Goal: Information Seeking & Learning: Learn about a topic

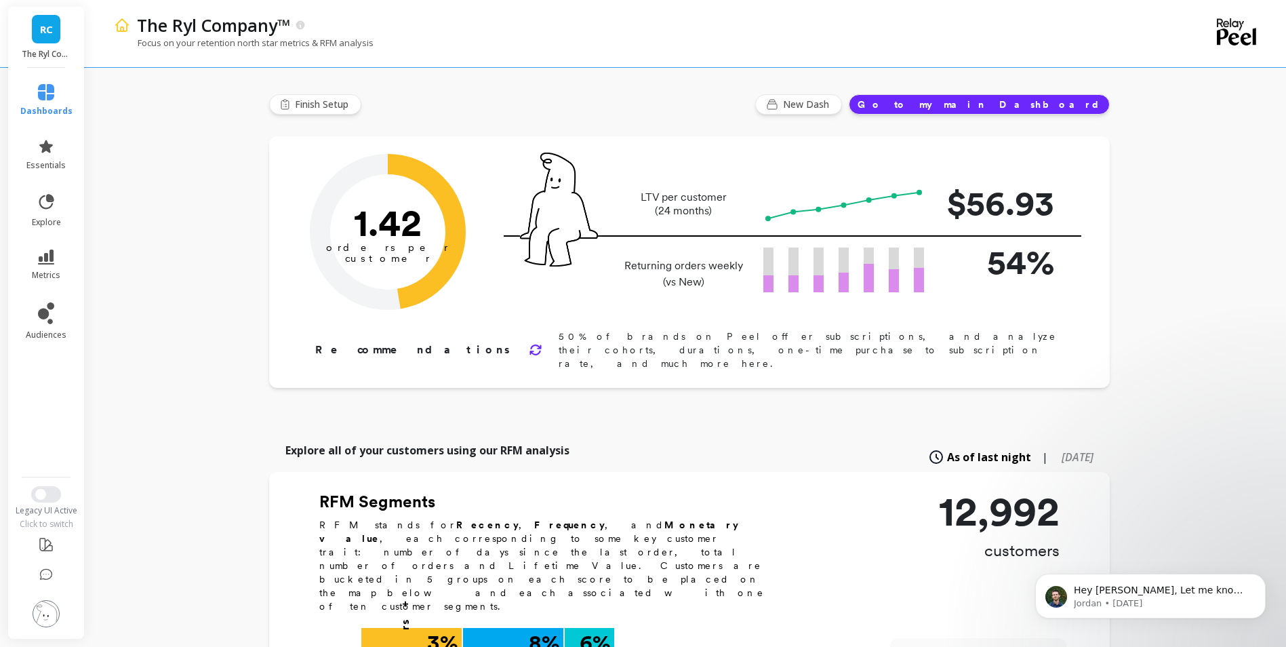
click at [48, 606] on img at bounding box center [46, 613] width 27 height 27
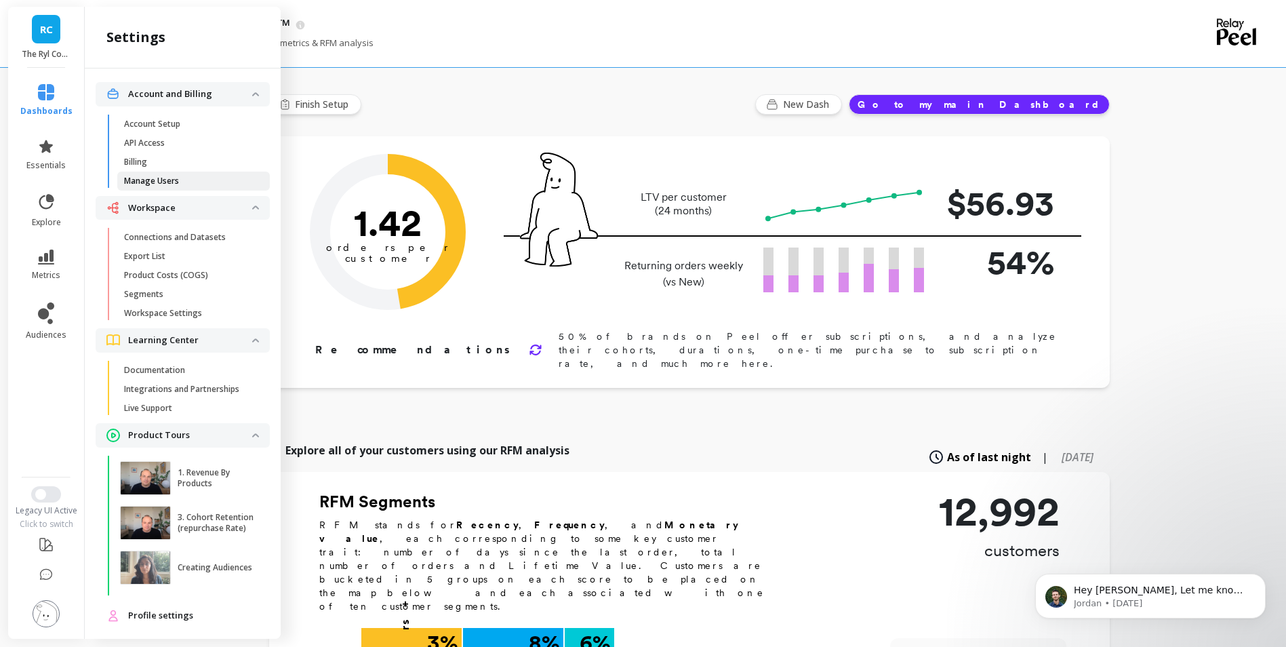
click at [190, 189] on link "Manage Users" at bounding box center [193, 180] width 153 height 19
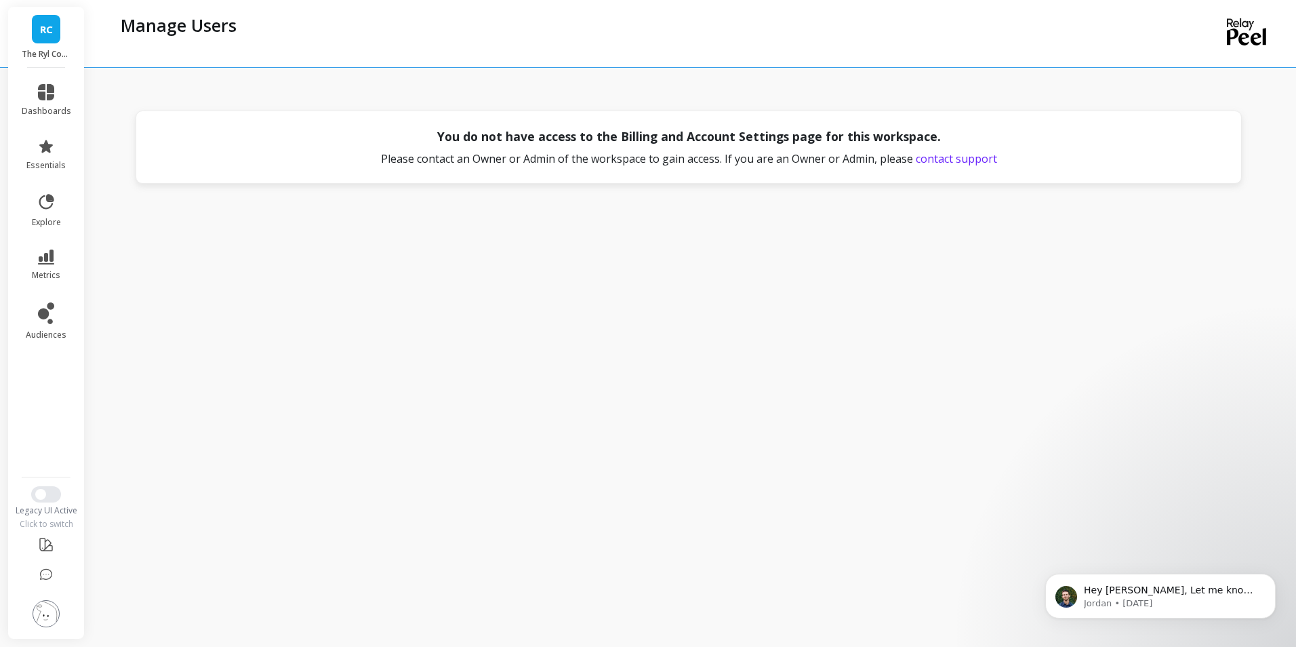
click at [60, 415] on ul "dashboards essentials explore metrics audiences" at bounding box center [46, 268] width 77 height 384
click at [203, 384] on div "You do not have access to the Billing and Account Settings page for this worksp…" at bounding box center [691, 320] width 1155 height 619
click at [49, 33] on span "RC" at bounding box center [46, 30] width 13 height 16
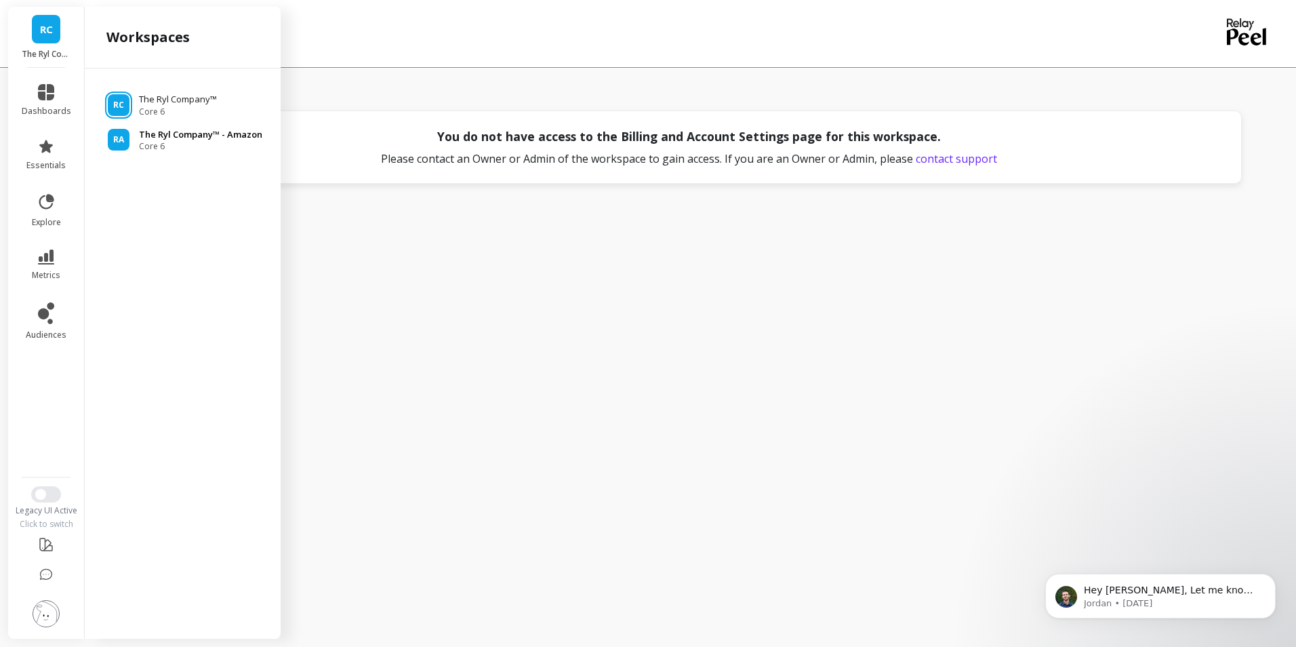
click at [228, 138] on p "The Ryl Company™ - Amazon" at bounding box center [200, 135] width 123 height 14
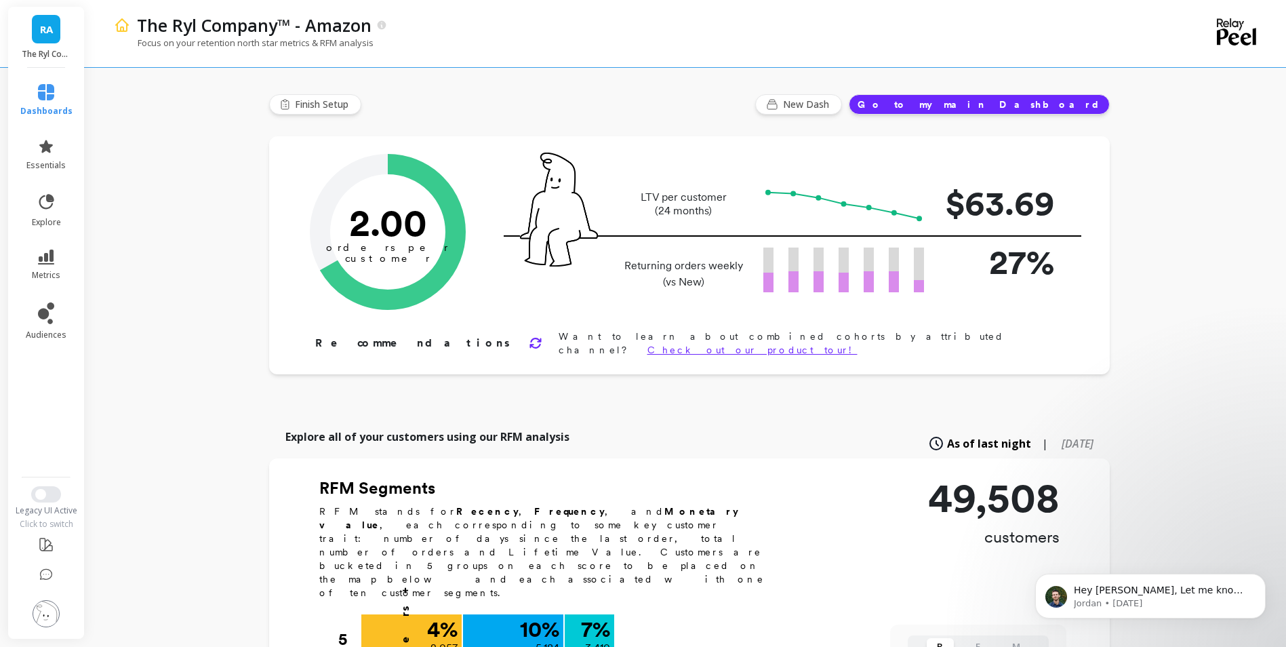
click at [47, 245] on li "metrics" at bounding box center [46, 264] width 68 height 47
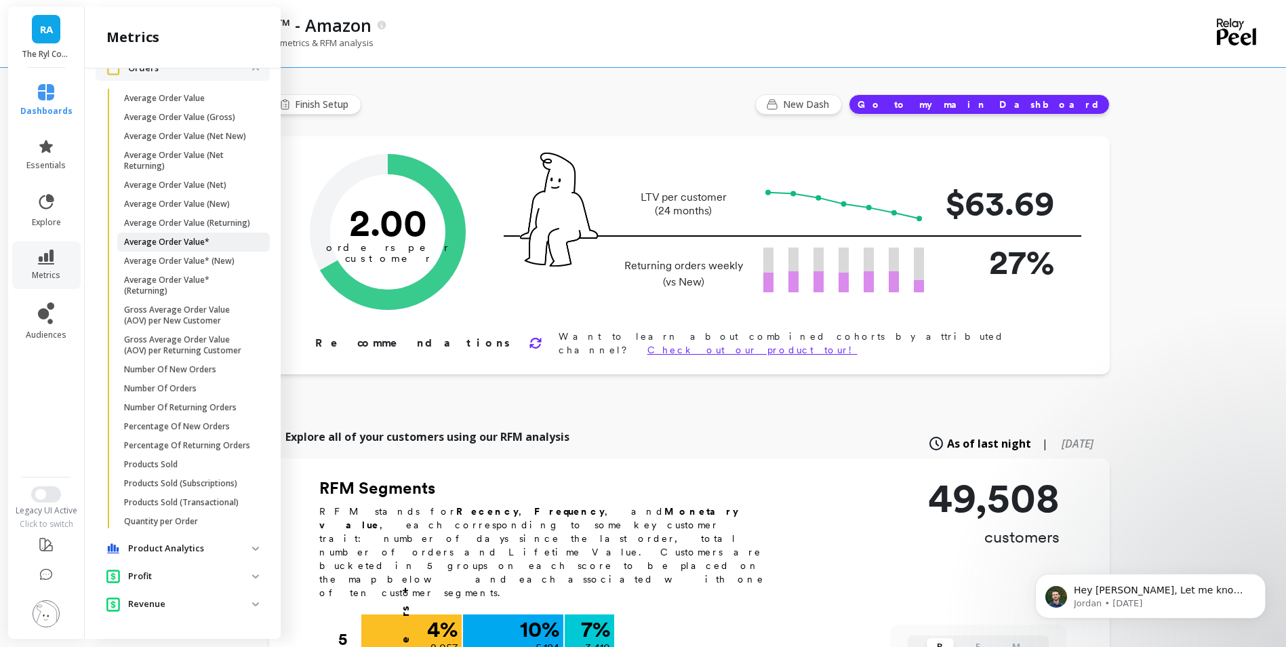
scroll to position [873, 0]
click at [219, 383] on span "Number Of Orders" at bounding box center [188, 388] width 129 height 11
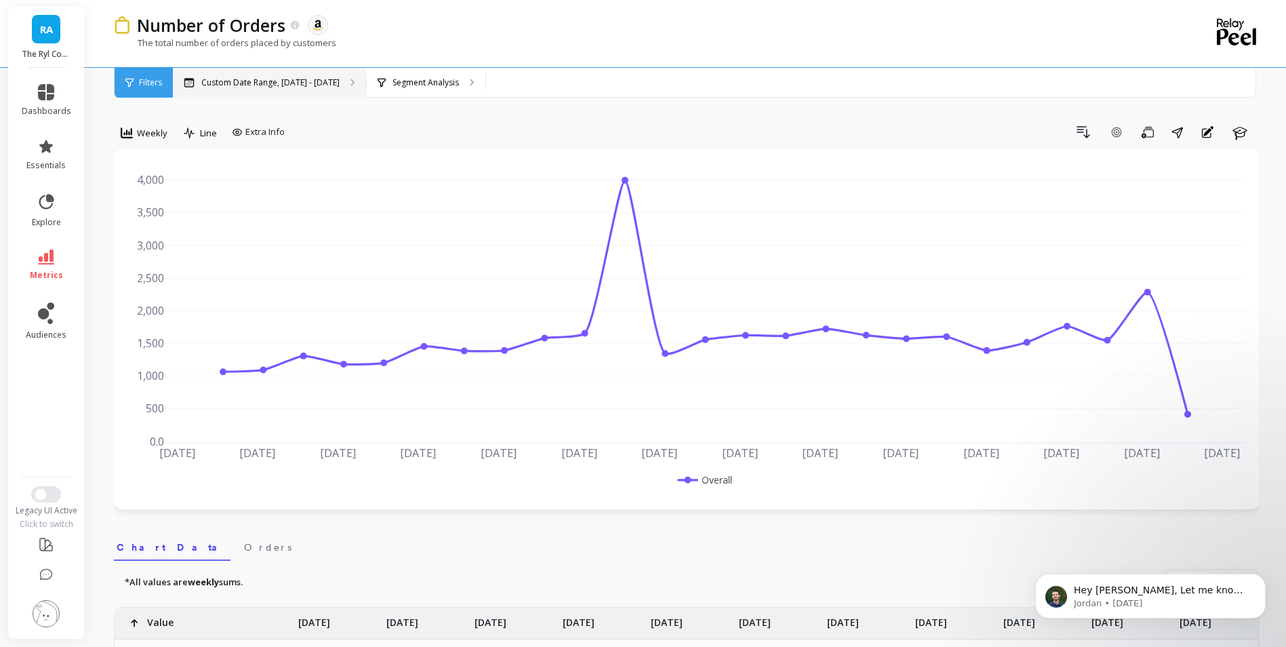
click at [352, 81] on div "Custom Date Range, May 1 - Oct 14" at bounding box center [269, 83] width 193 height 30
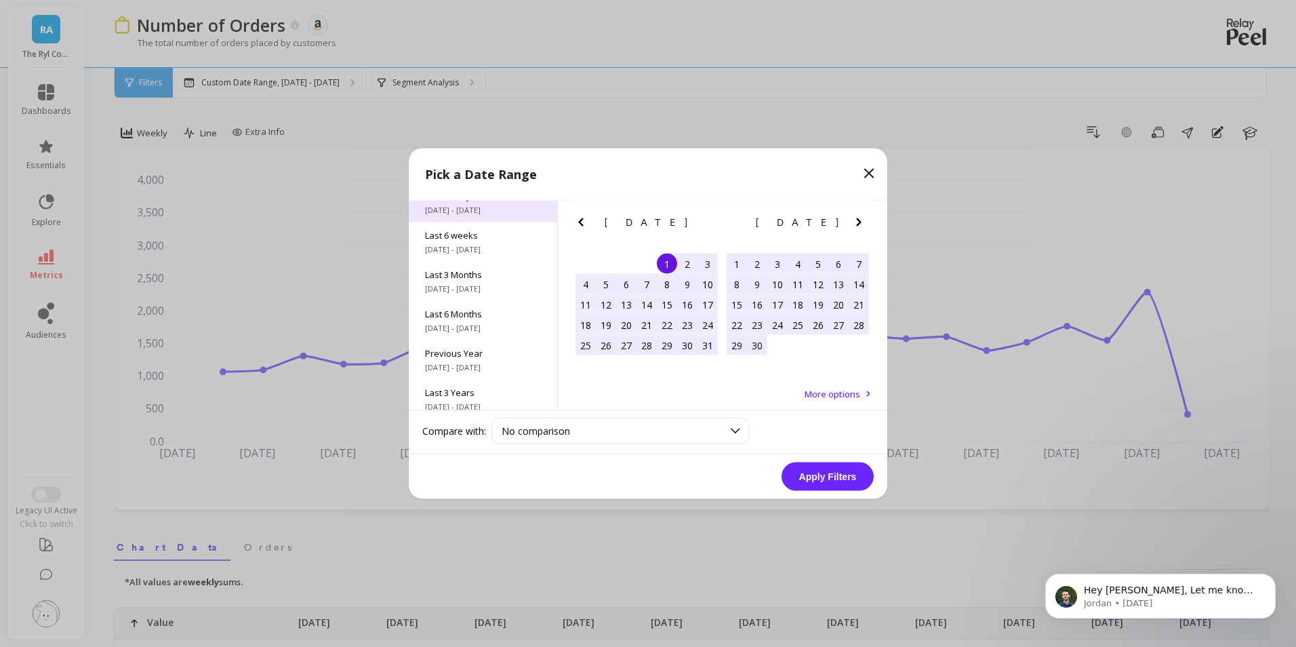
scroll to position [184, 0]
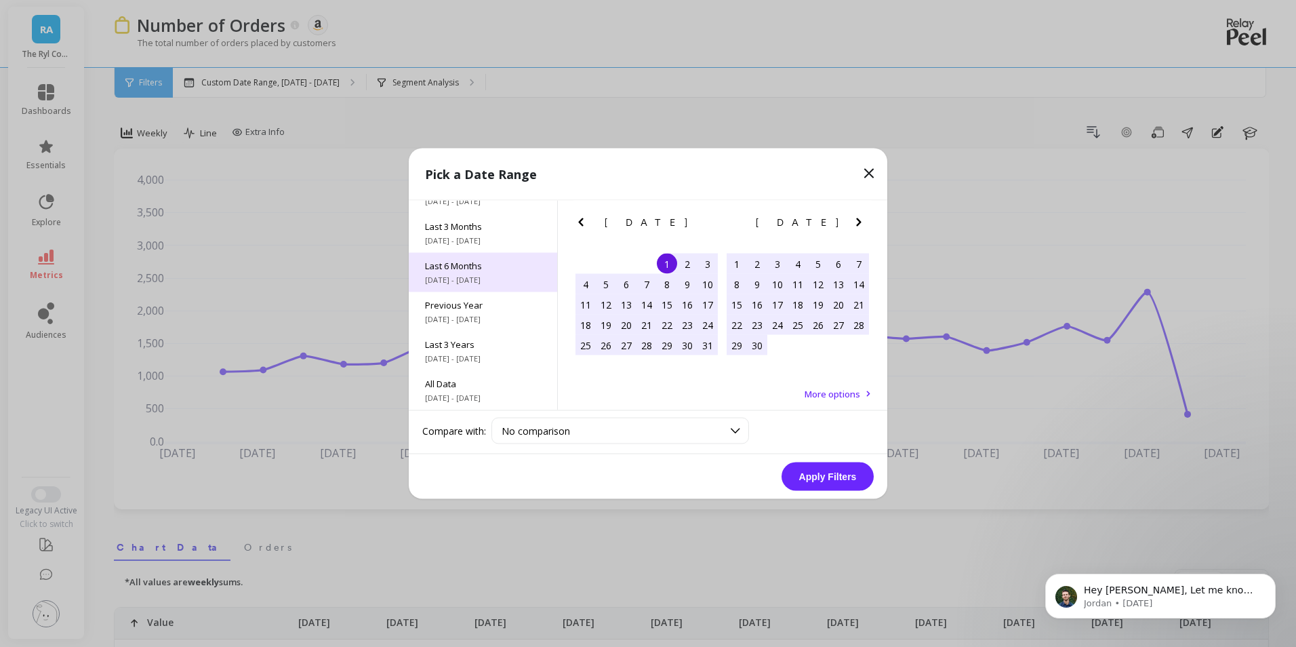
click at [495, 272] on div "Last 6 Months 5/1/2025 - 10/31/2025" at bounding box center [483, 272] width 148 height 39
click at [582, 222] on icon "Previous Month" at bounding box center [581, 222] width 16 height 16
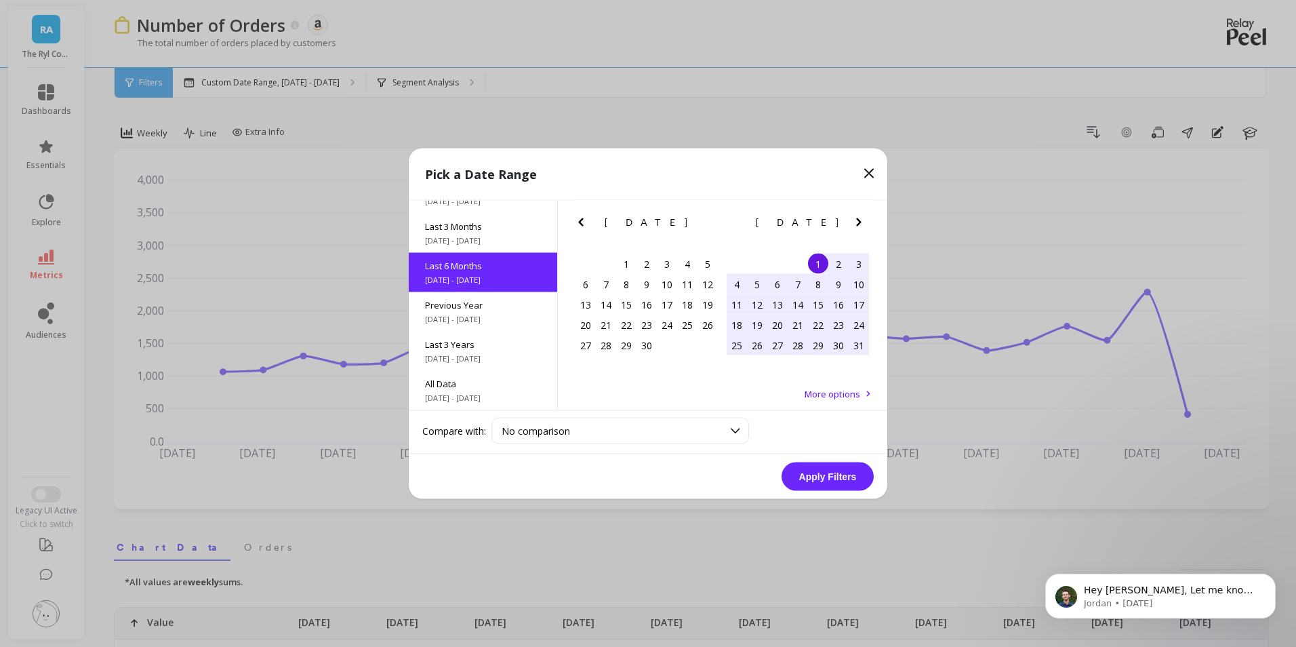
click at [580, 223] on icon "Previous Month" at bounding box center [580, 222] width 5 height 8
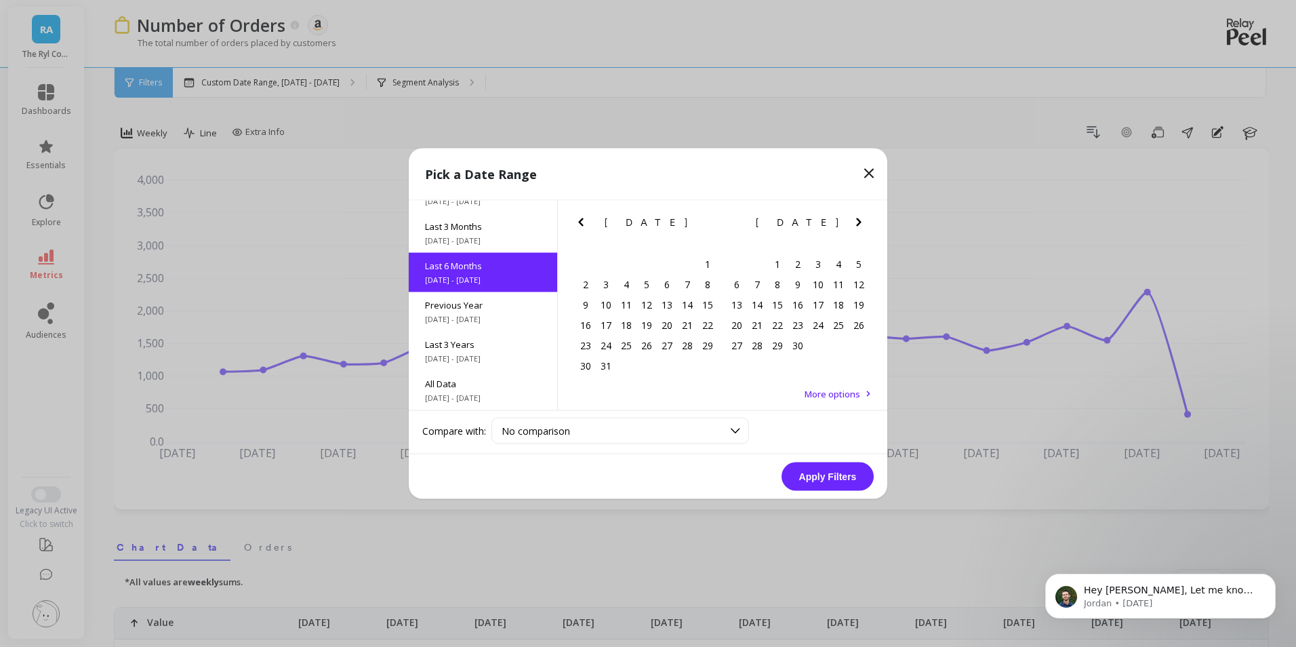
click at [580, 223] on icon "Previous Month" at bounding box center [580, 222] width 5 height 8
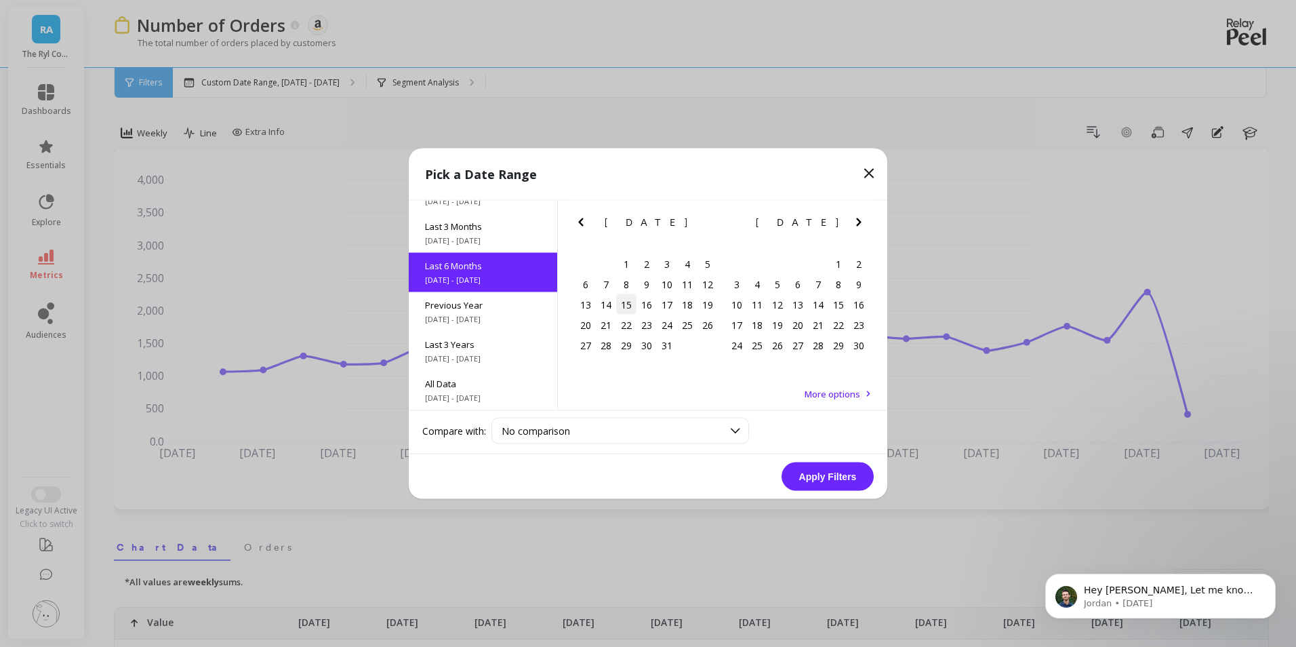
click at [630, 305] on div "15" at bounding box center [626, 304] width 20 height 20
click at [861, 224] on icon "Next Month" at bounding box center [859, 222] width 16 height 16
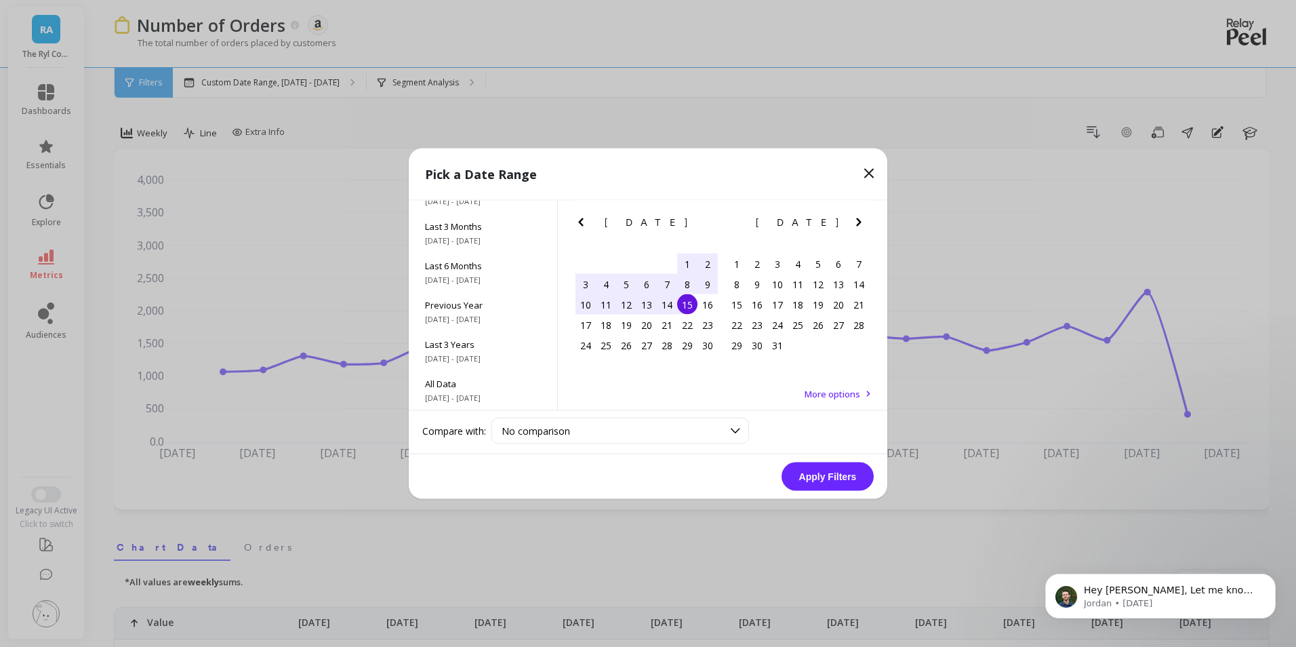
click at [861, 224] on icon "Next Month" at bounding box center [859, 222] width 16 height 16
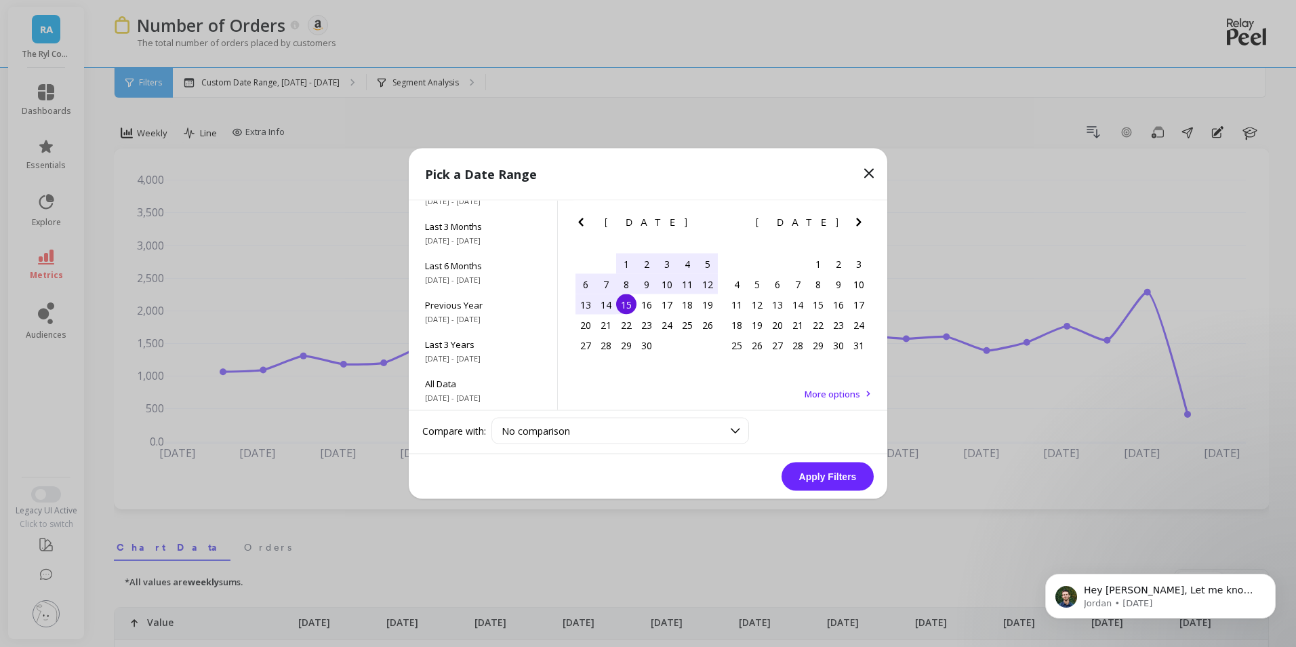
click at [861, 224] on icon "Next Month" at bounding box center [859, 222] width 16 height 16
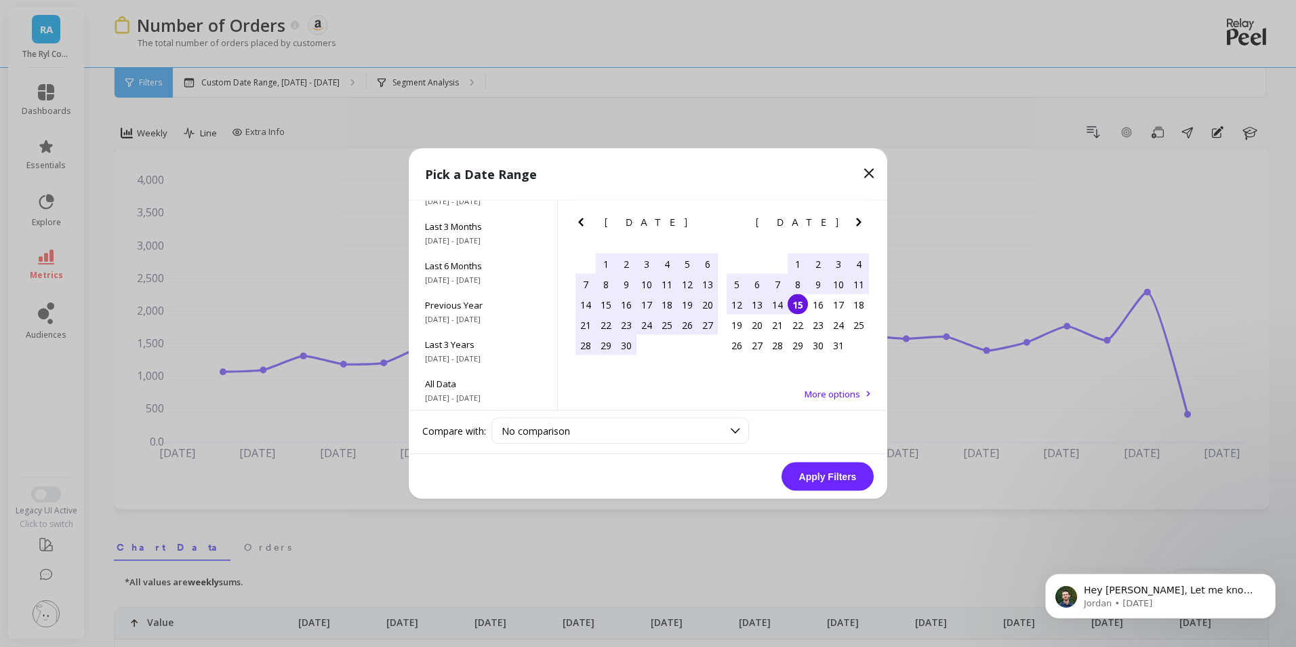
click at [804, 306] on div "15" at bounding box center [798, 304] width 20 height 20
click at [835, 479] on button "Apply Filters" at bounding box center [828, 476] width 92 height 28
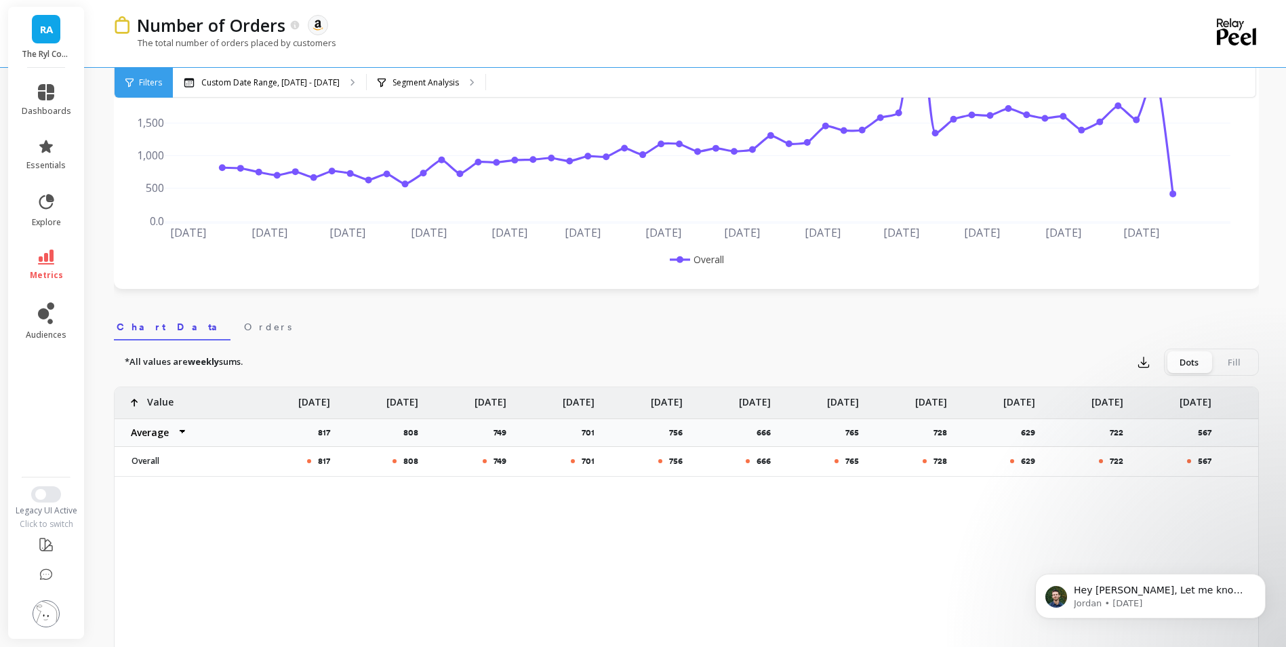
scroll to position [203, 0]
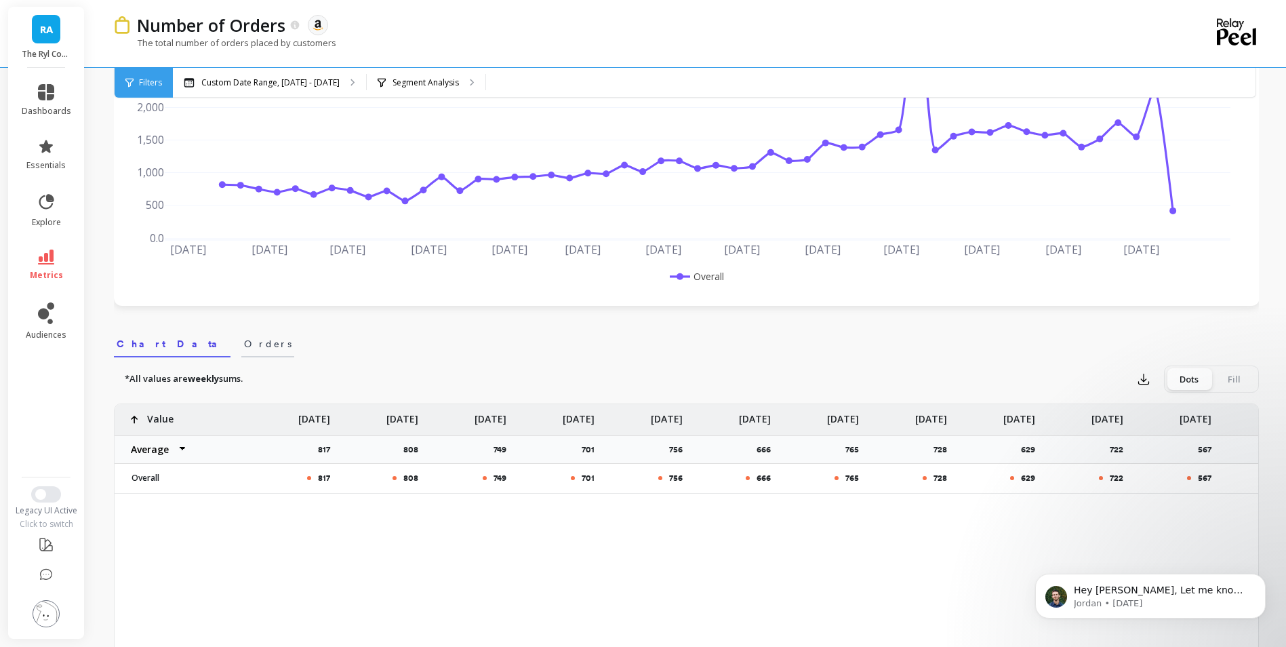
click at [244, 350] on span "Orders" at bounding box center [267, 344] width 47 height 14
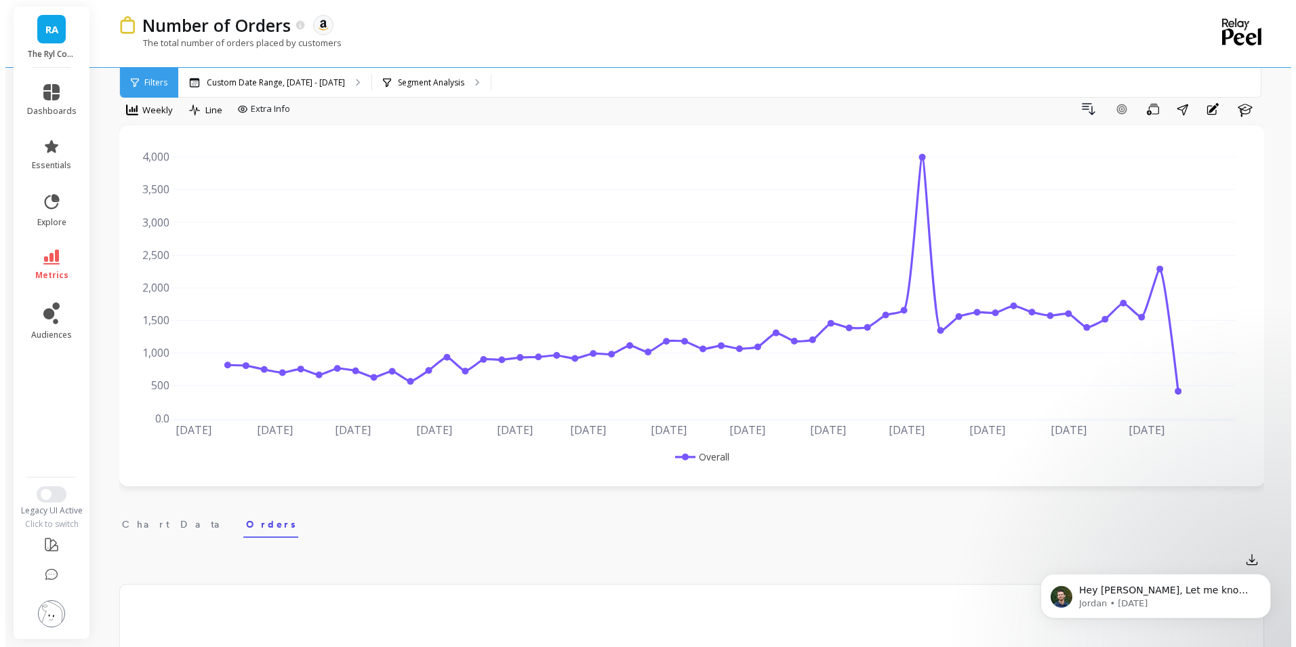
scroll to position [0, 0]
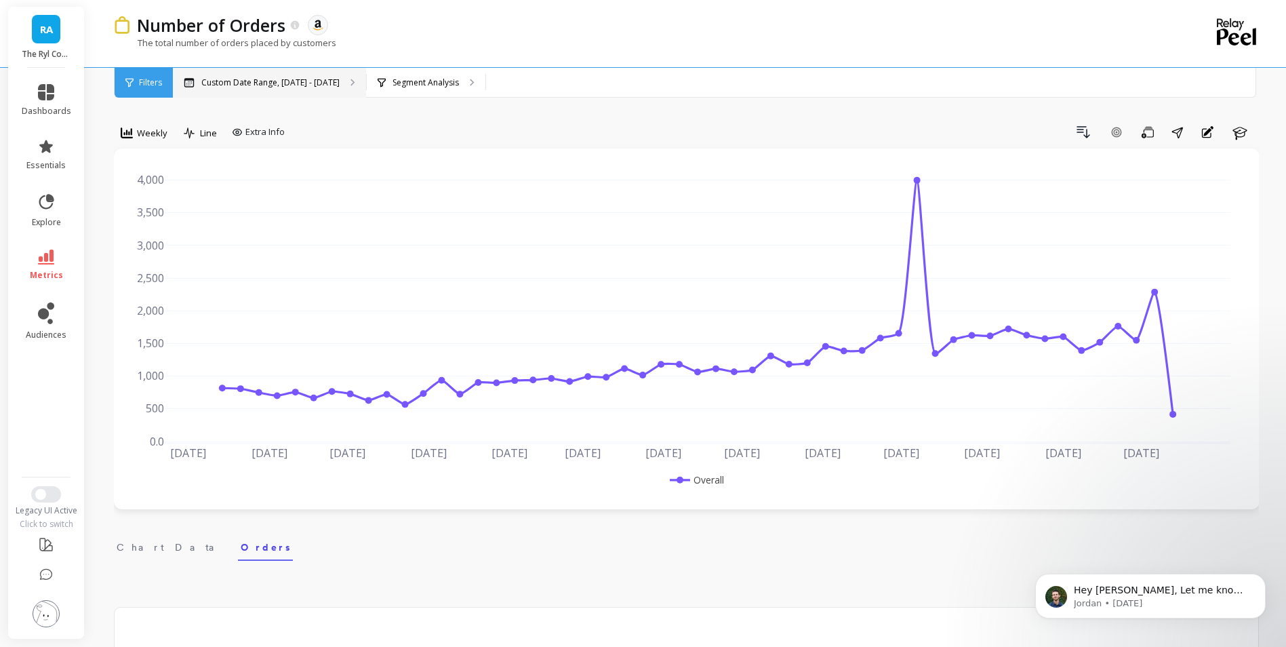
click at [366, 87] on div "Custom Date Range, Oct 15, 2024 - Oct 15, 2025" at bounding box center [269, 83] width 193 height 30
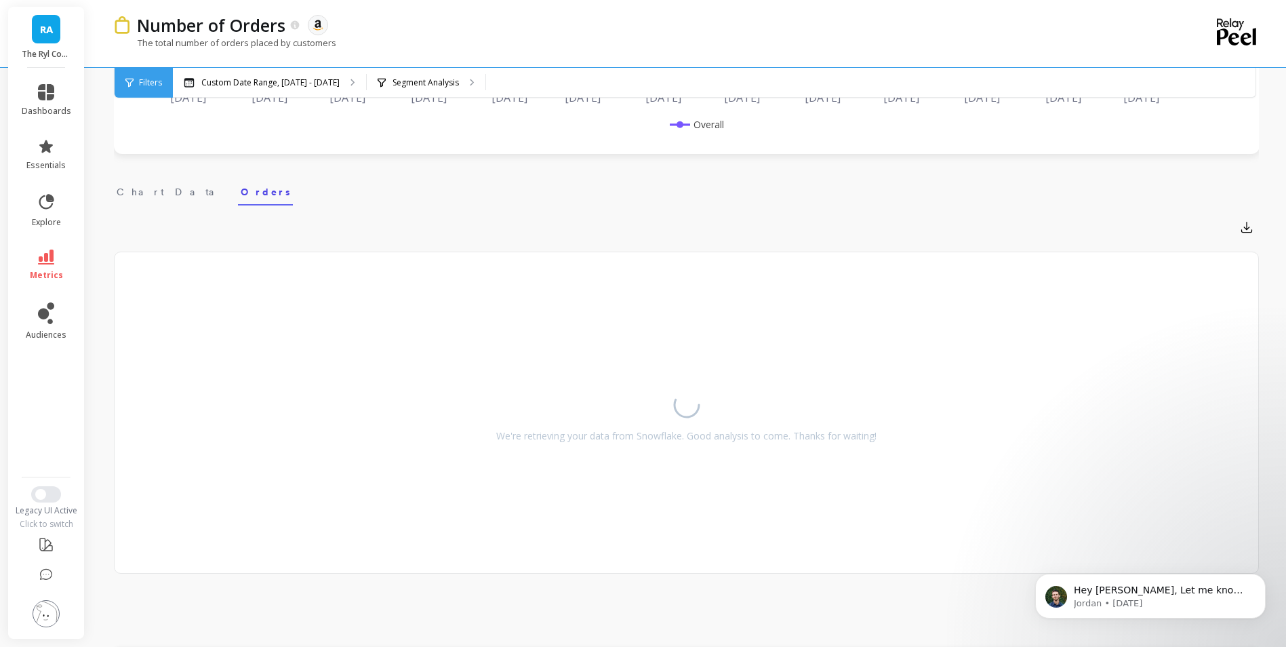
scroll to position [407, 0]
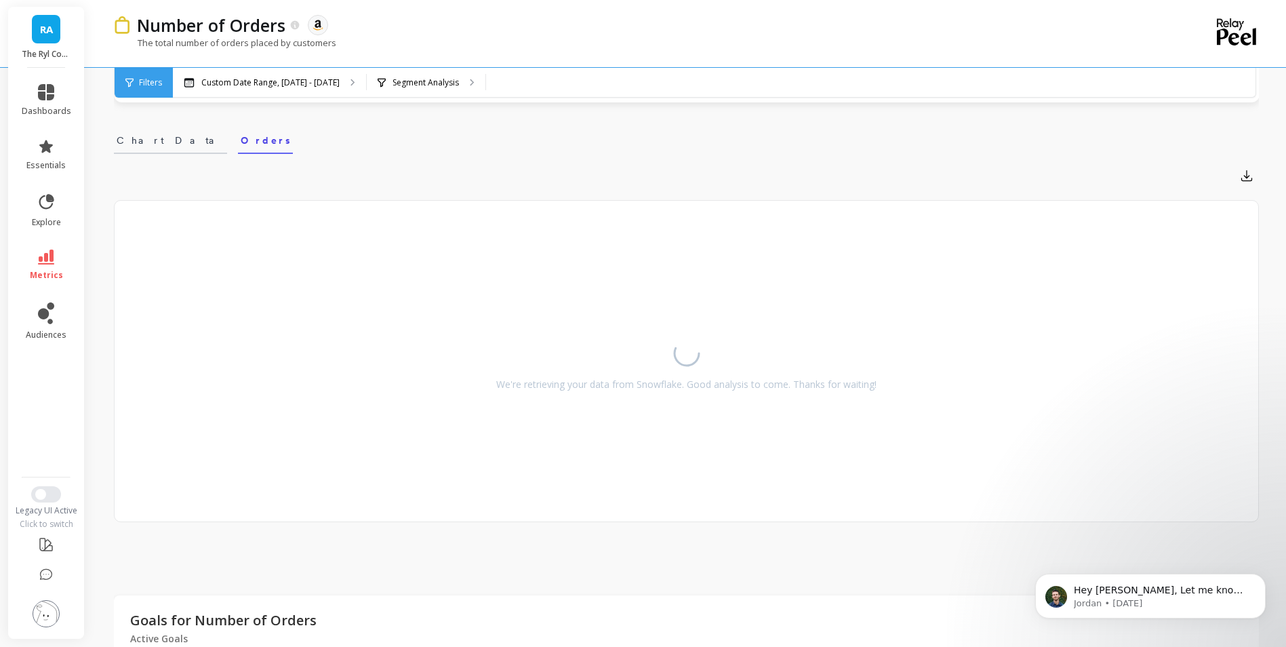
click at [151, 136] on span "Chart Data" at bounding box center [171, 141] width 108 height 14
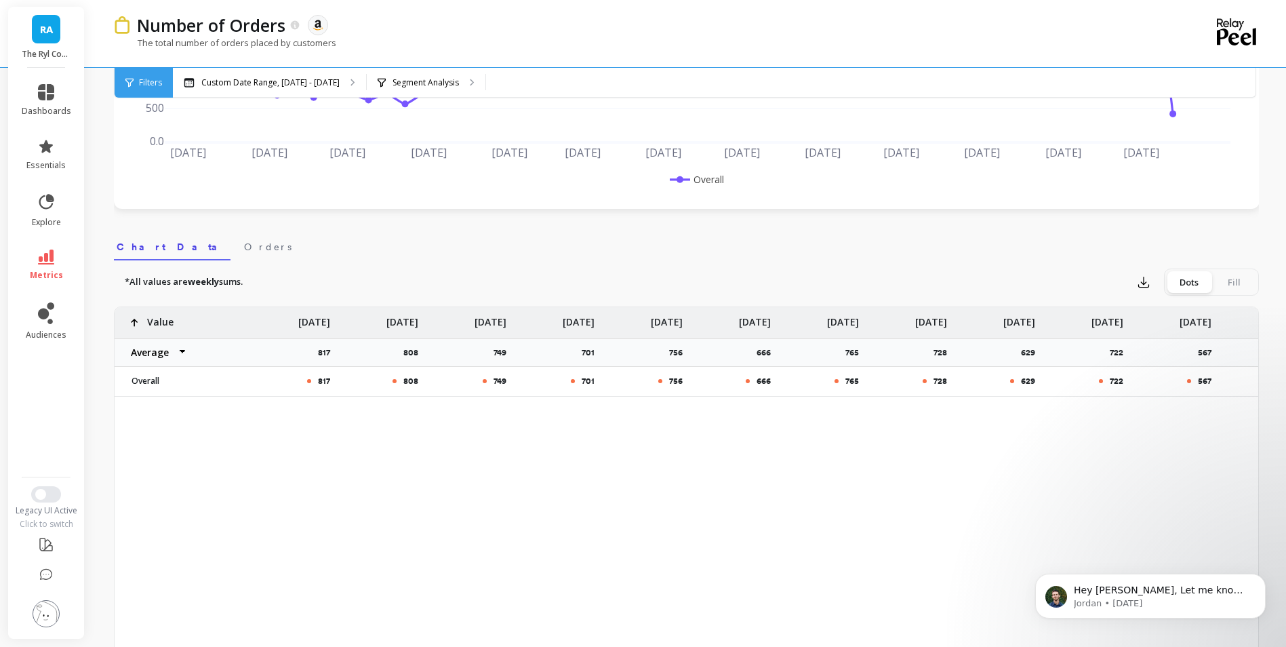
scroll to position [271, 0]
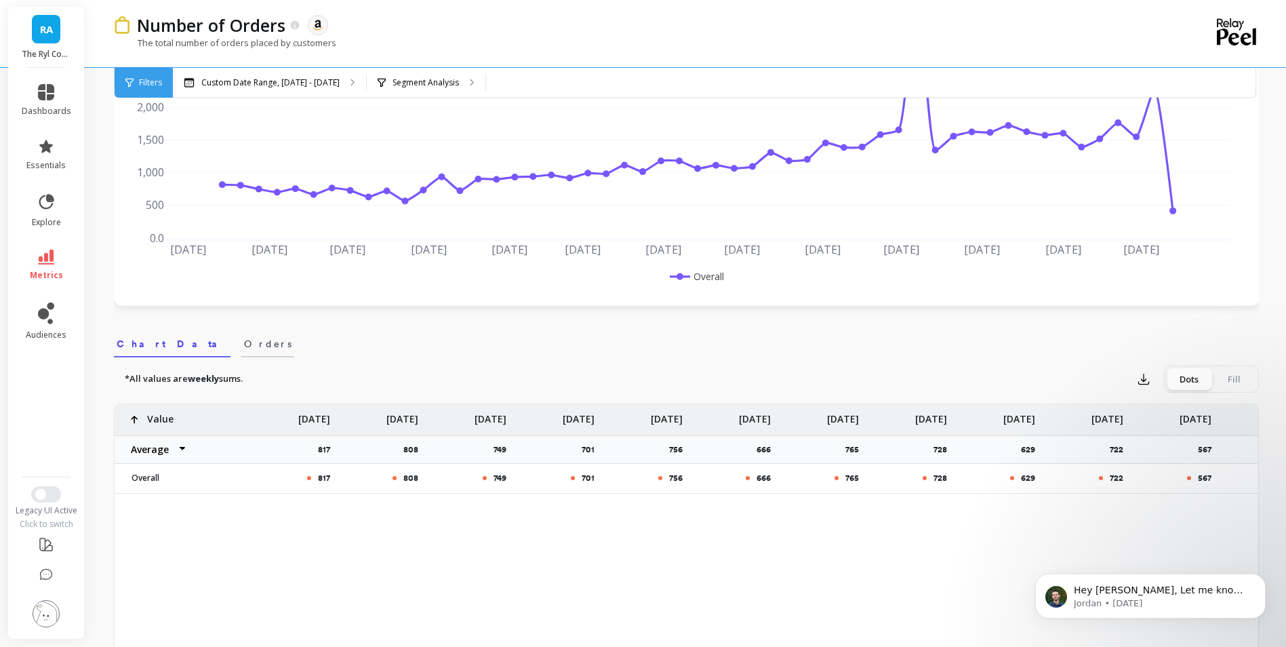
click at [241, 351] on link "Orders" at bounding box center [267, 341] width 53 height 31
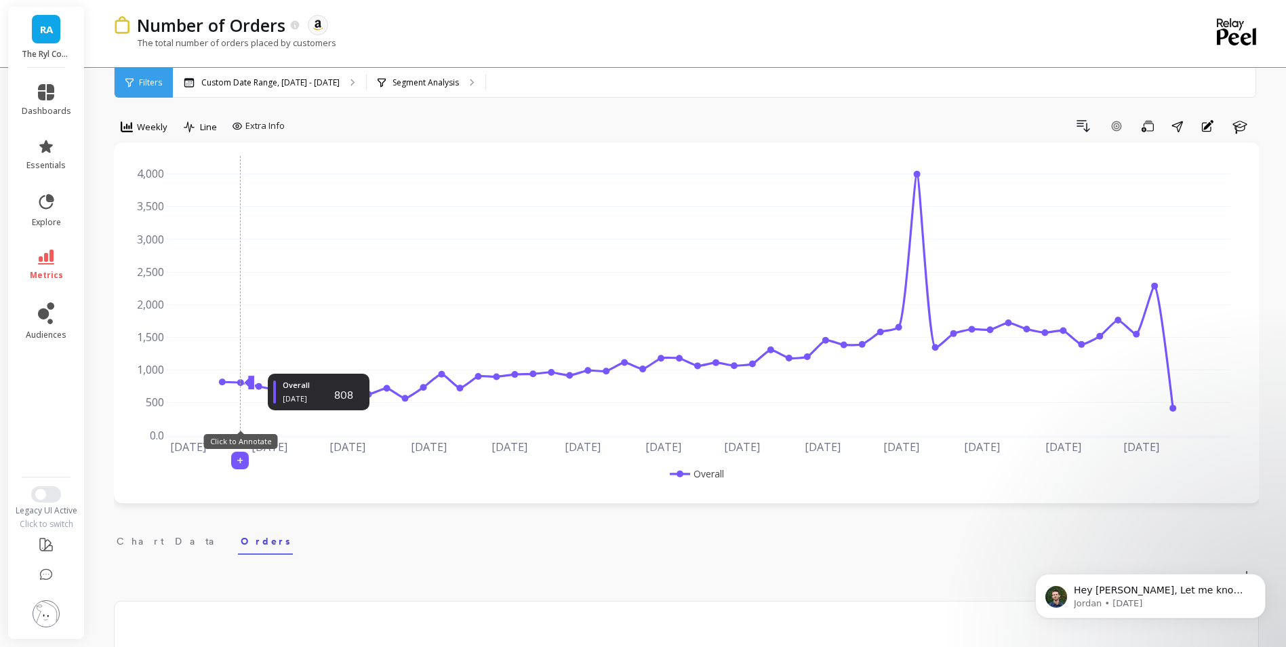
scroll to position [0, 0]
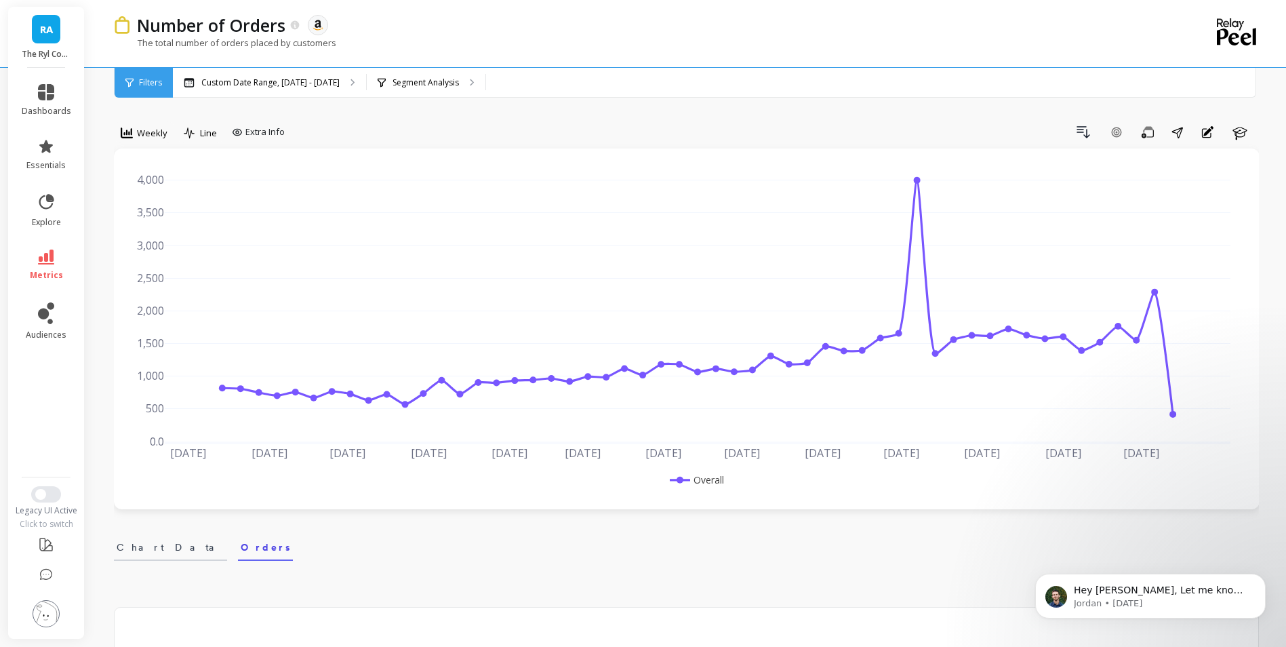
click at [146, 548] on span "Chart Data" at bounding box center [171, 547] width 108 height 14
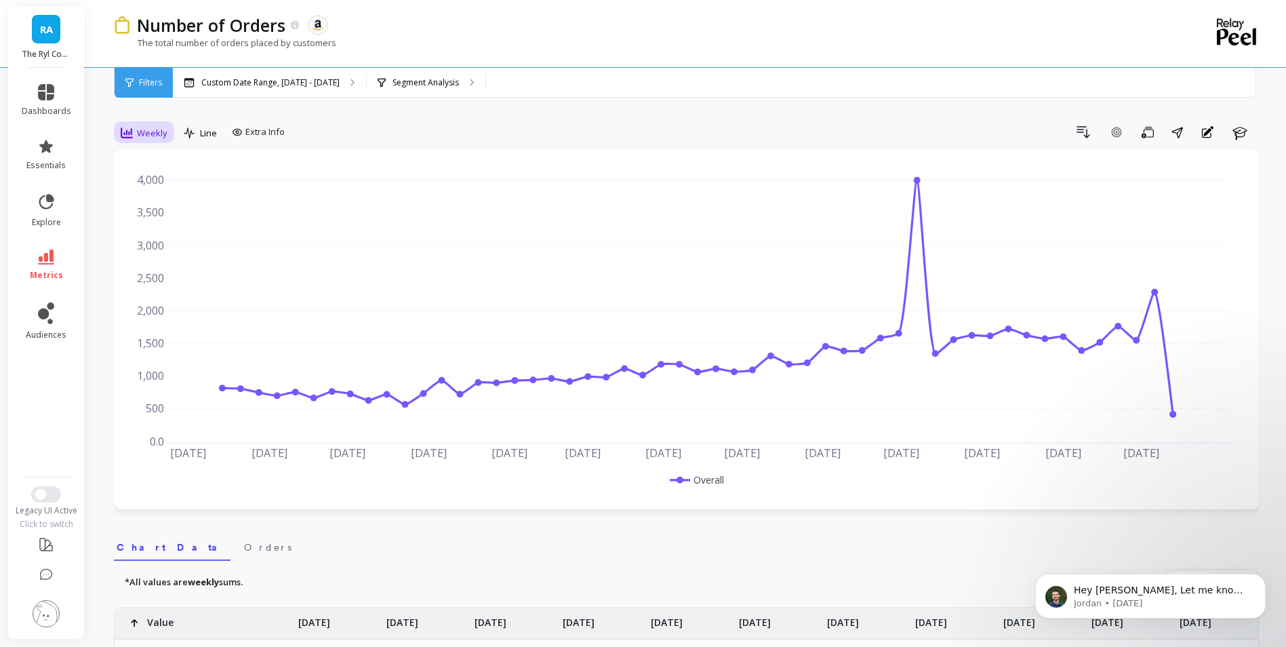
click at [166, 129] on span "Weekly" at bounding box center [152, 133] width 31 height 13
click at [163, 236] on div "Monthly" at bounding box center [163, 241] width 77 height 13
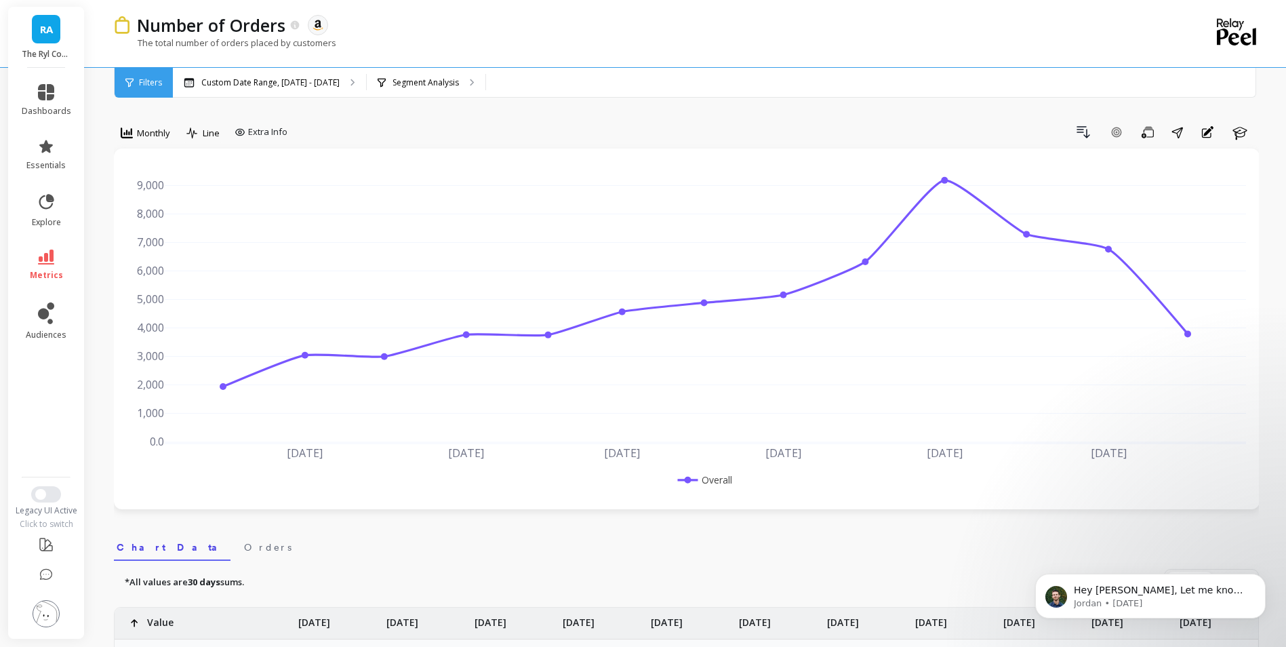
click at [403, 129] on div "Drill Down Add Goal Save Share Annotations Learn" at bounding box center [776, 132] width 966 height 22
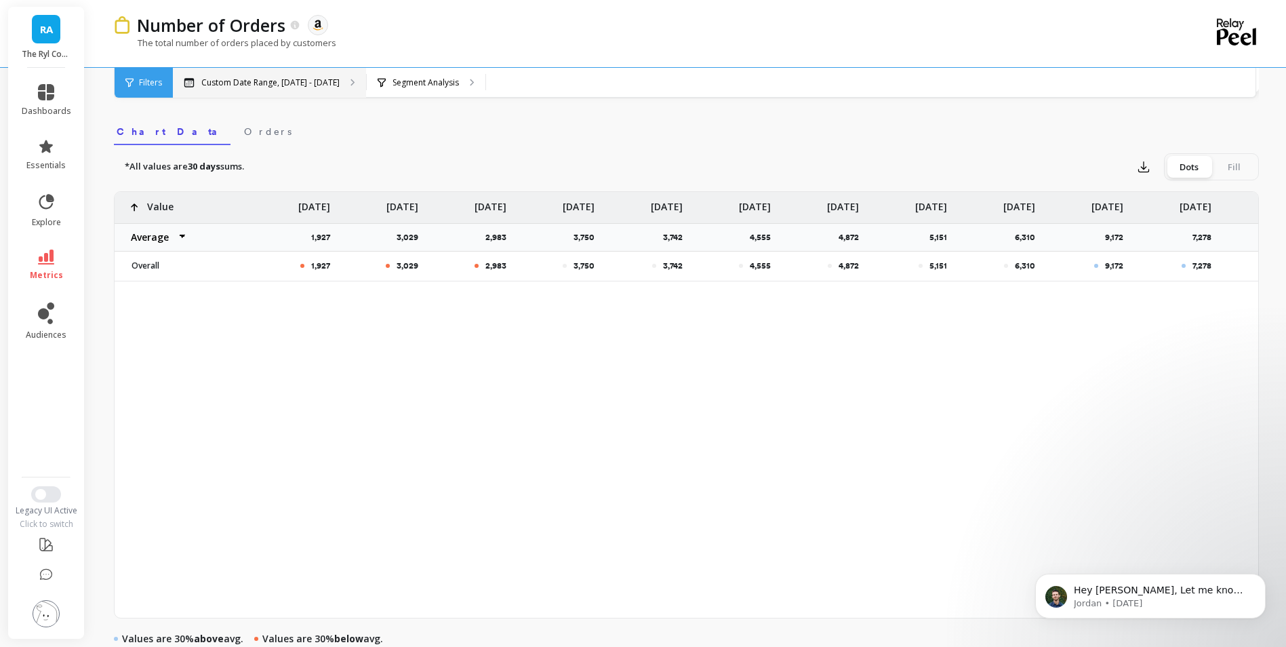
click at [366, 88] on div "Custom Date Range, Oct 15, 2024 - Oct 15, 2025" at bounding box center [269, 83] width 193 height 30
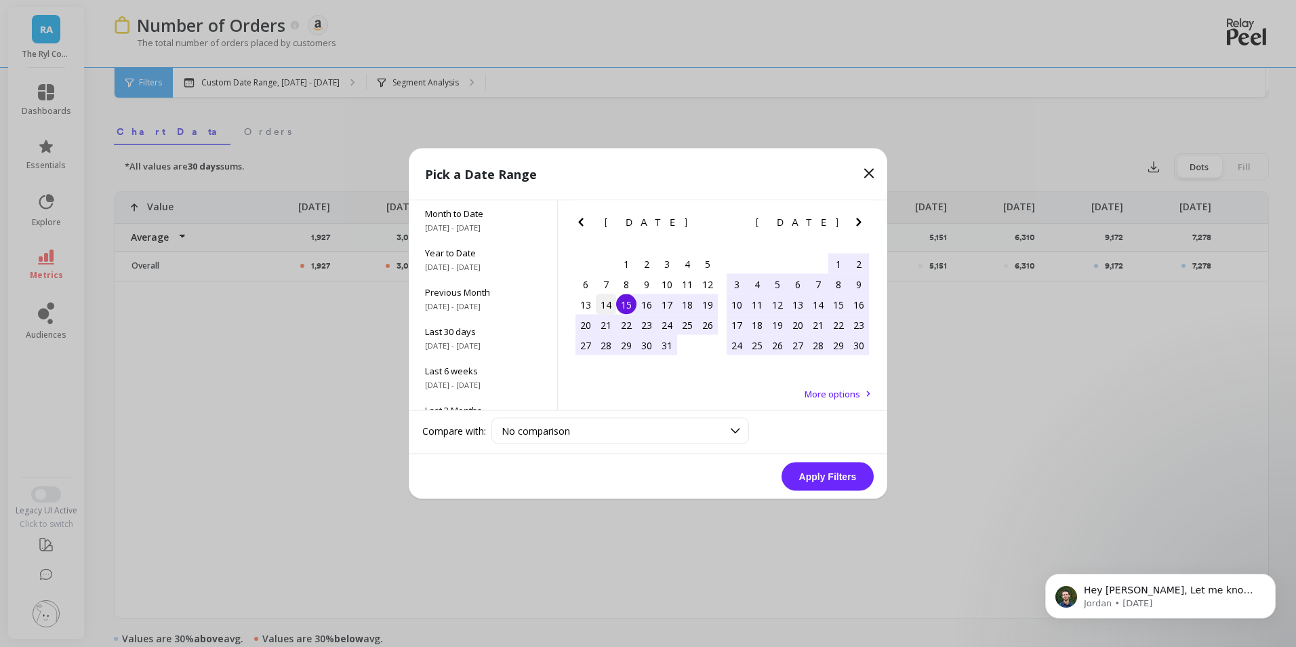
click at [609, 302] on div "14" at bounding box center [606, 304] width 20 height 20
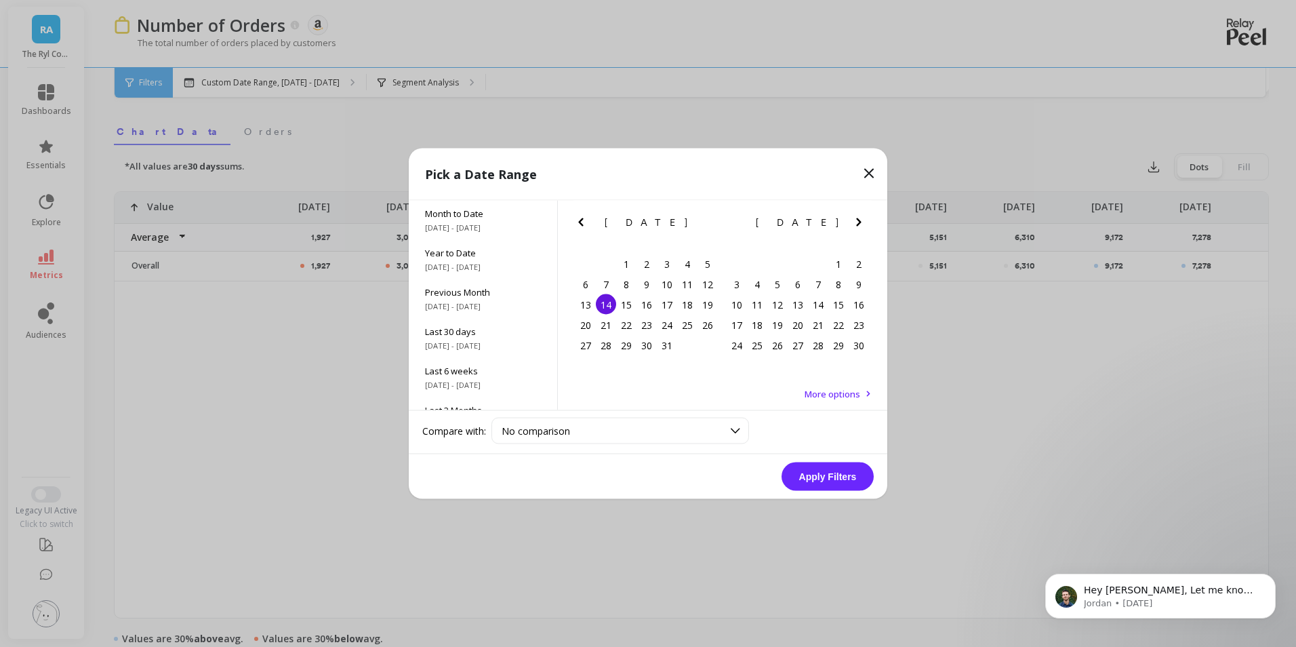
click at [863, 224] on icon "Next Month" at bounding box center [859, 222] width 16 height 16
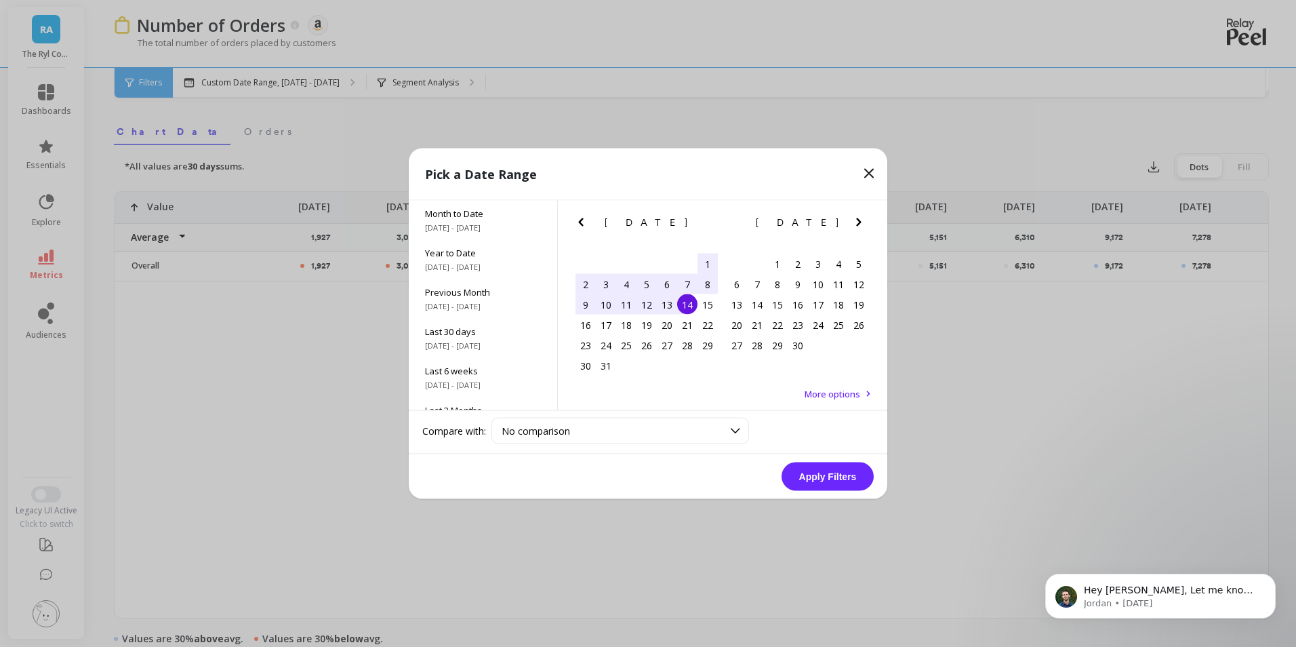
click at [863, 224] on icon "Next Month" at bounding box center [859, 222] width 16 height 16
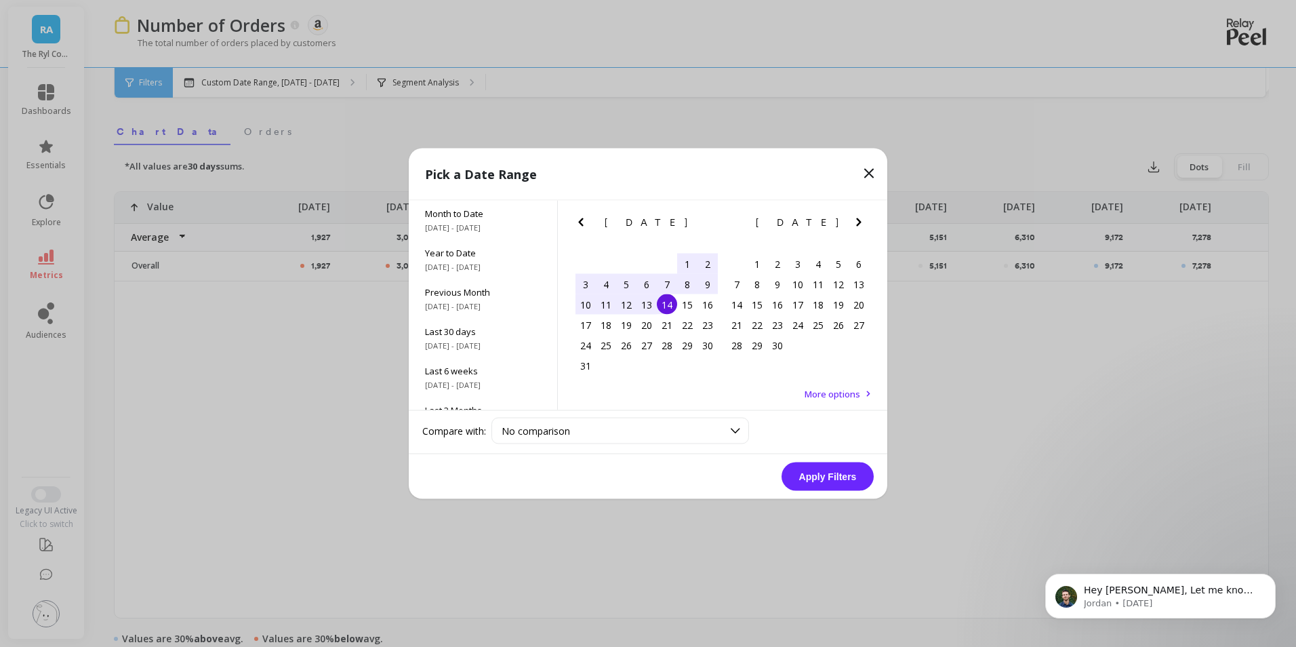
click at [863, 224] on icon "Next Month" at bounding box center [859, 222] width 16 height 16
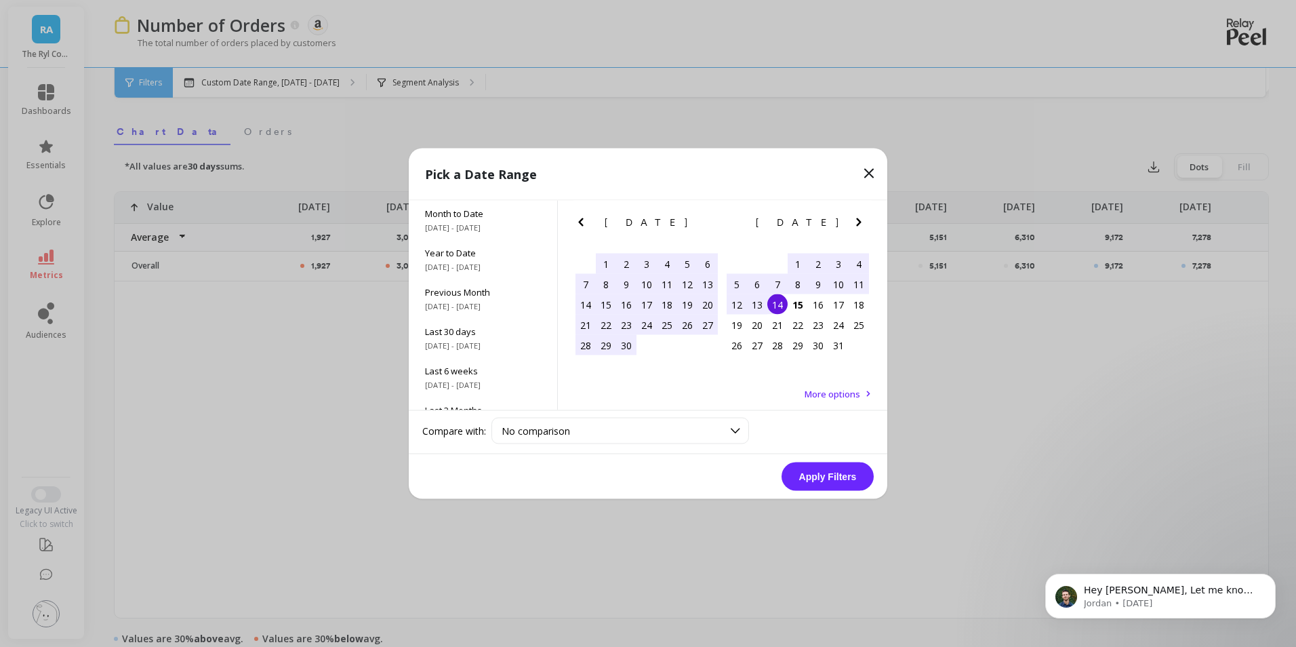
click at [786, 303] on div "14" at bounding box center [777, 304] width 20 height 20
click at [838, 476] on button "Apply Filters" at bounding box center [828, 476] width 92 height 28
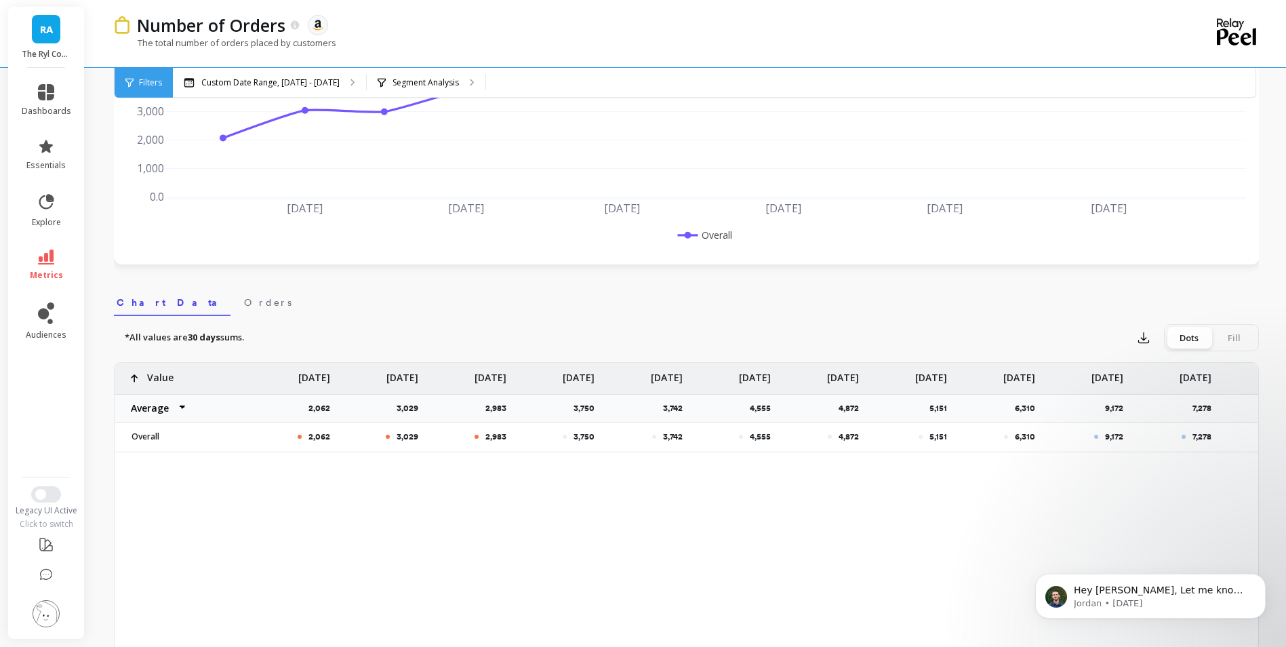
scroll to position [271, 0]
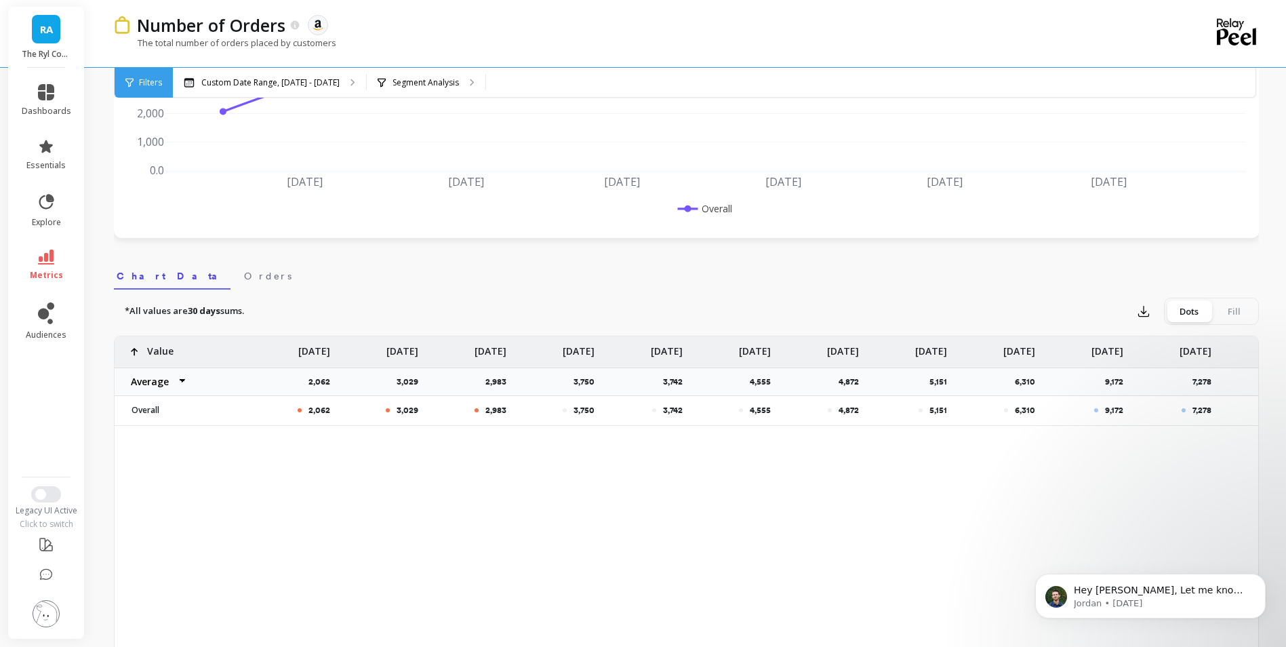
click at [1237, 315] on div "Fill" at bounding box center [1233, 311] width 45 height 22
click at [0, 0] on input "Dots Fill" at bounding box center [0, 0] width 0 height 0
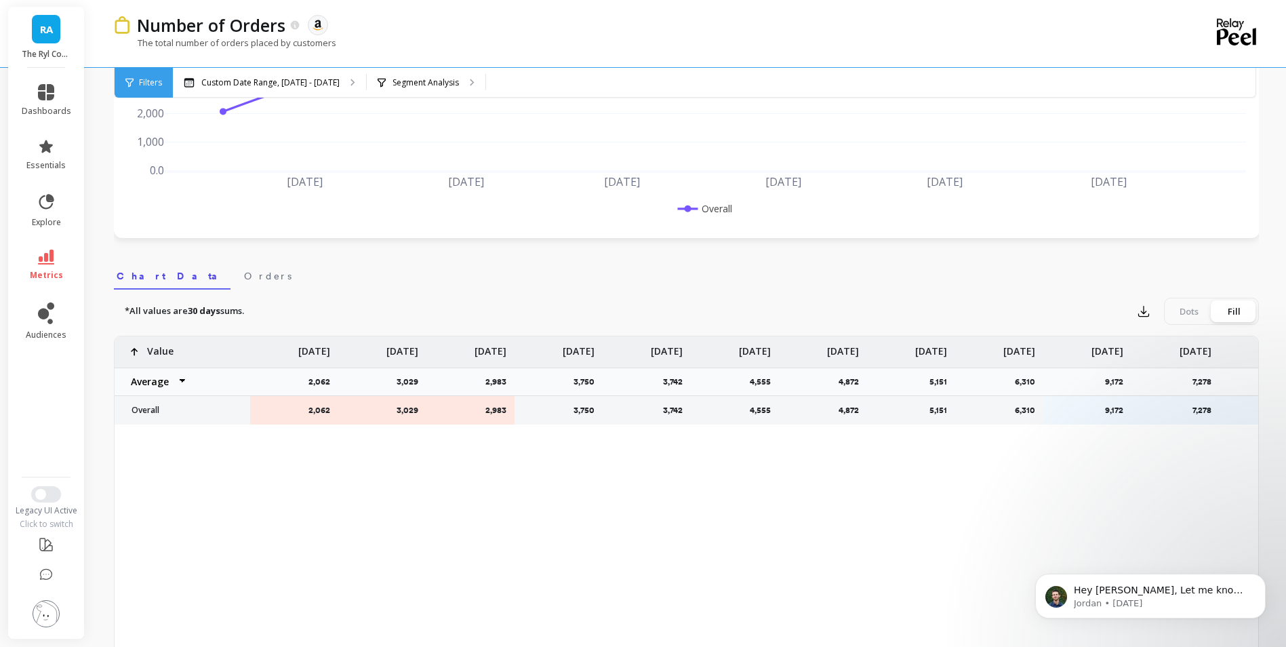
click at [1184, 309] on div "Dots" at bounding box center [1189, 311] width 45 height 22
click at [0, 0] on input "Dots Fill" at bounding box center [0, 0] width 0 height 0
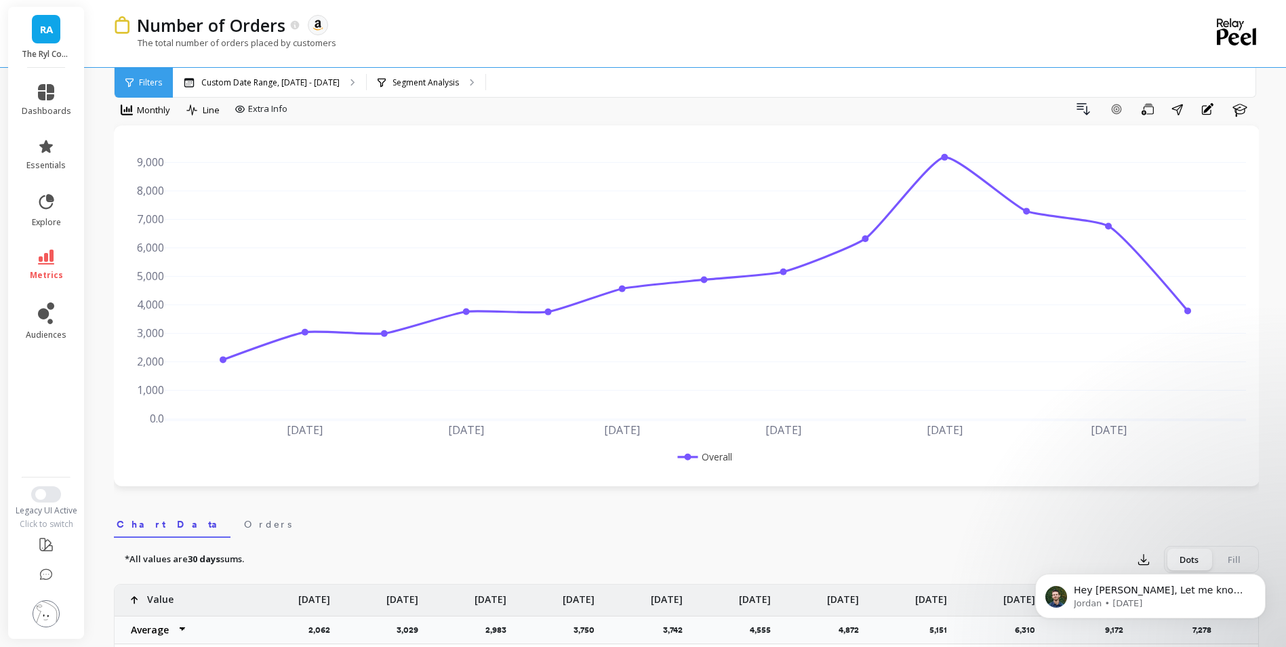
scroll to position [0, 0]
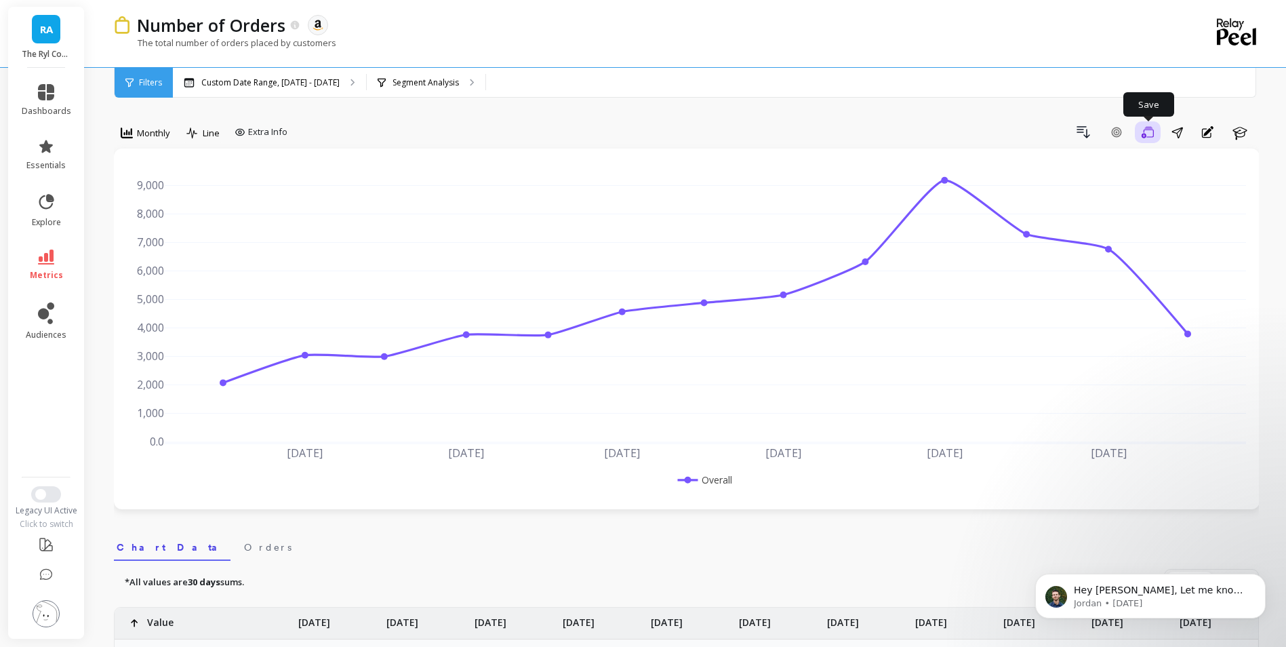
click at [1148, 135] on icon "button" at bounding box center [1147, 132] width 12 height 13
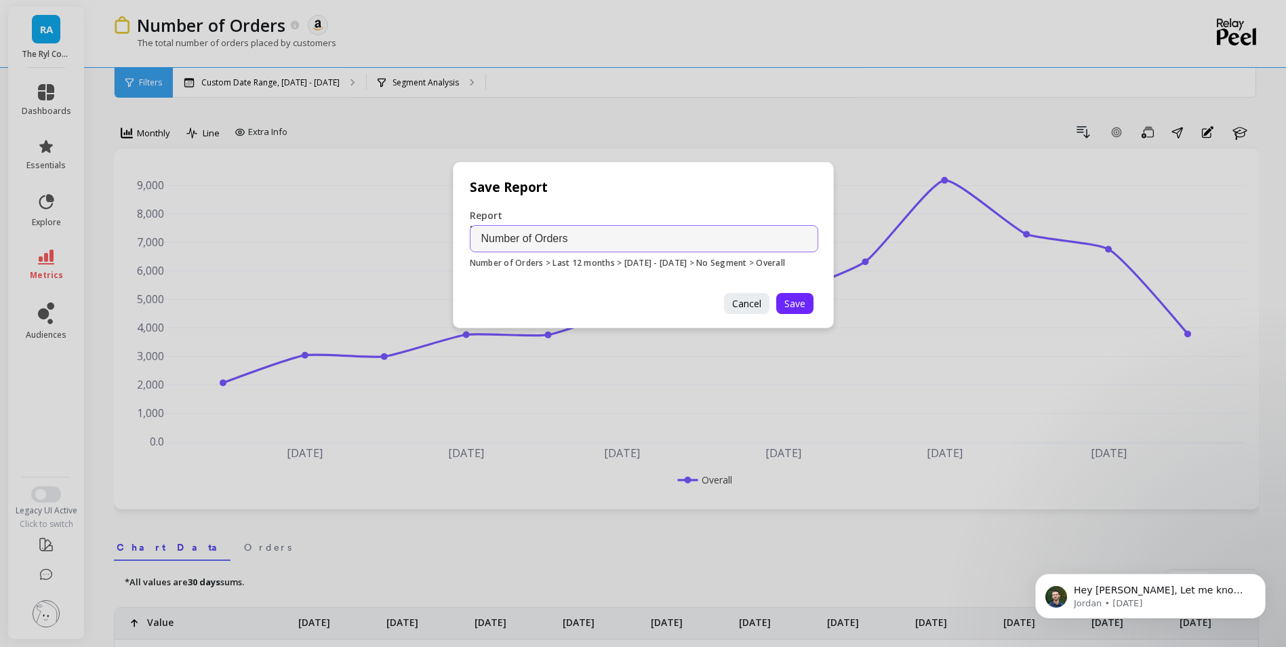
click at [581, 238] on input "Number of Orders" at bounding box center [644, 238] width 348 height 27
drag, startPoint x: 655, startPoint y: 238, endPoint x: 481, endPoint y: 237, distance: 174.9
click at [481, 237] on input "Number of Orders Last 12 Months" at bounding box center [644, 238] width 348 height 27
click at [665, 243] on input "Number of Orders Last 12 Months" at bounding box center [644, 238] width 348 height 27
click at [572, 239] on input "Number of Orders Last 12 Months" at bounding box center [644, 238] width 348 height 27
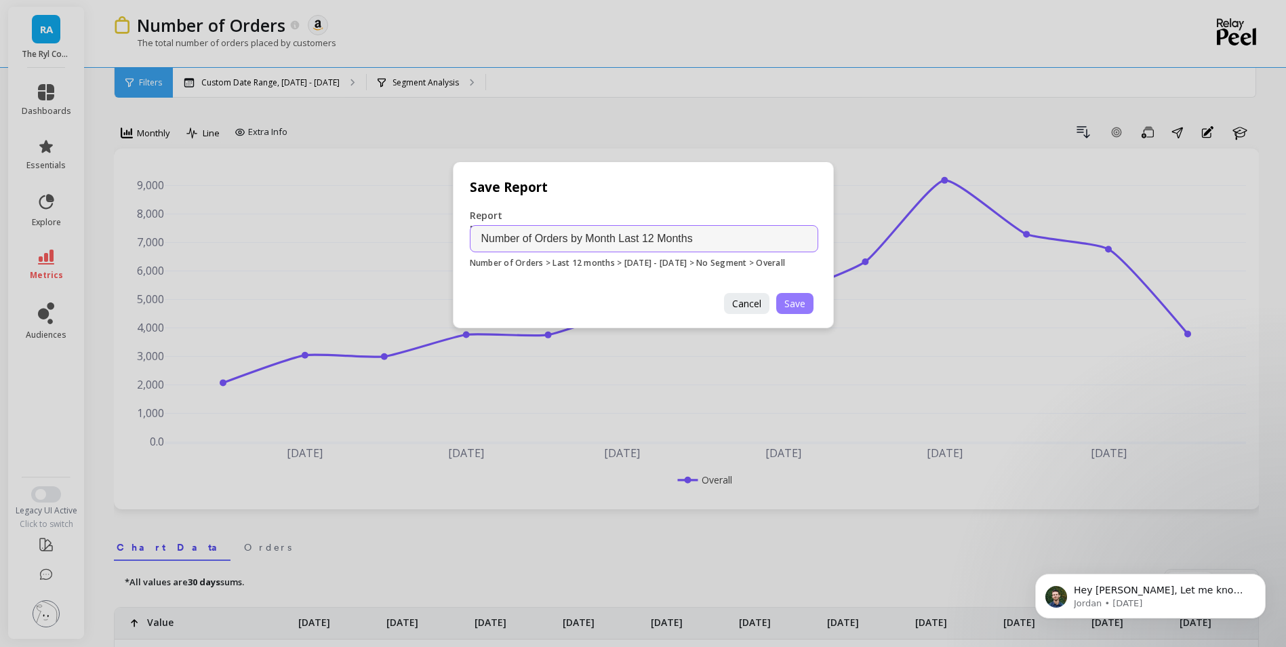
type input "Number of Orders by Month Last 12 Months"
click at [801, 304] on span "Save" at bounding box center [794, 303] width 21 height 13
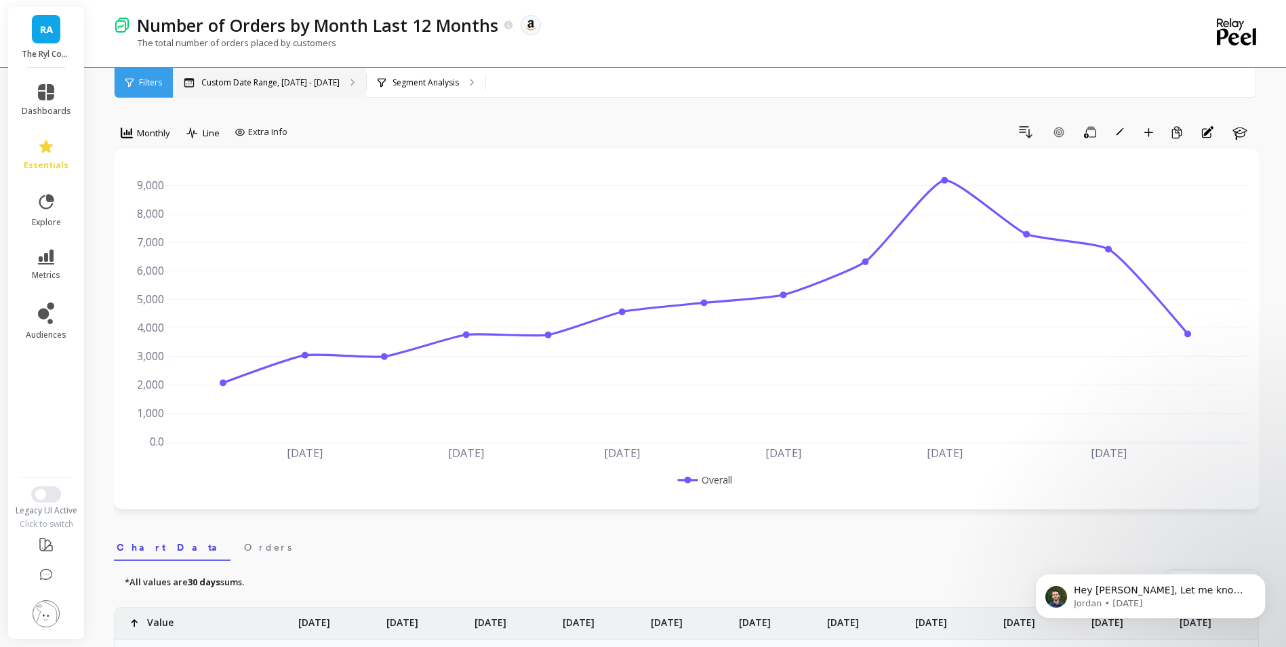
click at [340, 87] on p "Custom Date Range, Oct 14, 2024 - Oct 14, 2025" at bounding box center [270, 82] width 138 height 11
click at [474, 85] on icon at bounding box center [472, 82] width 5 height 7
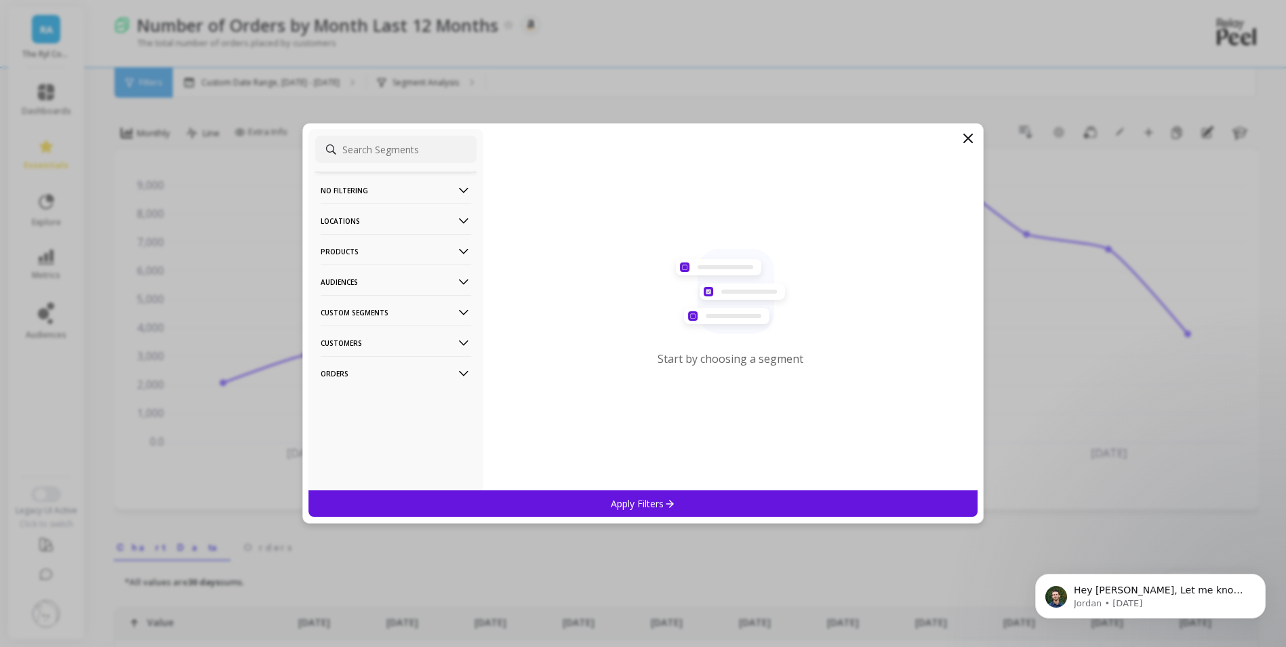
click at [971, 138] on icon at bounding box center [968, 138] width 16 height 16
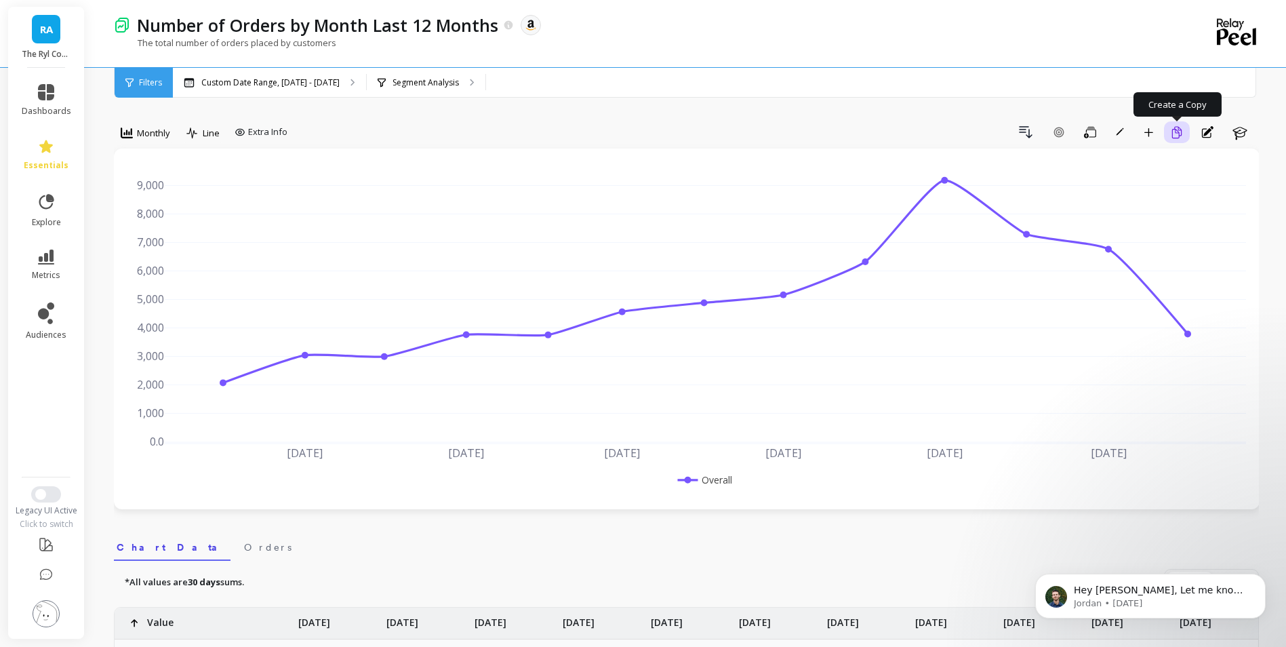
click at [1182, 133] on icon "button" at bounding box center [1177, 132] width 12 height 13
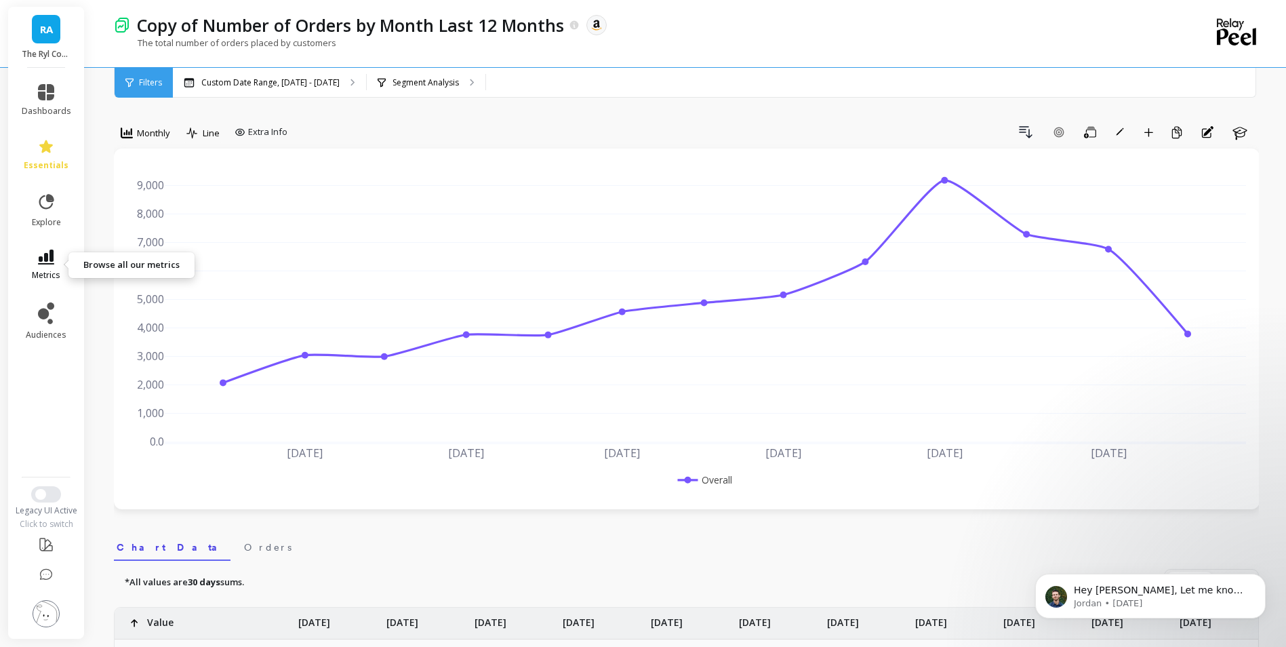
click at [60, 263] on link "metrics" at bounding box center [46, 264] width 49 height 31
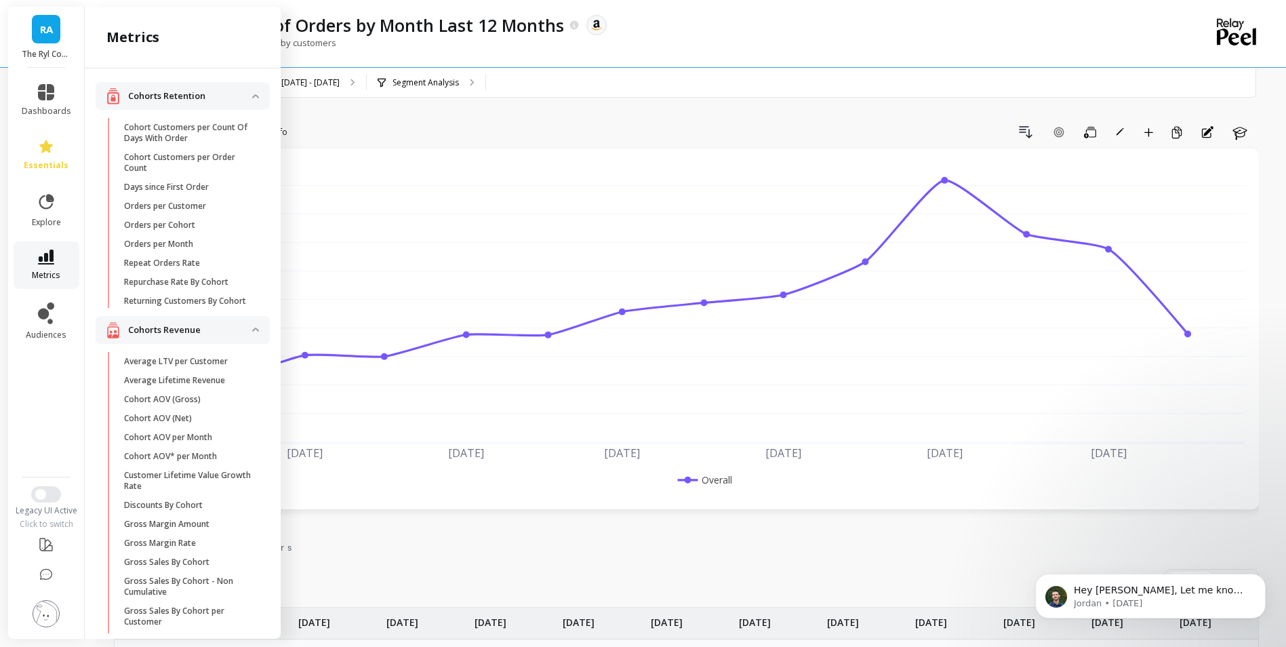
scroll to position [873, 0]
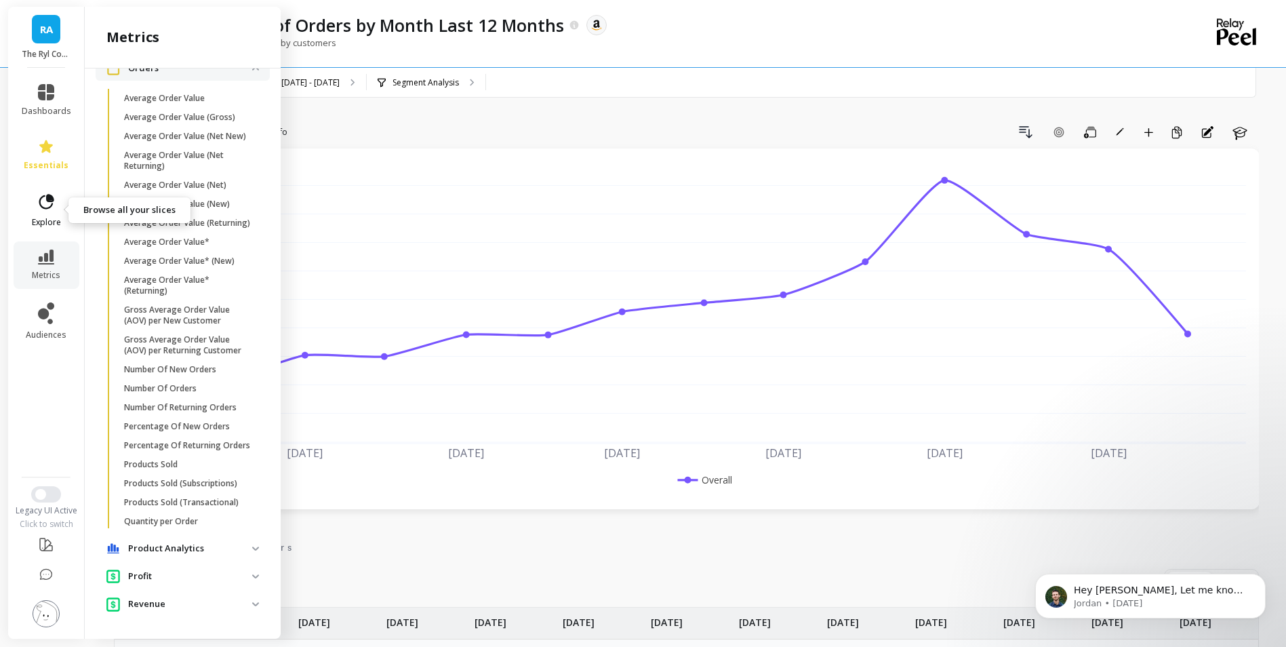
click at [47, 213] on link "explore" at bounding box center [46, 210] width 49 height 35
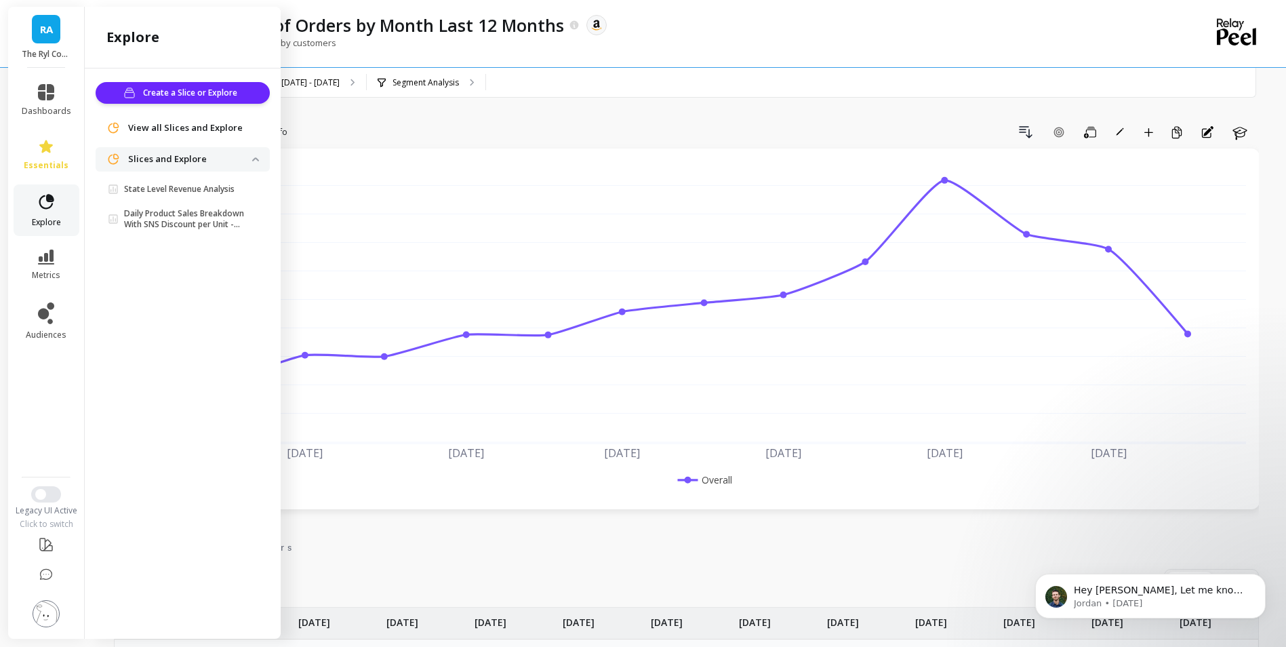
scroll to position [0, 0]
click at [47, 165] on span "essentials" at bounding box center [46, 165] width 45 height 11
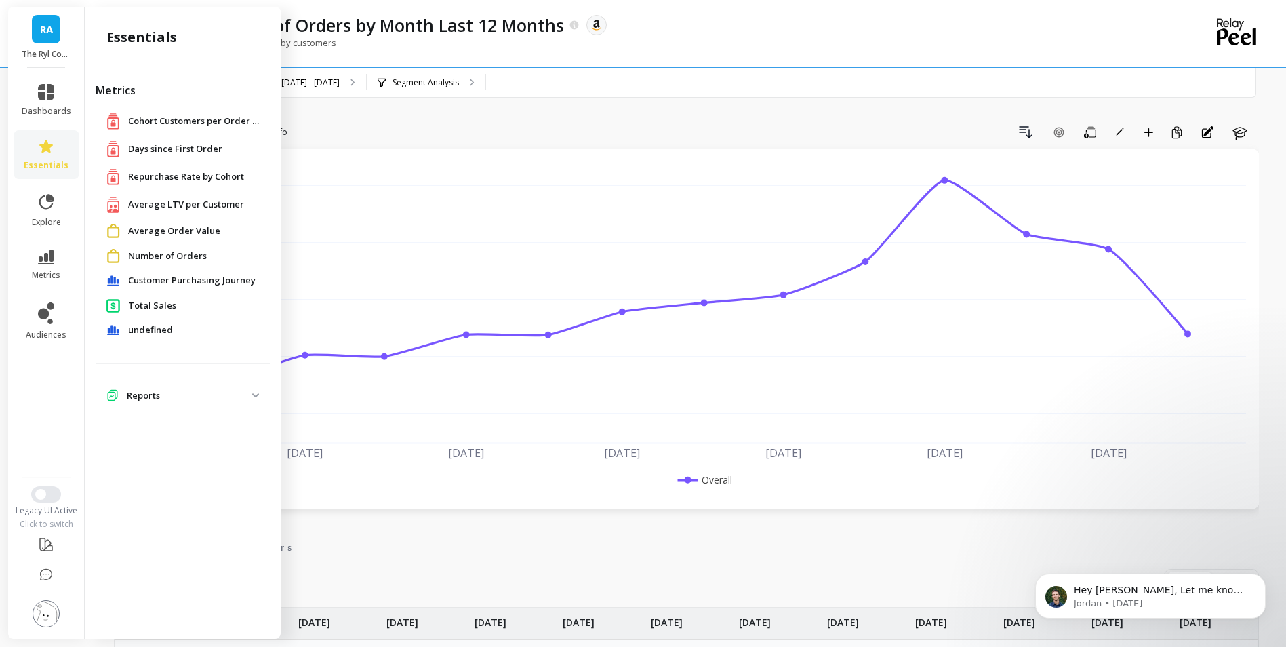
click at [205, 402] on p "Reports" at bounding box center [189, 396] width 125 height 14
click at [233, 461] on p "Number Of Orders By Month Last 12 Months" at bounding box center [188, 460] width 129 height 22
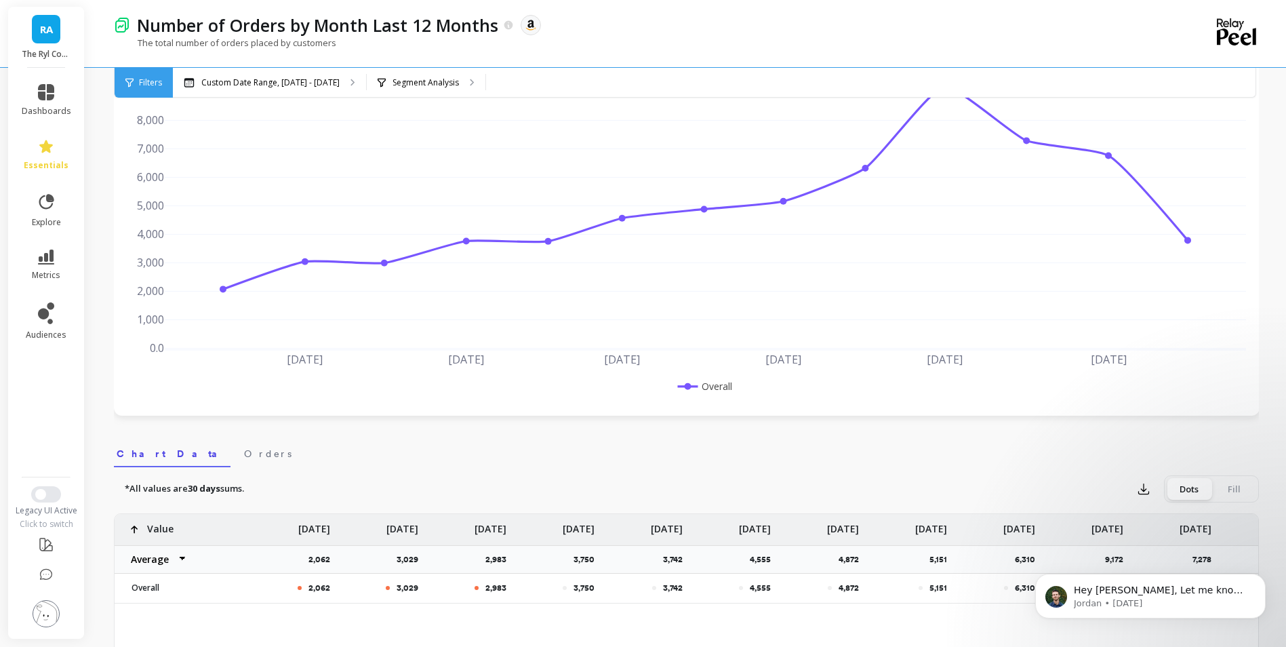
scroll to position [339, 0]
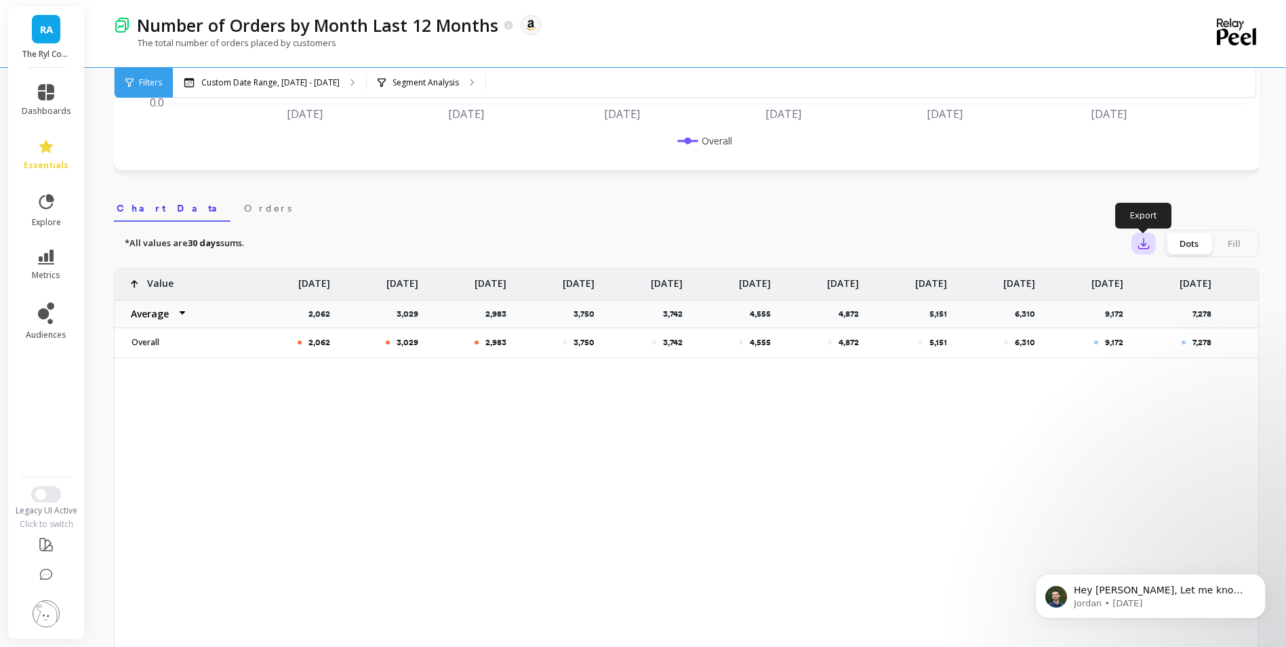
click at [1145, 244] on icon "button" at bounding box center [1144, 244] width 10 height 10
click at [1165, 282] on span "CSV" at bounding box center [1169, 281] width 20 height 14
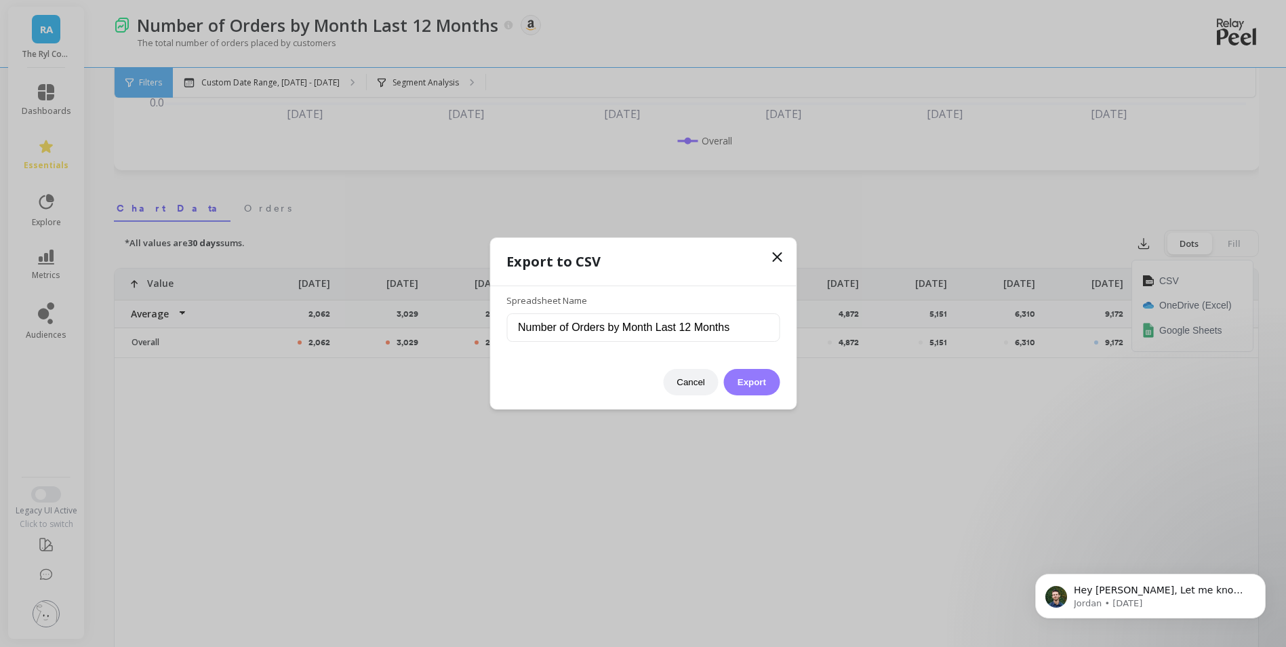
click at [752, 381] on button "Export" at bounding box center [752, 382] width 56 height 26
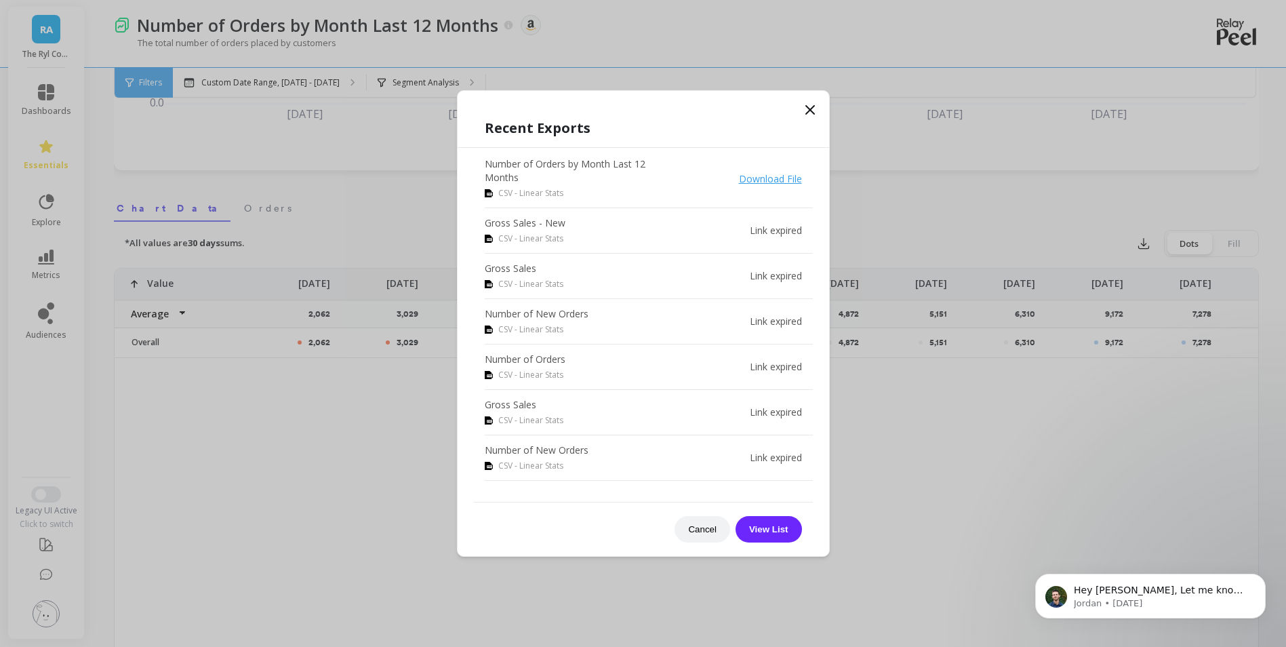
click at [802, 112] on icon at bounding box center [810, 110] width 16 height 16
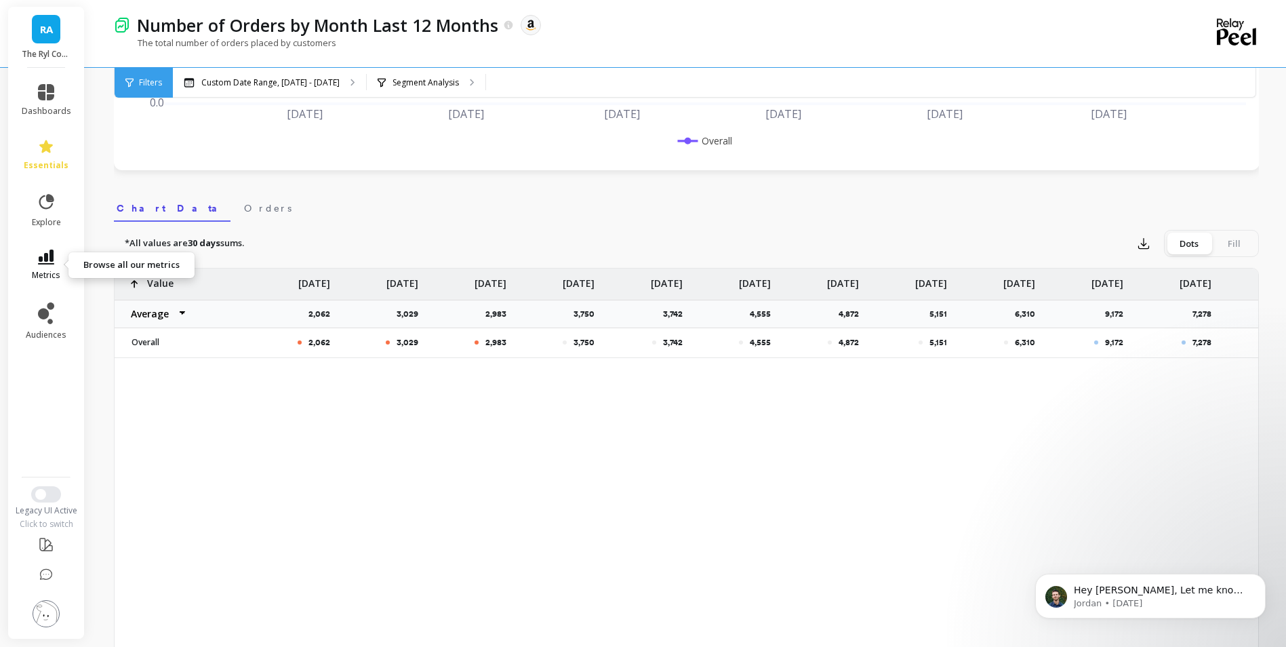
click at [47, 261] on icon at bounding box center [46, 256] width 16 height 15
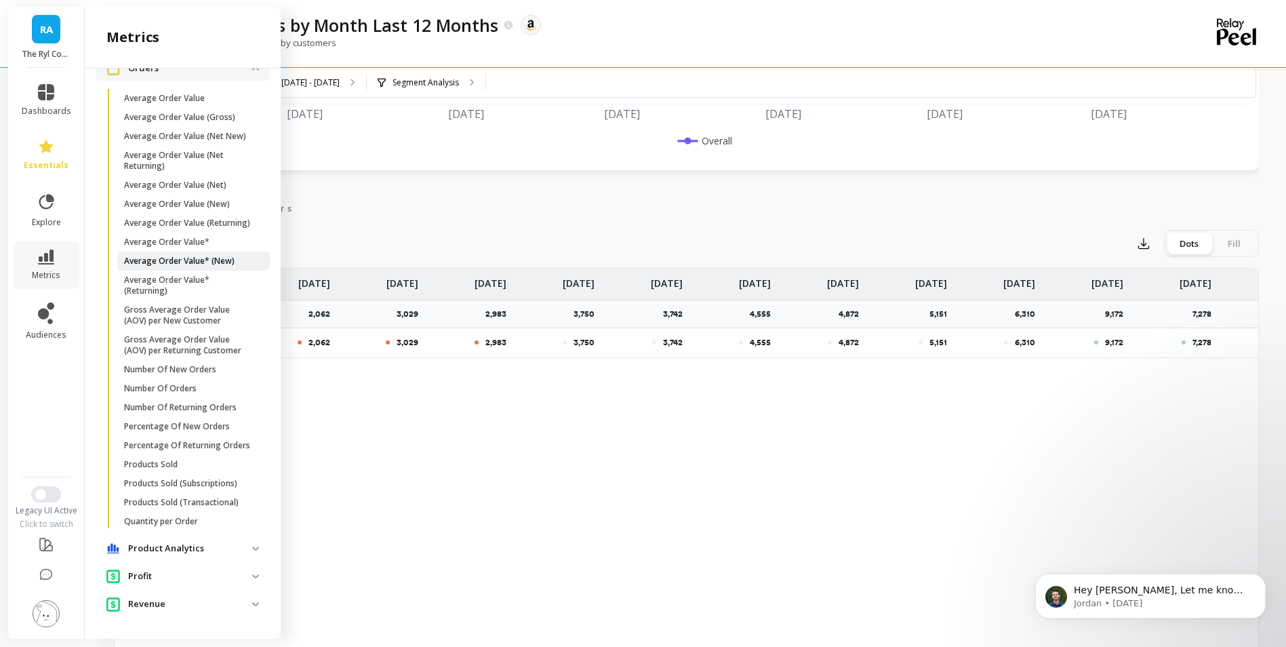
scroll to position [873, 0]
click at [230, 402] on p "Number Of Returning Orders" at bounding box center [180, 407] width 113 height 11
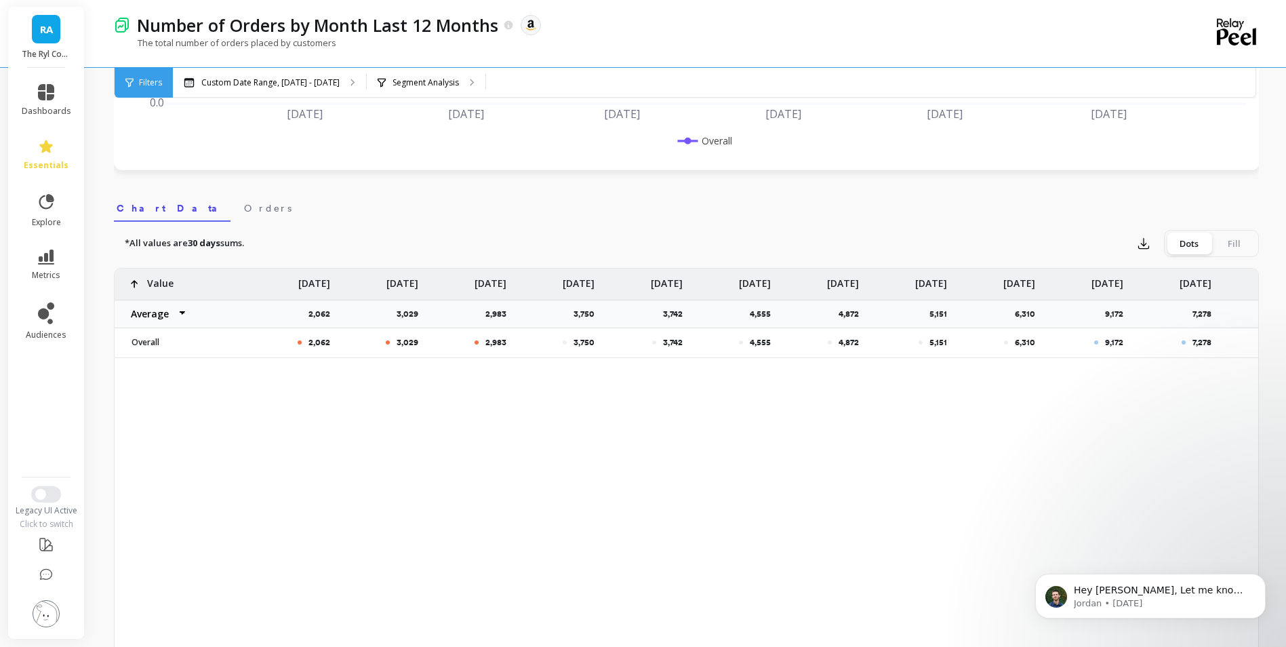
scroll to position [0, 0]
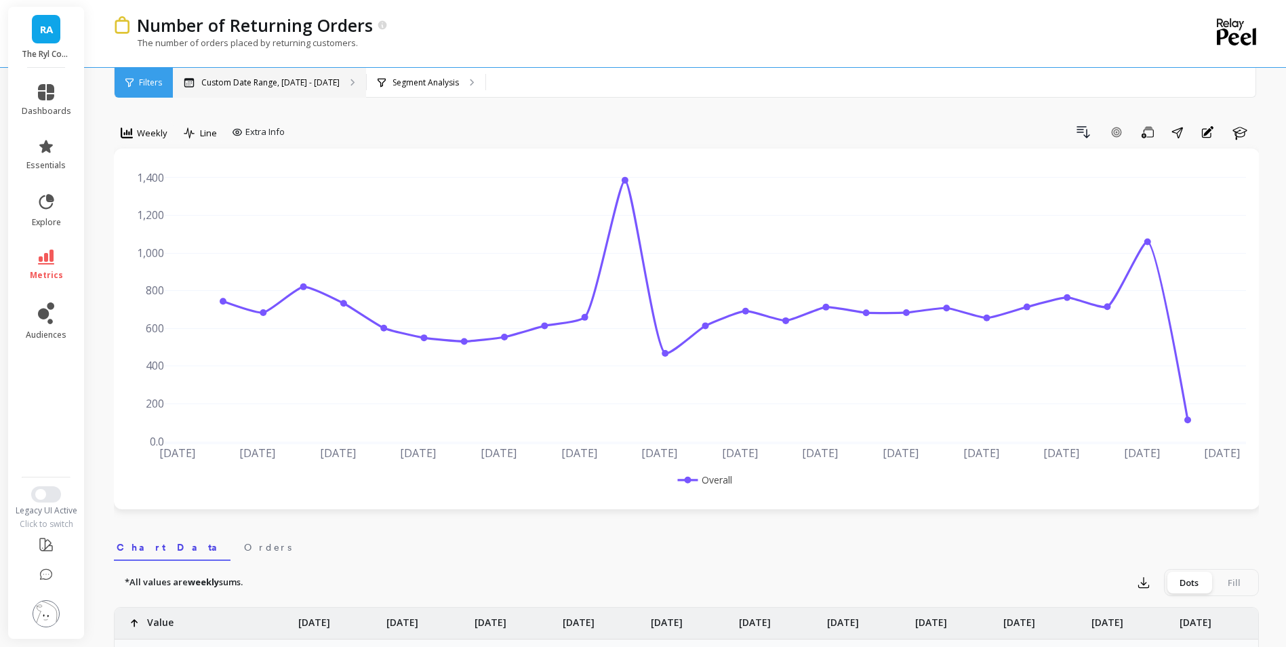
click at [351, 84] on icon at bounding box center [352, 82] width 3 height 6
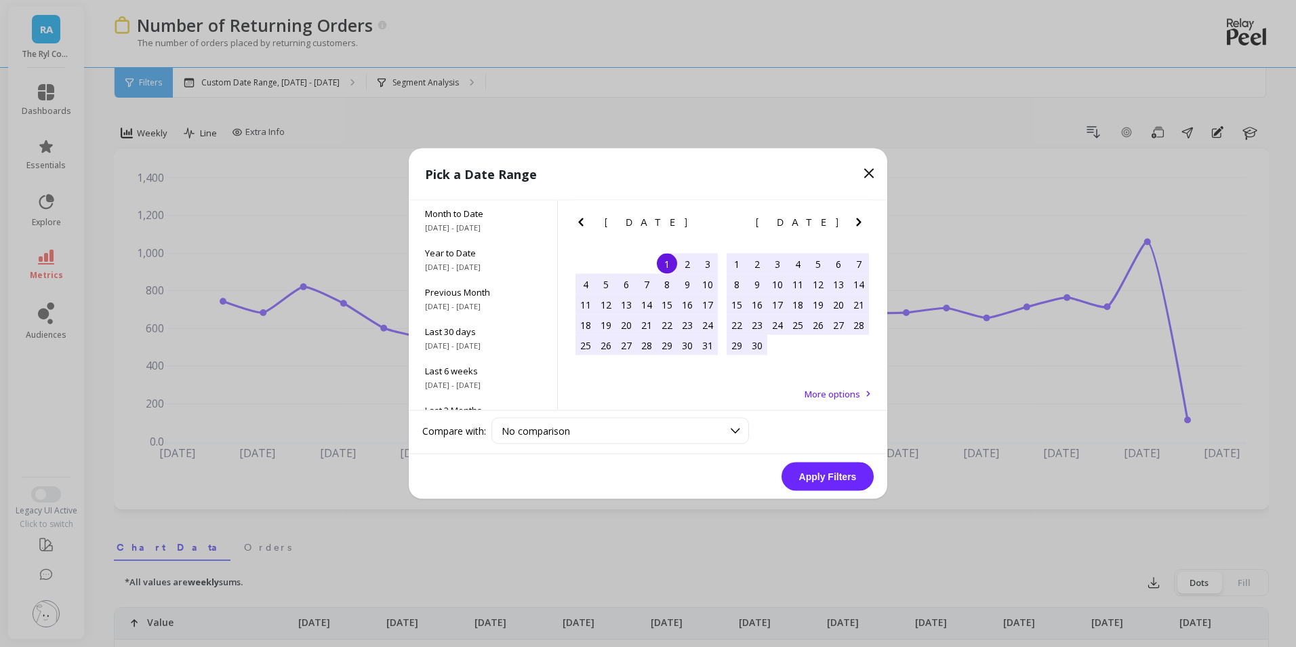
click at [580, 220] on icon "Previous Month" at bounding box center [581, 222] width 16 height 16
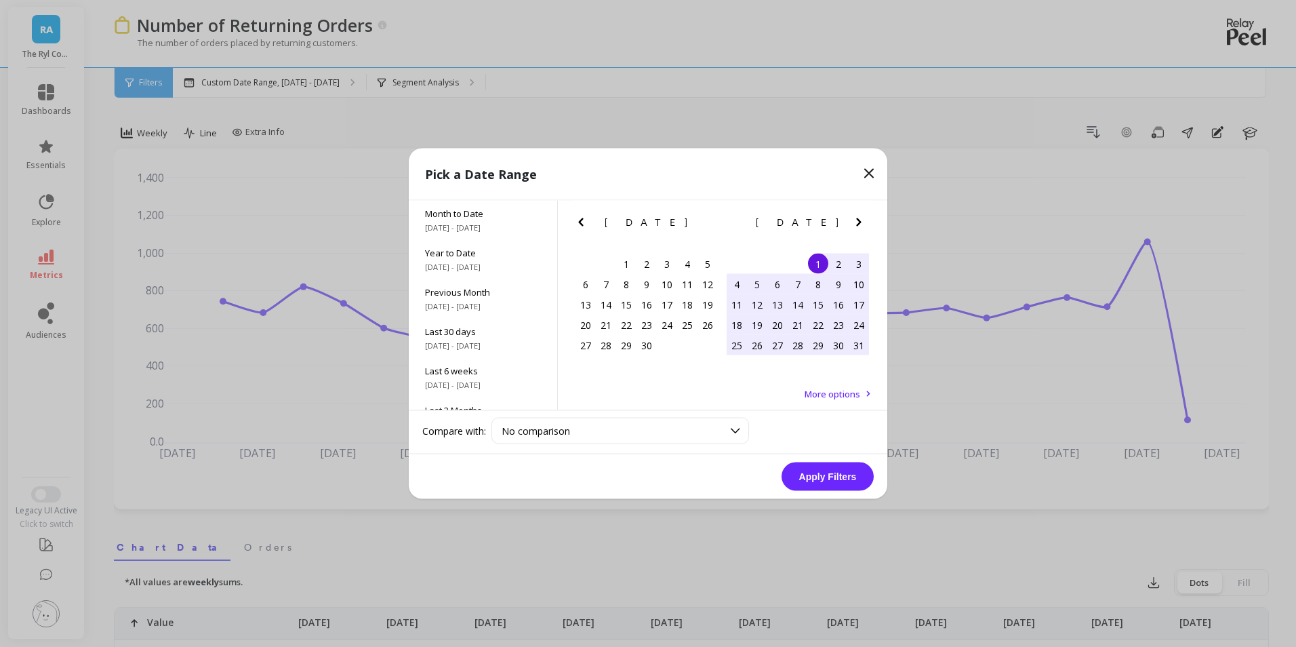
click at [580, 220] on icon "Previous Month" at bounding box center [581, 222] width 16 height 16
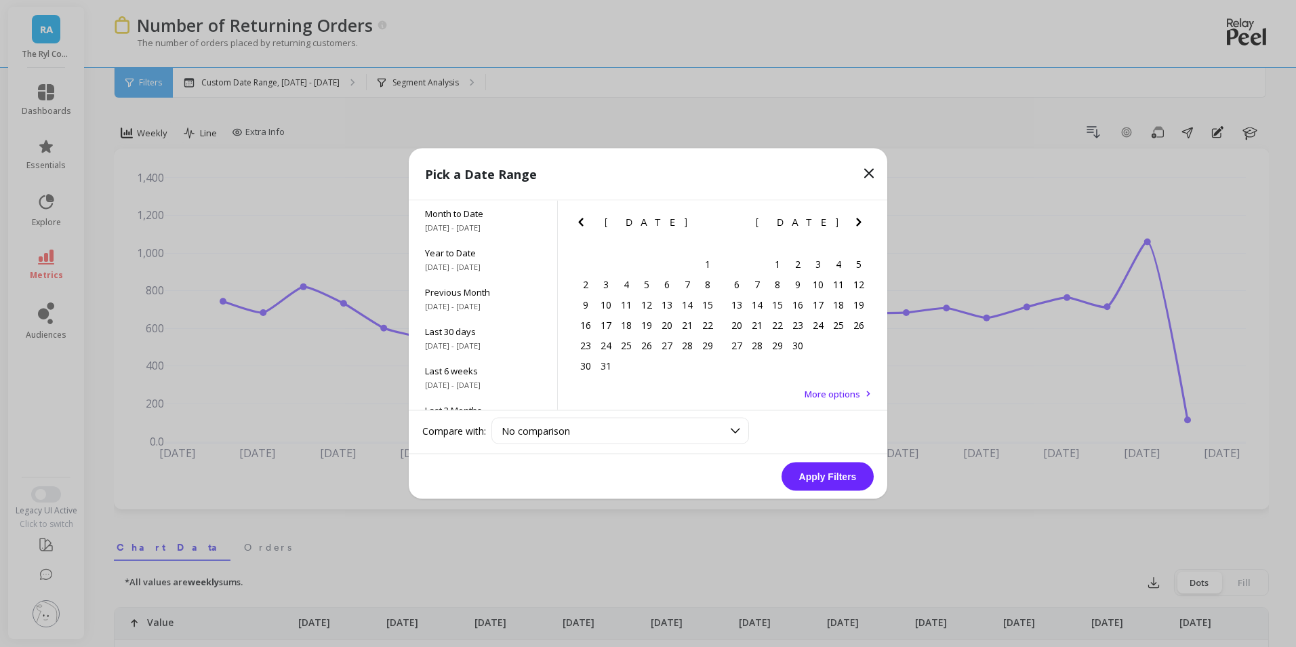
click at [580, 220] on icon "Previous Month" at bounding box center [581, 222] width 16 height 16
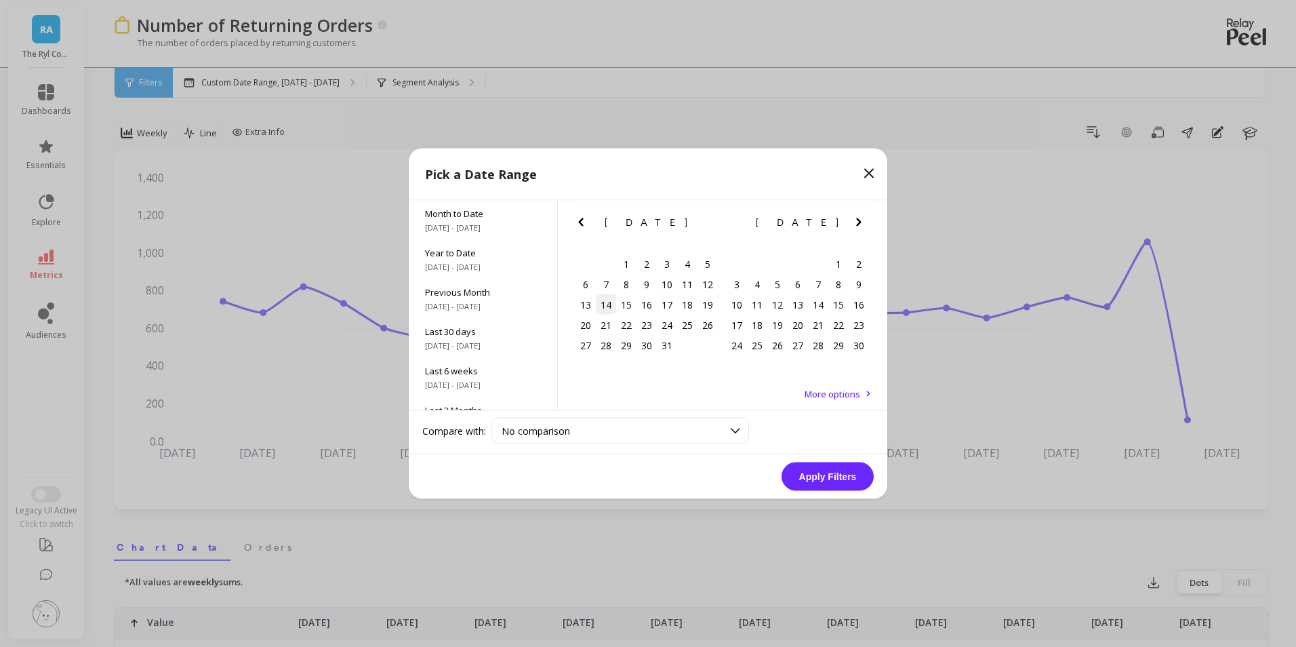
click at [612, 302] on div "14" at bounding box center [606, 304] width 20 height 20
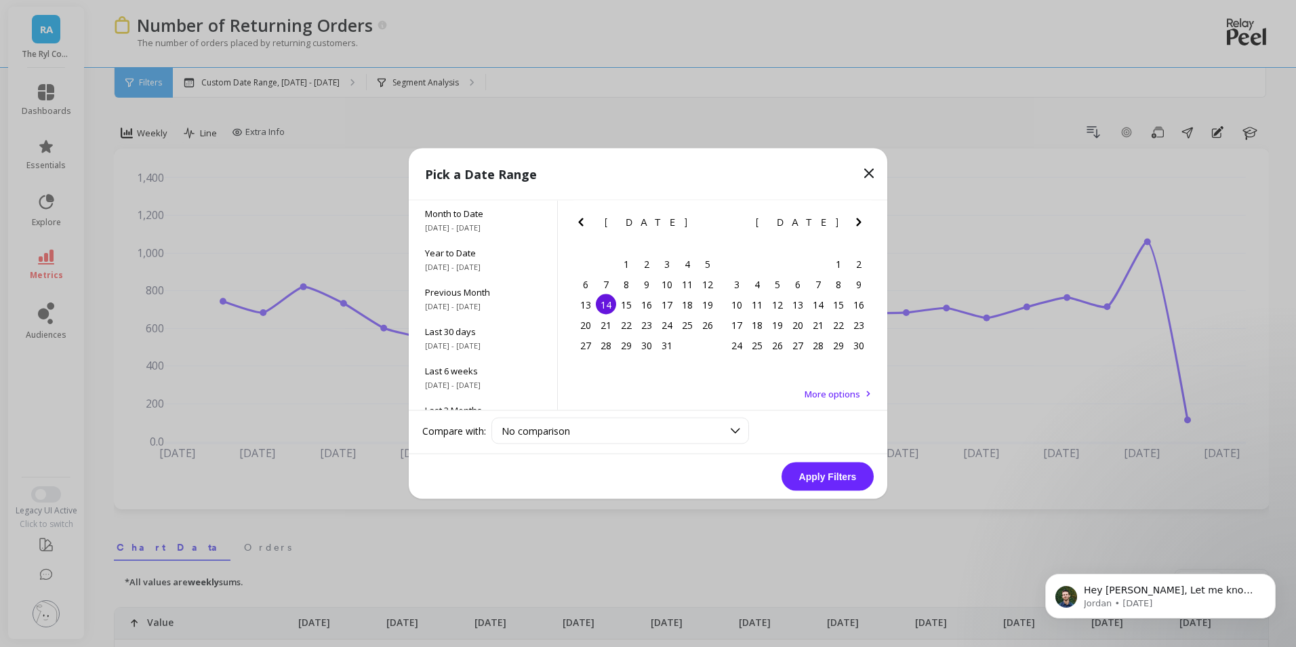
click at [857, 223] on icon "Next Month" at bounding box center [859, 222] width 16 height 16
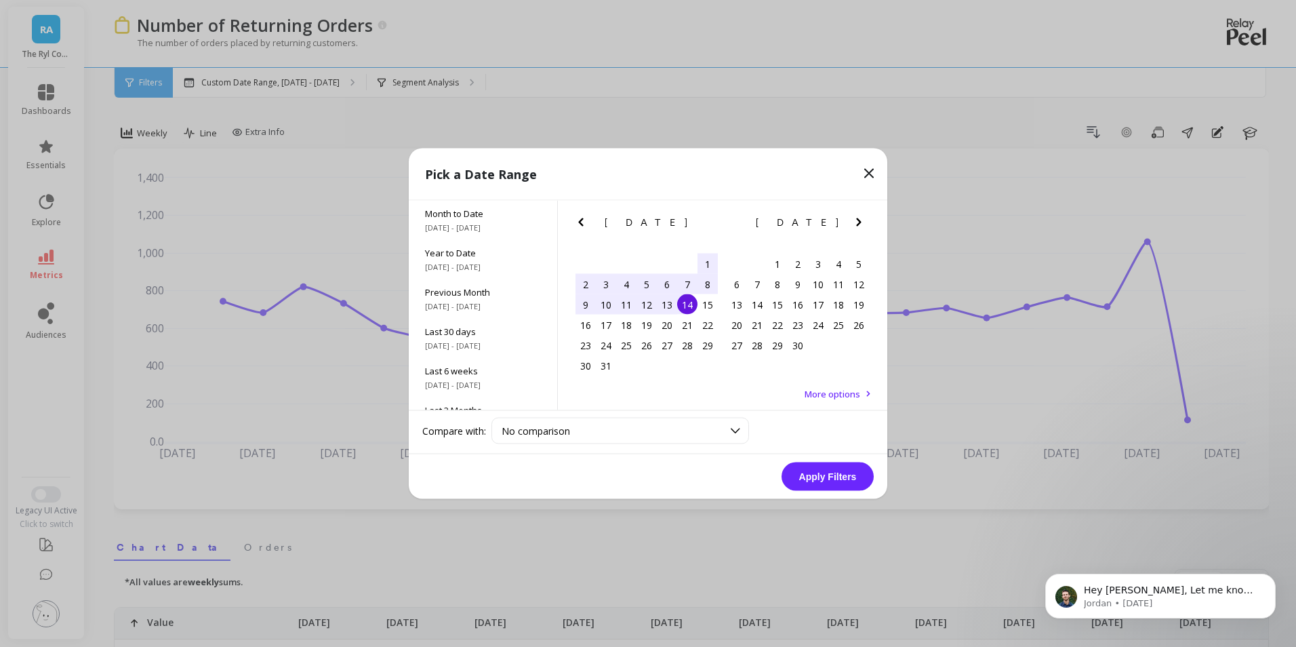
click at [857, 223] on icon "Next Month" at bounding box center [859, 222] width 16 height 16
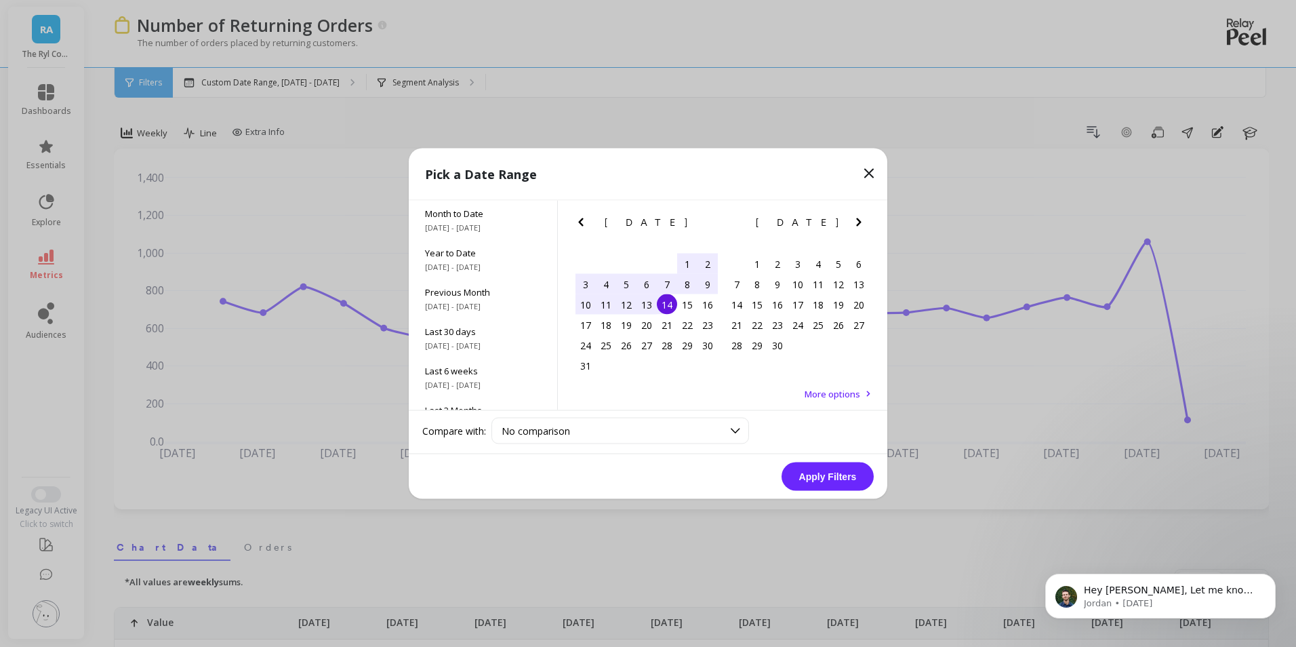
click at [857, 223] on icon "Next Month" at bounding box center [859, 222] width 16 height 16
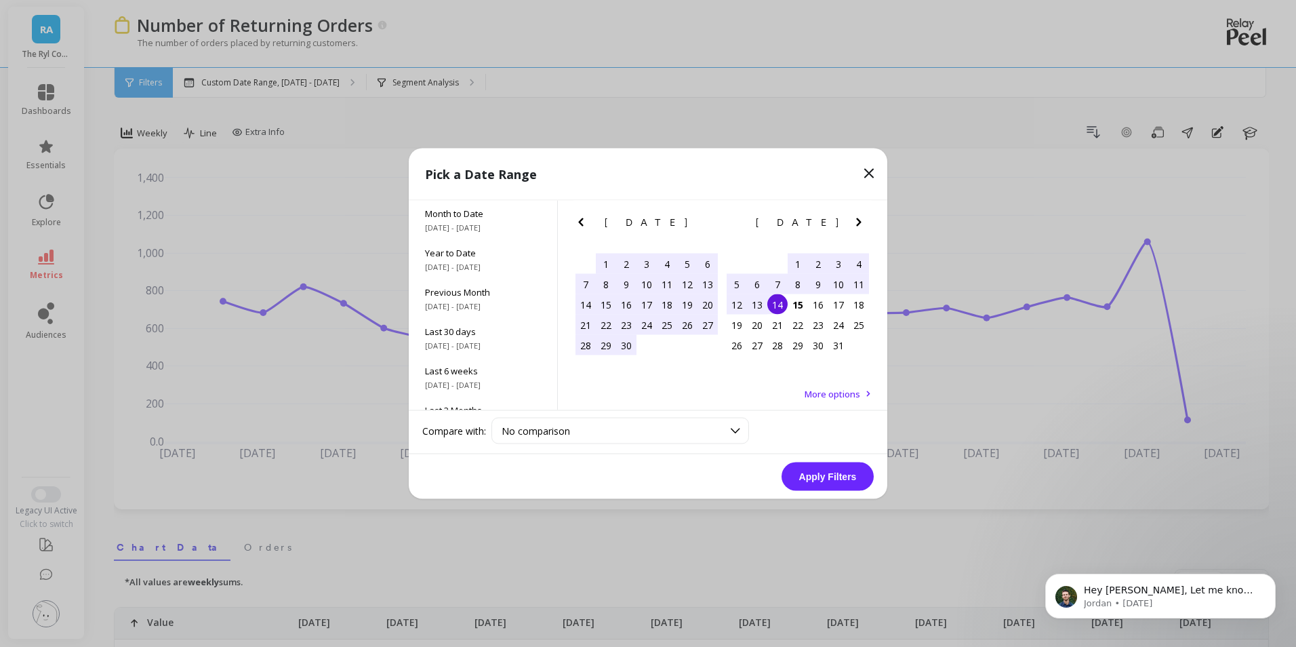
click at [786, 298] on div "14" at bounding box center [777, 304] width 20 height 20
click at [819, 477] on button "Apply Filters" at bounding box center [828, 476] width 92 height 28
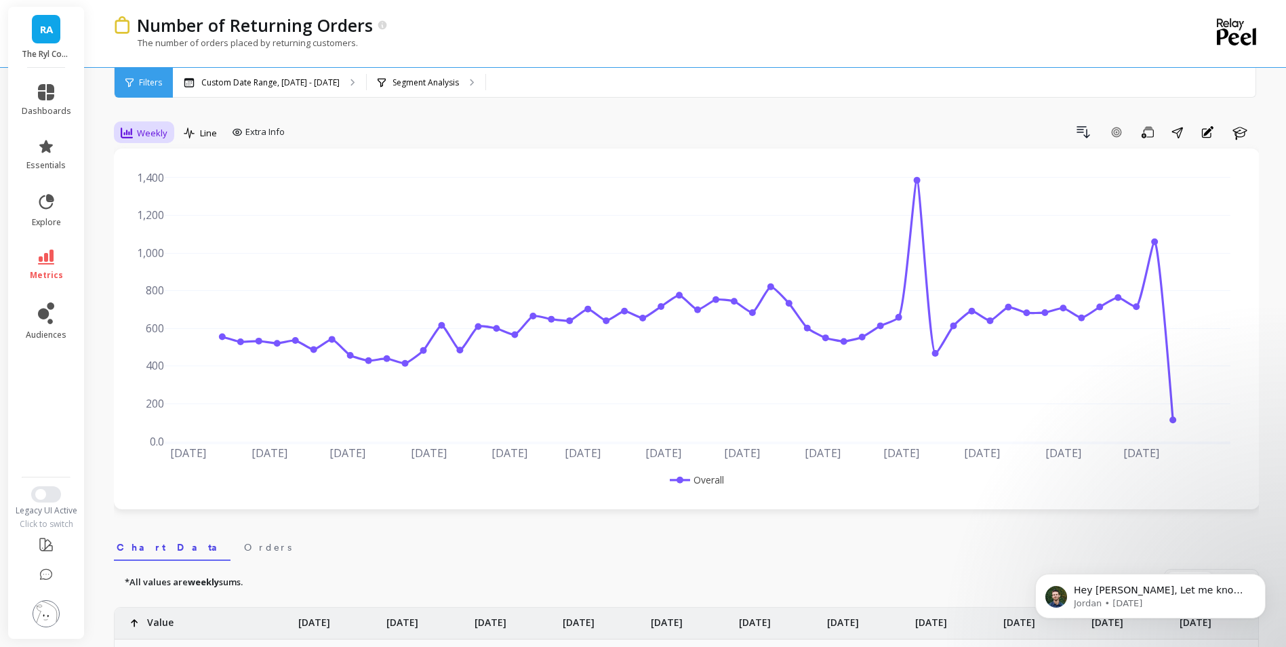
click at [134, 130] on div "Weekly" at bounding box center [144, 133] width 47 height 16
click at [153, 235] on div "Monthly" at bounding box center [163, 241] width 77 height 13
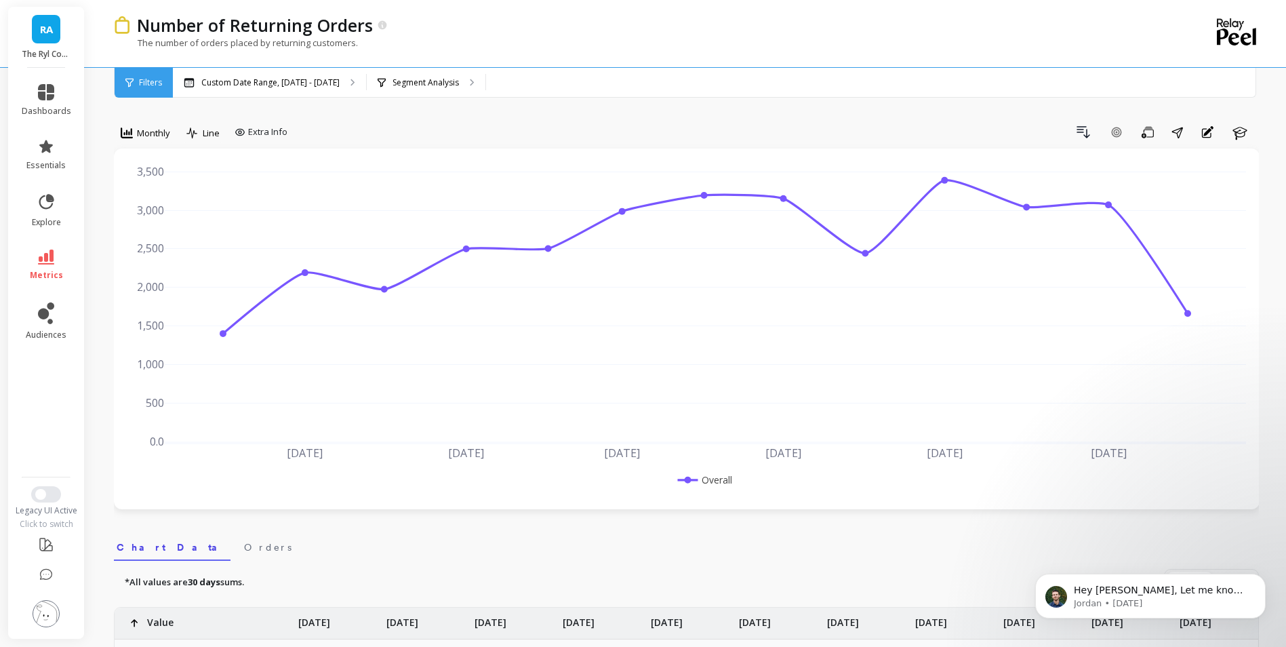
click at [1149, 135] on icon "button" at bounding box center [1147, 132] width 12 height 13
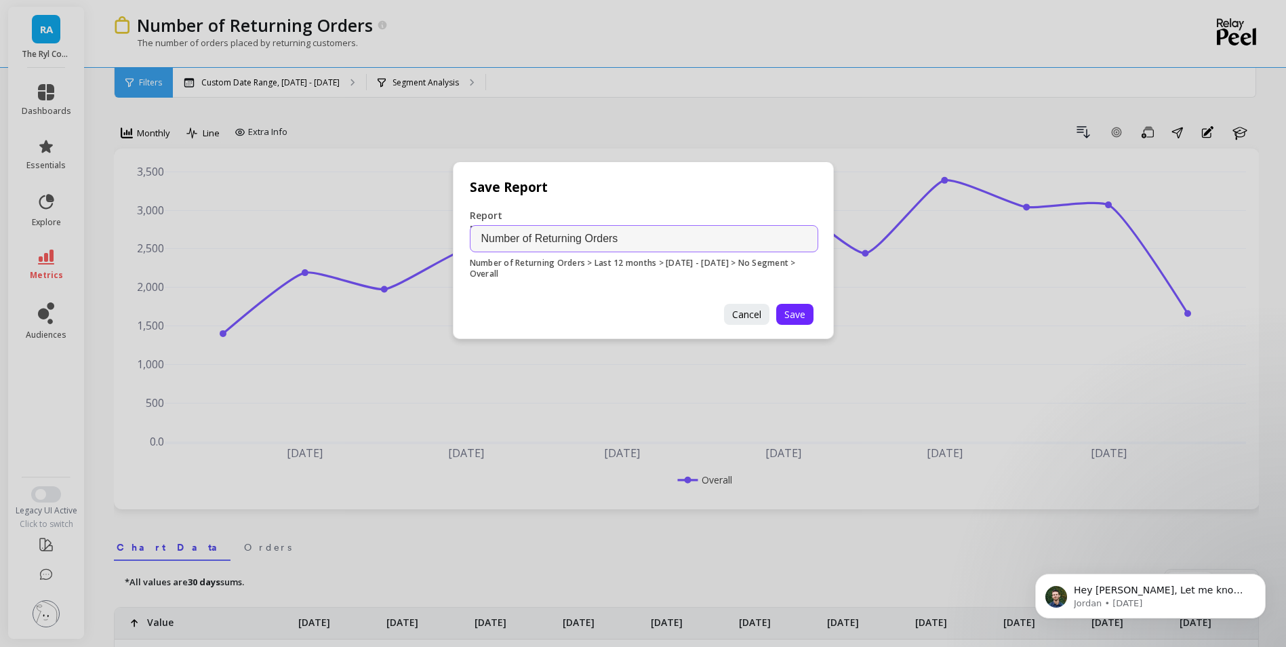
drag, startPoint x: 642, startPoint y: 240, endPoint x: 450, endPoint y: 243, distance: 191.9
click at [450, 243] on div "Save Report Report Name Number of Returning Orders Number of Returning Orders >…" at bounding box center [643, 323] width 1286 height 647
paste input "• Total repeat orders by month over the last 12 months"
drag, startPoint x: 502, startPoint y: 239, endPoint x: 462, endPoint y: 238, distance: 39.3
click at [462, 238] on div "Report Name • Total repeat orders by month over the last 12 months Number of Re…" at bounding box center [643, 248] width 381 height 111
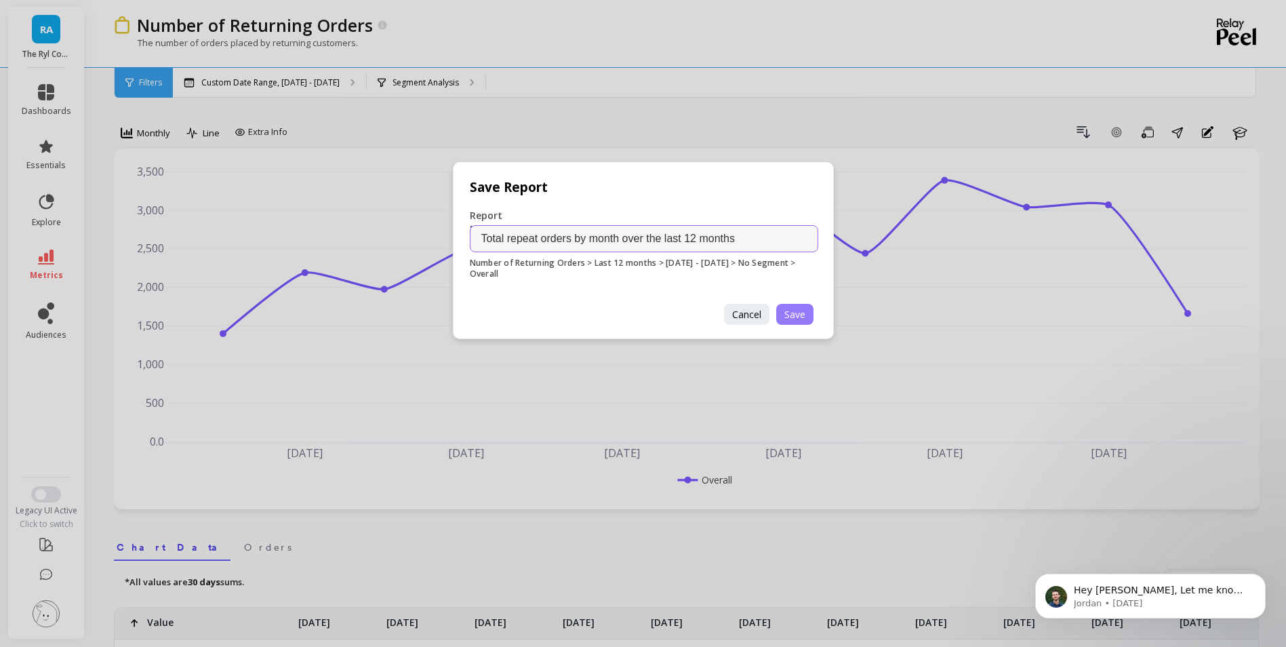
type input "Total repeat orders by month over the last 12 months"
click at [794, 314] on span "Save" at bounding box center [794, 314] width 21 height 13
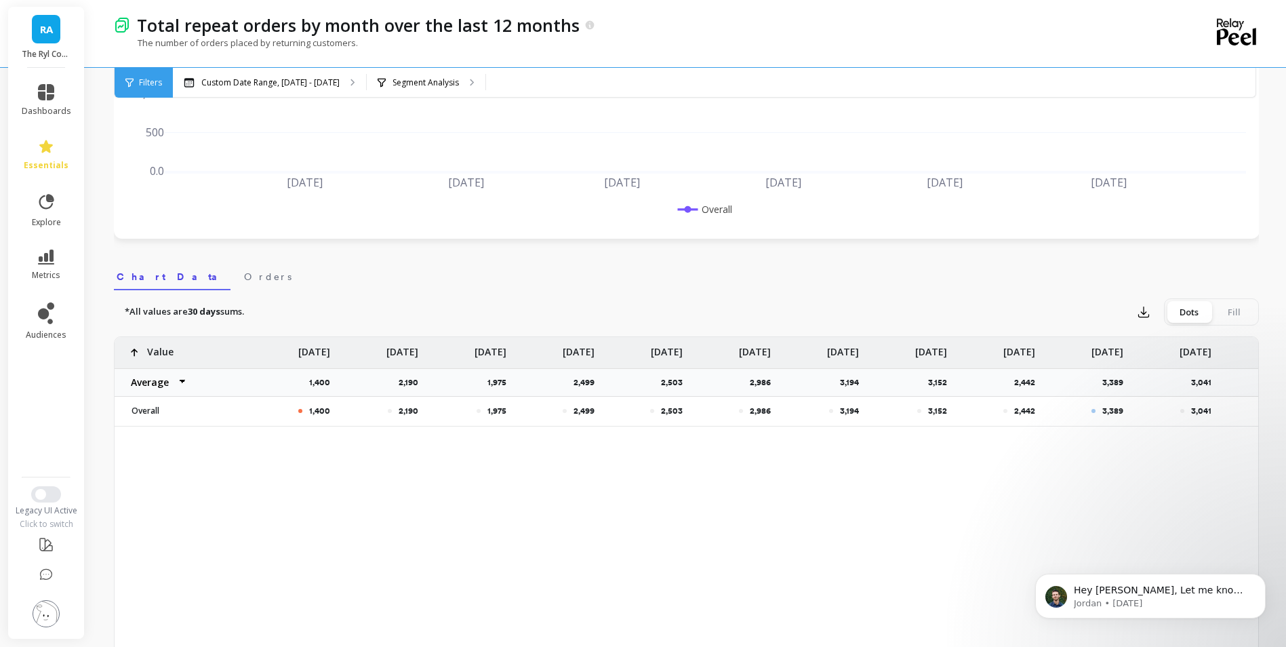
scroll to position [271, 0]
click at [1143, 317] on icon "button" at bounding box center [1144, 311] width 14 height 14
click at [1168, 346] on span "CSV" at bounding box center [1169, 349] width 20 height 14
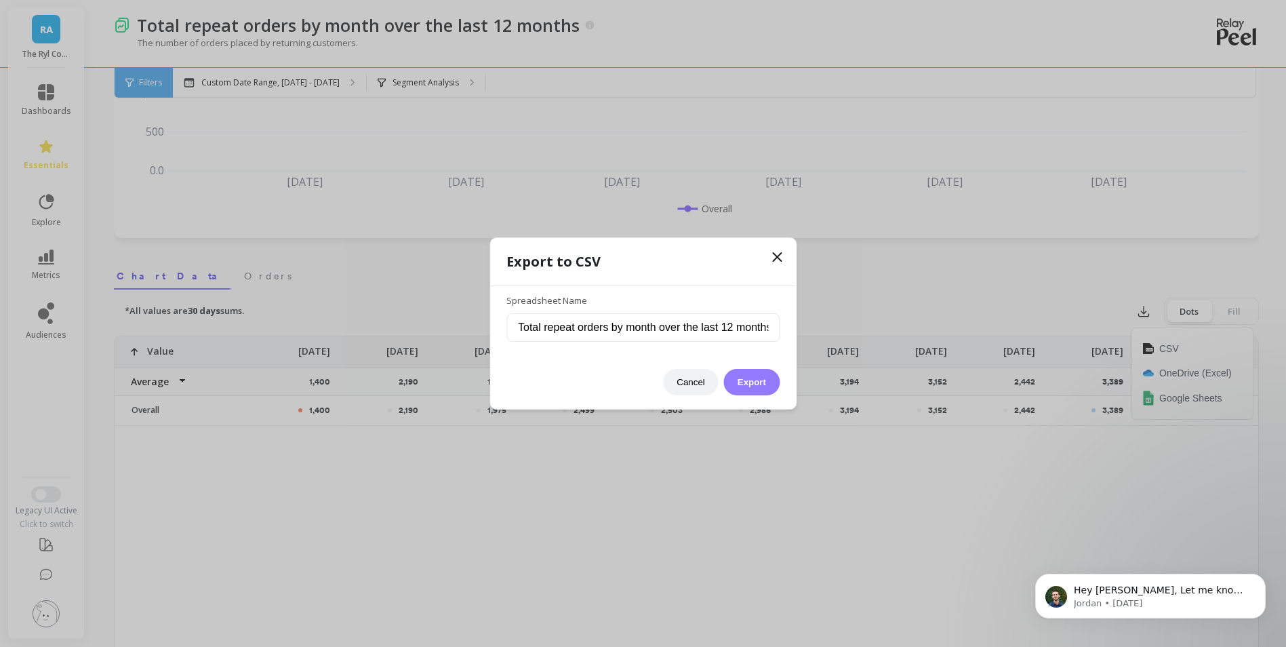
click at [760, 382] on button "Export" at bounding box center [752, 382] width 56 height 26
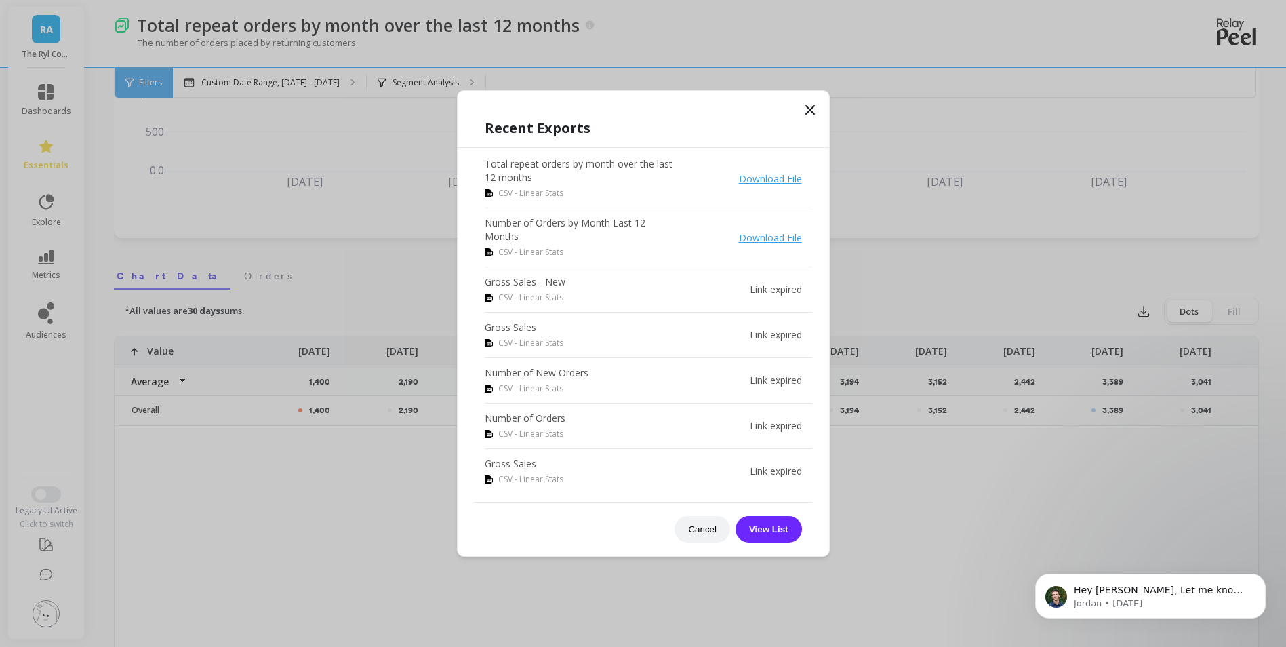
click at [811, 104] on icon at bounding box center [810, 110] width 16 height 16
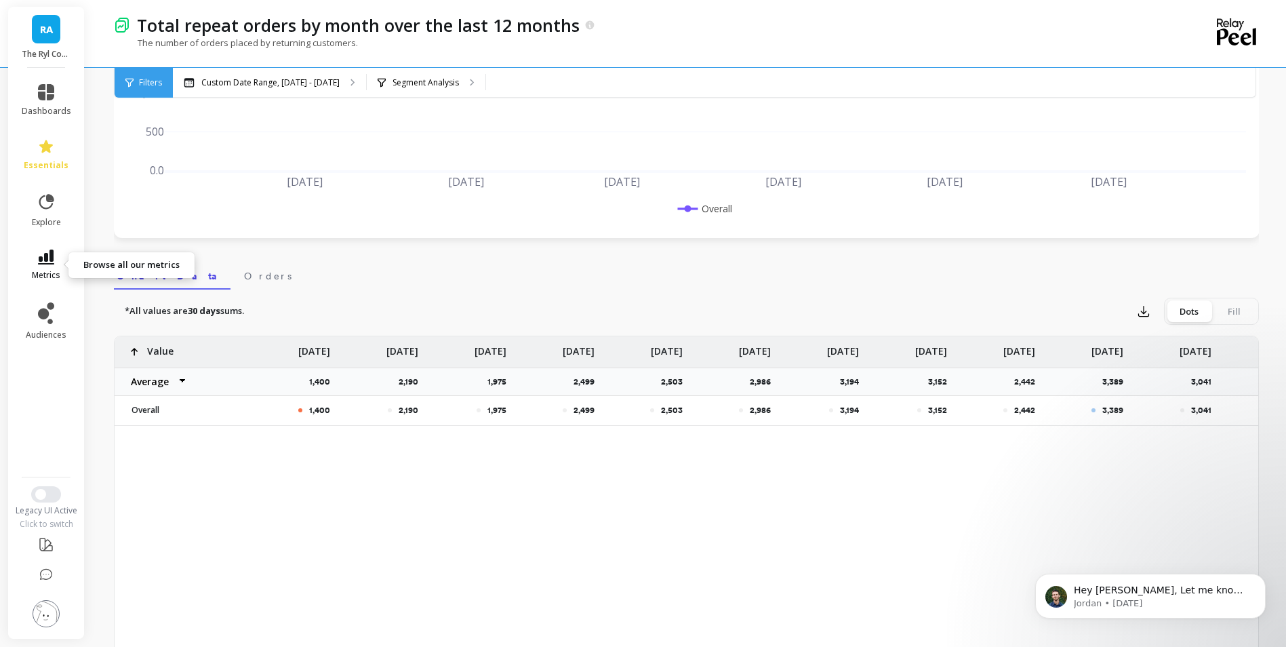
click at [52, 262] on icon at bounding box center [46, 256] width 16 height 15
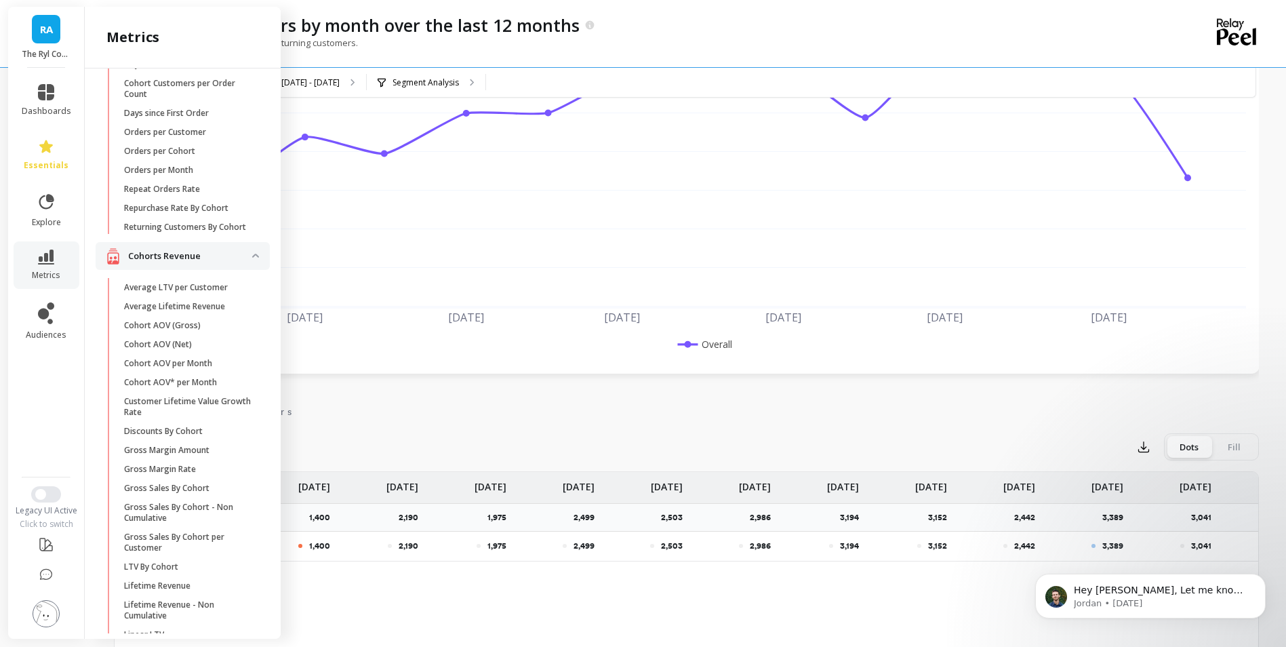
scroll to position [0, 0]
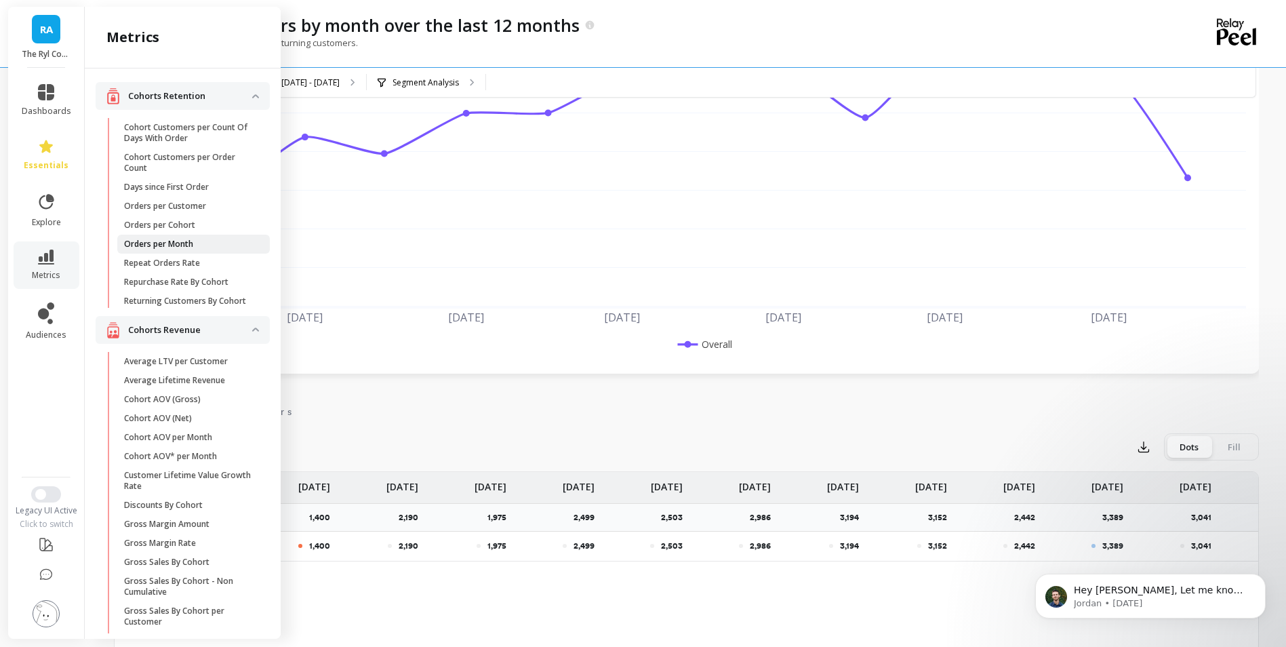
click at [205, 244] on span "Orders per Month" at bounding box center [188, 244] width 129 height 11
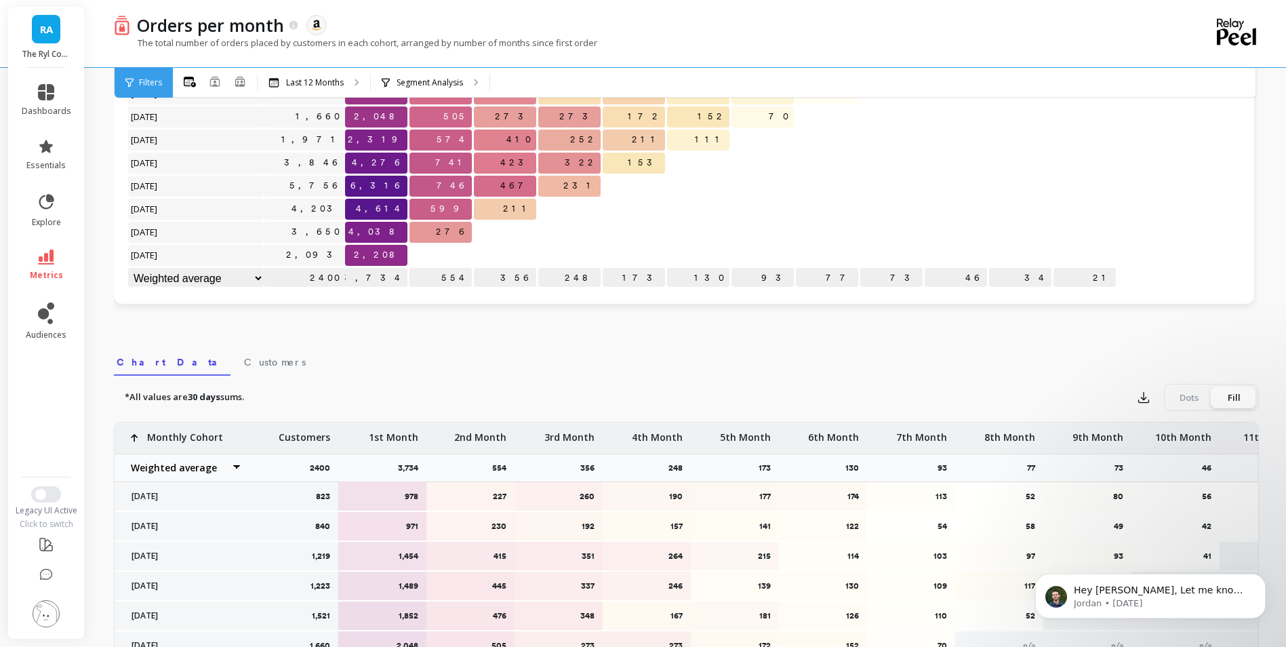
scroll to position [203, 0]
click at [1147, 400] on icon "button" at bounding box center [1144, 397] width 14 height 14
click at [1162, 436] on span "CSV" at bounding box center [1169, 434] width 20 height 14
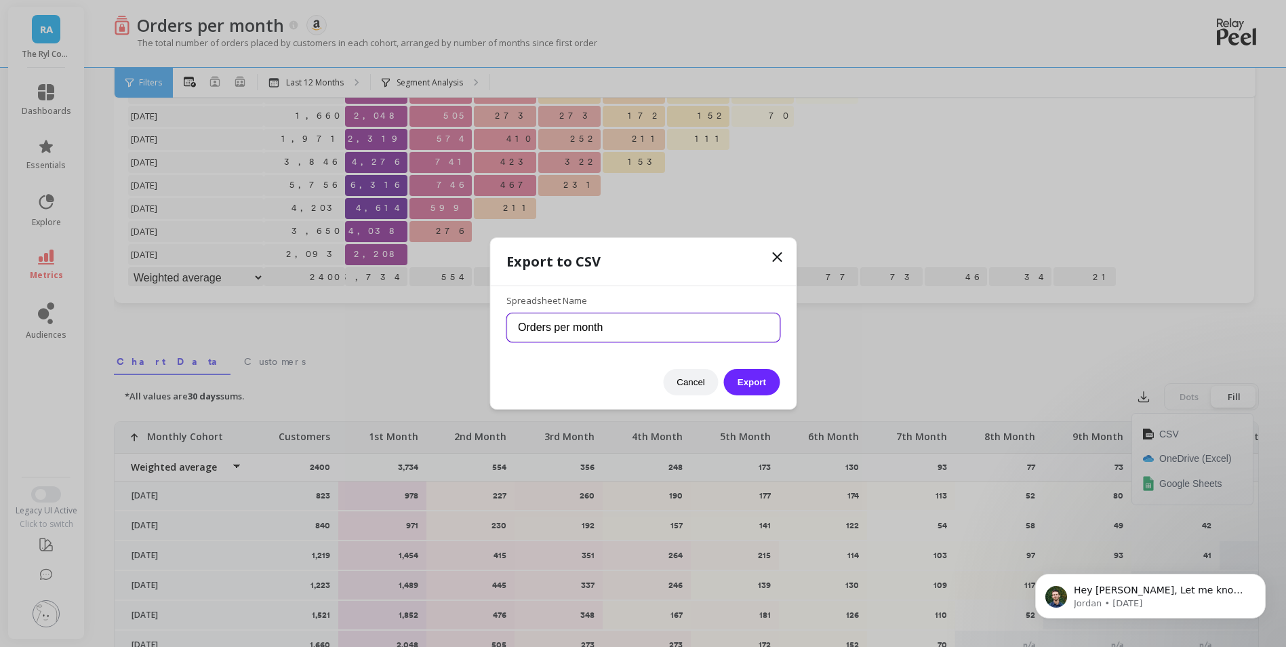
click at [684, 331] on input "Orders per month" at bounding box center [642, 327] width 273 height 28
click at [764, 392] on button "Export" at bounding box center [752, 382] width 56 height 26
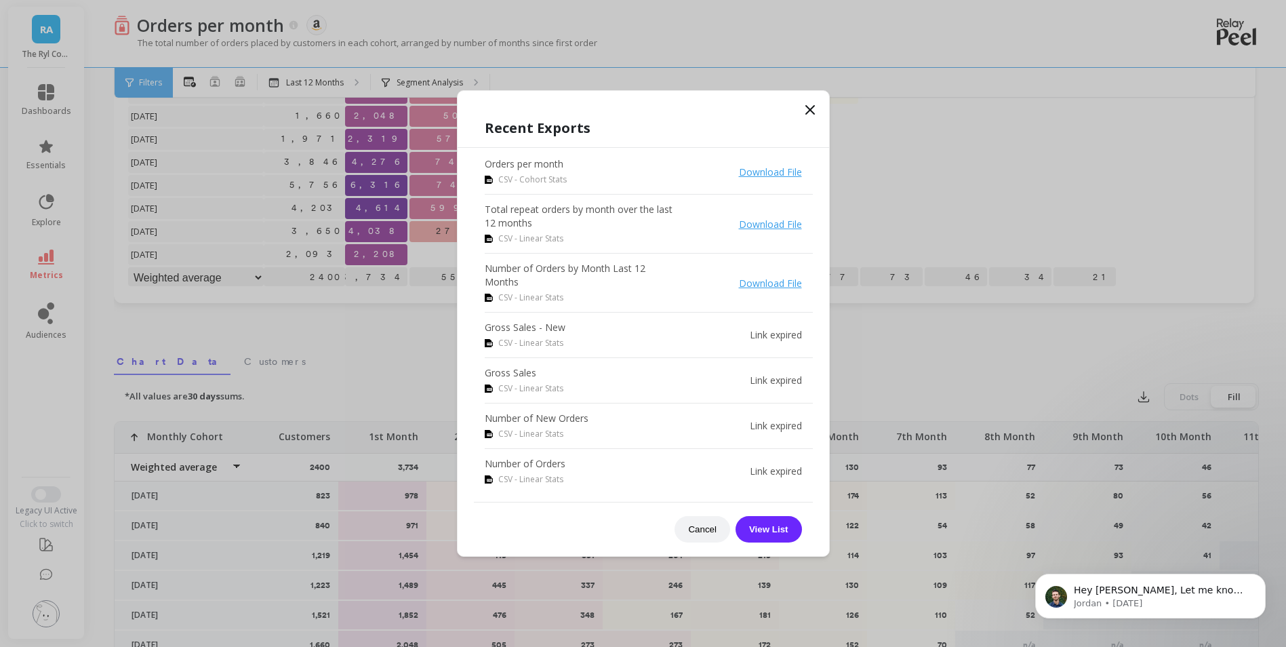
click at [807, 108] on icon at bounding box center [810, 110] width 16 height 16
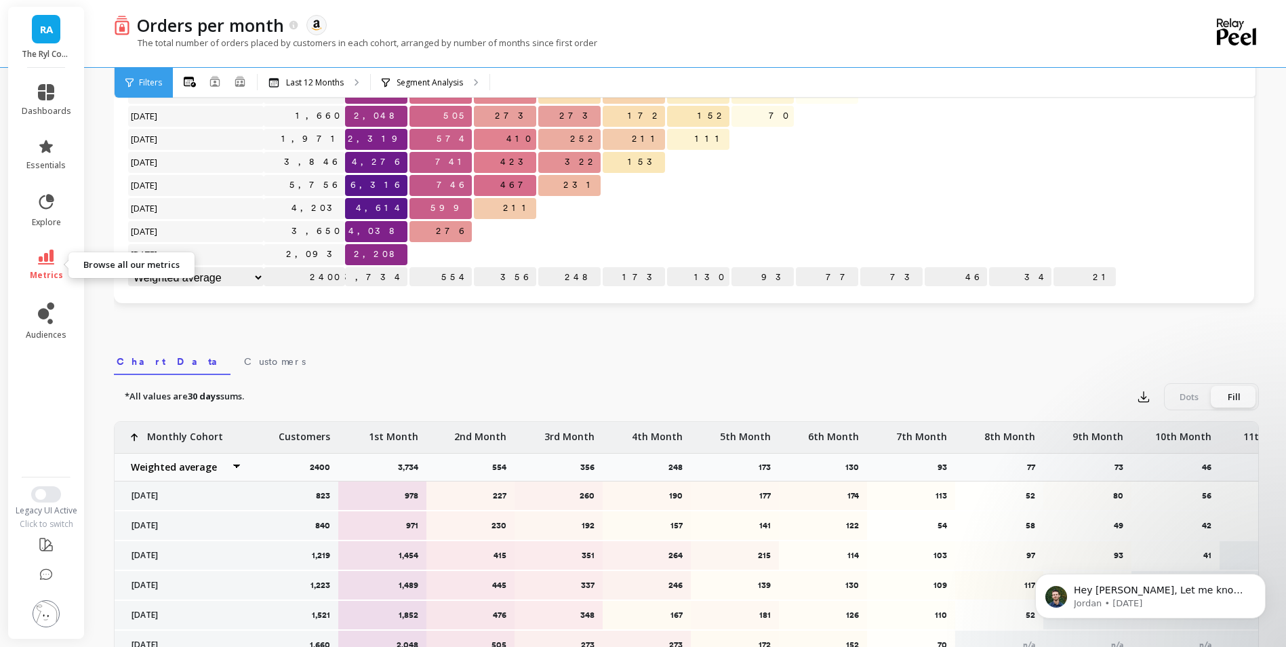
click at [51, 260] on icon at bounding box center [46, 256] width 16 height 15
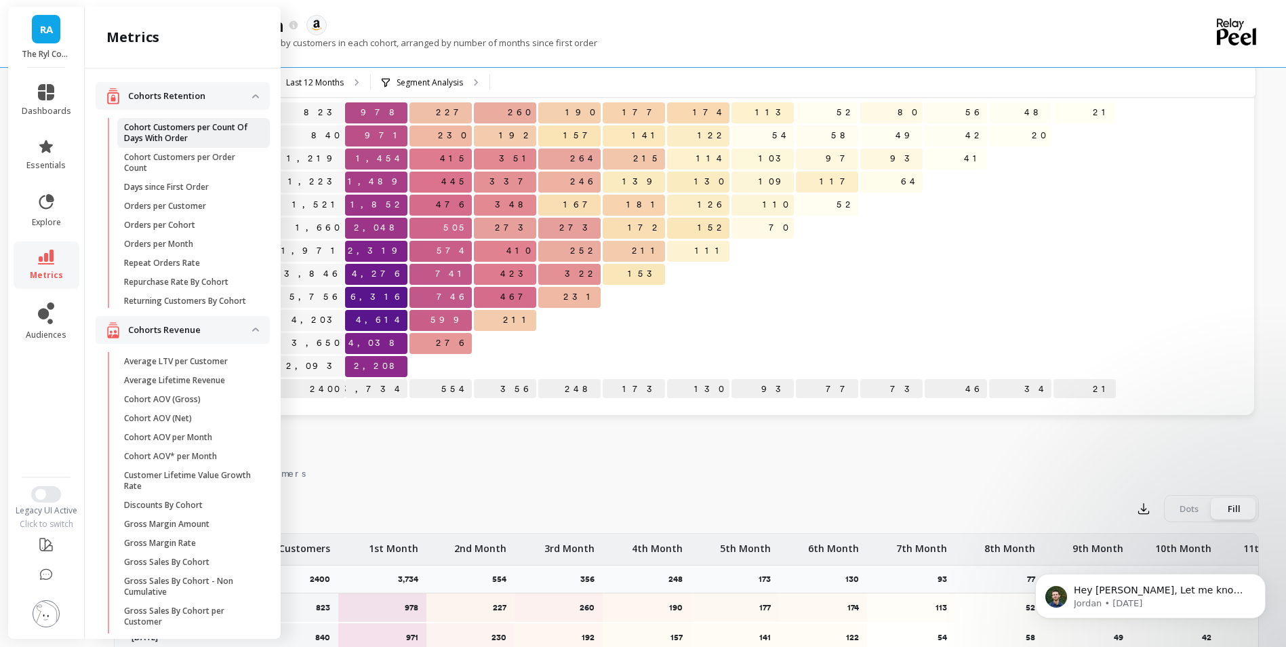
scroll to position [68, 0]
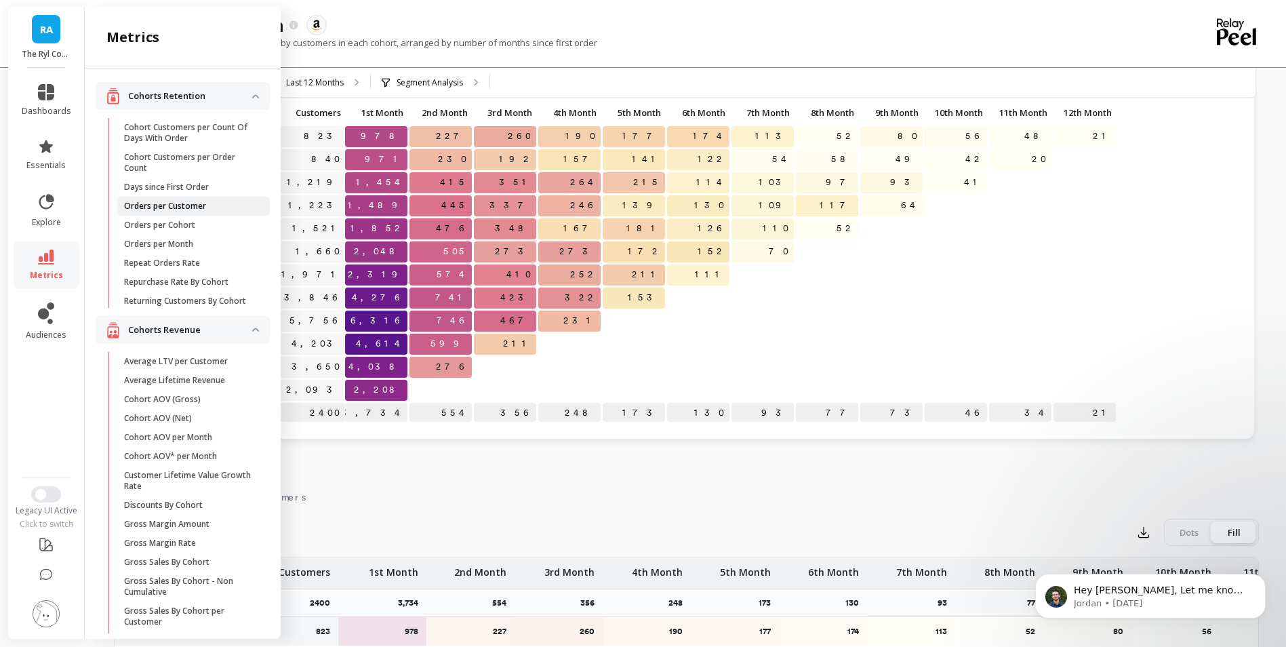
click at [203, 205] on p "Orders per Customer" at bounding box center [165, 206] width 82 height 11
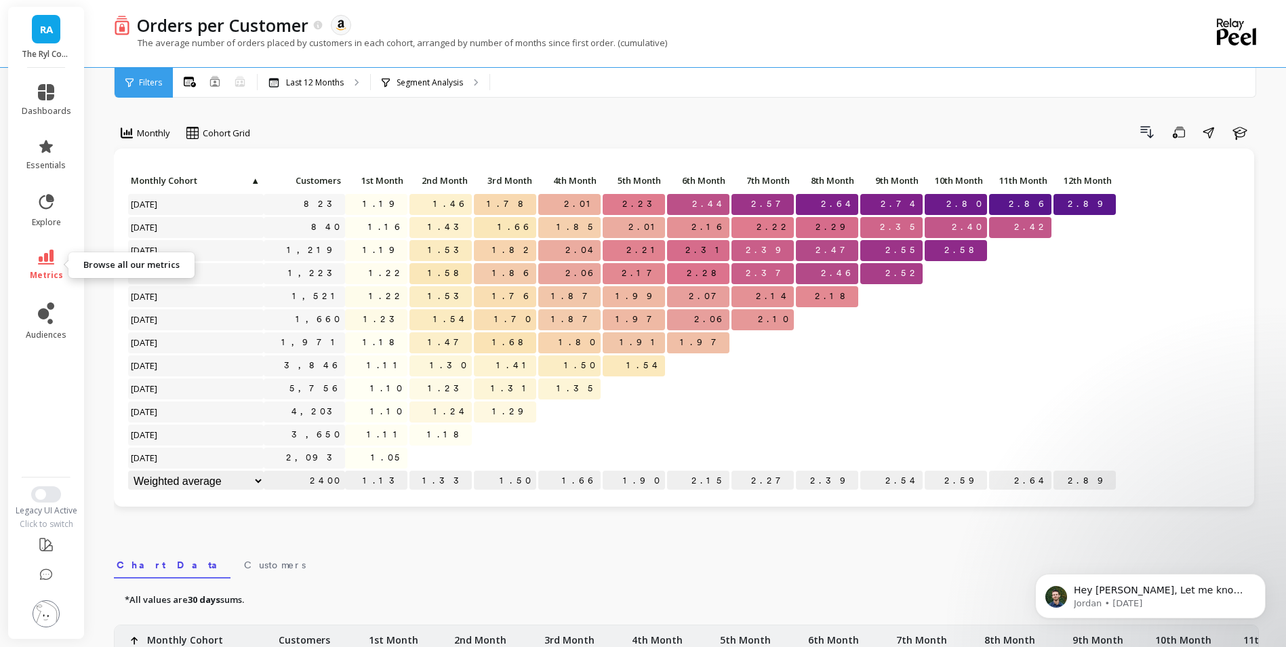
click at [41, 260] on icon at bounding box center [46, 256] width 16 height 15
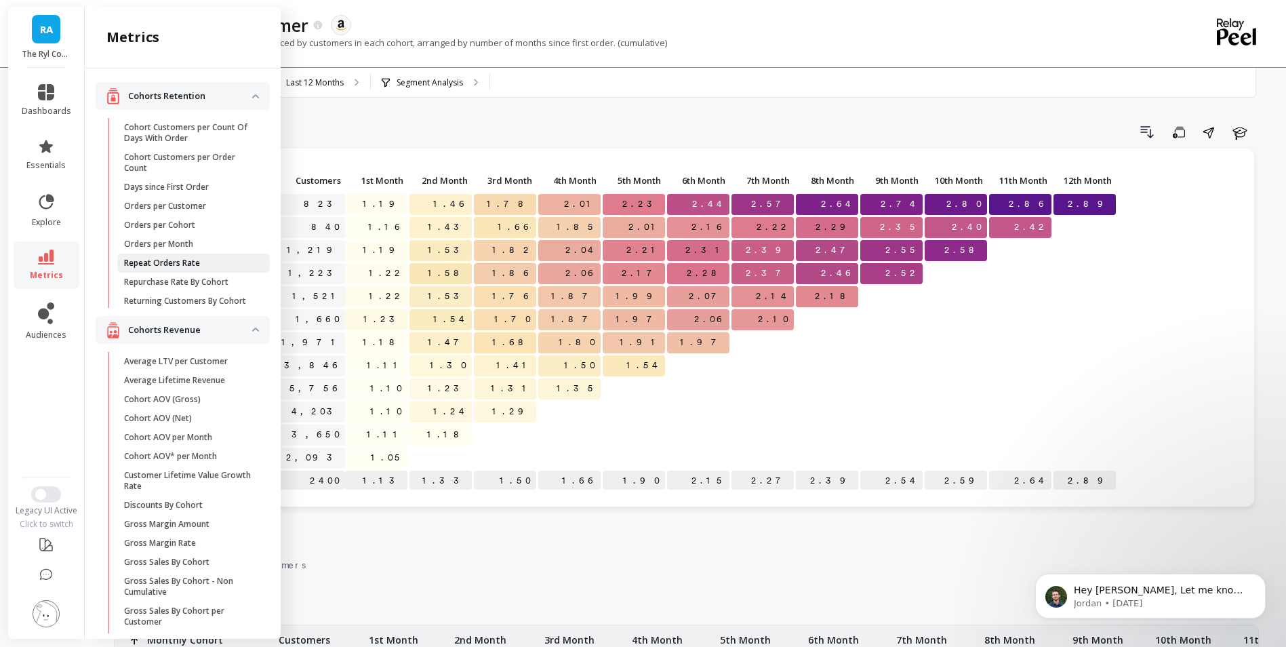
click at [212, 263] on span "Repeat Orders Rate" at bounding box center [188, 263] width 129 height 11
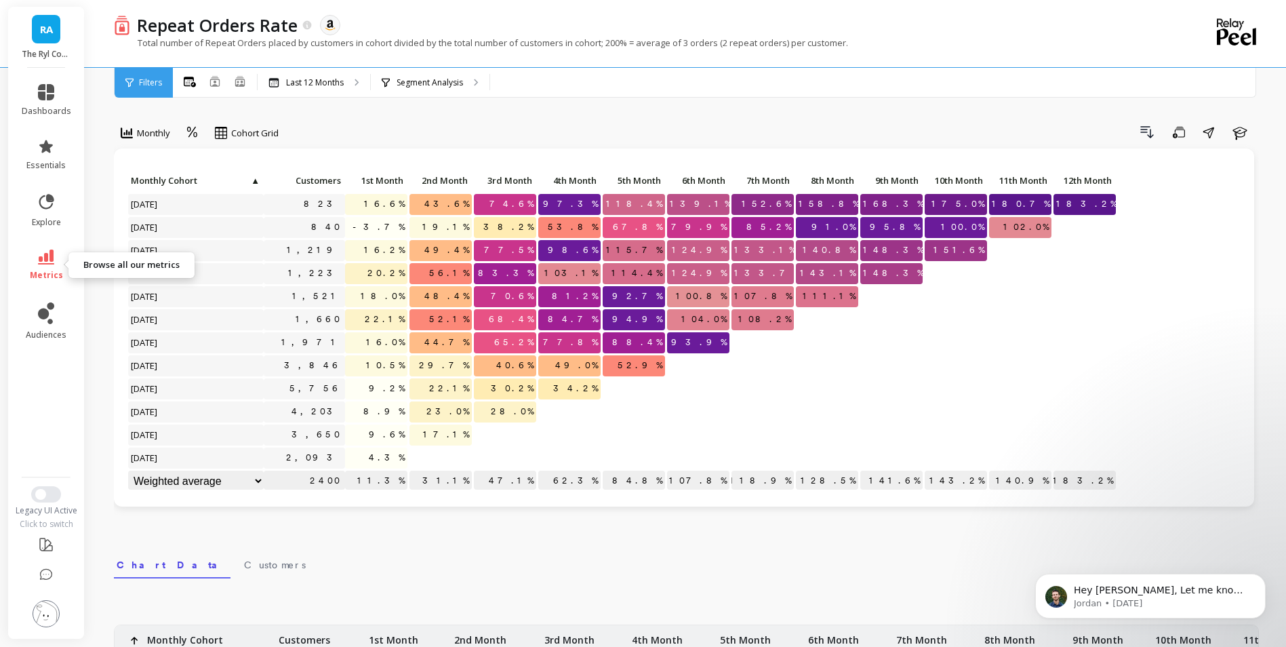
click at [41, 257] on icon at bounding box center [46, 256] width 16 height 15
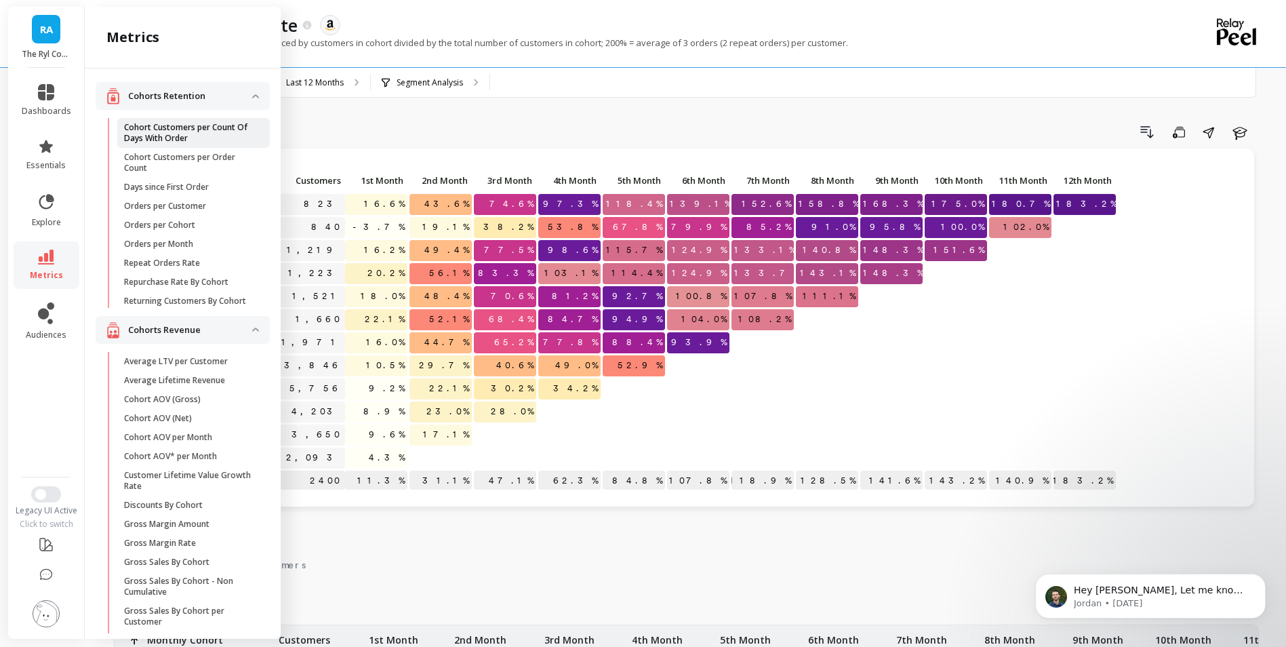
click at [214, 137] on p "Cohort Customers per Count Of Days With Order" at bounding box center [188, 133] width 129 height 22
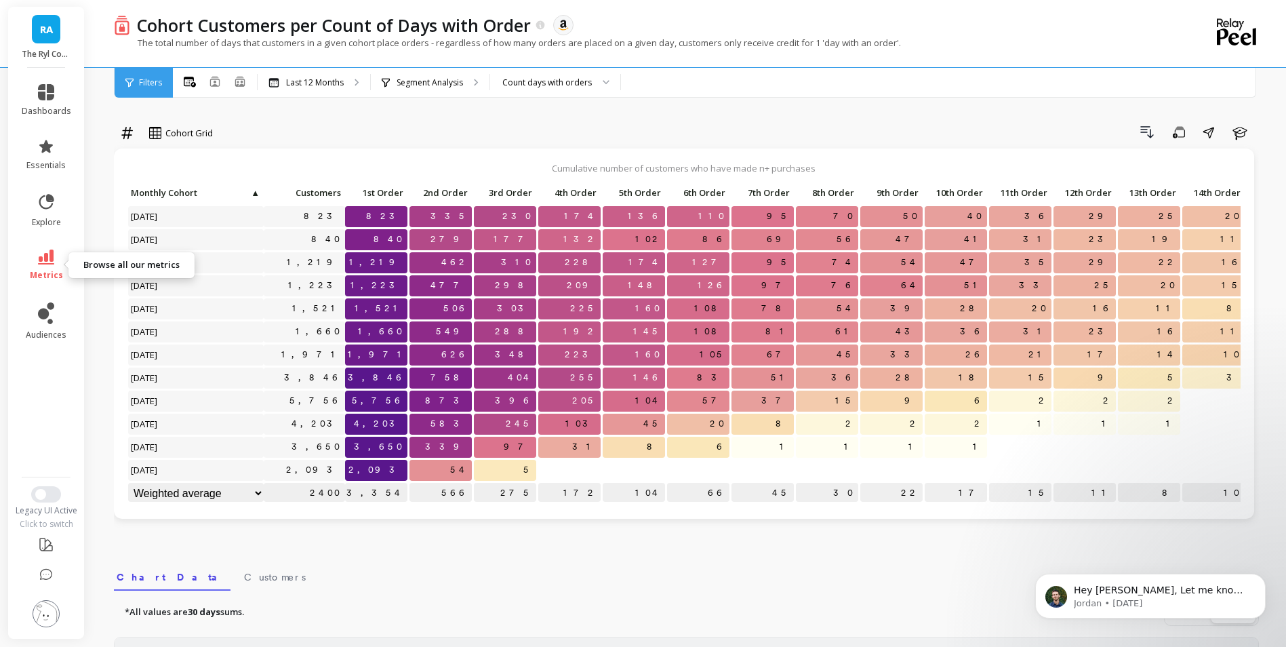
click at [49, 255] on icon at bounding box center [46, 256] width 16 height 15
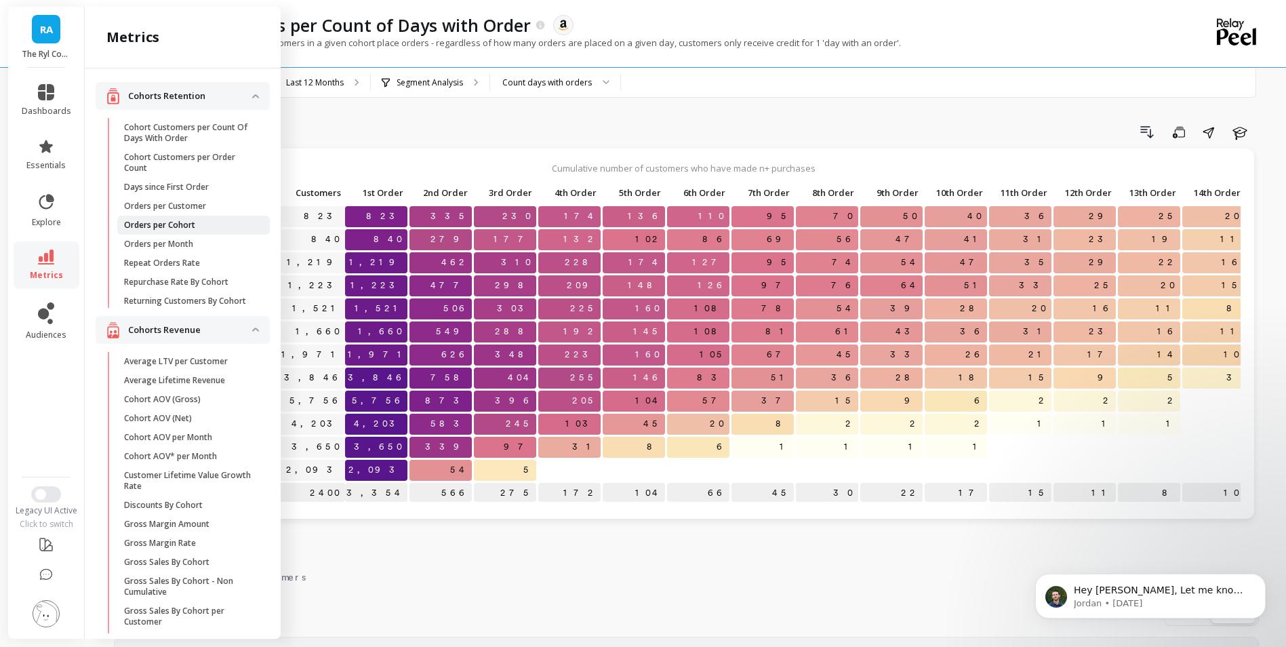
click at [195, 224] on p "Orders per Cohort" at bounding box center [159, 225] width 71 height 11
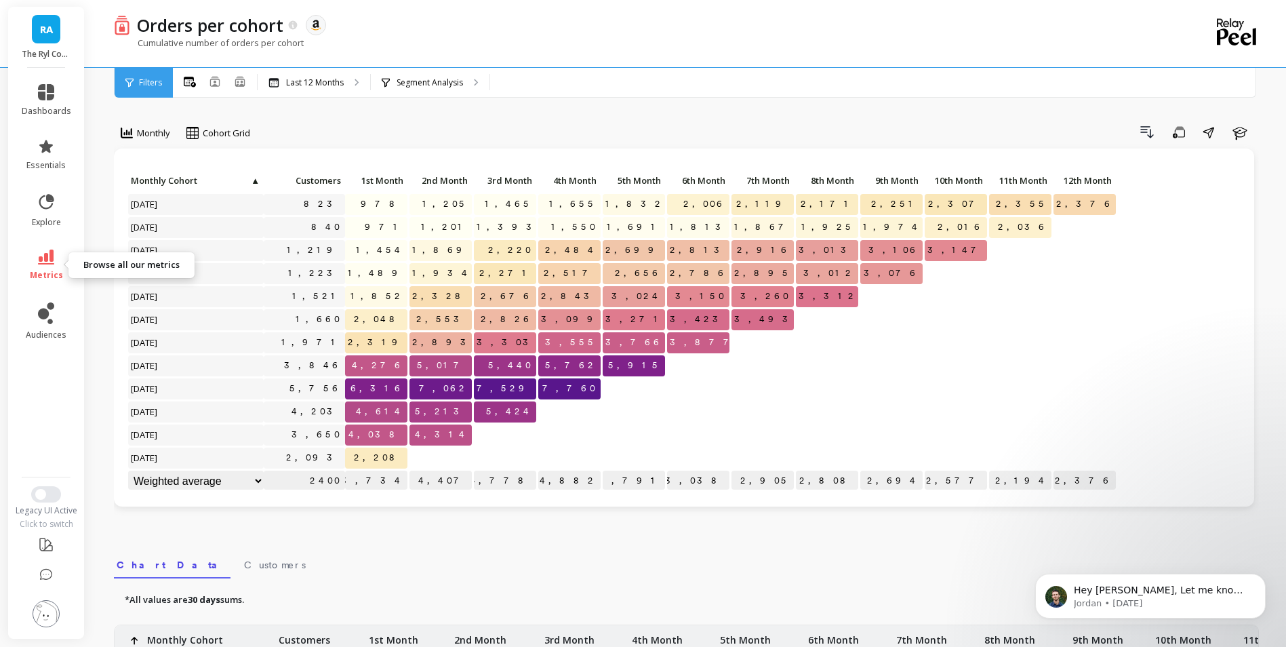
click at [60, 255] on link "metrics" at bounding box center [46, 264] width 49 height 31
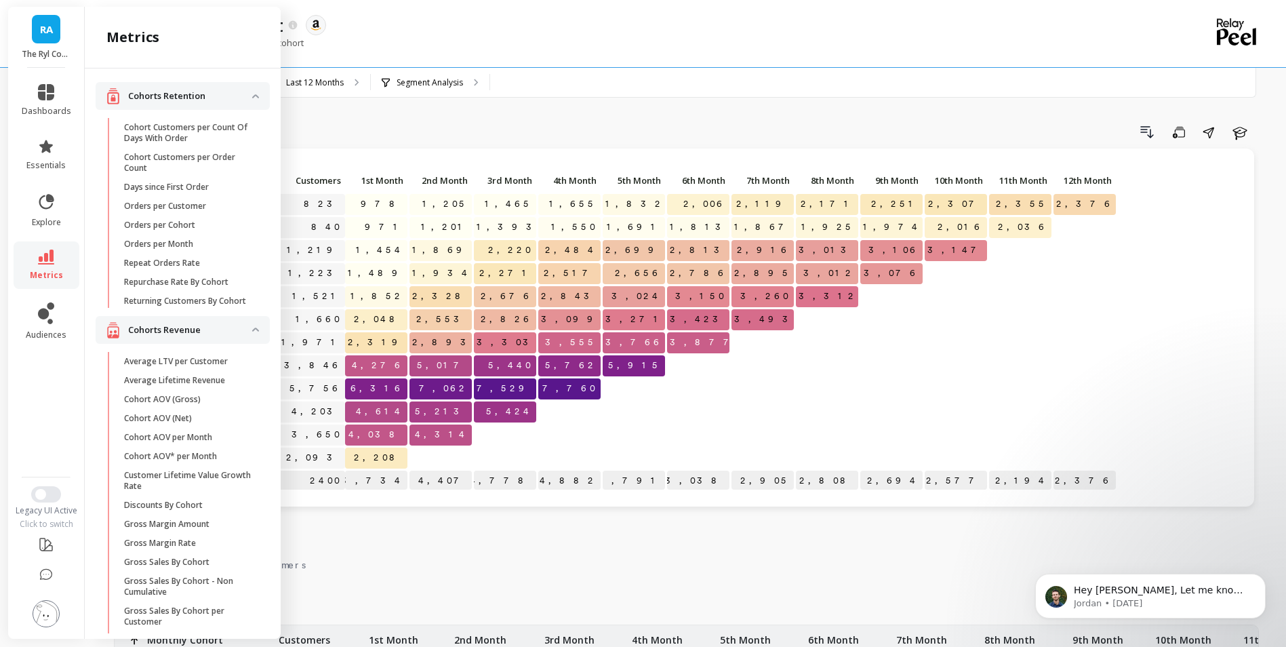
click at [191, 244] on p "Orders per Month" at bounding box center [158, 244] width 69 height 11
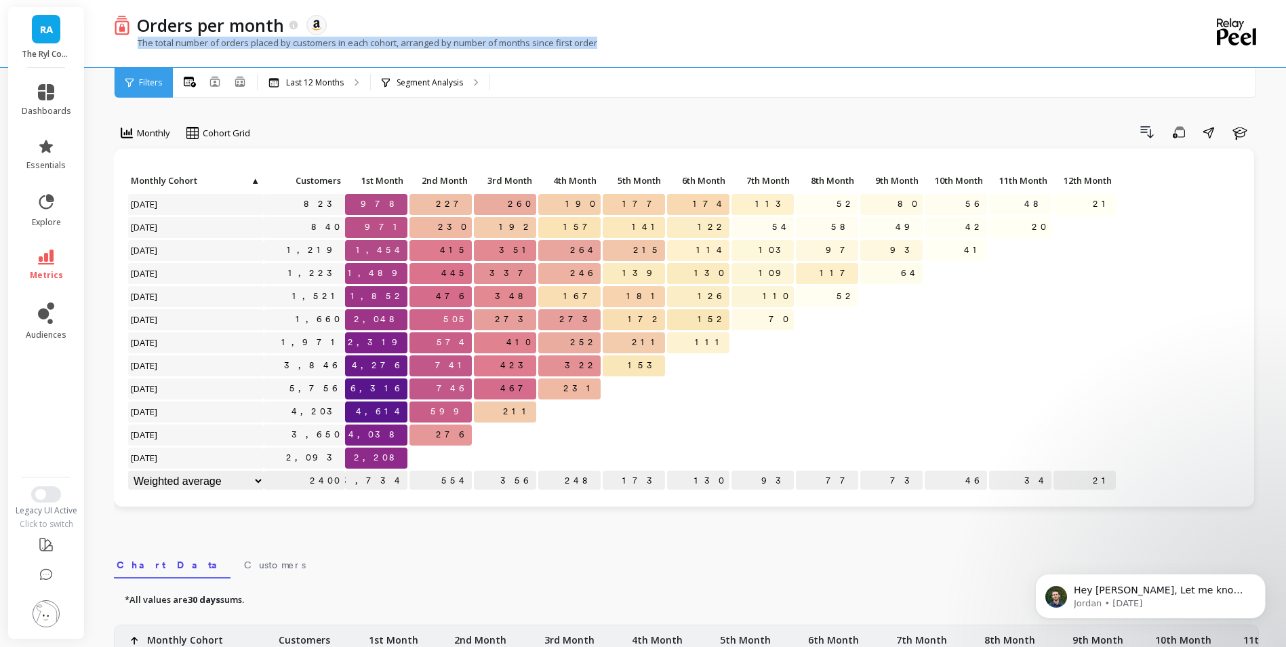
drag, startPoint x: 609, startPoint y: 45, endPoint x: 137, endPoint y: 47, distance: 472.5
click at [137, 47] on div "The total number of orders placed by customers in each cohort, arranged by numb…" at bounding box center [631, 50] width 1034 height 26
copy p "The total number of orders placed by customers in each cohort, arranged by numb…"
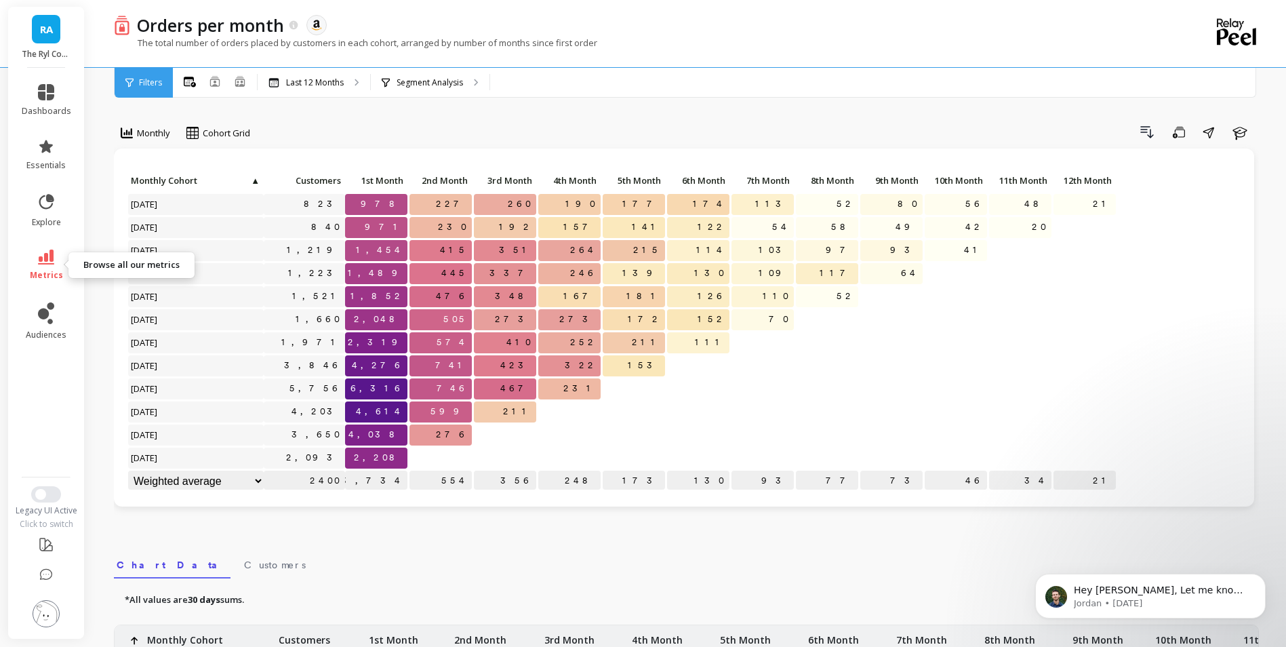
click at [56, 265] on link "metrics" at bounding box center [46, 264] width 49 height 31
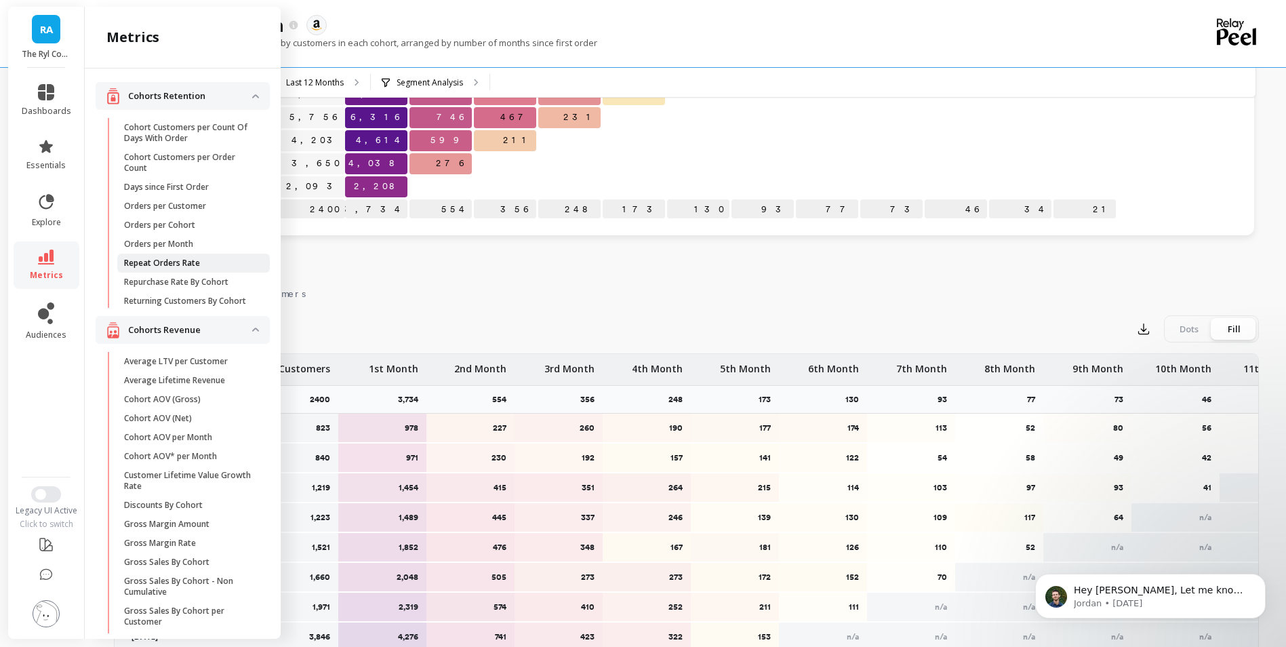
click at [199, 264] on p "Repeat Orders Rate" at bounding box center [162, 263] width 76 height 11
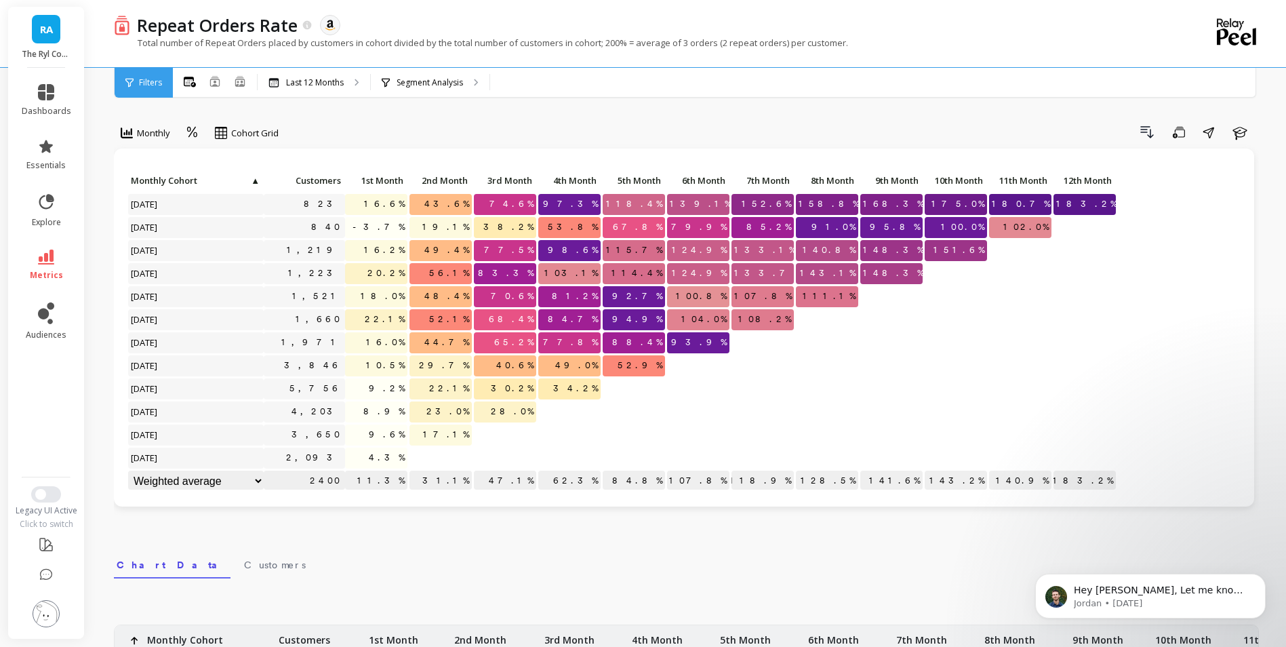
scroll to position [68, 0]
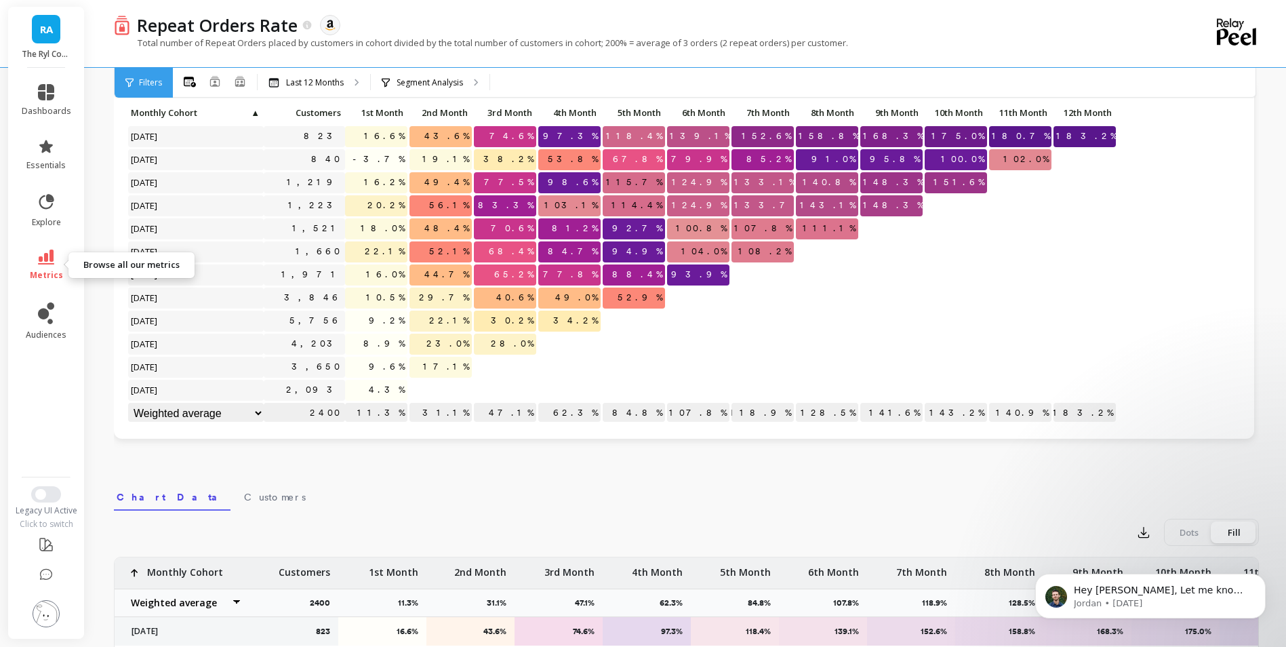
click at [59, 265] on link "metrics" at bounding box center [46, 264] width 49 height 31
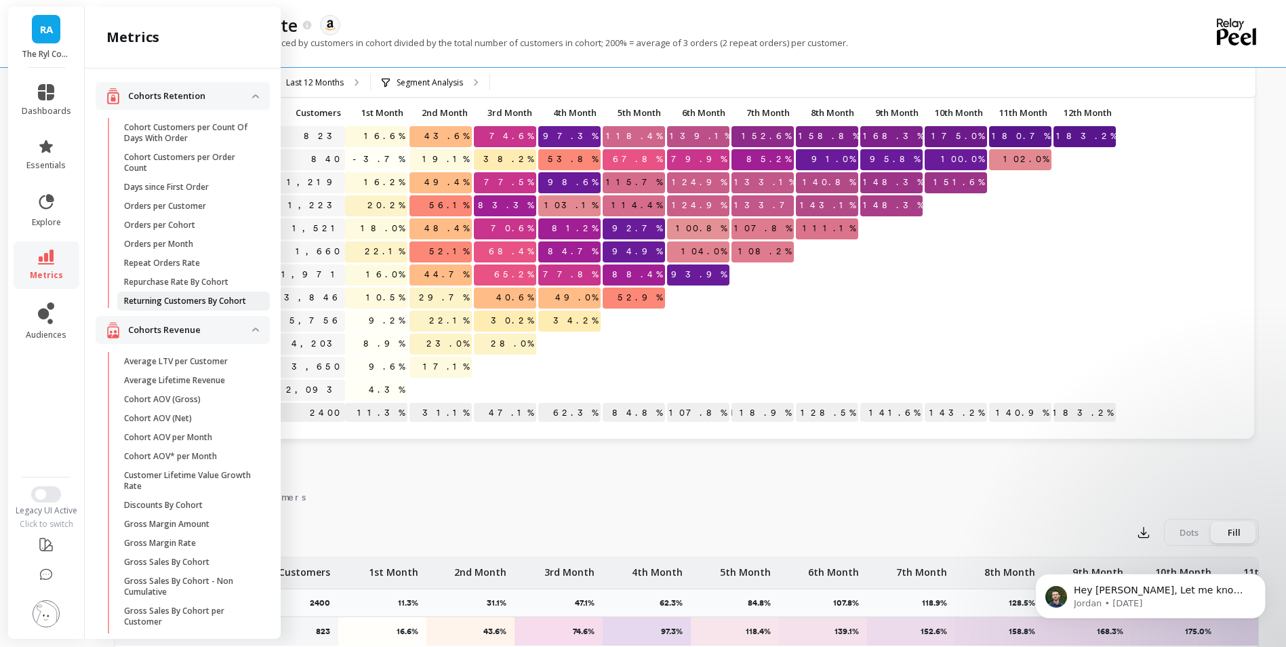
drag, startPoint x: 190, startPoint y: 300, endPoint x: 164, endPoint y: 302, distance: 25.9
click at [164, 302] on p "Returning Customers By Cohort" at bounding box center [185, 301] width 122 height 11
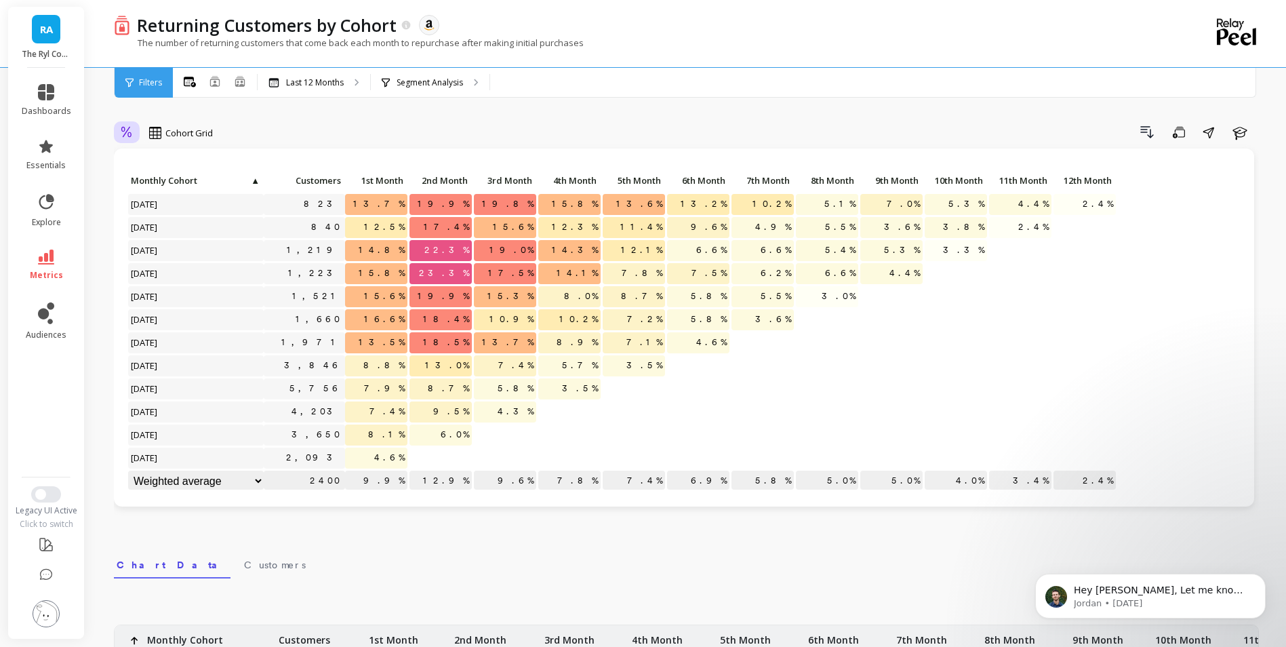
click at [123, 135] on icon at bounding box center [127, 132] width 12 height 13
click at [167, 194] on div "Absolute" at bounding box center [163, 189] width 77 height 13
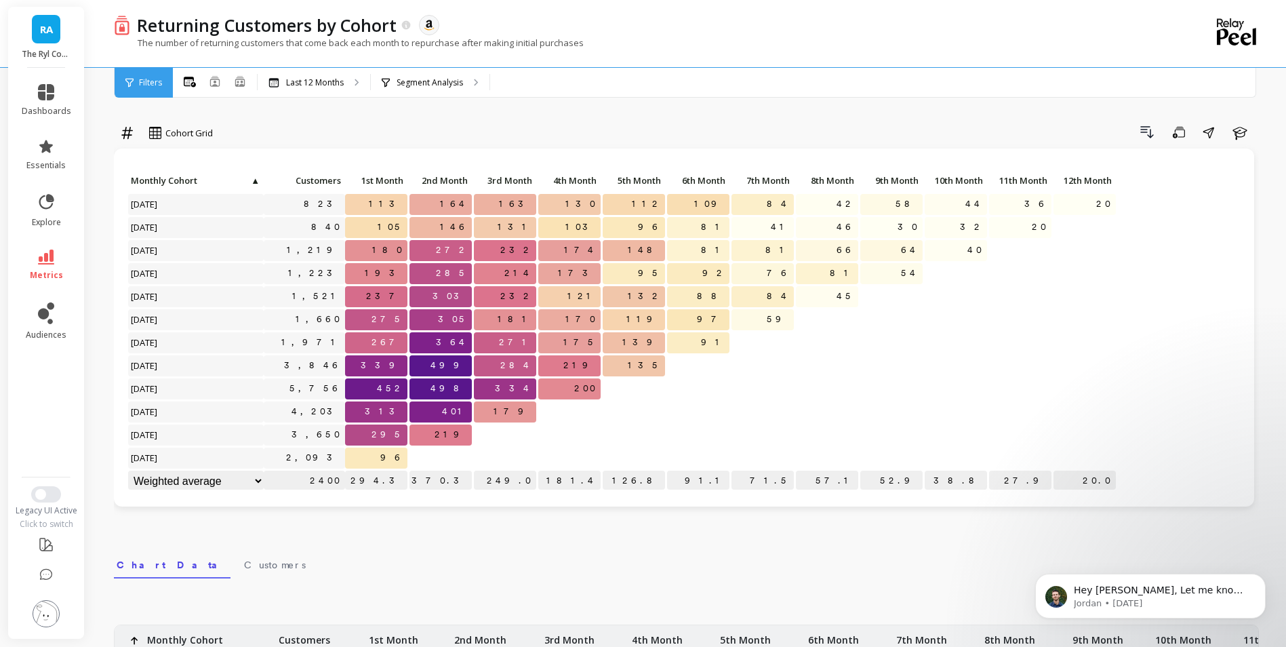
click at [384, 117] on div "option Absolute, selected. Cohort Grid Drill Down Save Share Learn Click to cre…" at bounding box center [686, 571] width 1145 height 1035
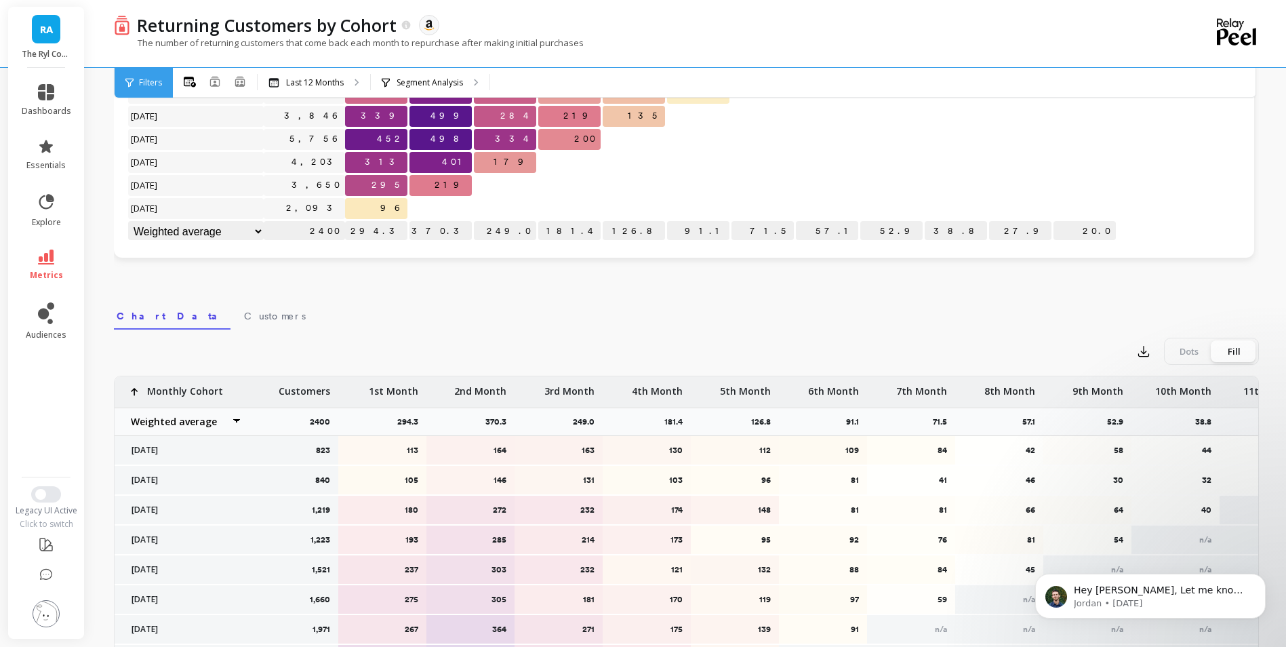
scroll to position [271, 0]
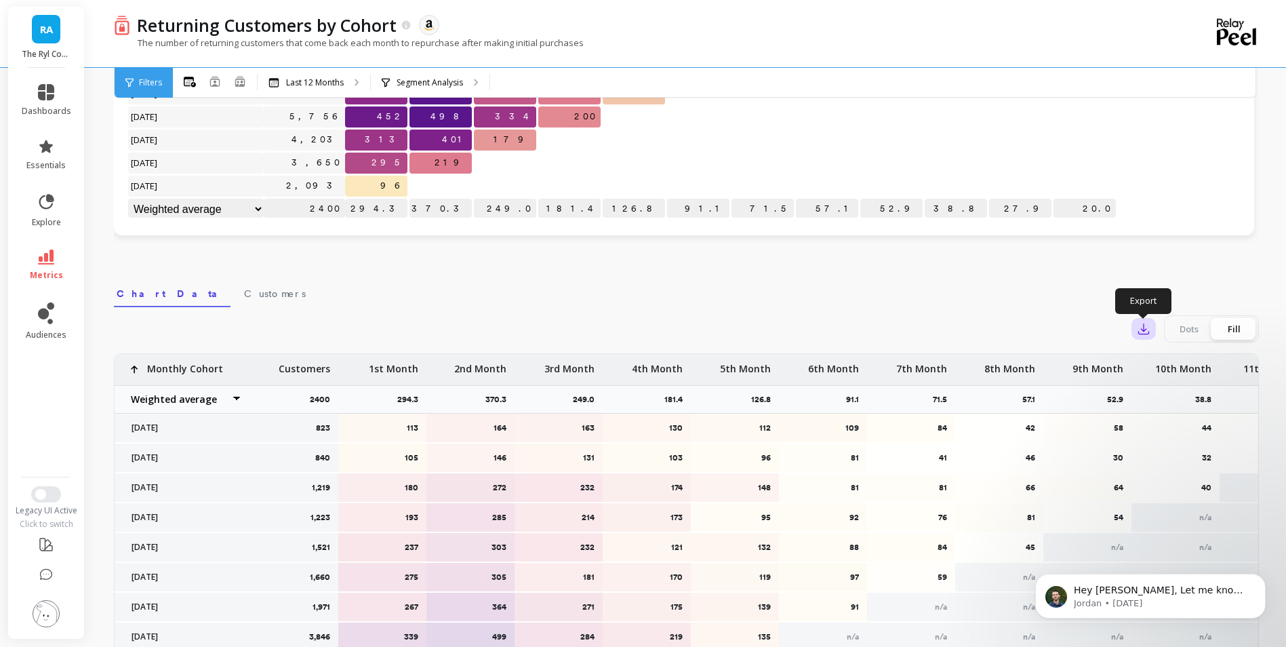
click at [1146, 331] on icon "button" at bounding box center [1144, 329] width 14 height 14
click at [1173, 371] on span "CSV" at bounding box center [1169, 366] width 20 height 14
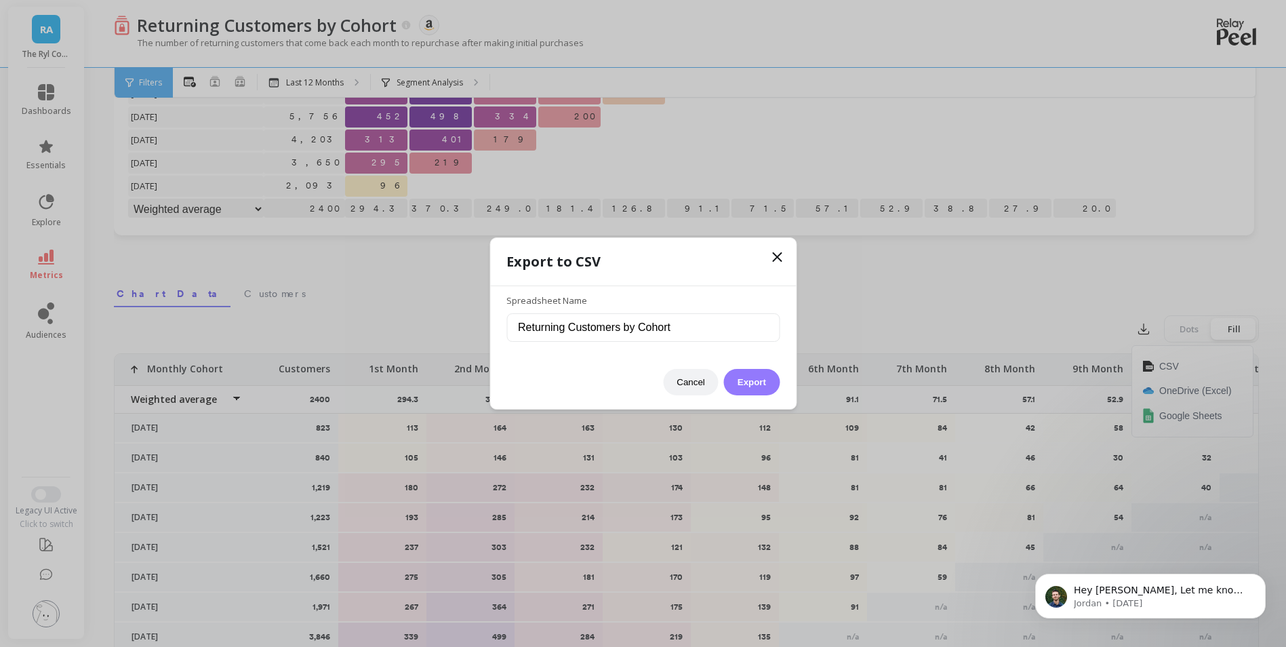
click at [772, 386] on button "Export" at bounding box center [752, 382] width 56 height 26
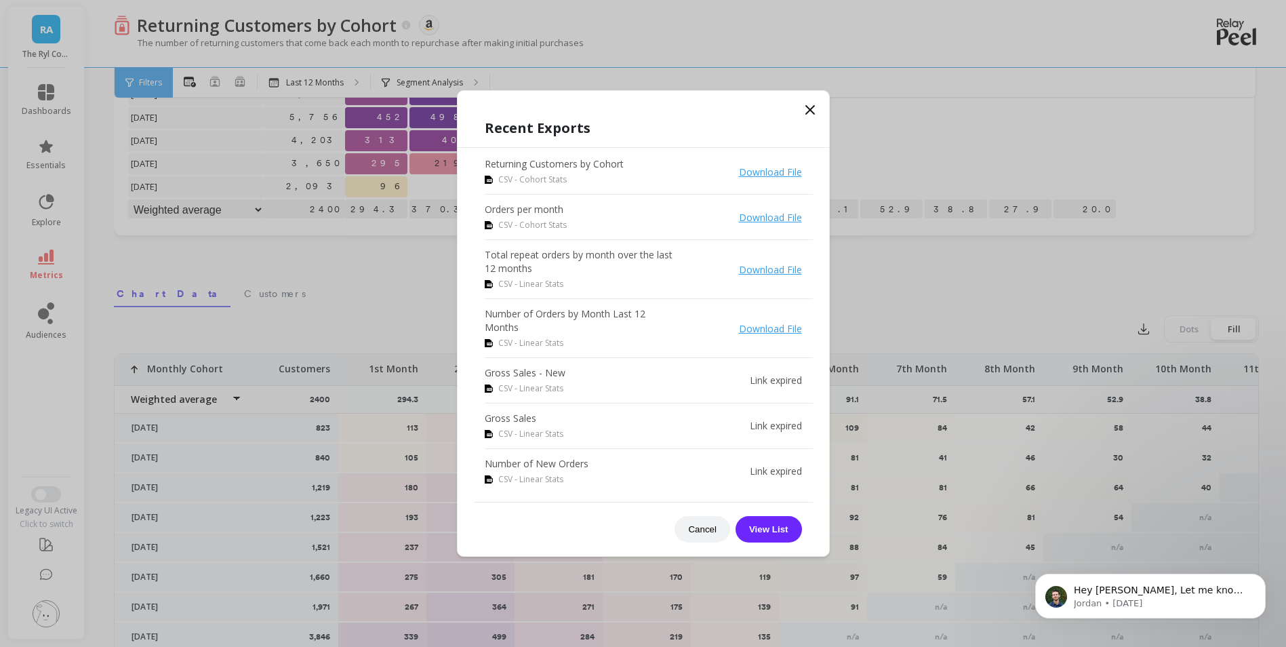
click at [809, 108] on icon at bounding box center [810, 110] width 8 height 8
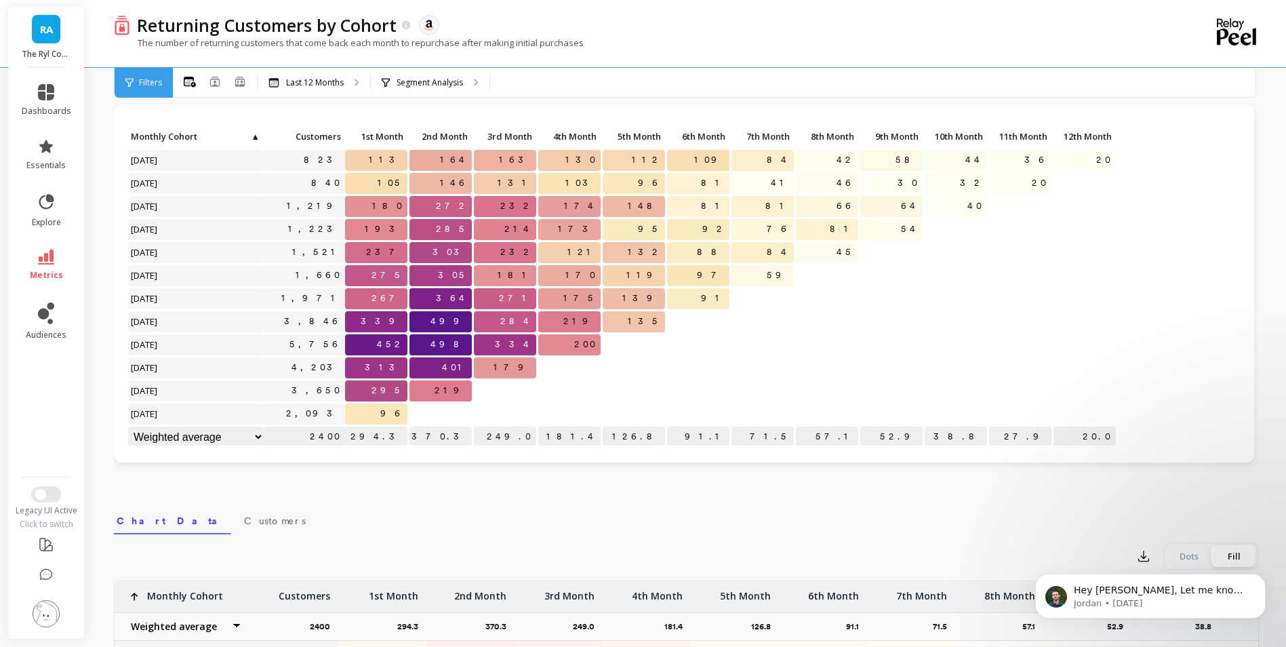
scroll to position [0, 0]
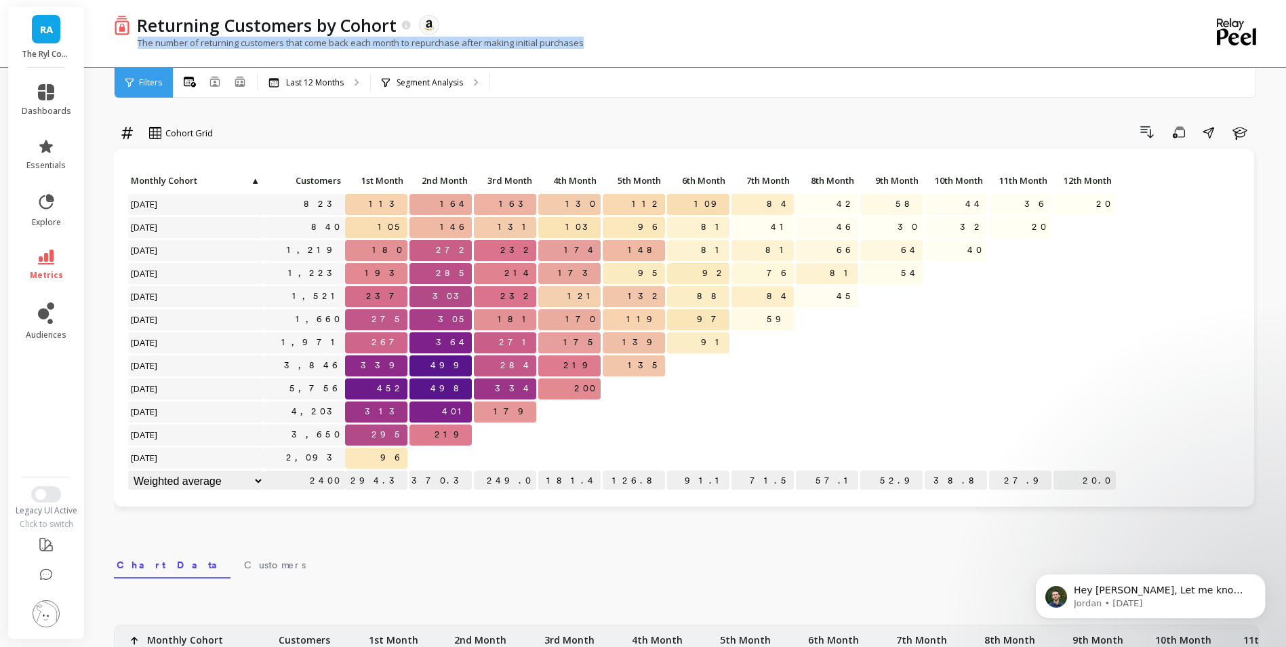
drag, startPoint x: 598, startPoint y: 44, endPoint x: 138, endPoint y: 47, distance: 460.3
click at [138, 47] on div "The number of returning customers that come back each month to repurchase after…" at bounding box center [631, 50] width 1034 height 26
copy p "The number of returning customers that come back each month to repurchase after…"
click at [60, 263] on link "metrics" at bounding box center [46, 264] width 49 height 31
click at [536, 123] on div "Drill Down Save Share Learn" at bounding box center [740, 132] width 1036 height 22
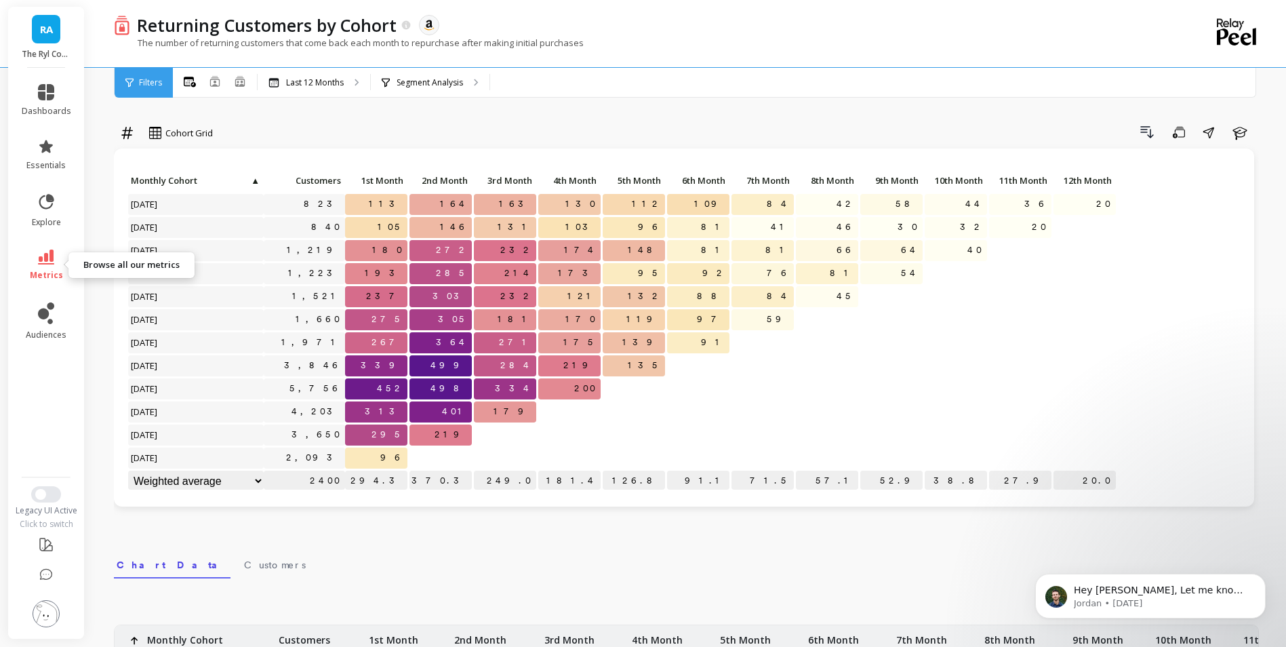
click at [54, 260] on link "metrics" at bounding box center [46, 264] width 49 height 31
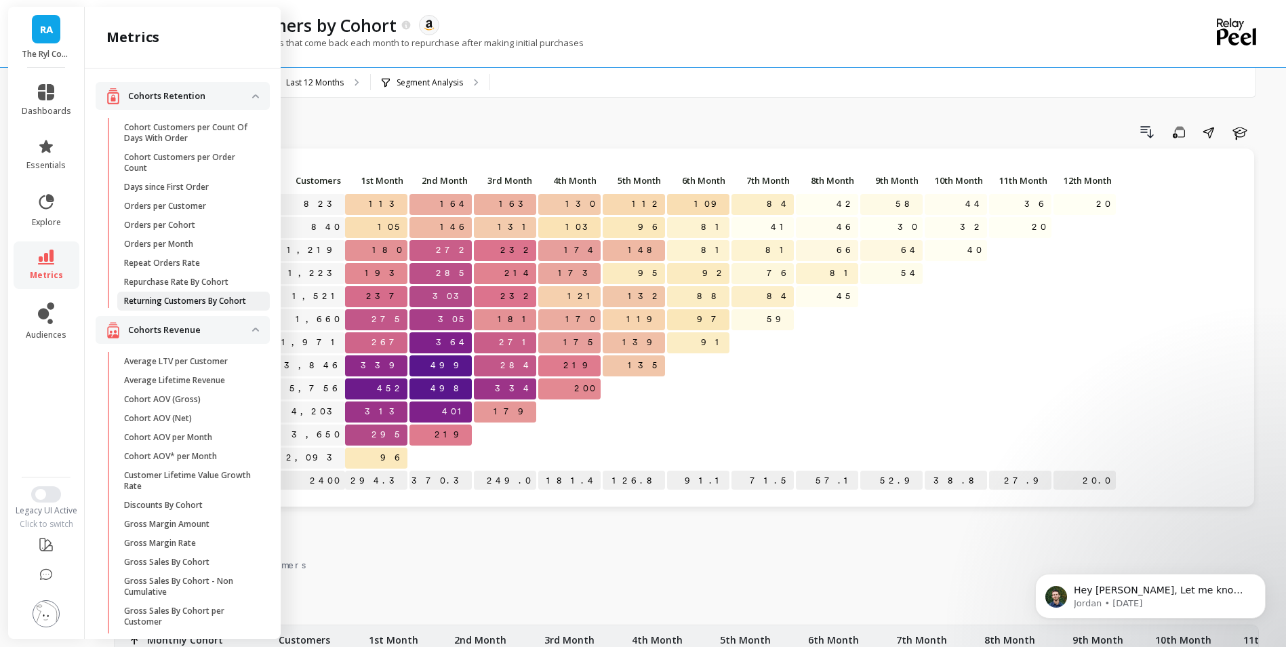
click at [193, 306] on p "Returning Customers By Cohort" at bounding box center [185, 301] width 122 height 11
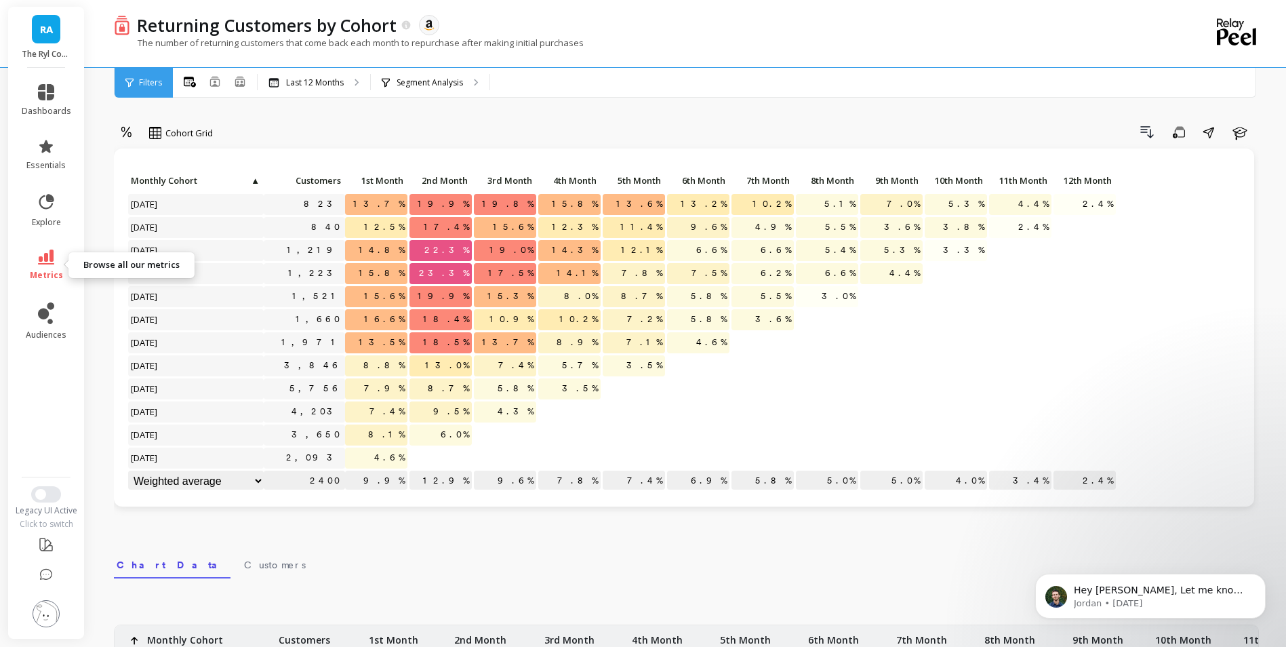
click at [49, 264] on link "metrics" at bounding box center [46, 264] width 49 height 31
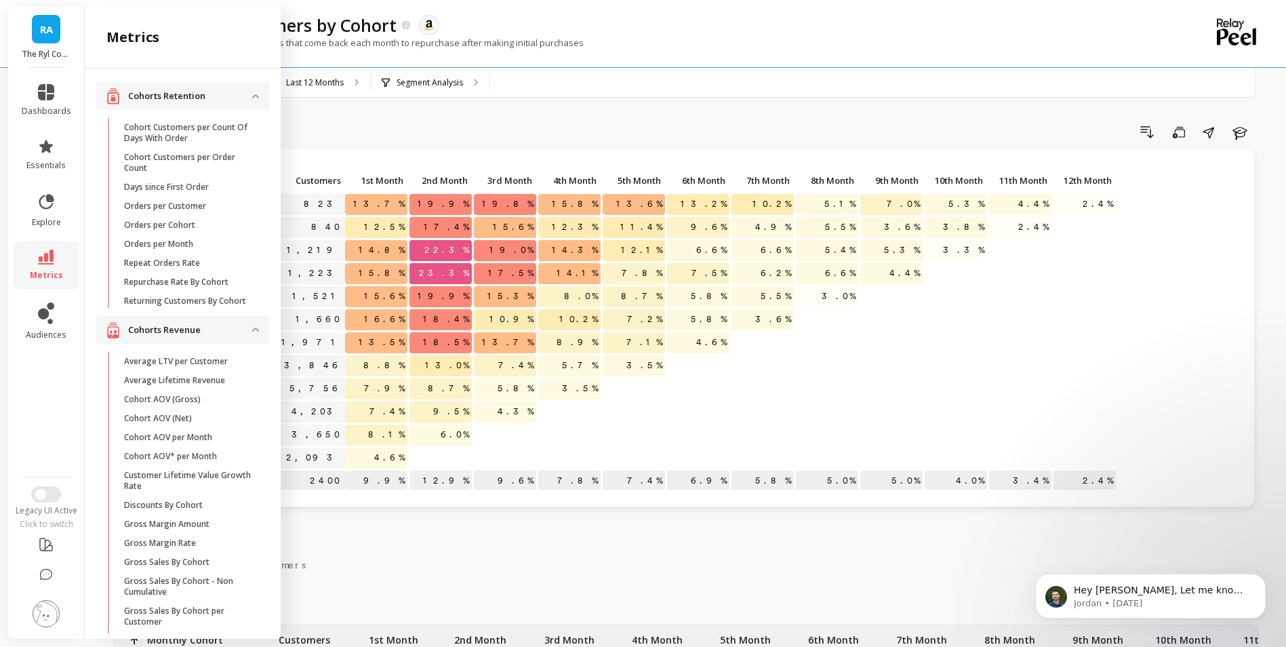
click at [519, 115] on div "option Absolute, selected. Cohort Grid Drill Down Save Share Learn Click to cre…" at bounding box center [686, 571] width 1145 height 1035
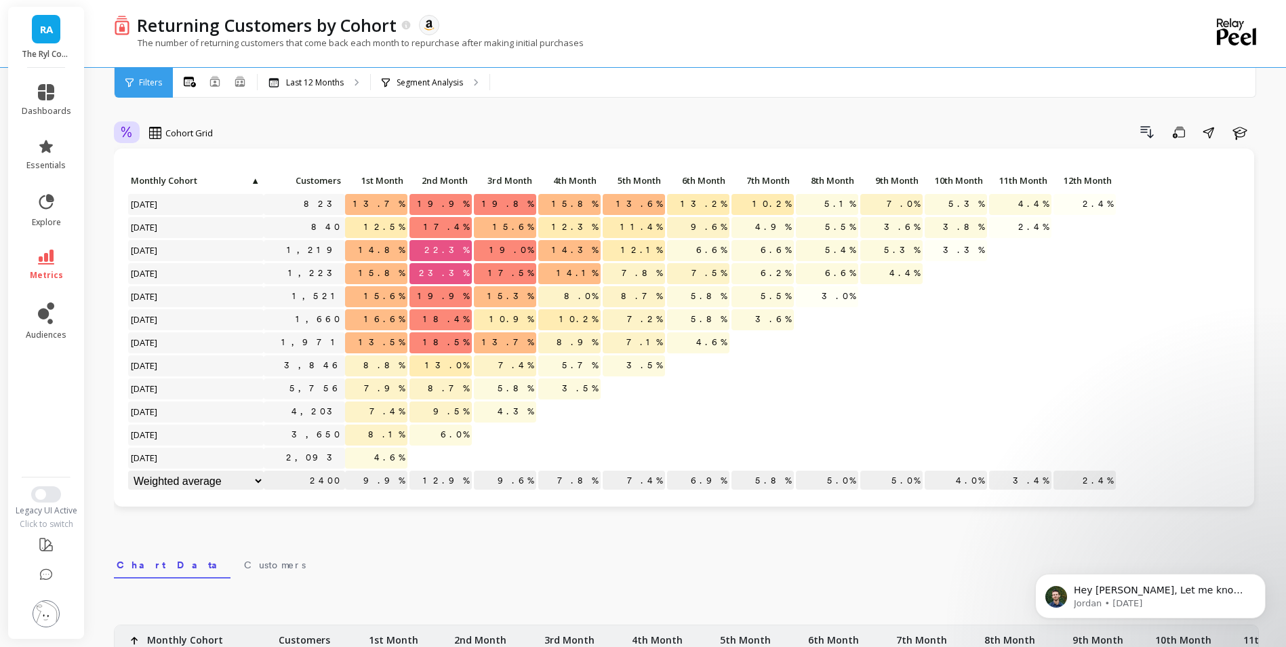
click at [123, 131] on icon at bounding box center [127, 132] width 12 height 13
click at [160, 188] on div "Absolute" at bounding box center [163, 189] width 77 height 13
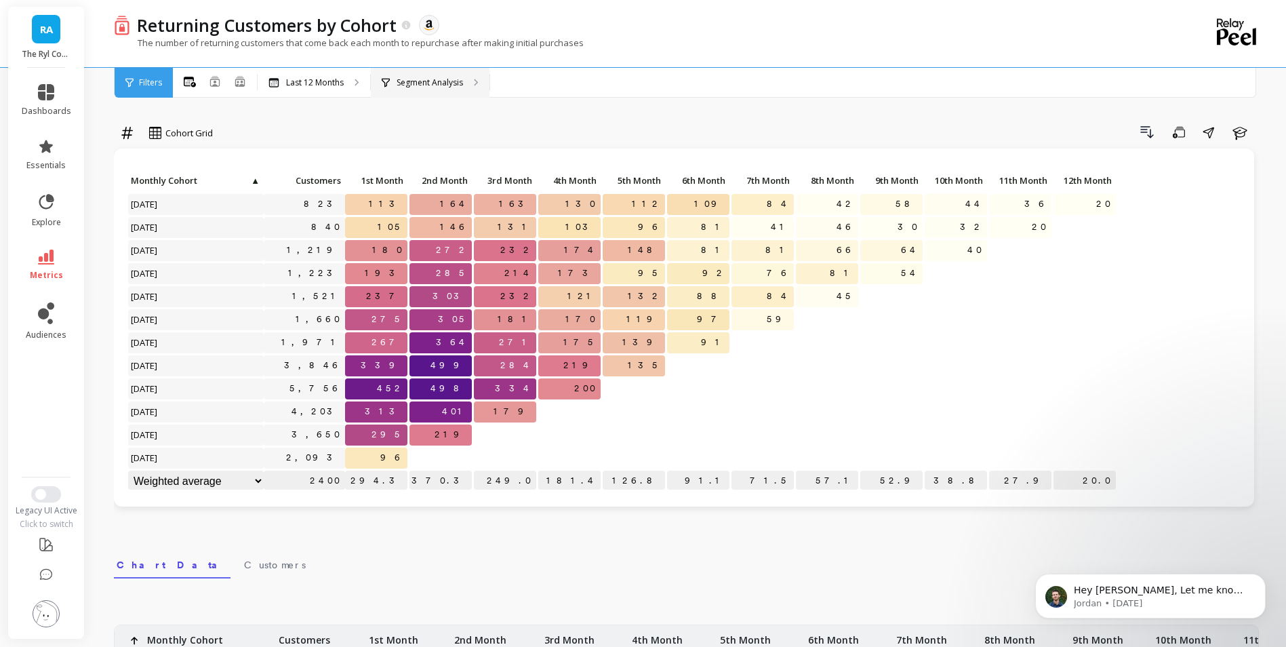
click at [462, 82] on p "Segment Analysis" at bounding box center [430, 82] width 66 height 11
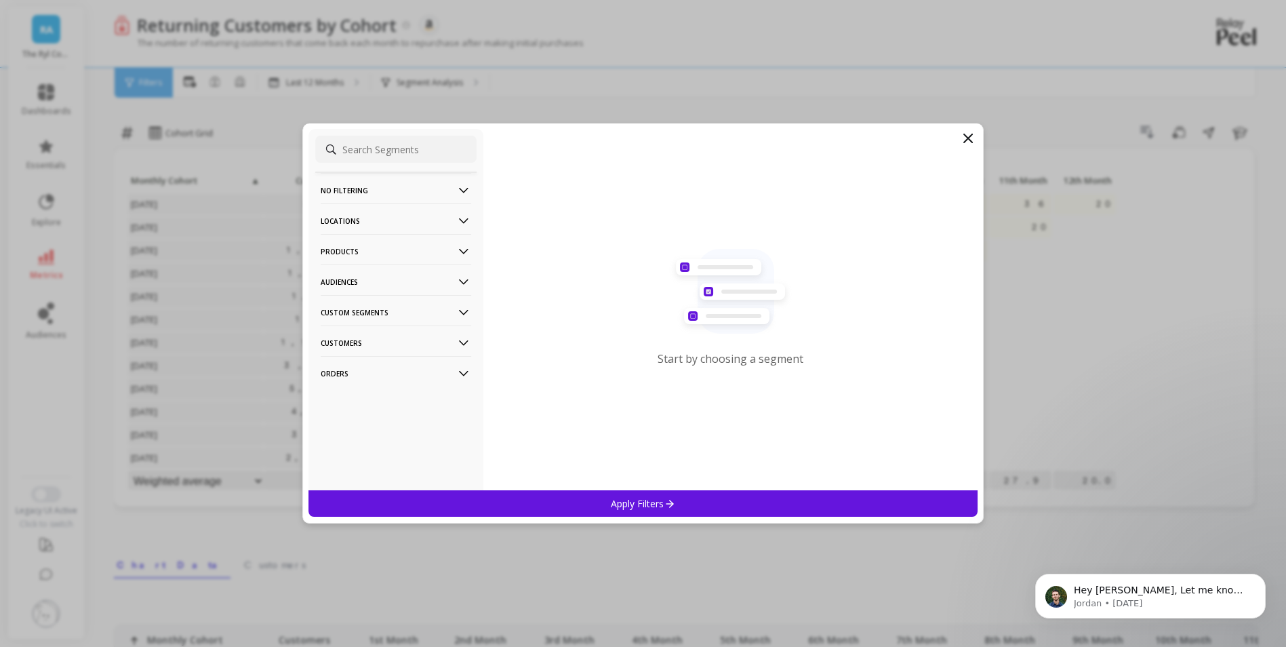
click at [967, 139] on icon at bounding box center [968, 138] width 8 height 8
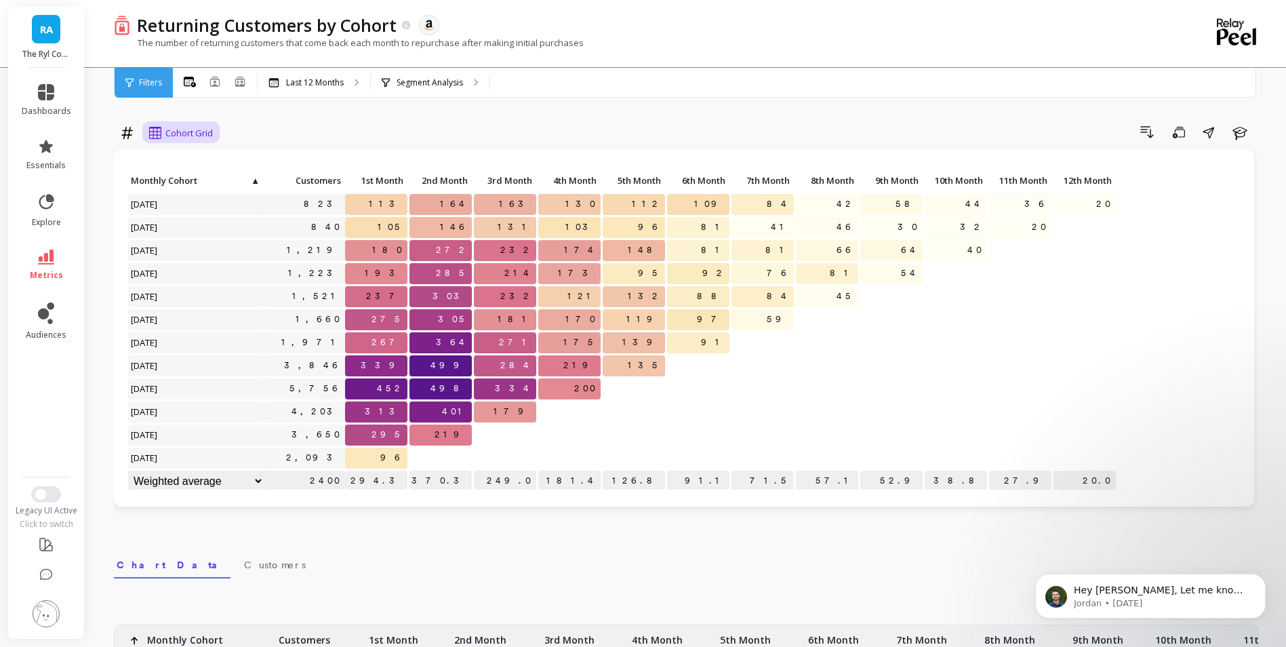
click at [186, 131] on span "Cohort Grid" at bounding box center [188, 133] width 47 height 13
click at [298, 127] on div "Drill Down Save Share Learn" at bounding box center [740, 132] width 1036 height 22
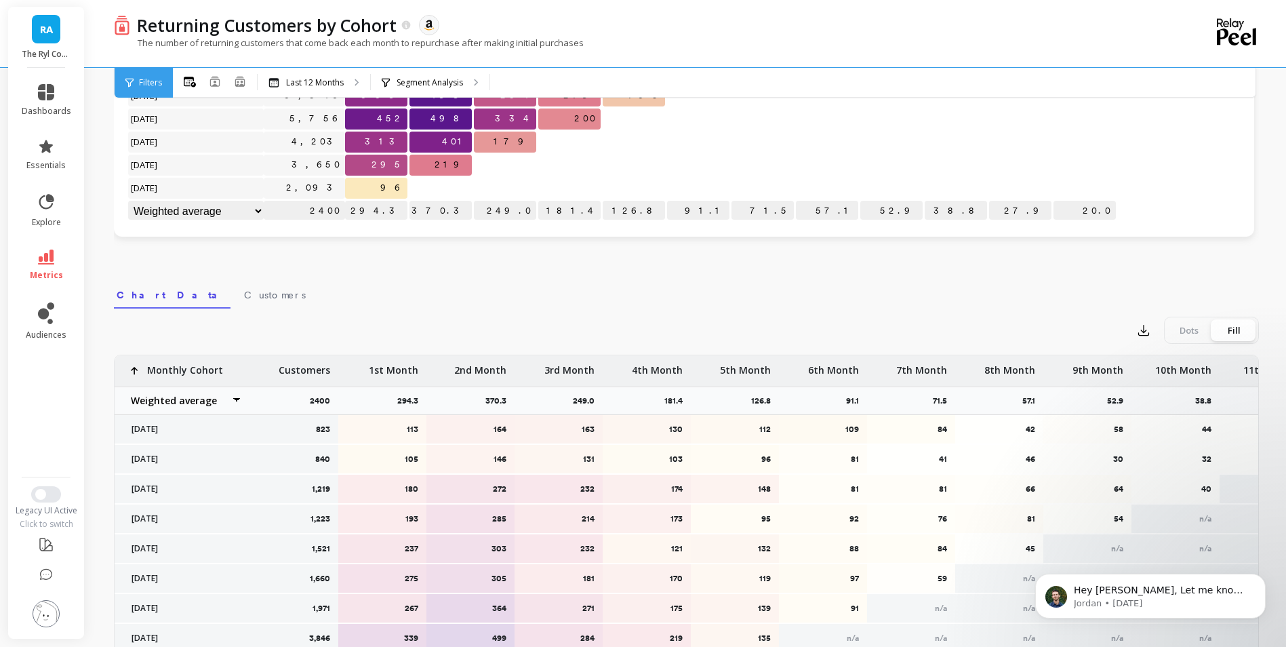
scroll to position [271, 0]
click at [244, 295] on span "Customers" at bounding box center [275, 294] width 62 height 14
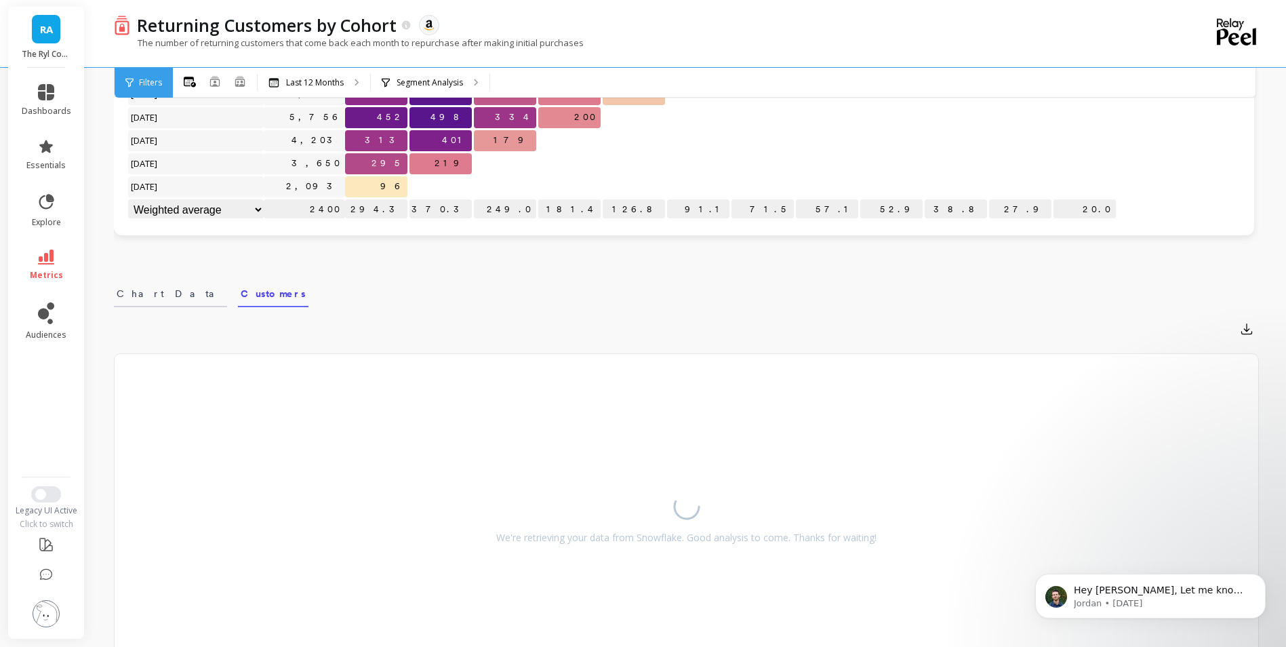
click at [135, 294] on span "Chart Data" at bounding box center [171, 294] width 108 height 14
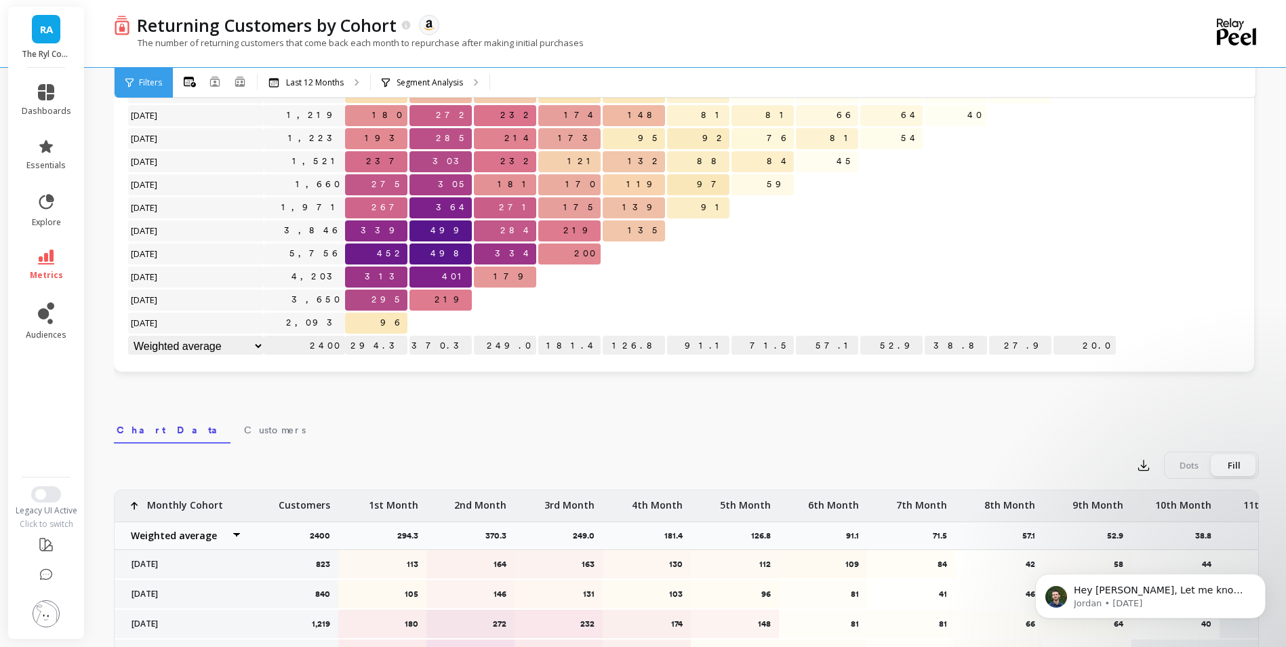
scroll to position [0, 0]
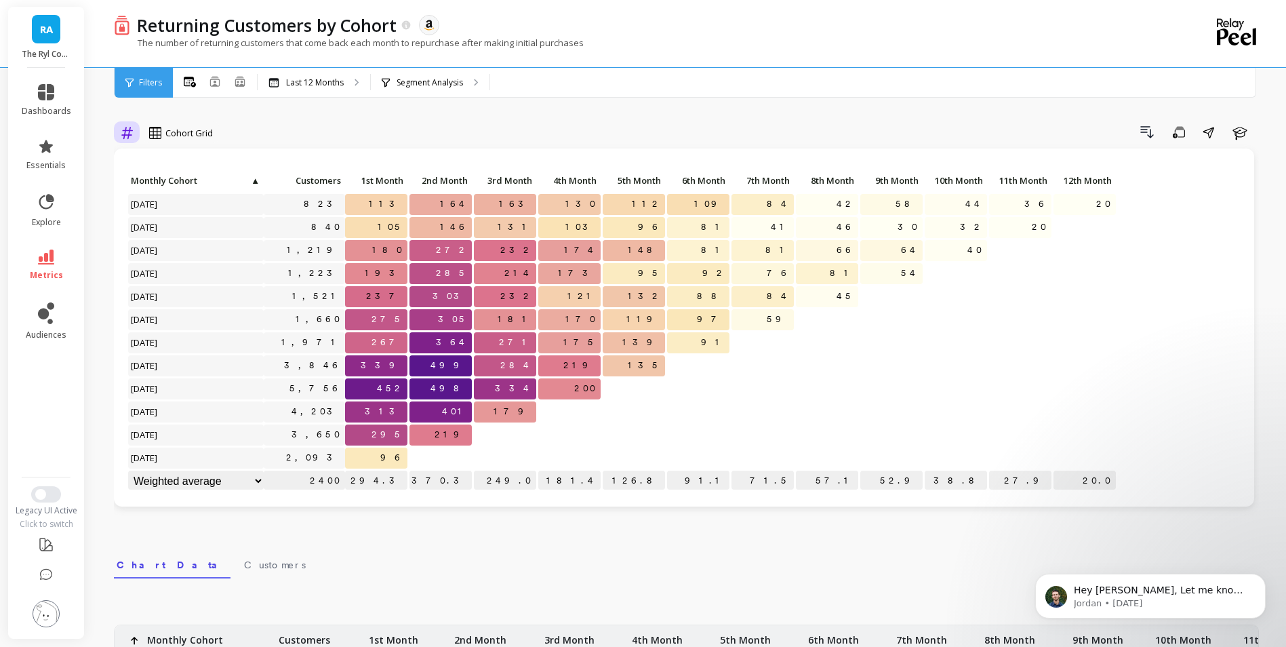
click at [127, 132] on icon at bounding box center [127, 132] width 12 height 13
click at [144, 161] on div "Relative" at bounding box center [163, 163] width 77 height 13
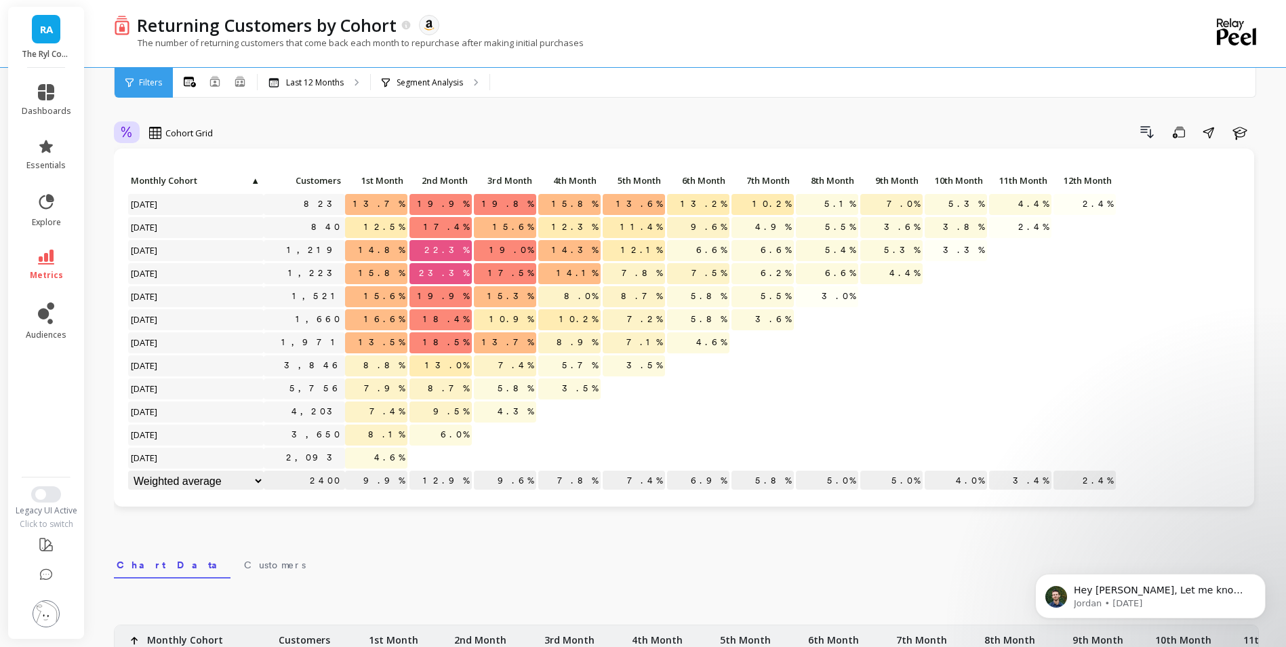
click at [125, 128] on icon at bounding box center [127, 132] width 12 height 13
click at [159, 186] on div "Absolute" at bounding box center [163, 189] width 77 height 13
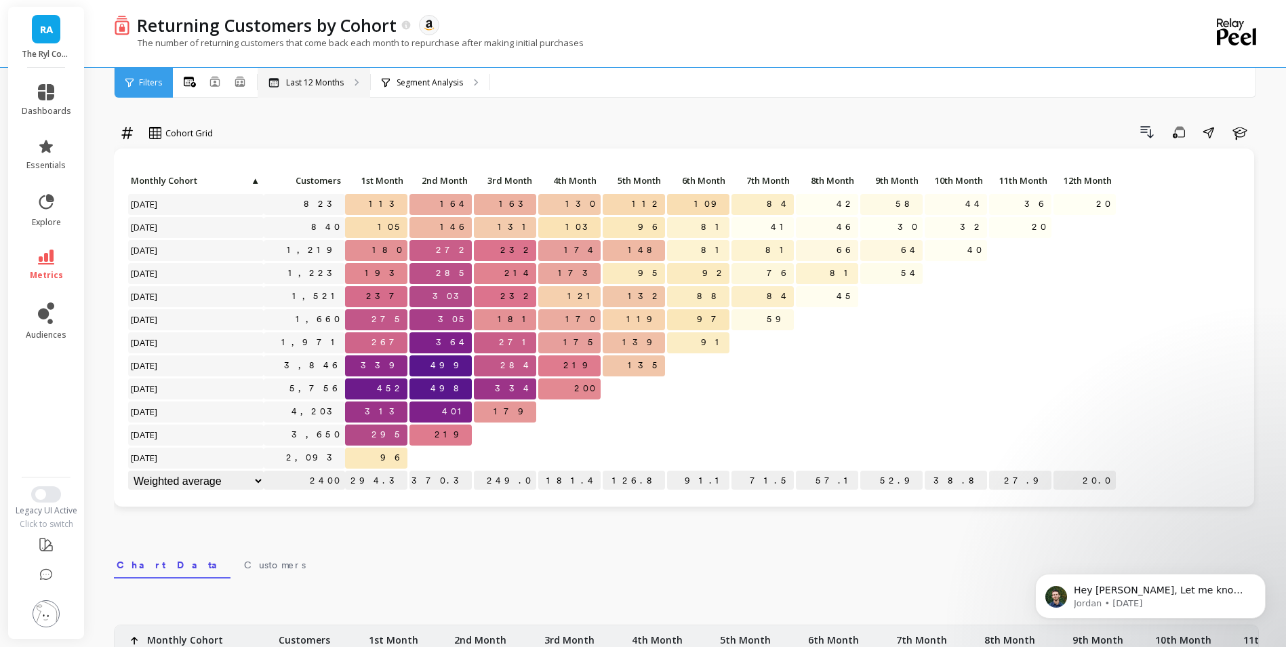
click at [362, 81] on div "Last 12 Months" at bounding box center [314, 83] width 113 height 30
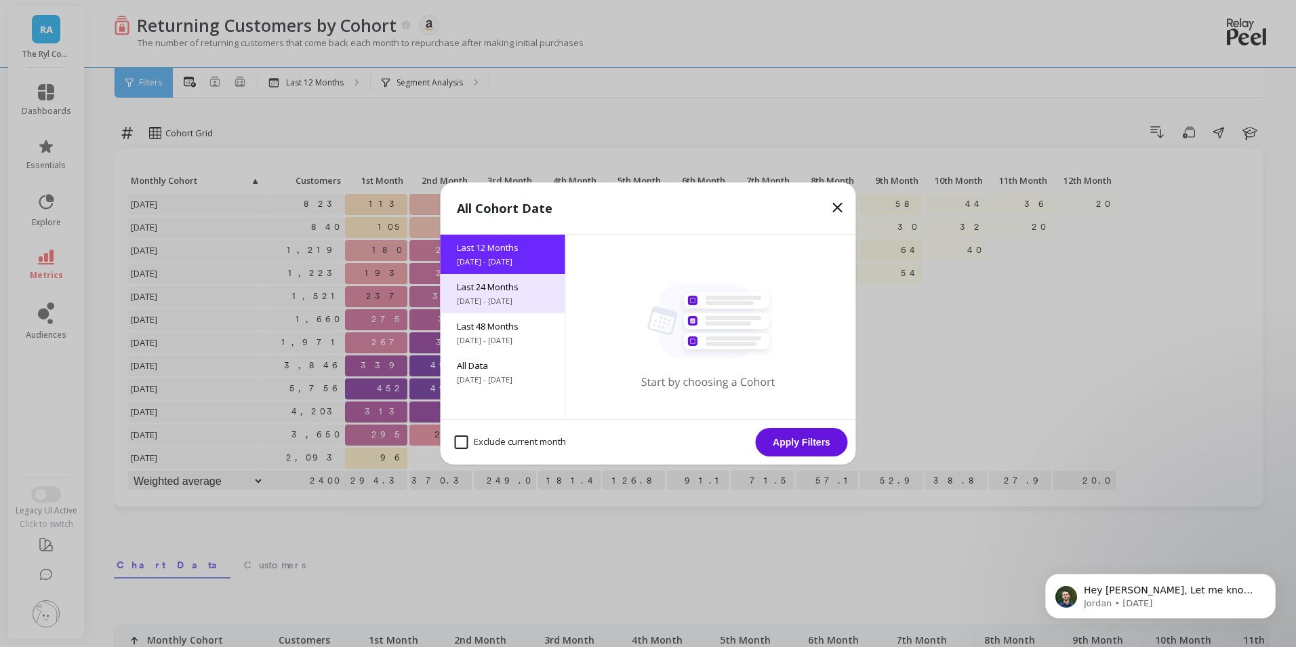
click at [503, 285] on span "Last 24 Months" at bounding box center [503, 287] width 92 height 12
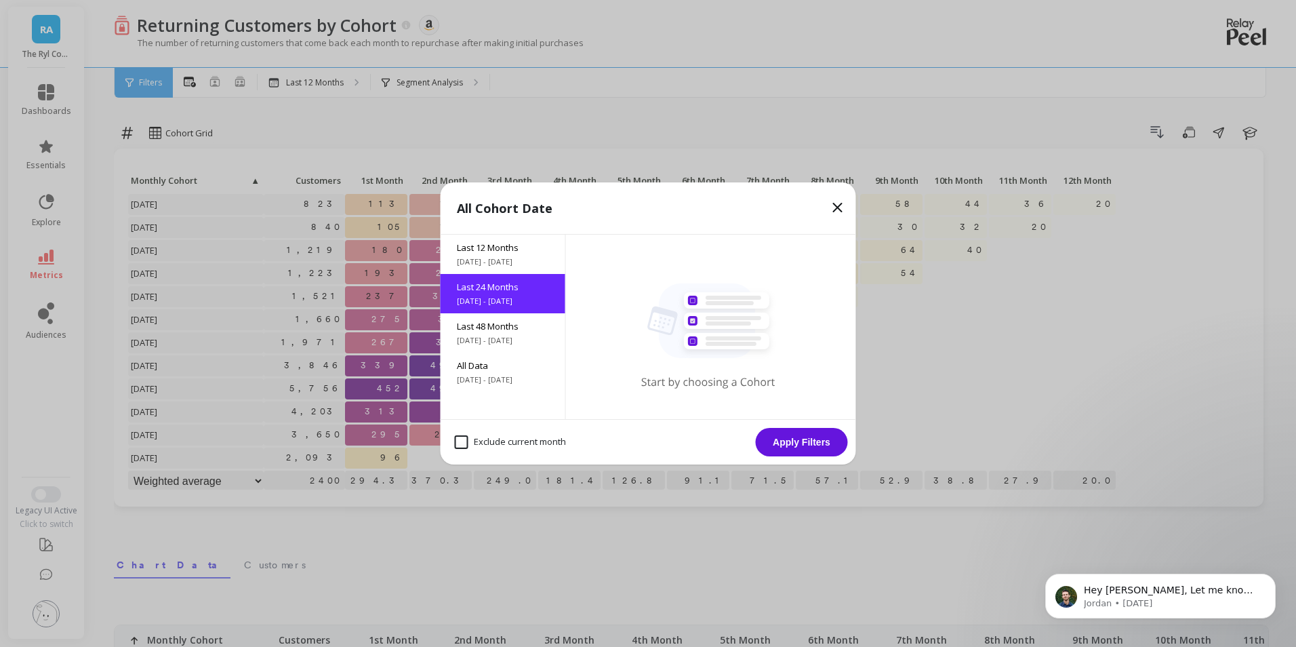
click at [801, 441] on button "Apply Filters" at bounding box center [802, 442] width 92 height 28
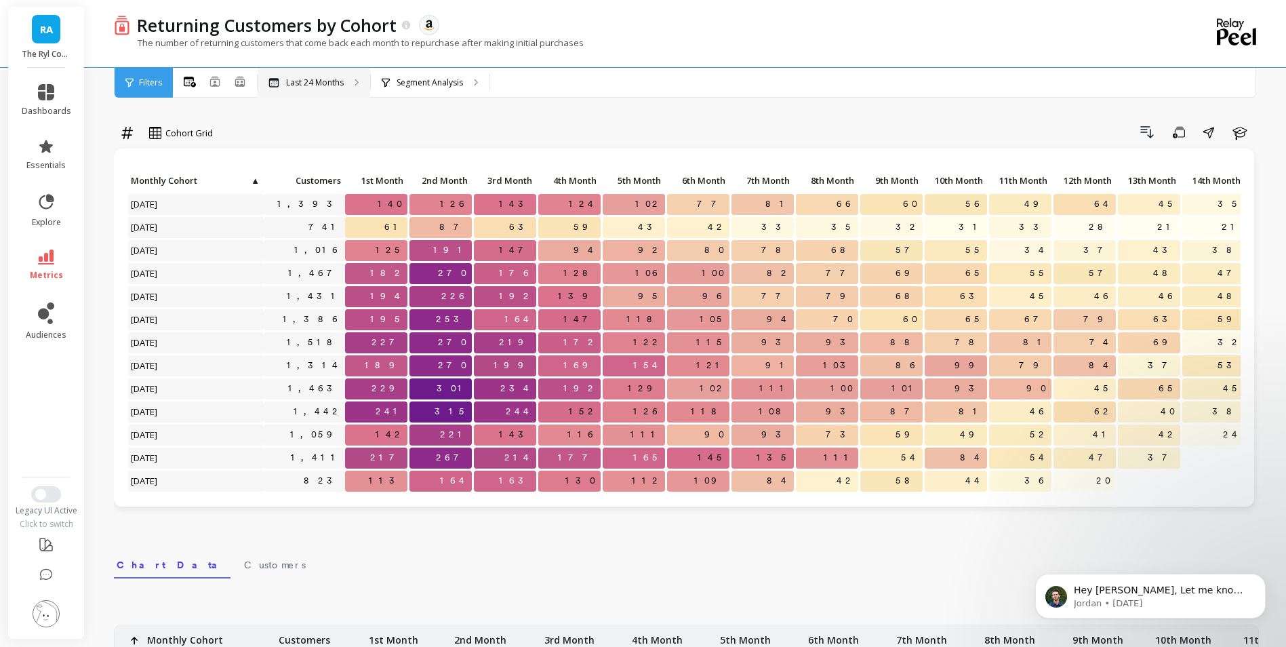
click at [348, 87] on div "Last 24 Months" at bounding box center [314, 83] width 113 height 30
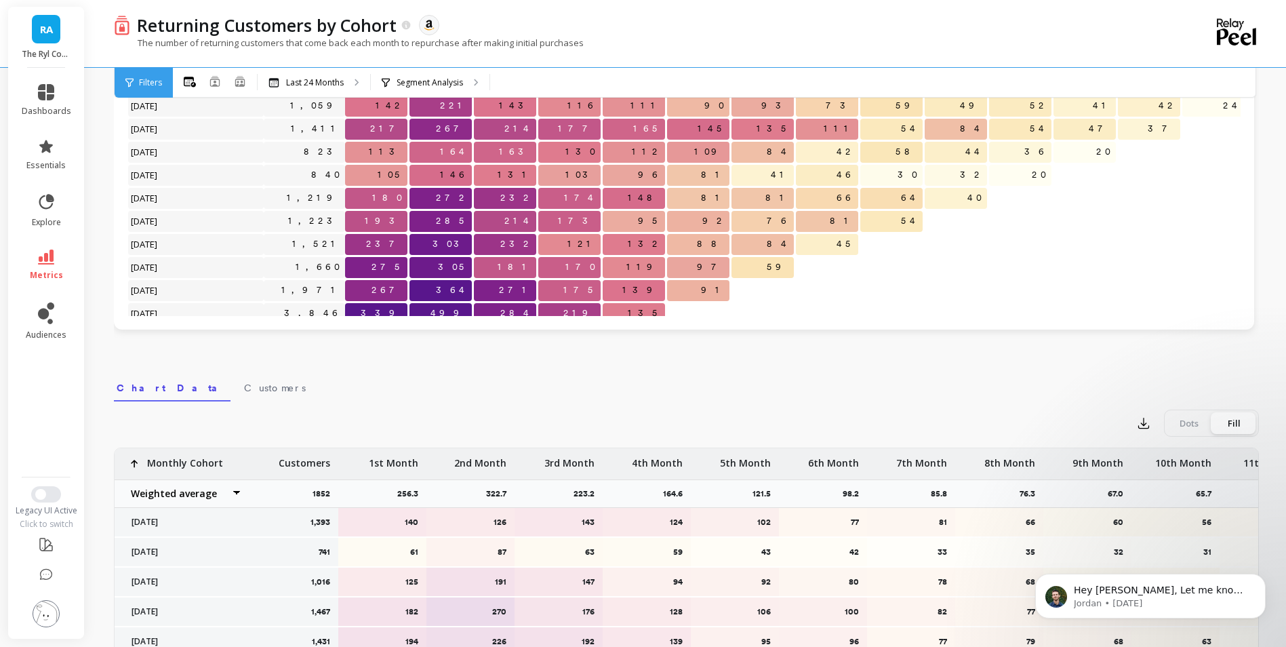
scroll to position [203, 0]
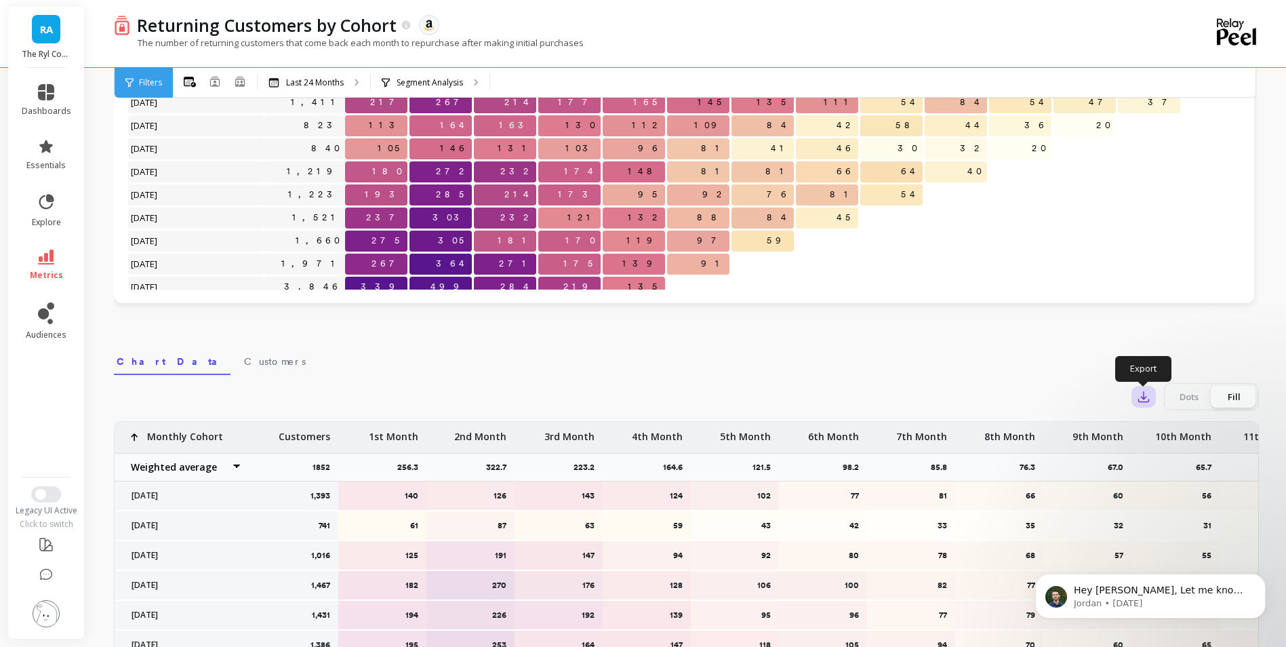
click at [1141, 399] on icon "button" at bounding box center [1144, 397] width 14 height 14
click at [1171, 433] on span "CSV" at bounding box center [1169, 434] width 20 height 14
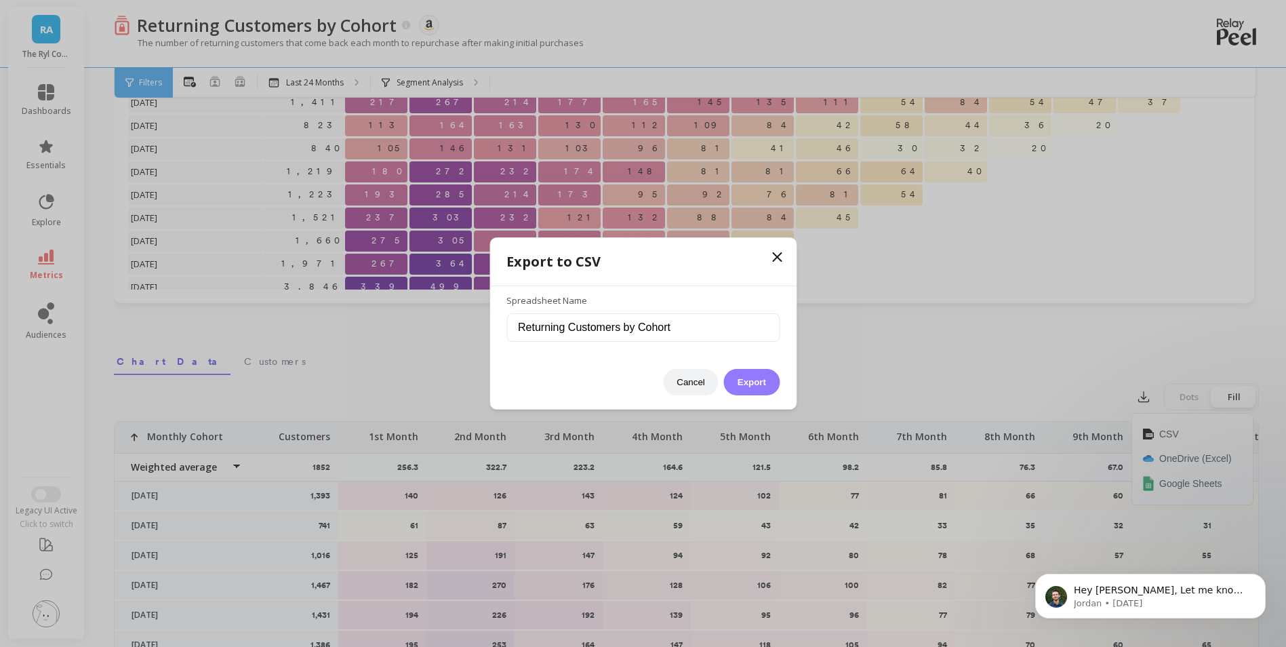
click at [760, 382] on button "Export" at bounding box center [752, 382] width 56 height 26
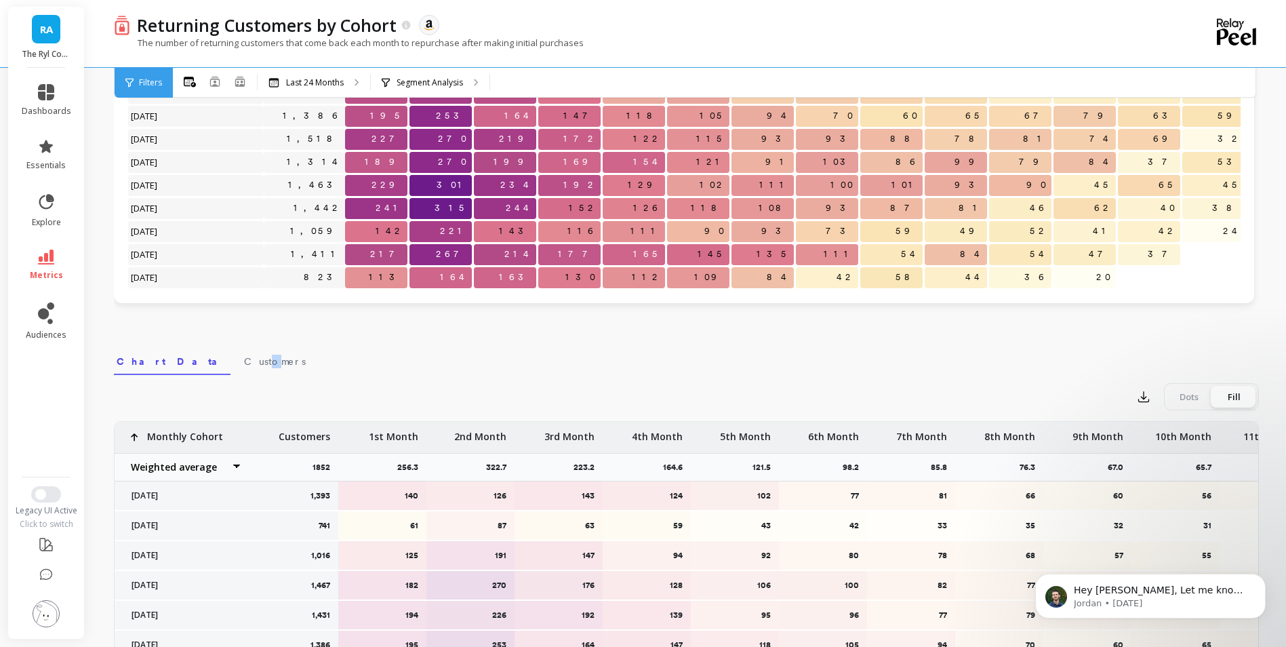
click at [244, 364] on span "Customers" at bounding box center [275, 362] width 62 height 14
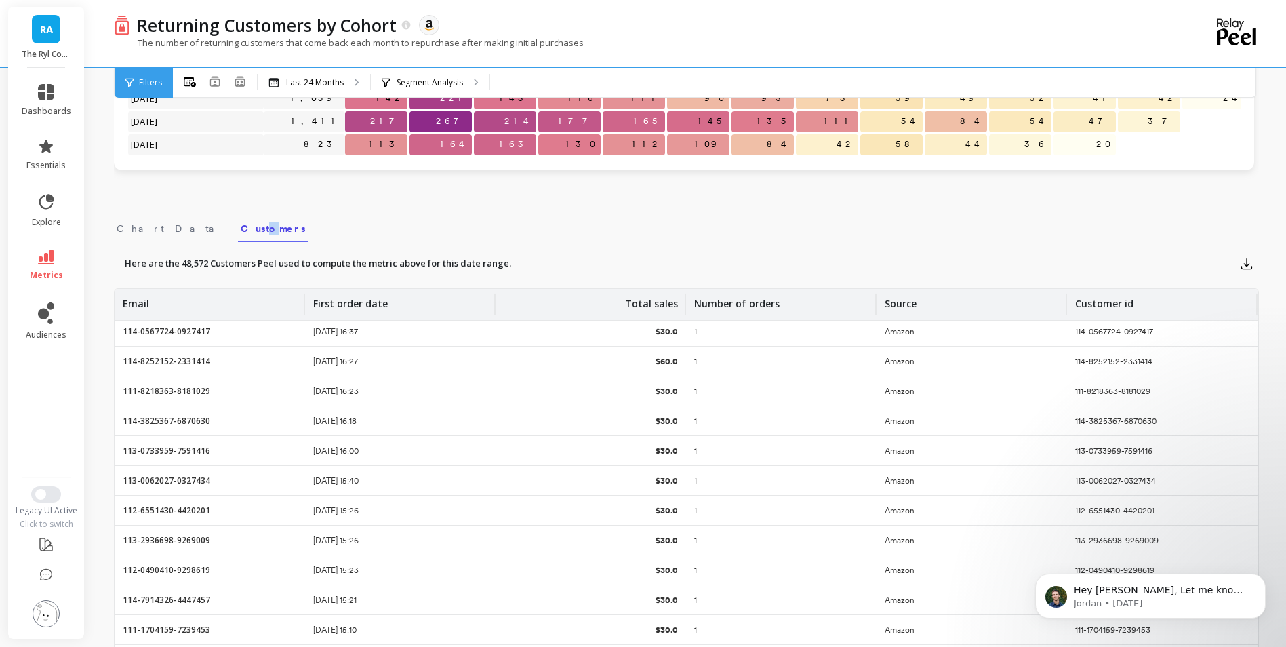
scroll to position [0, 0]
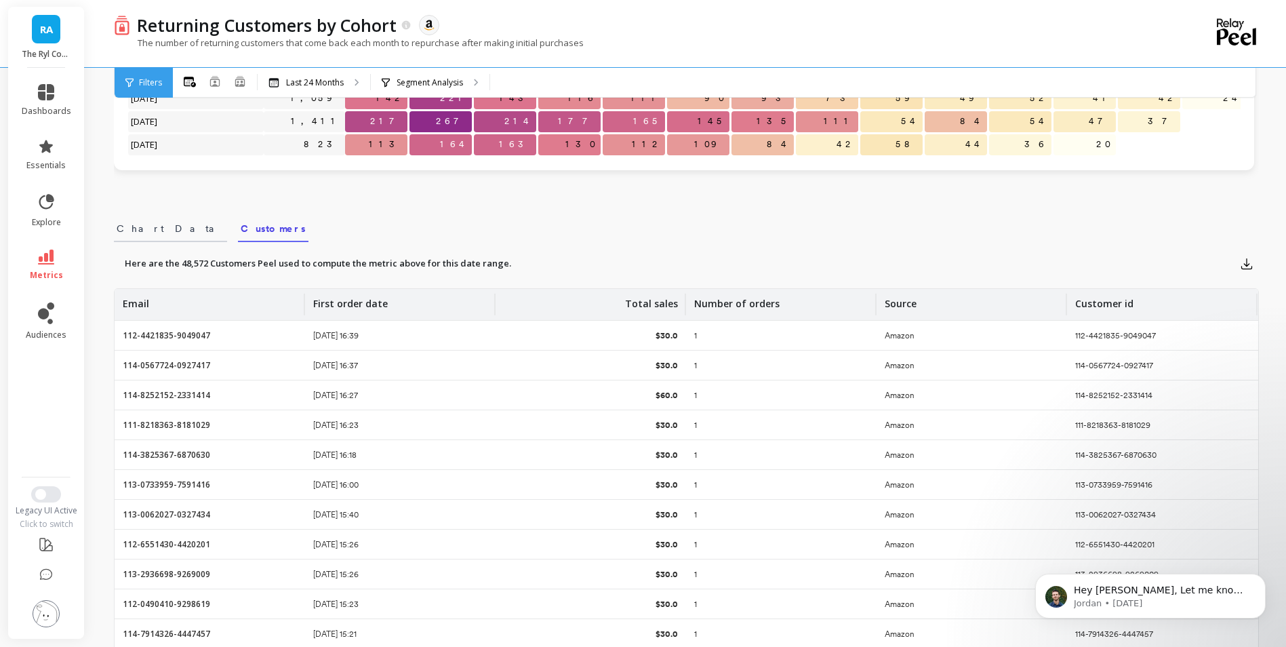
click at [134, 226] on span "Chart Data" at bounding box center [171, 229] width 108 height 14
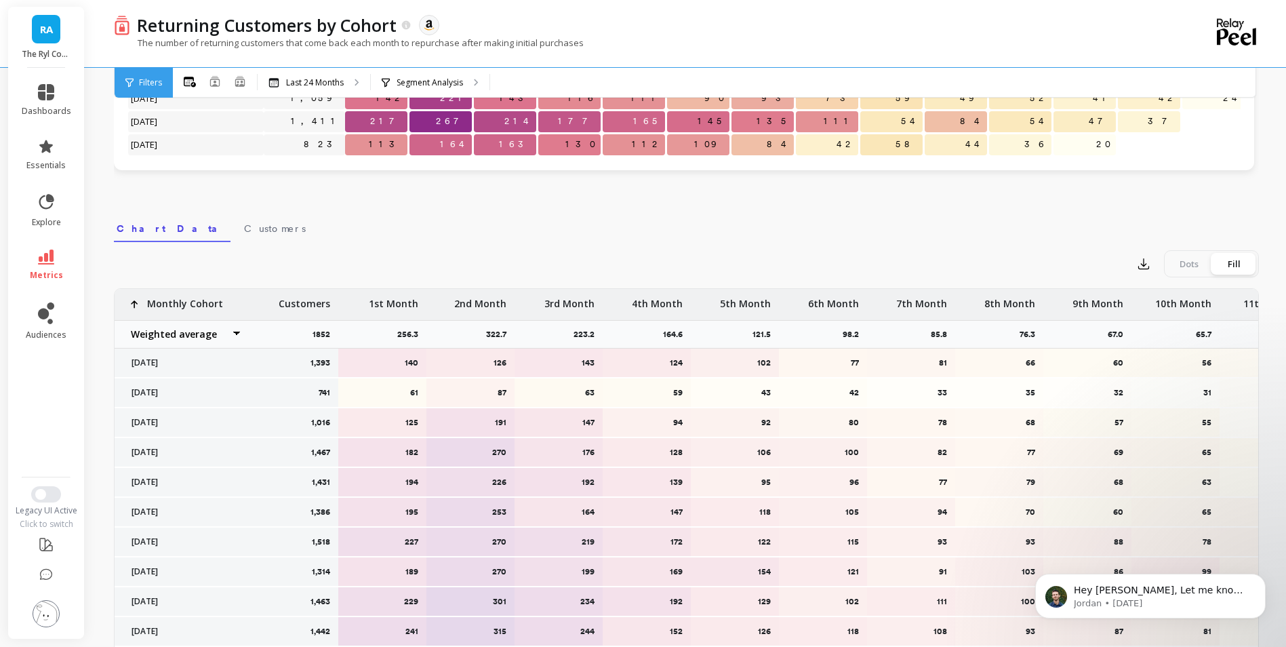
click at [1188, 266] on div "Dots" at bounding box center [1189, 264] width 45 height 22
click at [0, 0] on input "Dots Fill" at bounding box center [0, 0] width 0 height 0
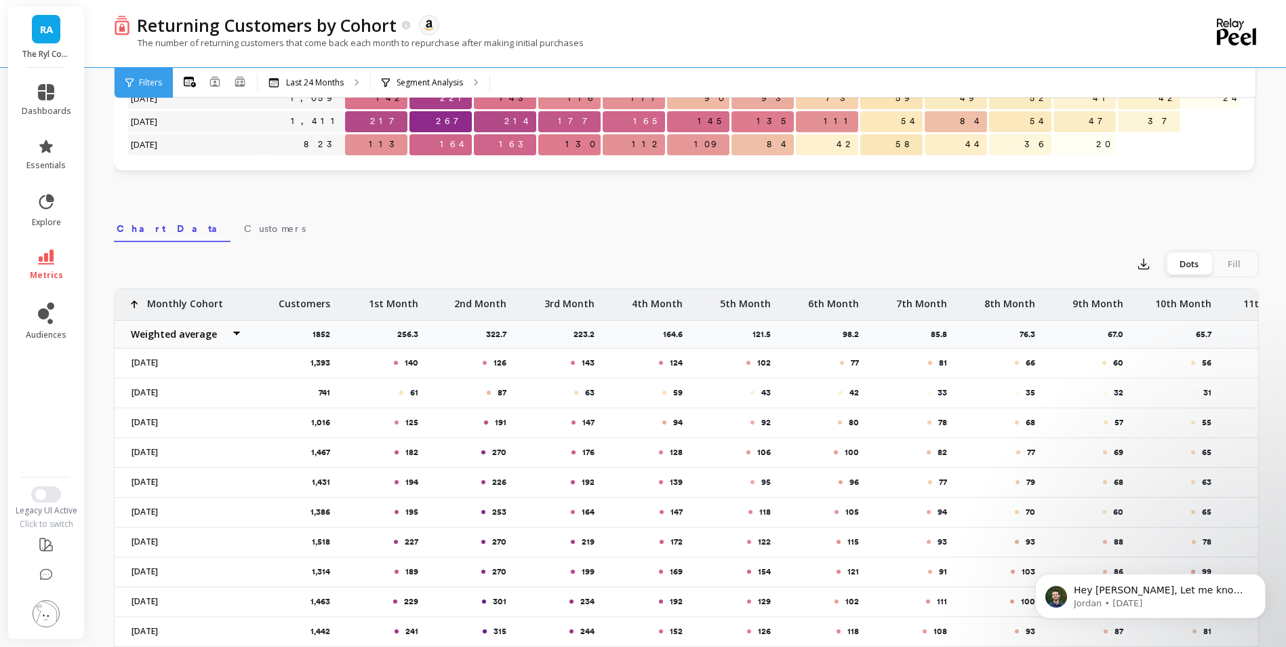
click at [1226, 268] on div "Fill" at bounding box center [1233, 264] width 45 height 22
click at [0, 0] on input "Dots Fill" at bounding box center [0, 0] width 0 height 0
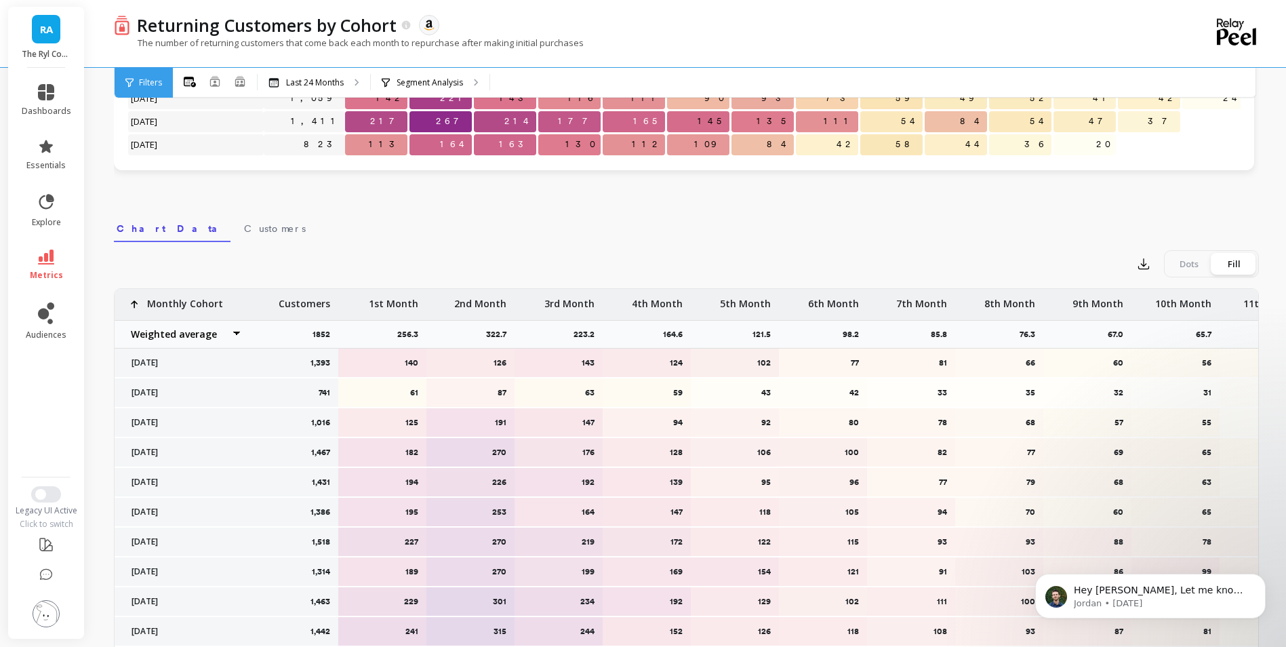
click at [1230, 264] on div "Fill" at bounding box center [1233, 264] width 45 height 22
click at [0, 0] on input "Dots Fill" at bounding box center [0, 0] width 0 height 0
click at [1196, 267] on div "Dots" at bounding box center [1189, 264] width 45 height 22
click at [0, 0] on input "Dots Fill" at bounding box center [0, 0] width 0 height 0
click at [1173, 258] on div "Dots" at bounding box center [1189, 264] width 45 height 22
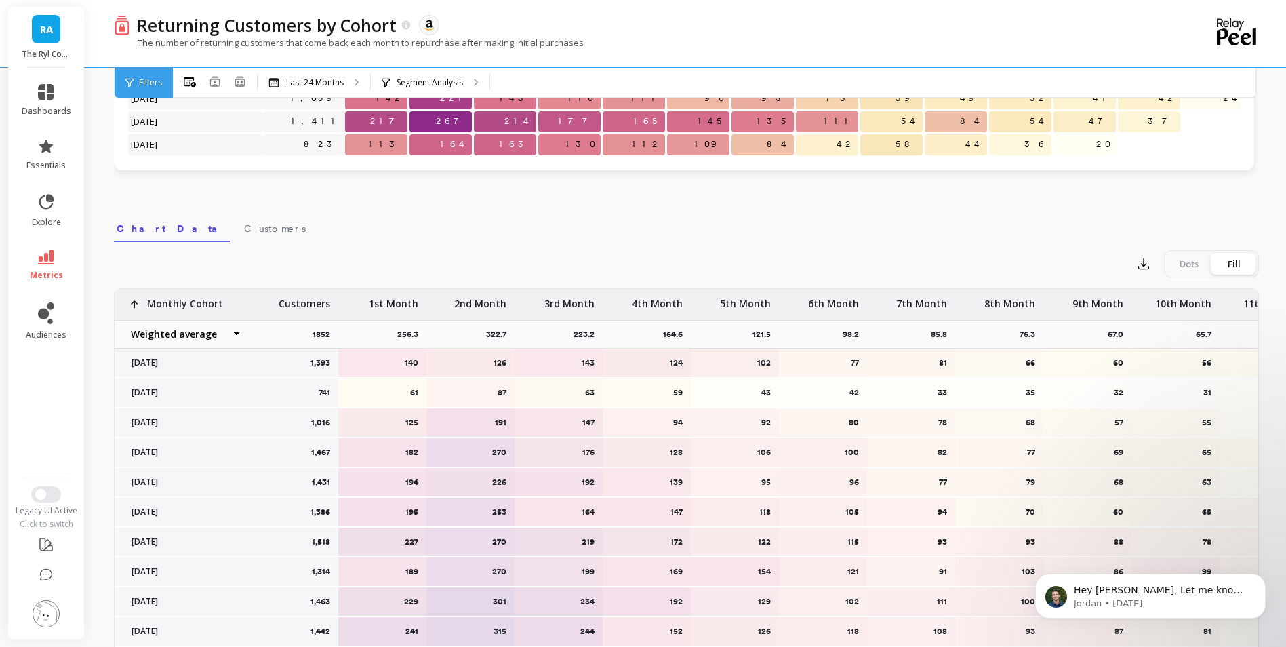
click at [0, 0] on input "Dots Fill" at bounding box center [0, 0] width 0 height 0
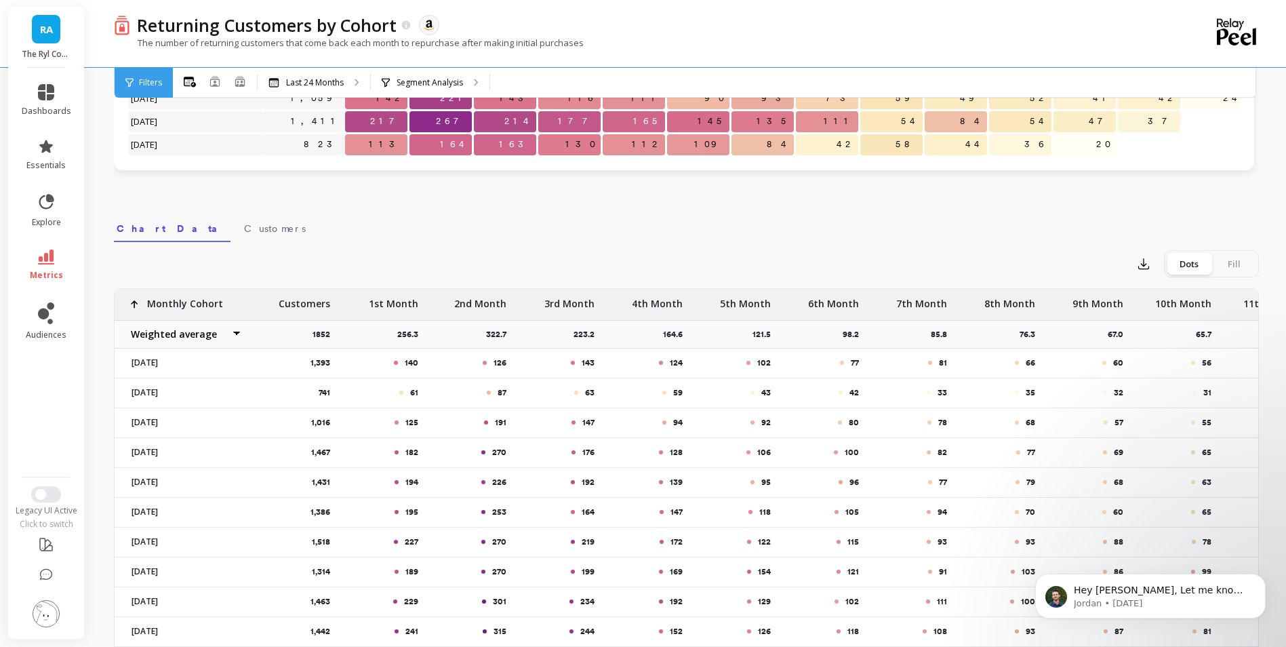
drag, startPoint x: 1120, startPoint y: 225, endPoint x: 1120, endPoint y: 203, distance: 21.7
click at [1121, 224] on nav "Chart Data Customers" at bounding box center [686, 226] width 1145 height 31
click at [1147, 261] on icon "button" at bounding box center [1144, 264] width 14 height 14
click at [1158, 293] on button "CSV" at bounding box center [1192, 301] width 121 height 24
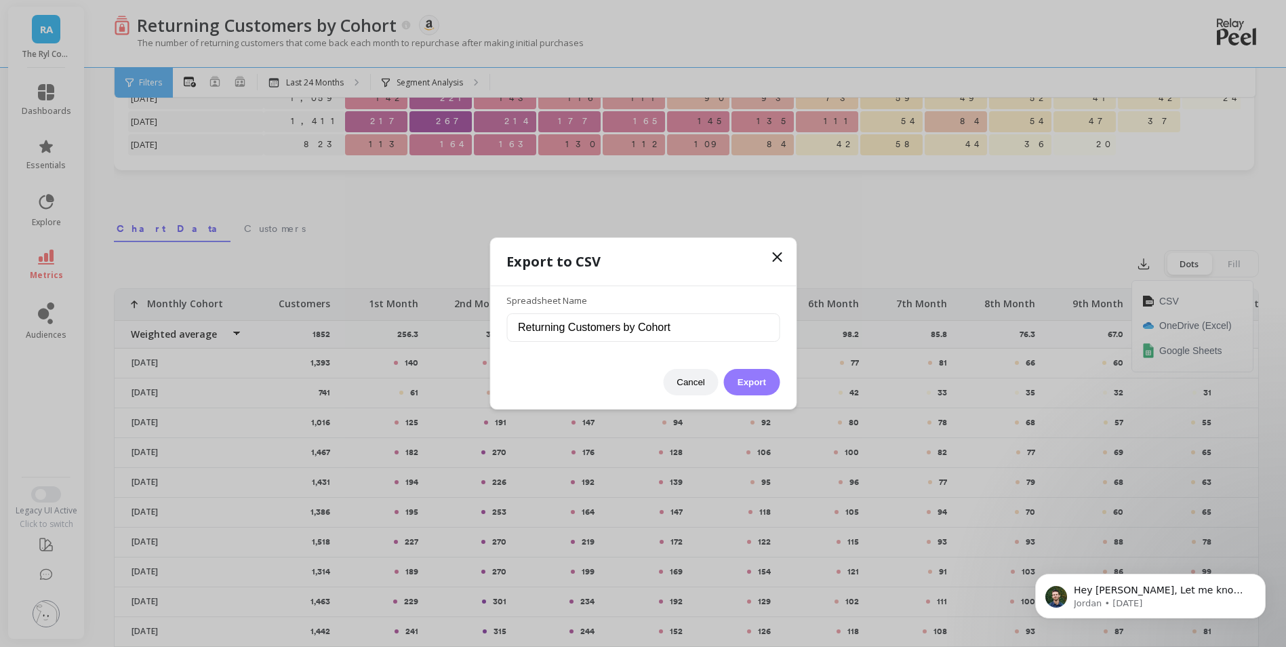
drag, startPoint x: 754, startPoint y: 389, endPoint x: 760, endPoint y: 379, distance: 11.5
click at [754, 388] on button "Export" at bounding box center [752, 382] width 56 height 26
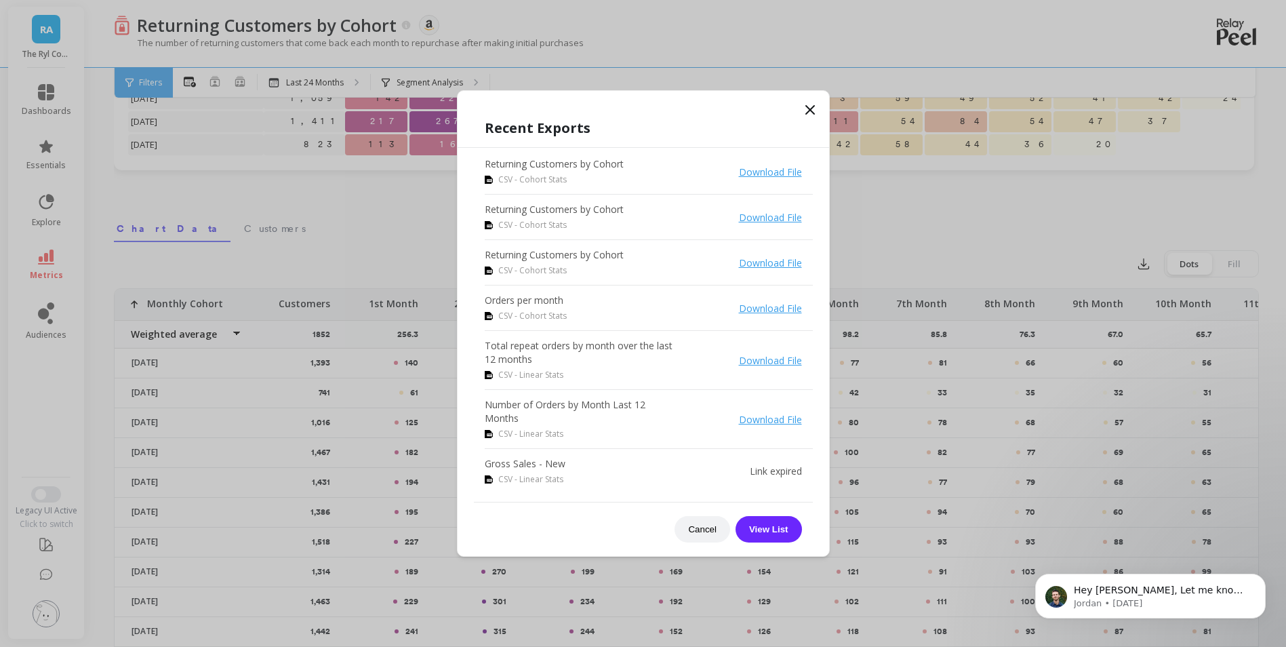
click at [815, 108] on icon at bounding box center [810, 110] width 16 height 16
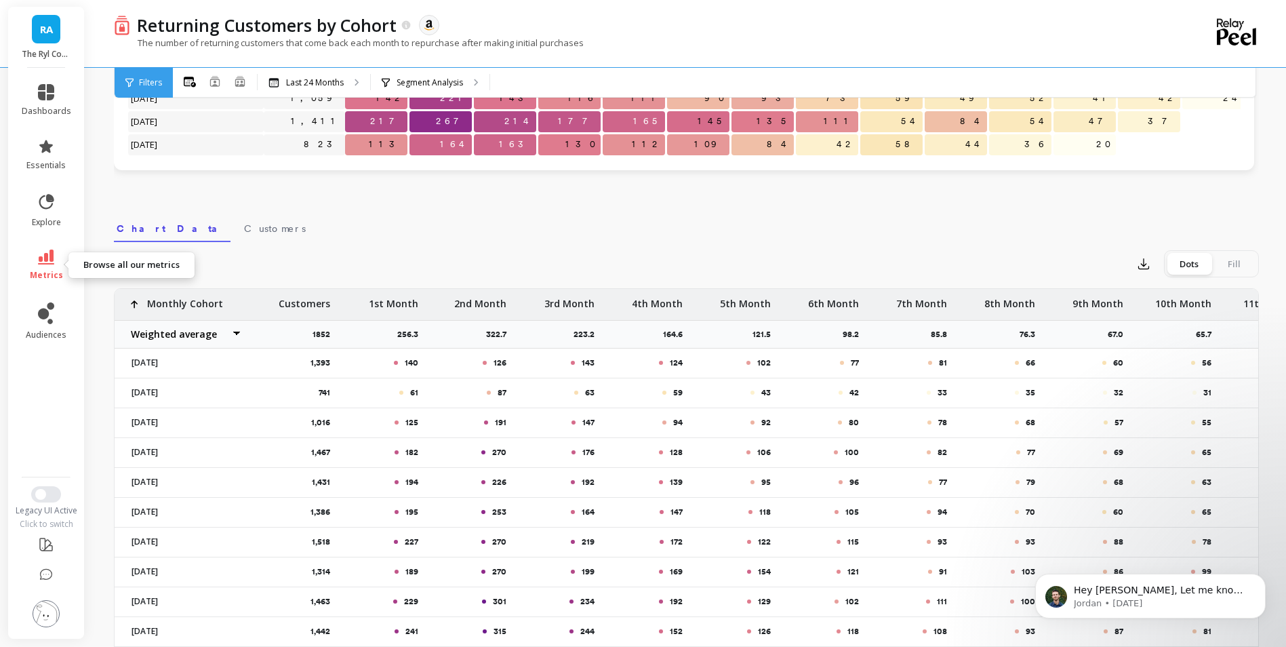
click at [49, 257] on icon at bounding box center [46, 256] width 16 height 15
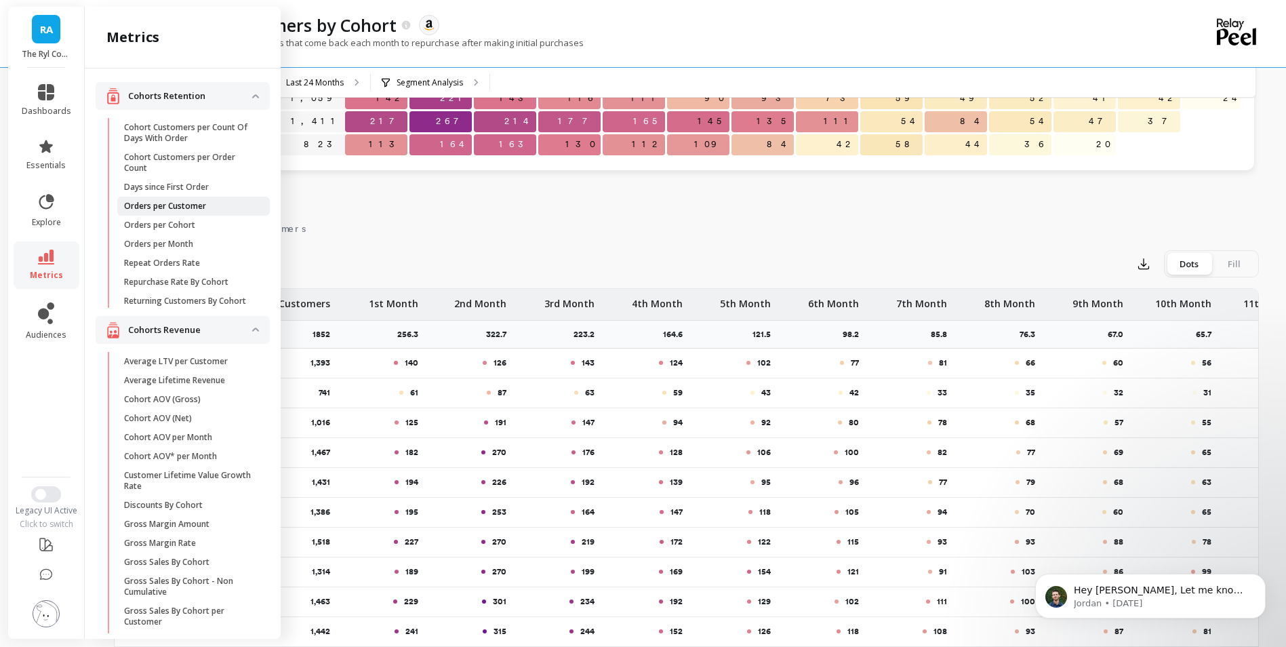
click at [214, 204] on span "Orders per Customer" at bounding box center [188, 206] width 129 height 11
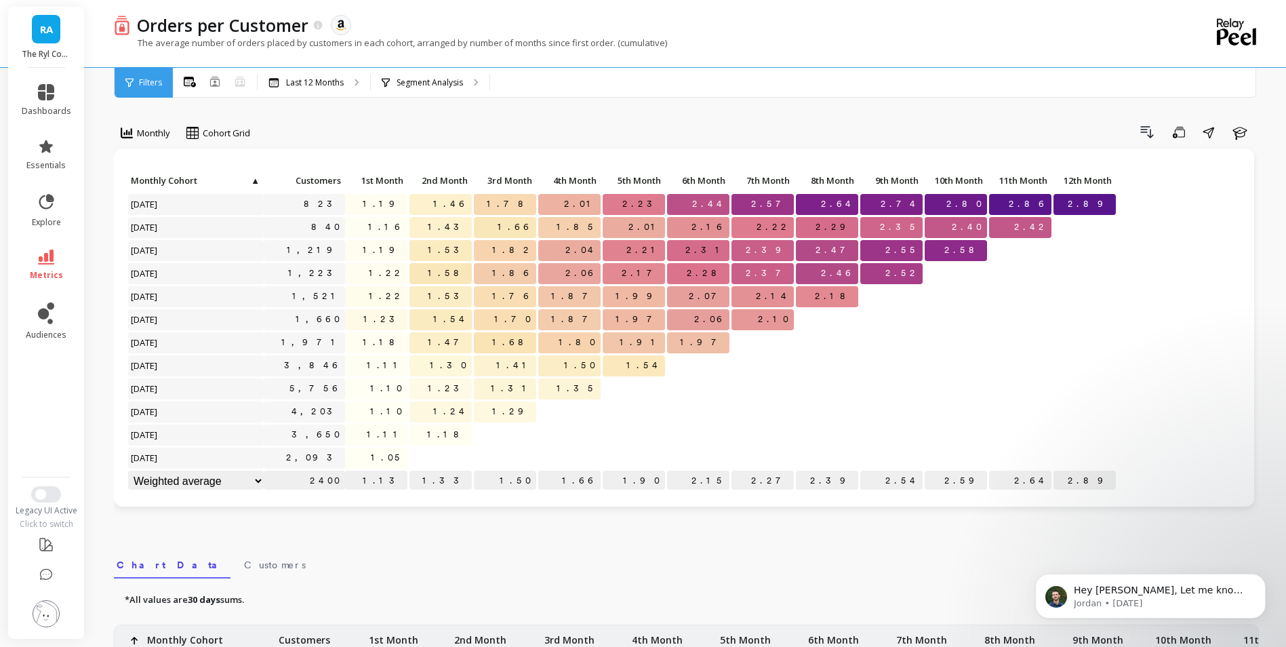
click at [413, 114] on div "Monthly option Absolute, selected. Cohort Grid Drill Down Save Share Learn Clic…" at bounding box center [686, 571] width 1145 height 1035
click at [353, 86] on div "Last 12 Months" at bounding box center [314, 83] width 113 height 30
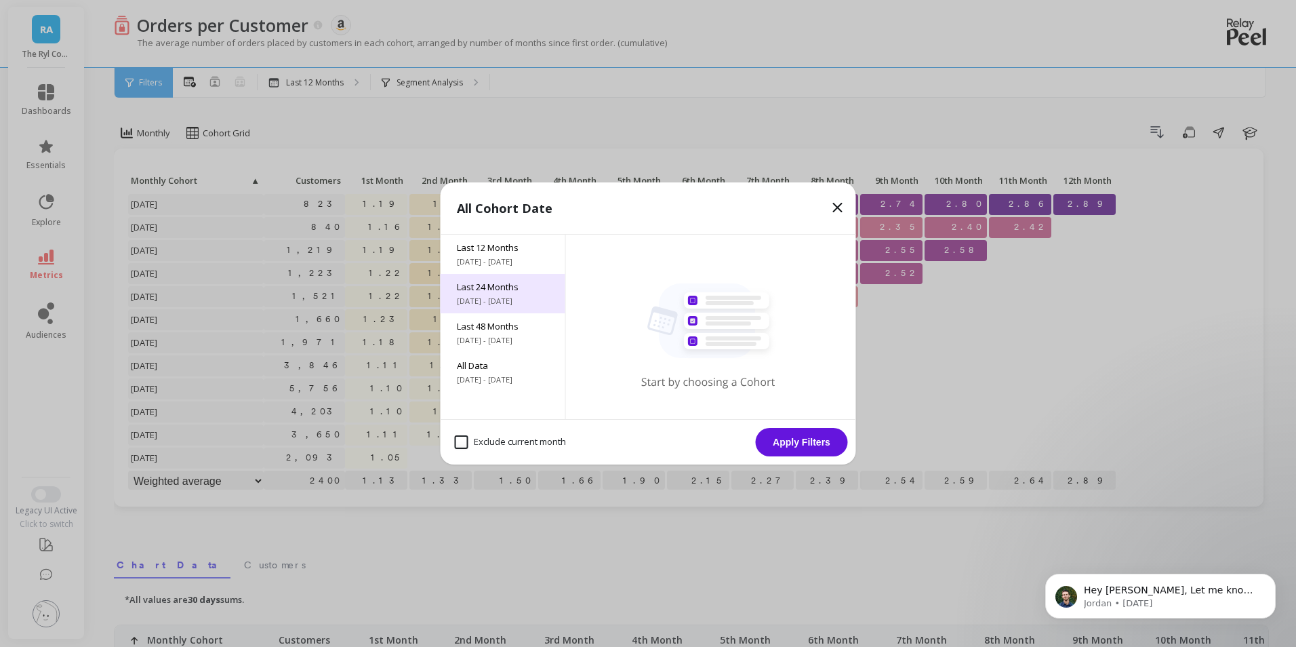
click at [517, 296] on span "[DATE] - [DATE]" at bounding box center [503, 301] width 92 height 11
click at [793, 443] on button "Apply Filters" at bounding box center [802, 442] width 92 height 28
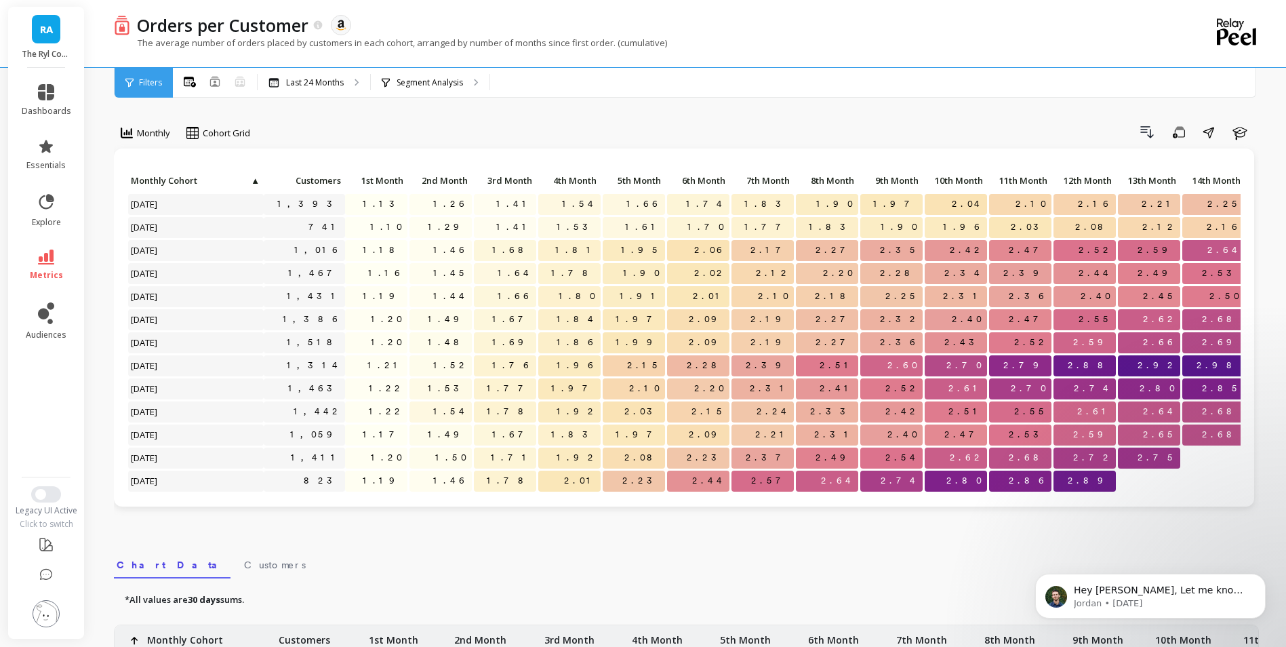
click at [567, 127] on div "Drill Down Save Share Learn" at bounding box center [759, 132] width 999 height 22
click at [62, 261] on link "metrics" at bounding box center [46, 264] width 49 height 31
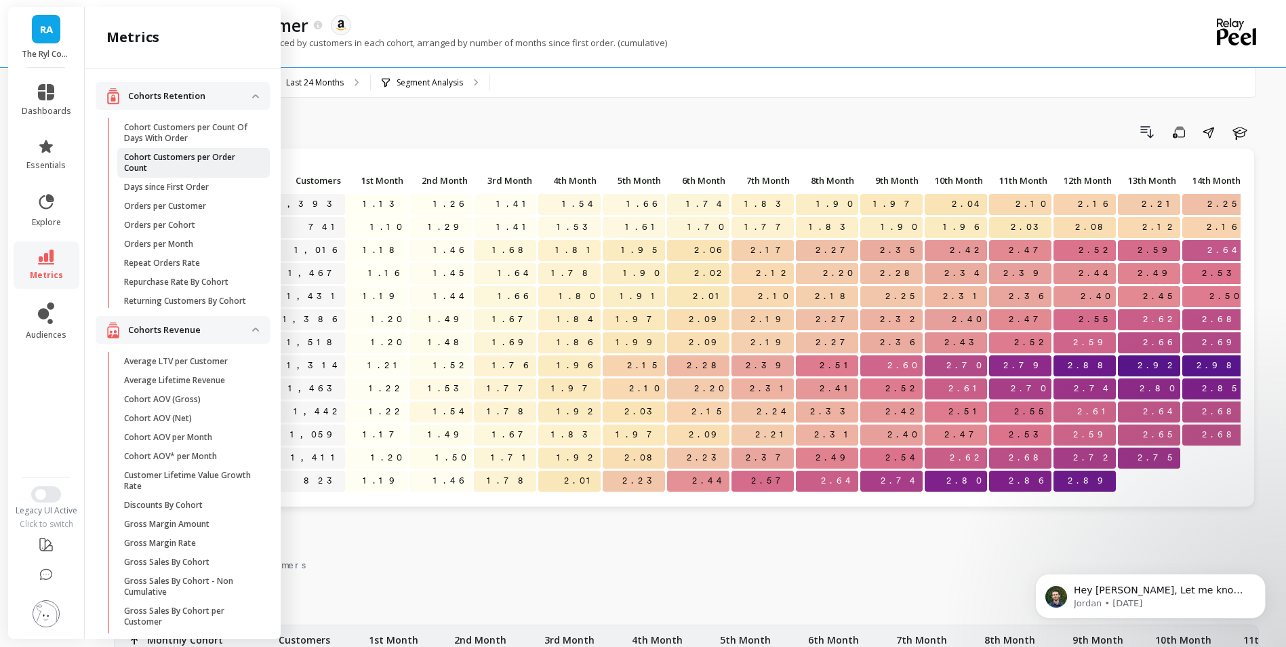
click at [222, 163] on p "Cohort Customers per Order Count" at bounding box center [188, 163] width 129 height 22
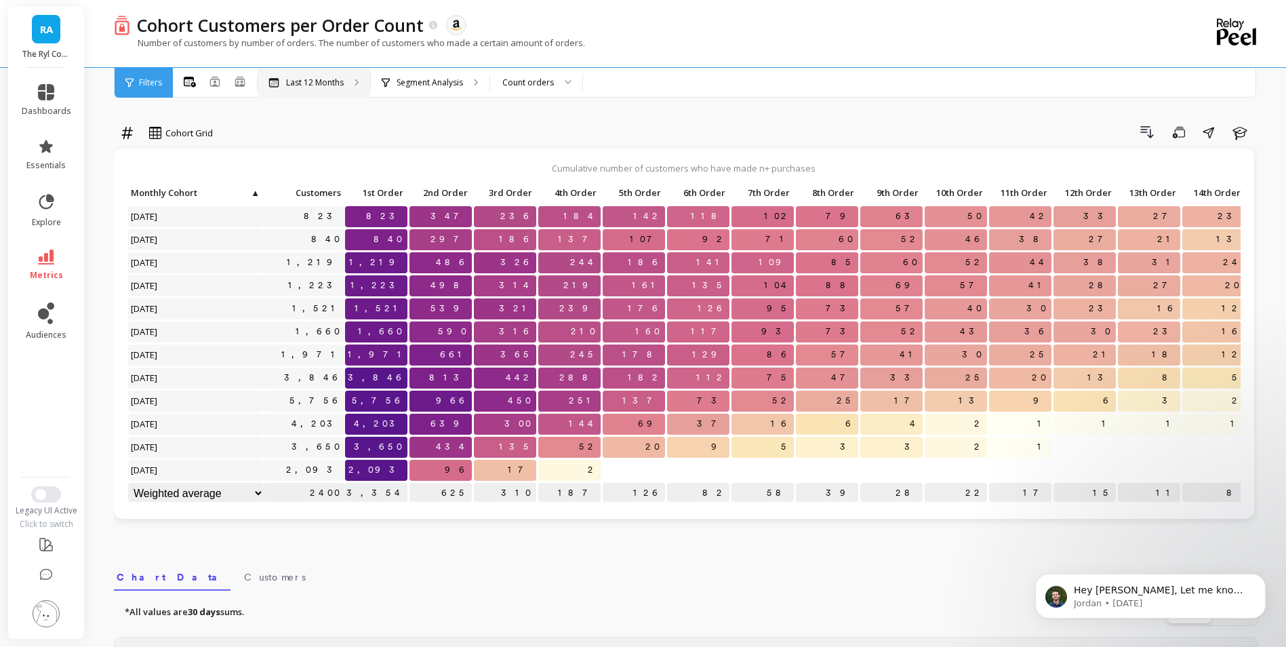
click at [350, 74] on div "Last 12 Months" at bounding box center [314, 83] width 113 height 30
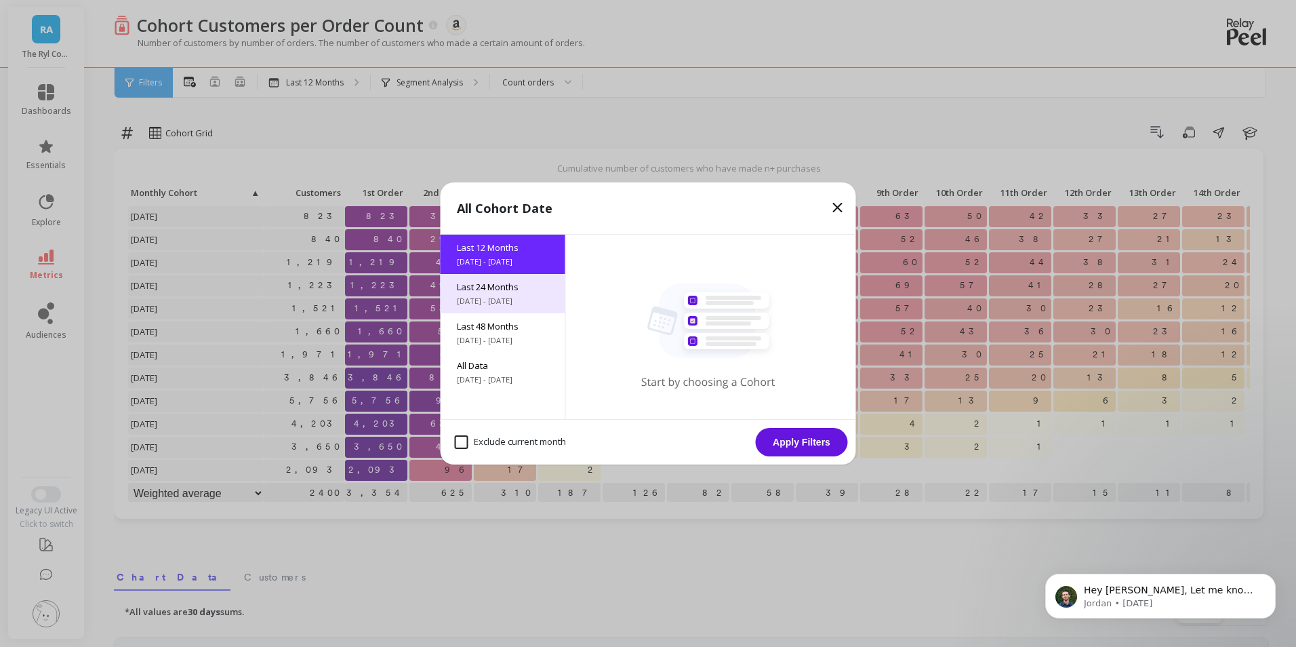
click at [508, 292] on span "Last 24 Months" at bounding box center [503, 287] width 92 height 12
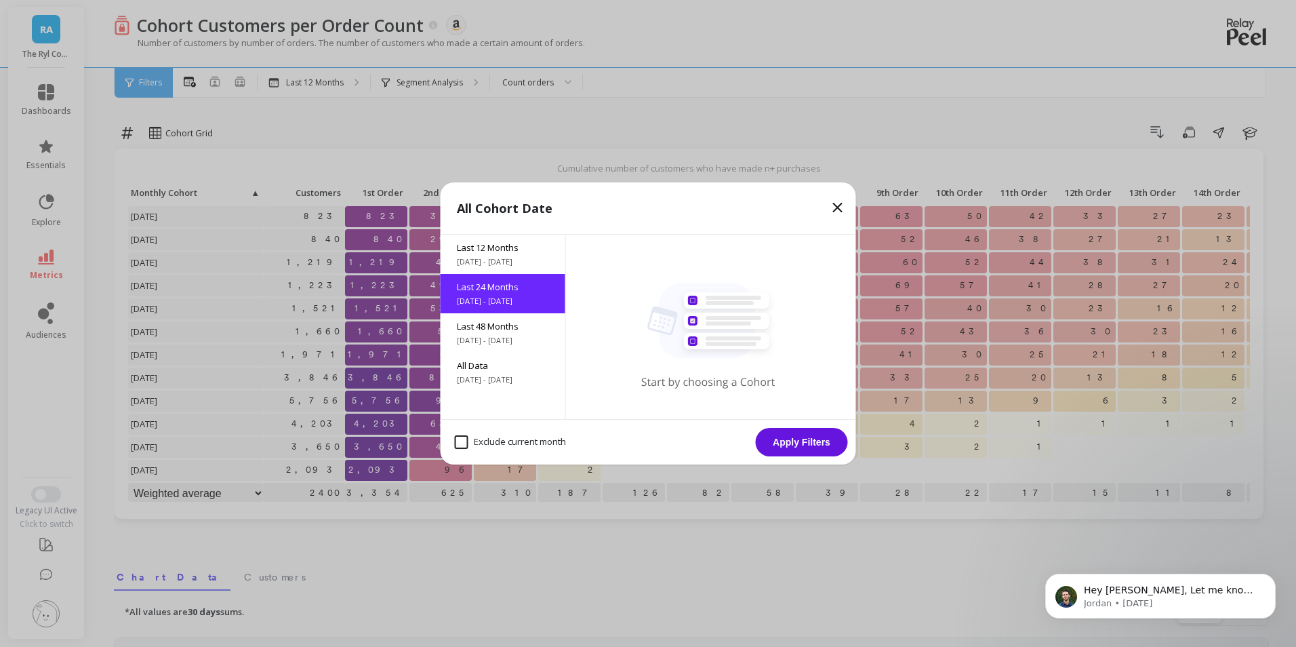
click at [815, 435] on button "Apply Filters" at bounding box center [802, 442] width 92 height 28
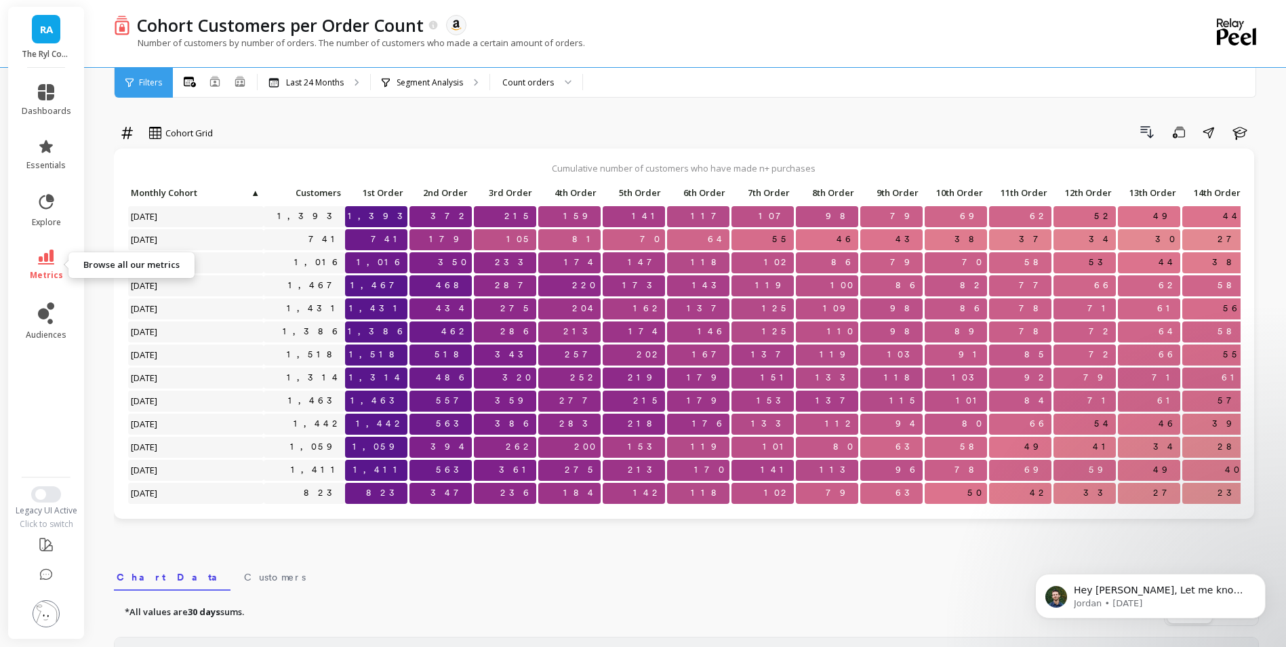
click at [48, 254] on icon at bounding box center [46, 256] width 16 height 15
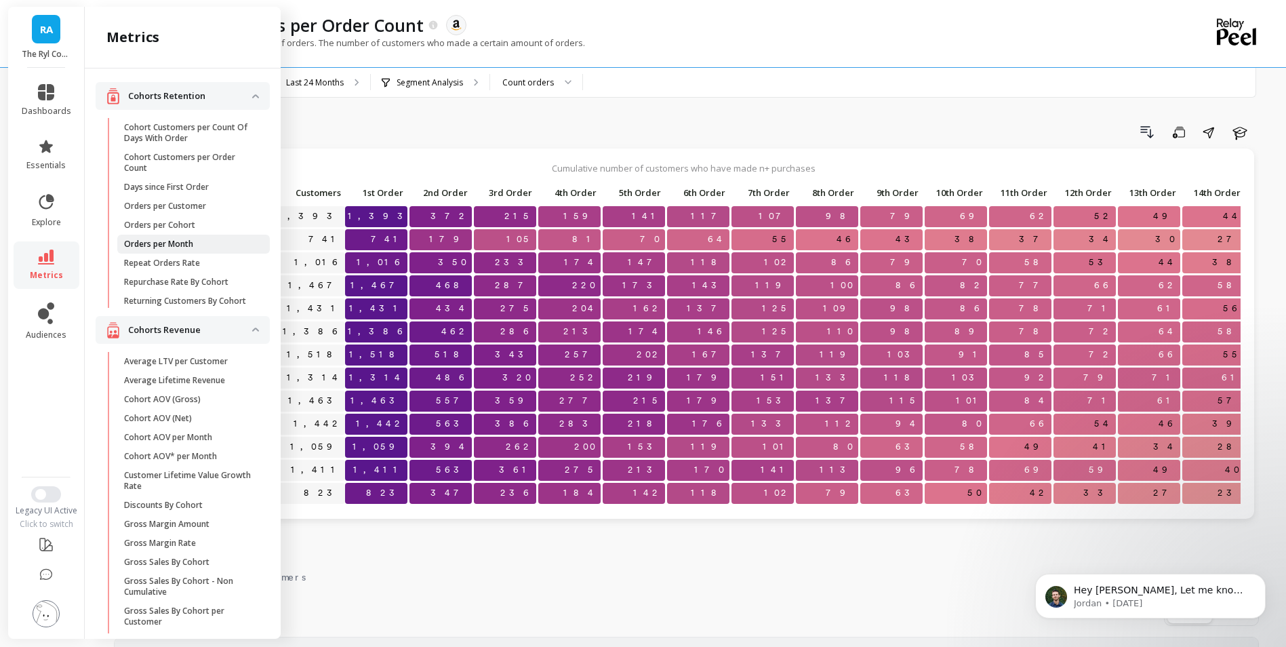
click at [195, 245] on span "Orders per Month" at bounding box center [188, 244] width 129 height 11
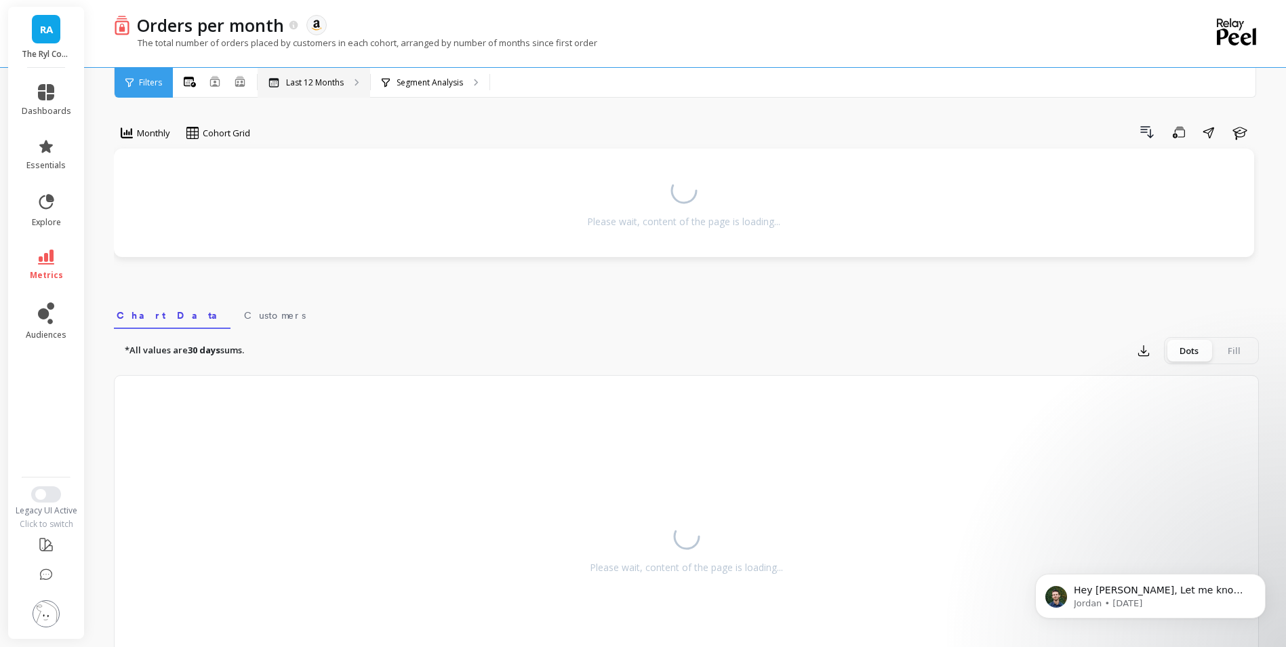
click at [349, 90] on div "Last 12 Months" at bounding box center [314, 83] width 113 height 30
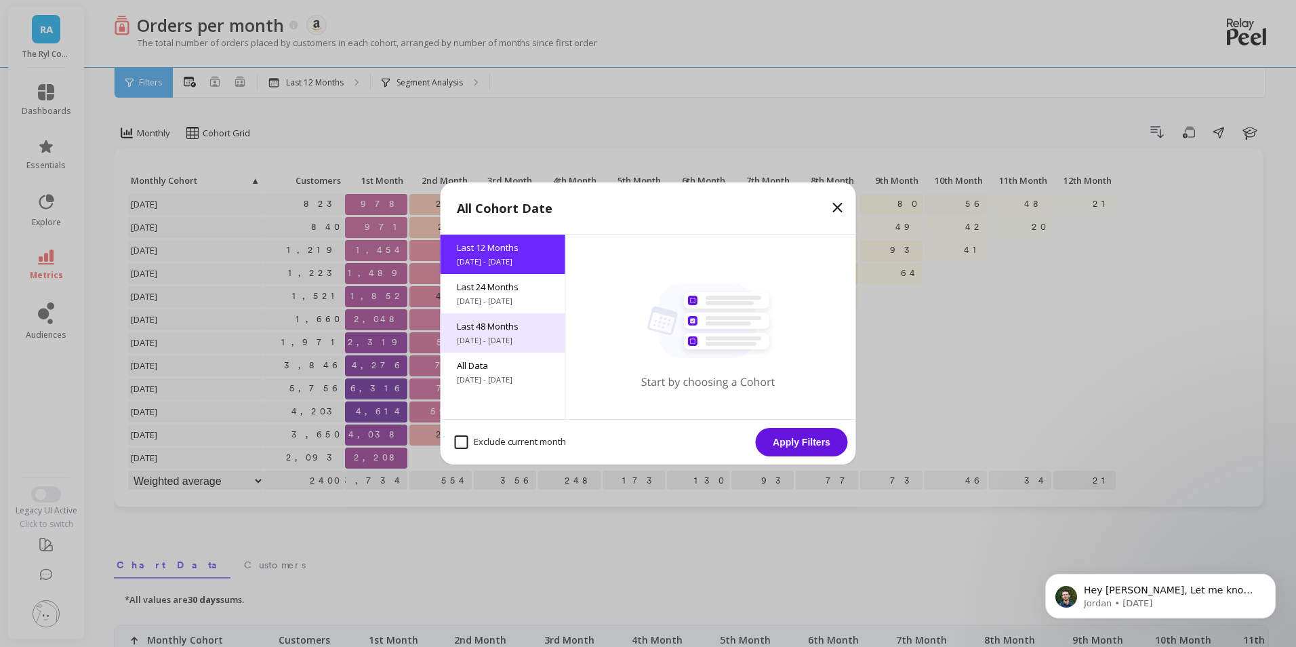
click at [526, 323] on span "Last 48 Months" at bounding box center [503, 326] width 92 height 12
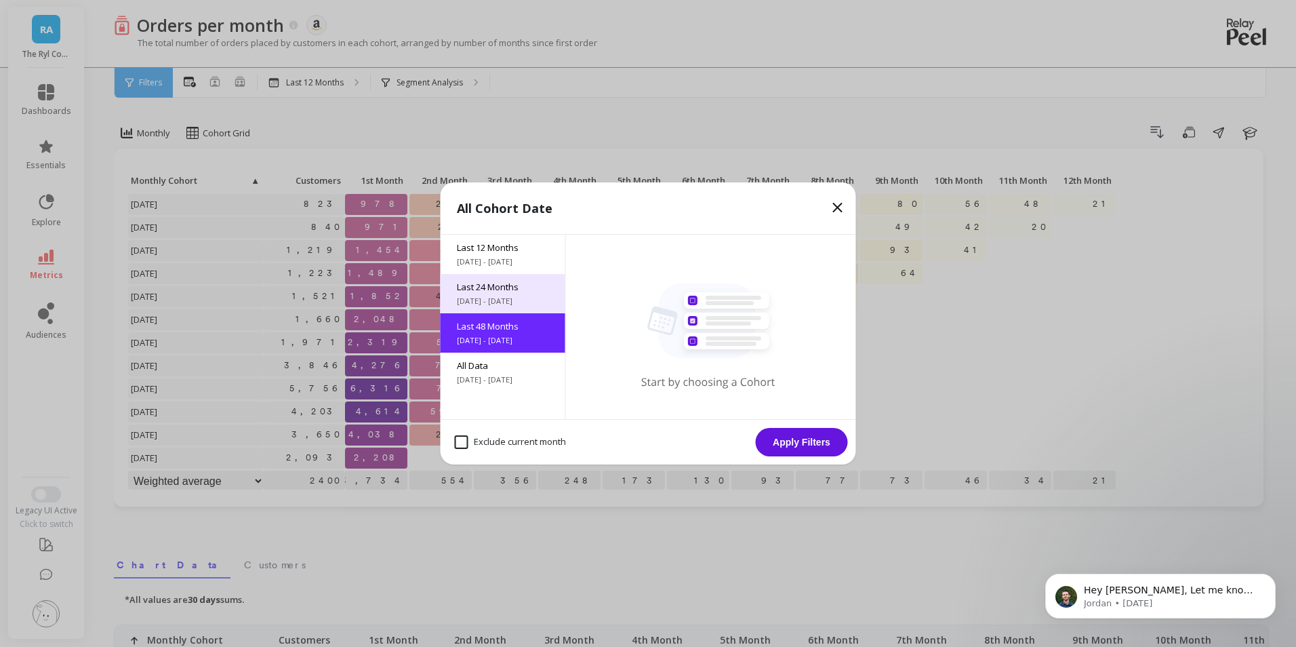
click at [526, 298] on span "[DATE] - [DATE]" at bounding box center [503, 301] width 92 height 11
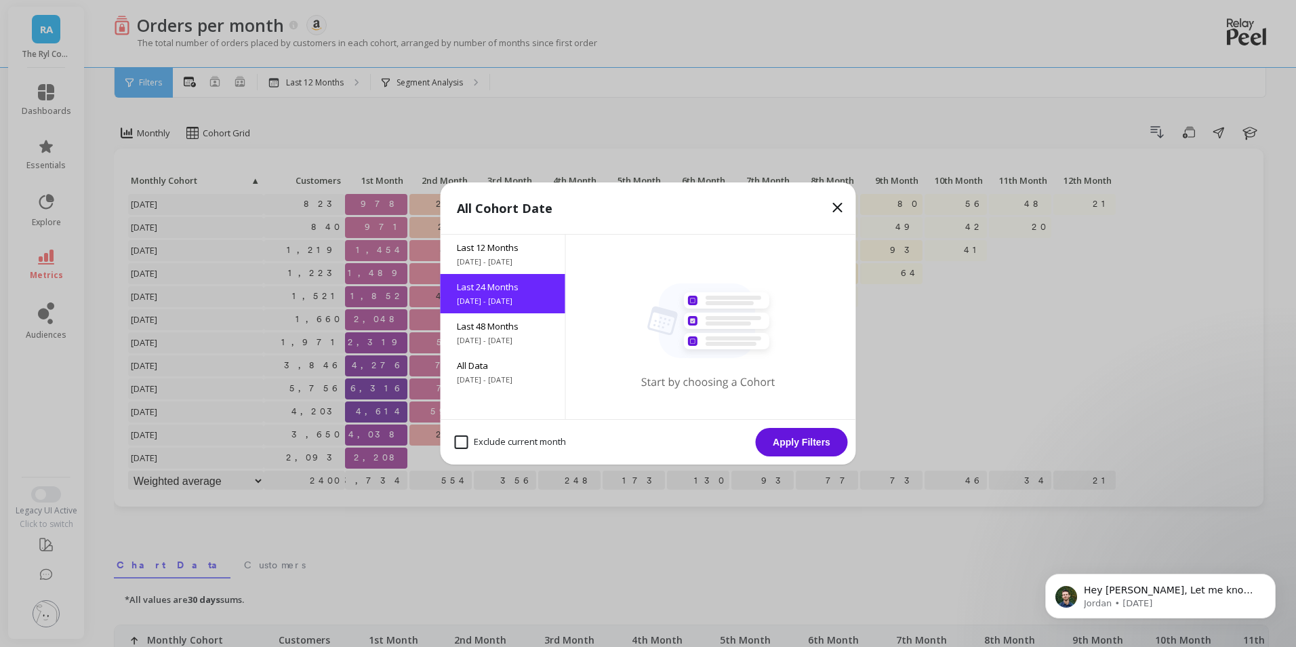
click at [775, 439] on button "Apply Filters" at bounding box center [802, 442] width 92 height 28
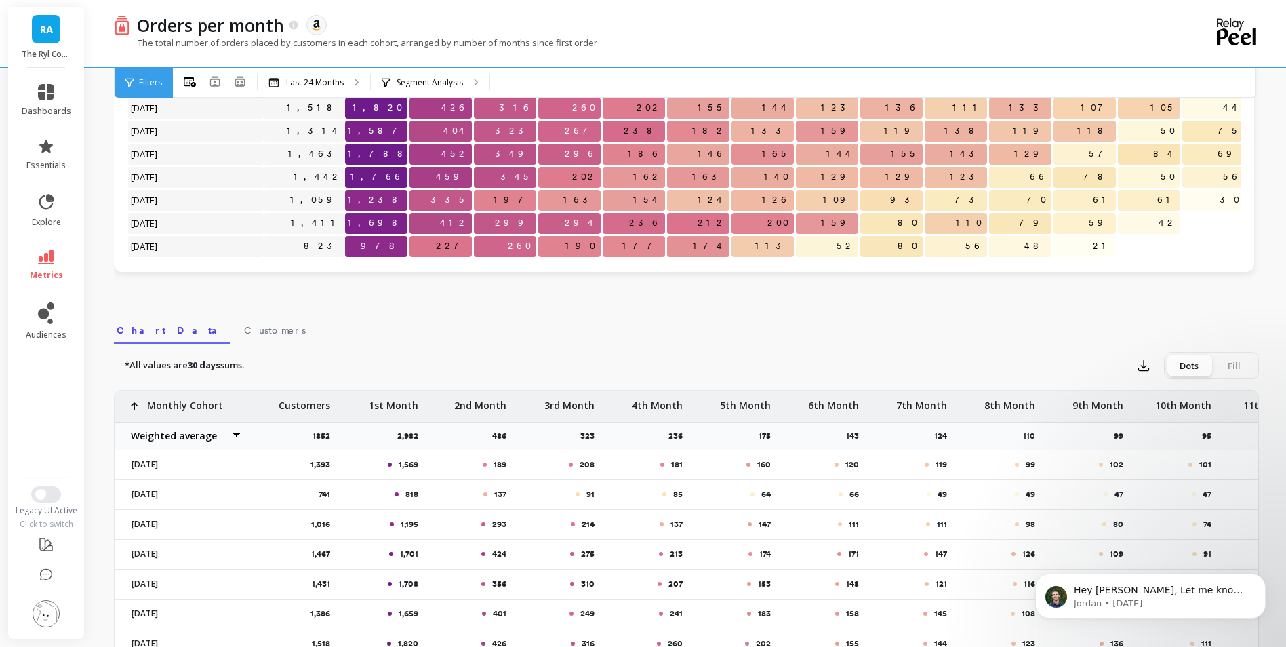
scroll to position [271, 0]
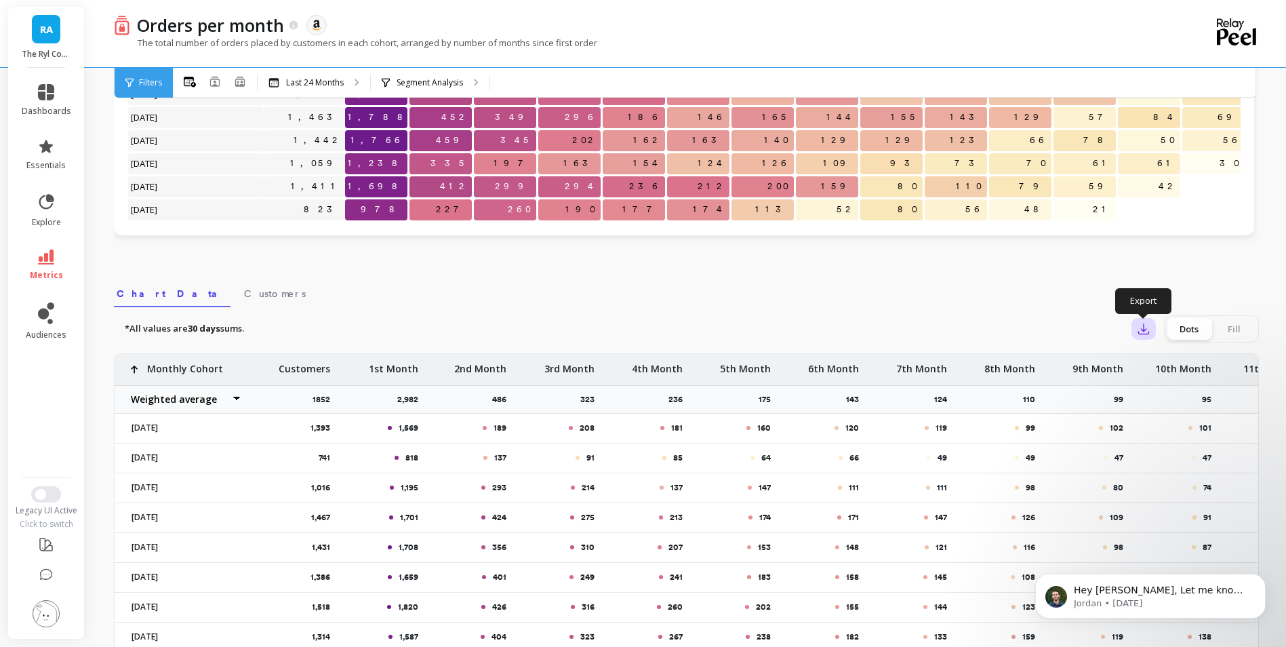
click at [1138, 335] on icon "button" at bounding box center [1144, 329] width 14 height 14
click at [1166, 365] on span "CSV" at bounding box center [1169, 366] width 20 height 14
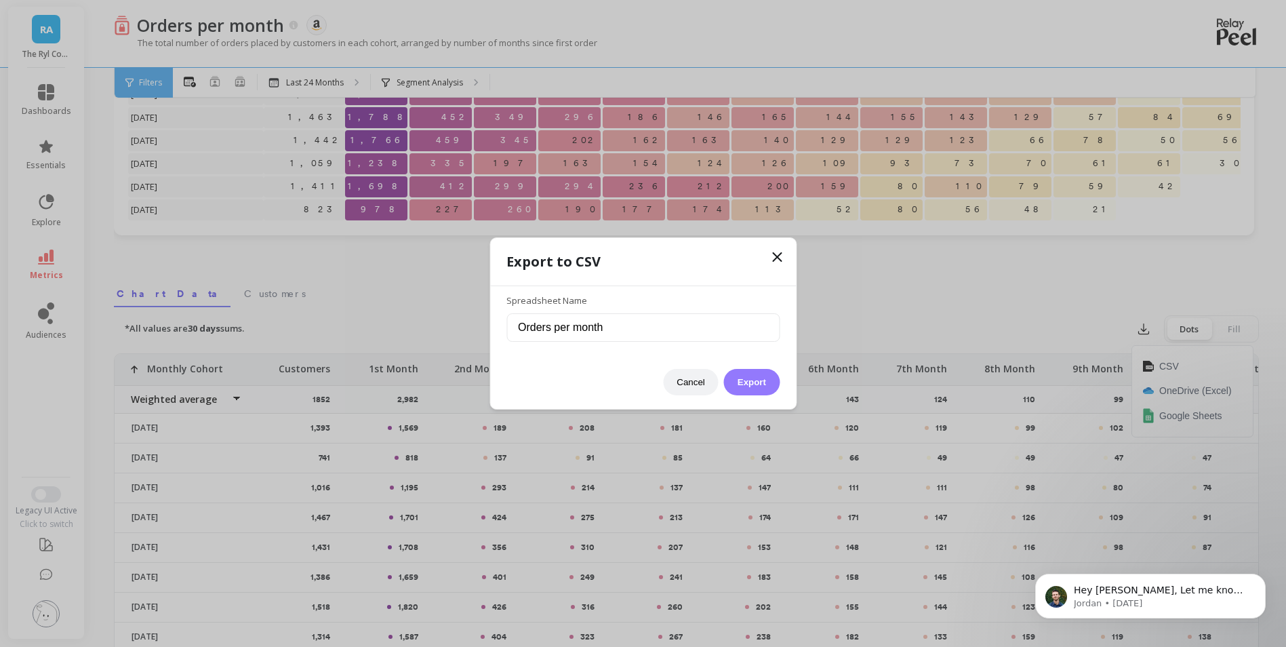
click at [756, 387] on button "Export" at bounding box center [752, 382] width 56 height 26
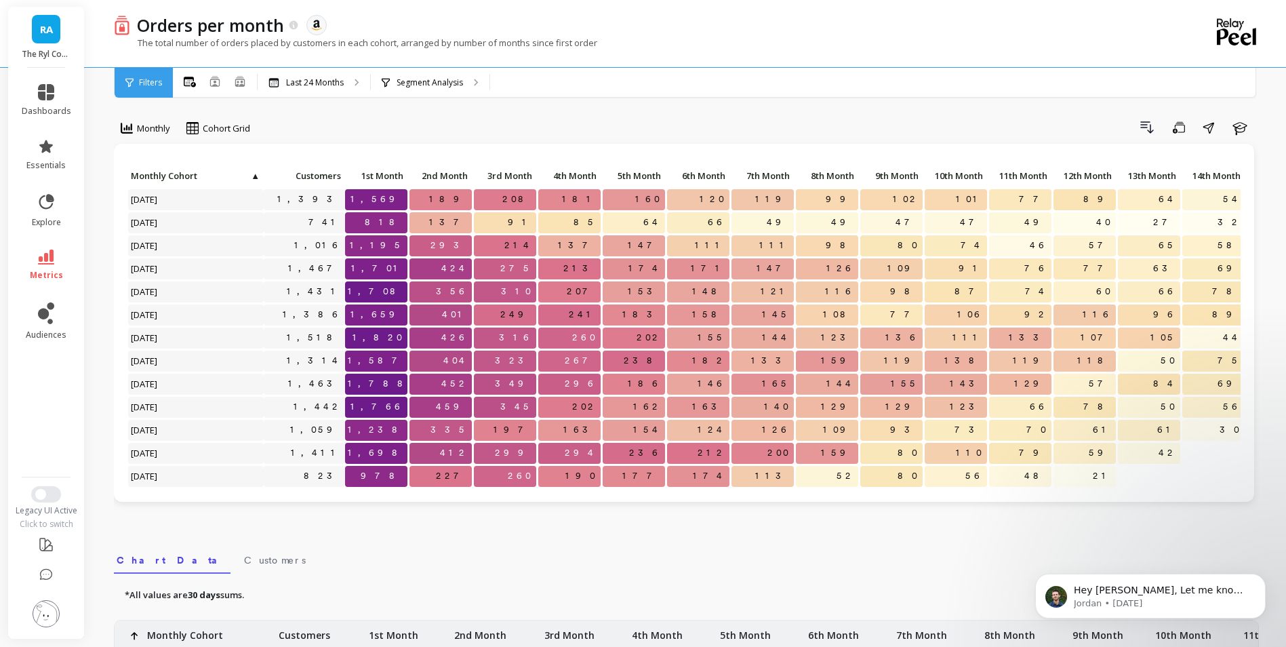
scroll to position [0, 0]
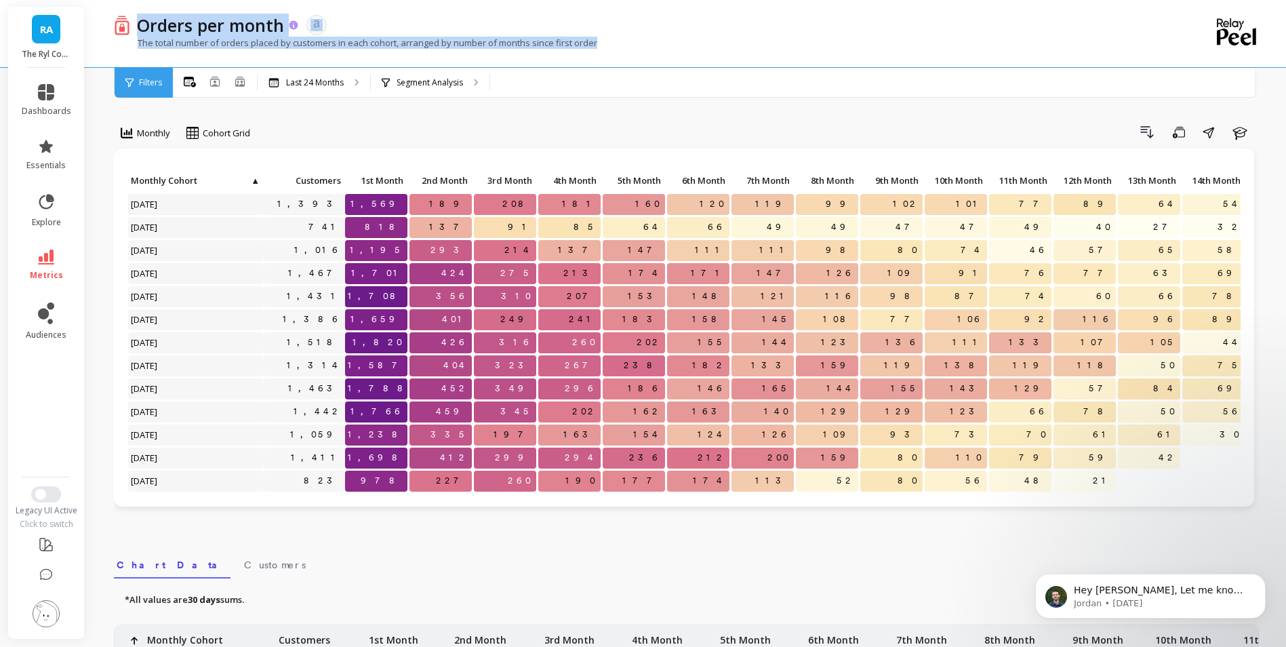
drag, startPoint x: 614, startPoint y: 43, endPoint x: 142, endPoint y: 19, distance: 472.4
click at [142, 19] on div "Orders per month The data you are viewing comes from: Amazon Seller Central The…" at bounding box center [631, 33] width 1034 height 67
copy div "Orders per month The data you are viewing comes from: Amazon Seller Central The…"
click at [568, 110] on div "Monthly option Absolute, selected. Cohort Grid Drill Down Save Share Learn Clic…" at bounding box center [686, 571] width 1145 height 1035
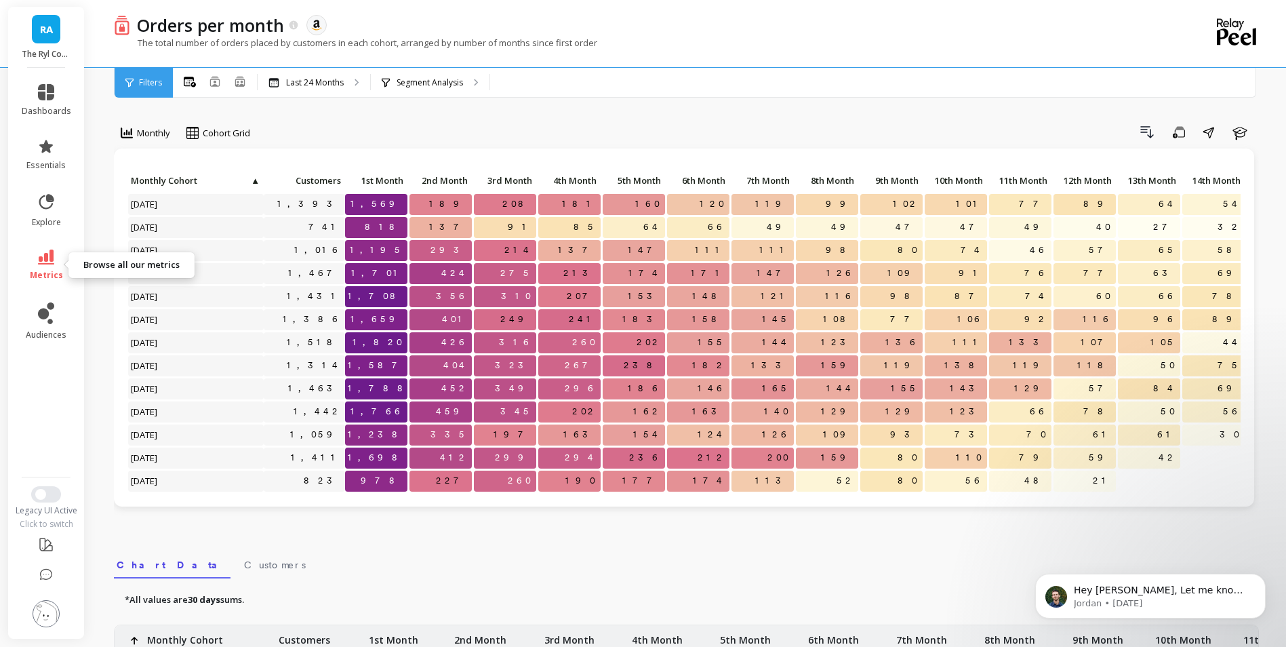
click at [61, 261] on link "metrics" at bounding box center [46, 264] width 49 height 31
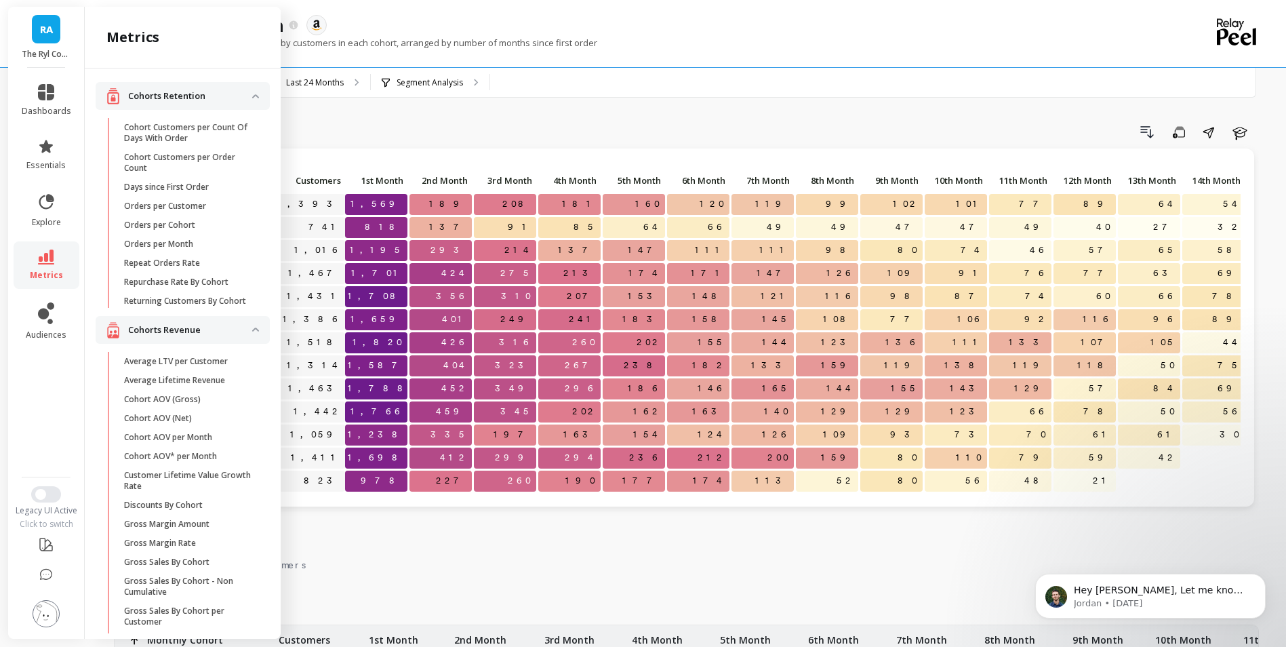
click at [447, 120] on div "Monthly option Absolute, selected. Cohort Grid Drill Down Save Share Learn Clic…" at bounding box center [686, 571] width 1145 height 1035
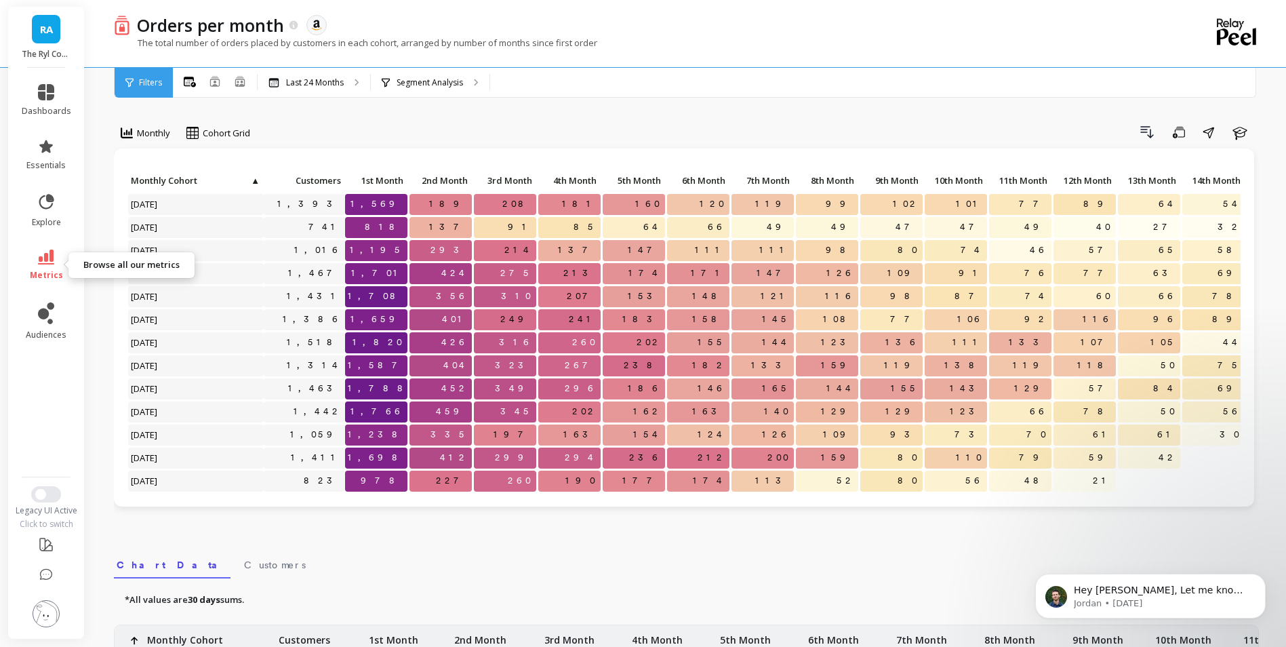
click at [49, 262] on icon at bounding box center [46, 256] width 16 height 15
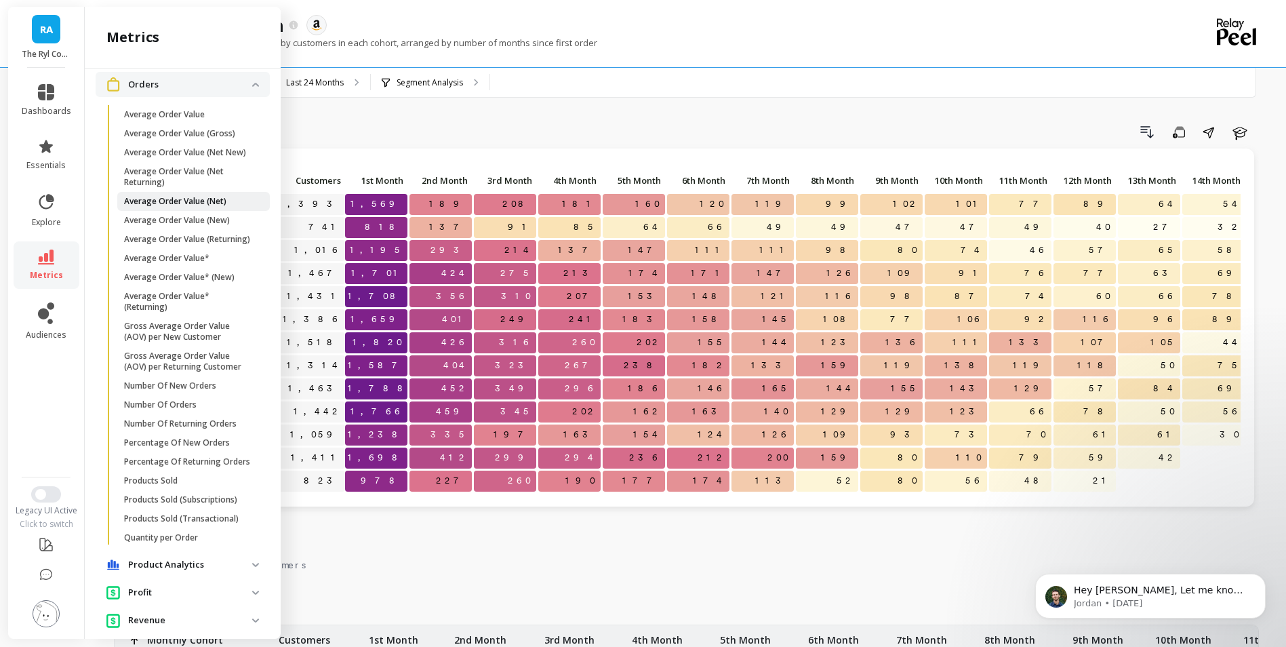
scroll to position [873, 0]
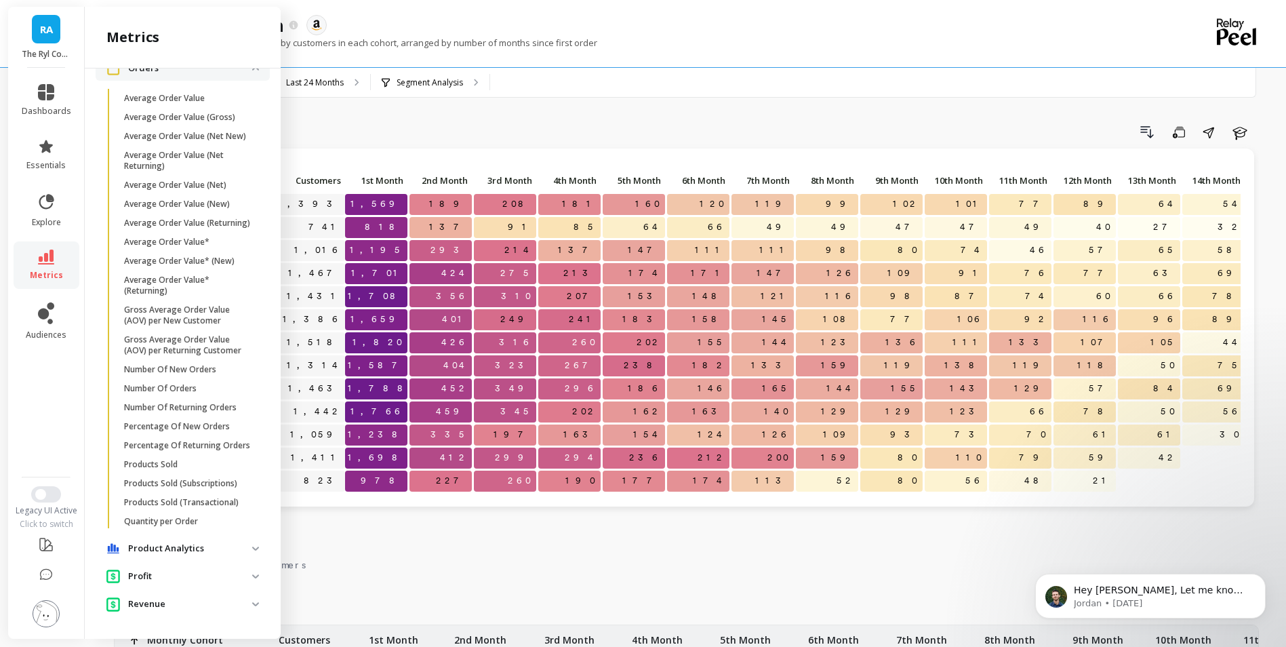
click at [252, 550] on img at bounding box center [255, 548] width 7 height 4
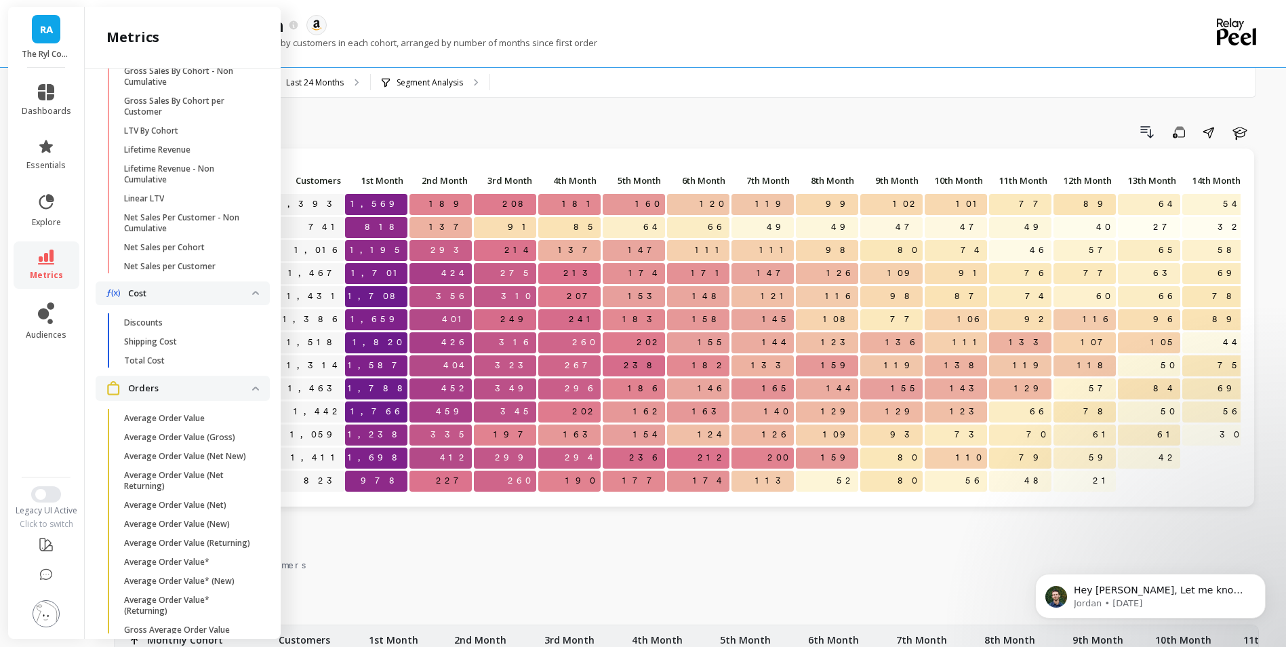
scroll to position [496, 0]
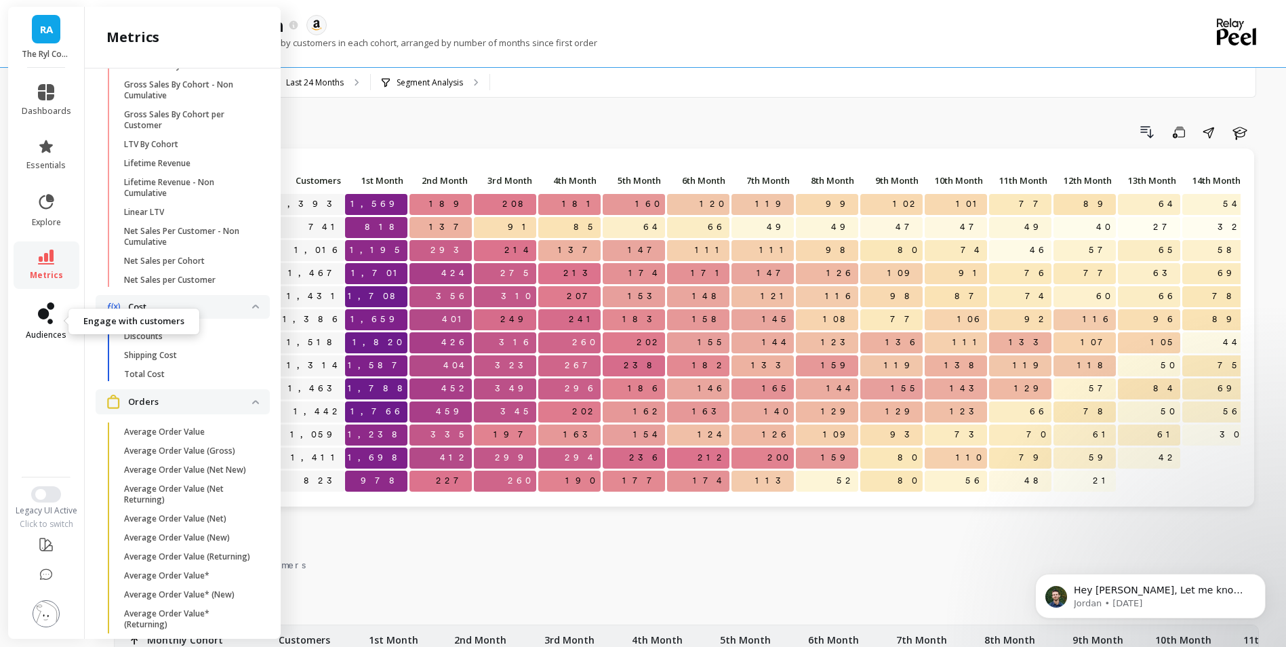
click at [24, 329] on link "audiences" at bounding box center [46, 321] width 49 height 38
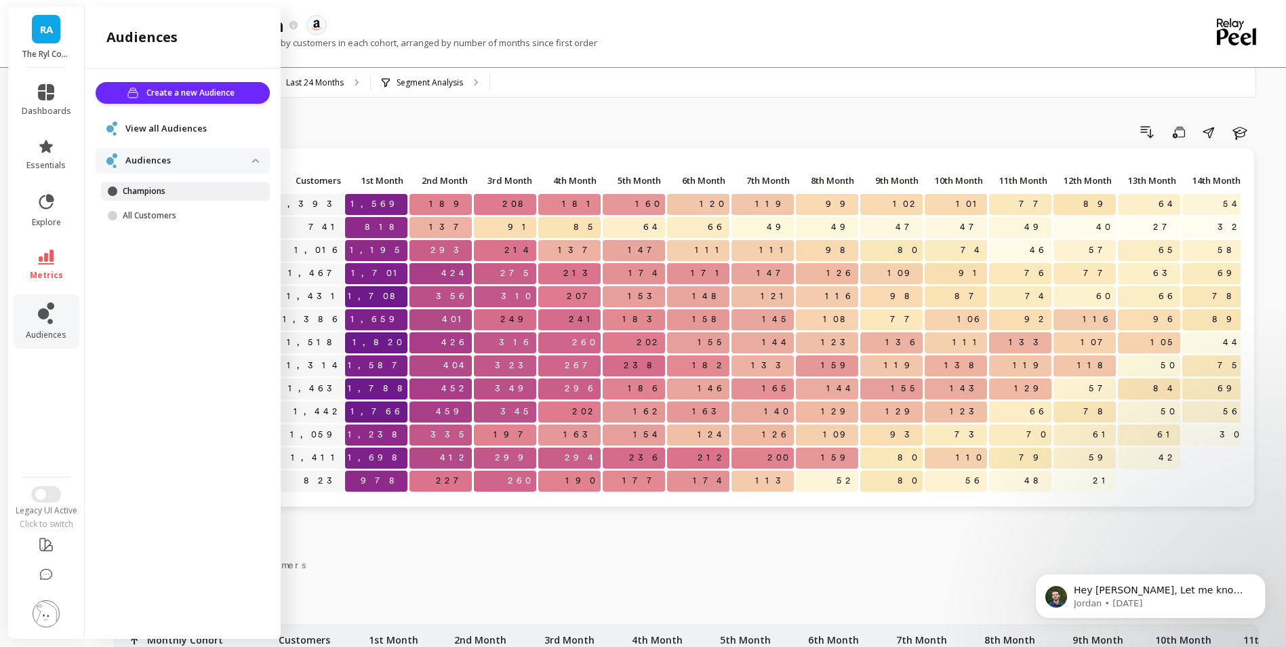
click at [193, 187] on p "Champions" at bounding box center [187, 191] width 129 height 11
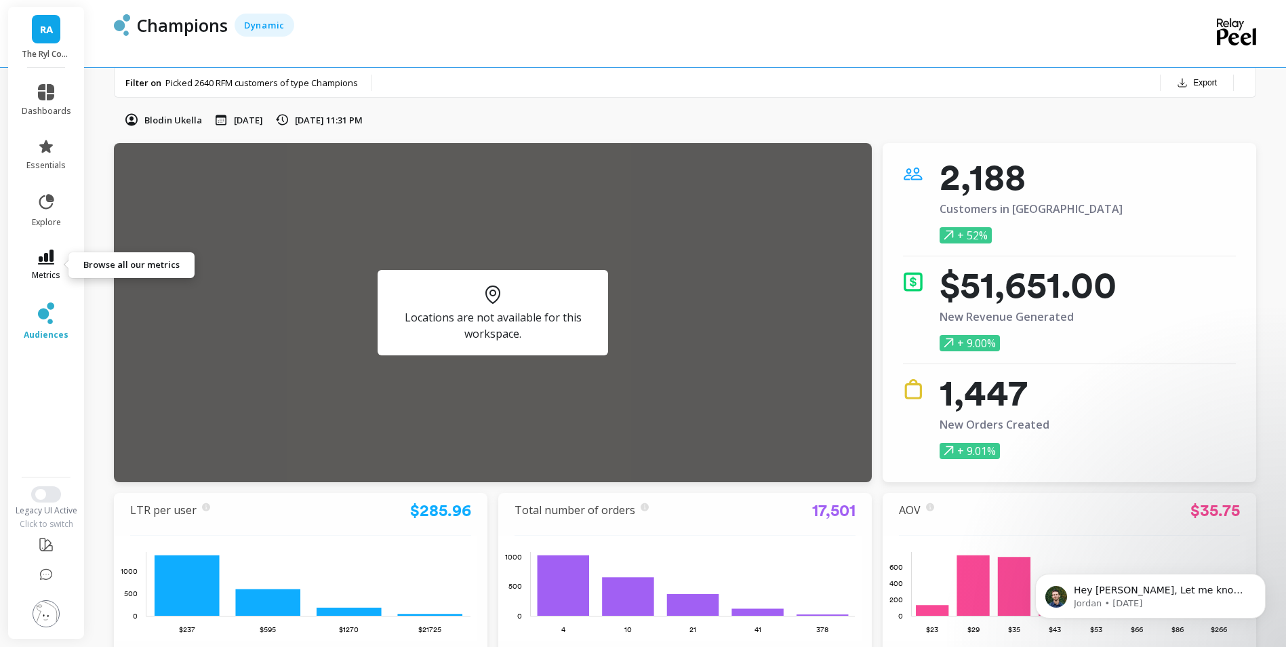
click at [45, 254] on icon at bounding box center [46, 256] width 16 height 15
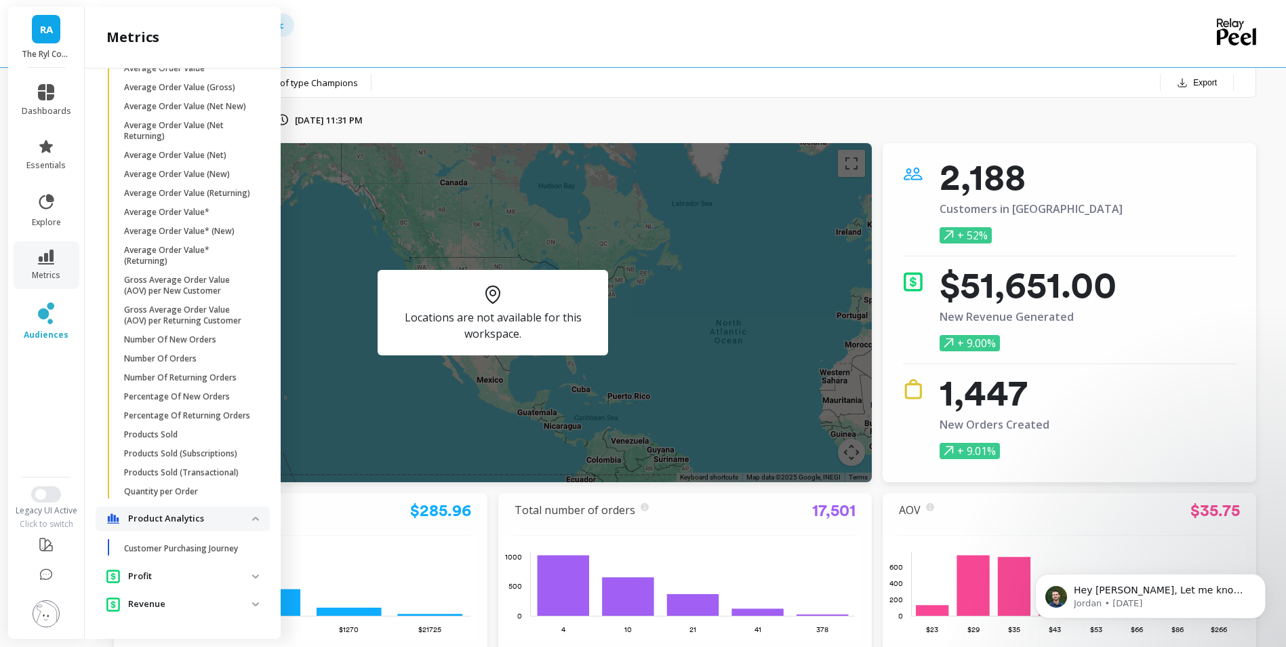
scroll to position [835, 0]
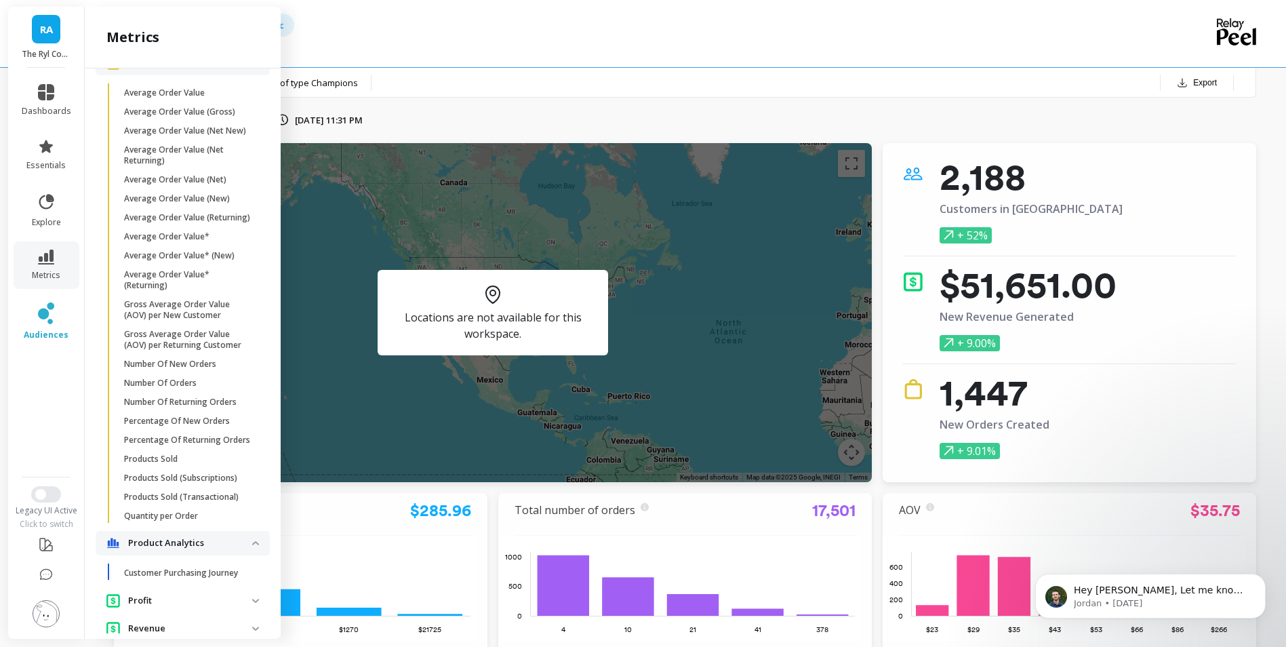
click at [554, 33] on div "Champions Dynamic" at bounding box center [638, 25] width 1017 height 23
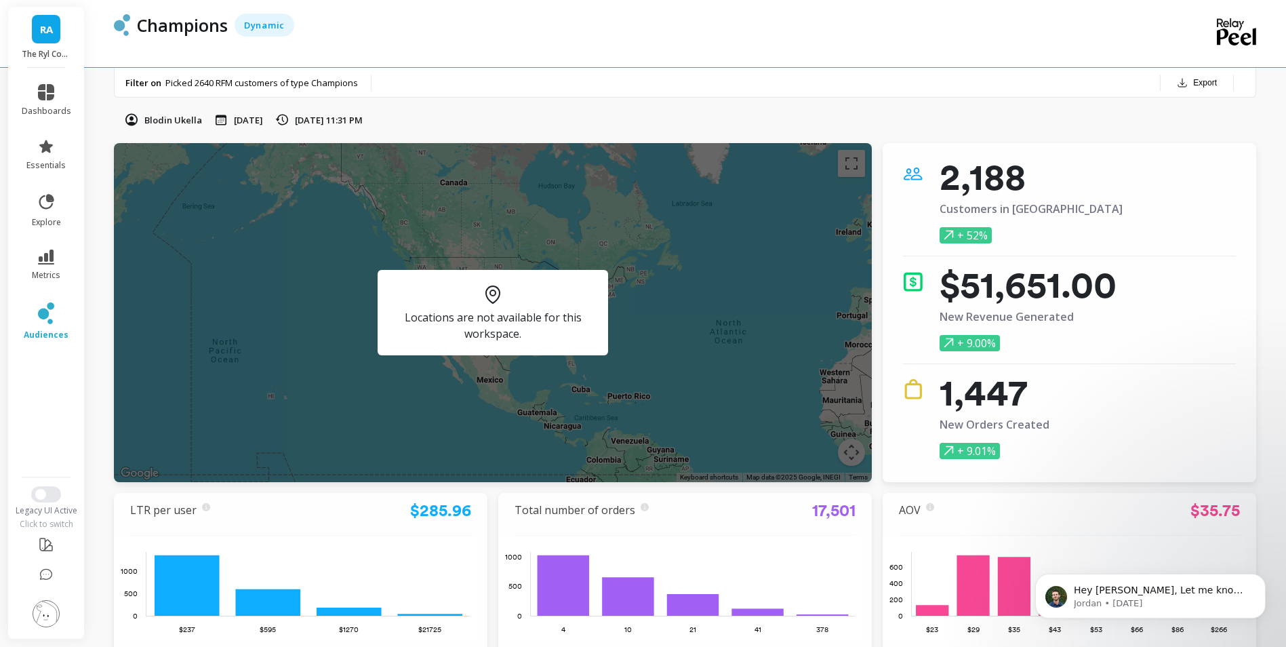
click at [53, 33] on span "RA" at bounding box center [46, 30] width 13 height 16
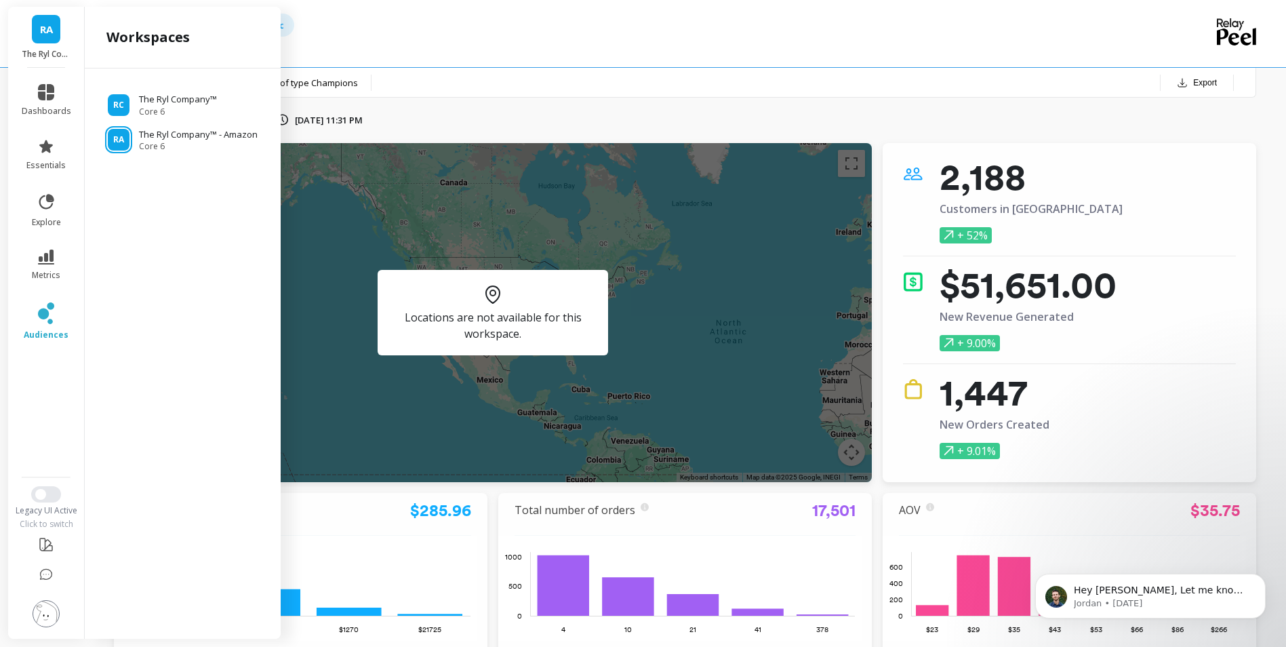
click at [607, 50] on div "Champions Dynamic" at bounding box center [631, 33] width 1034 height 67
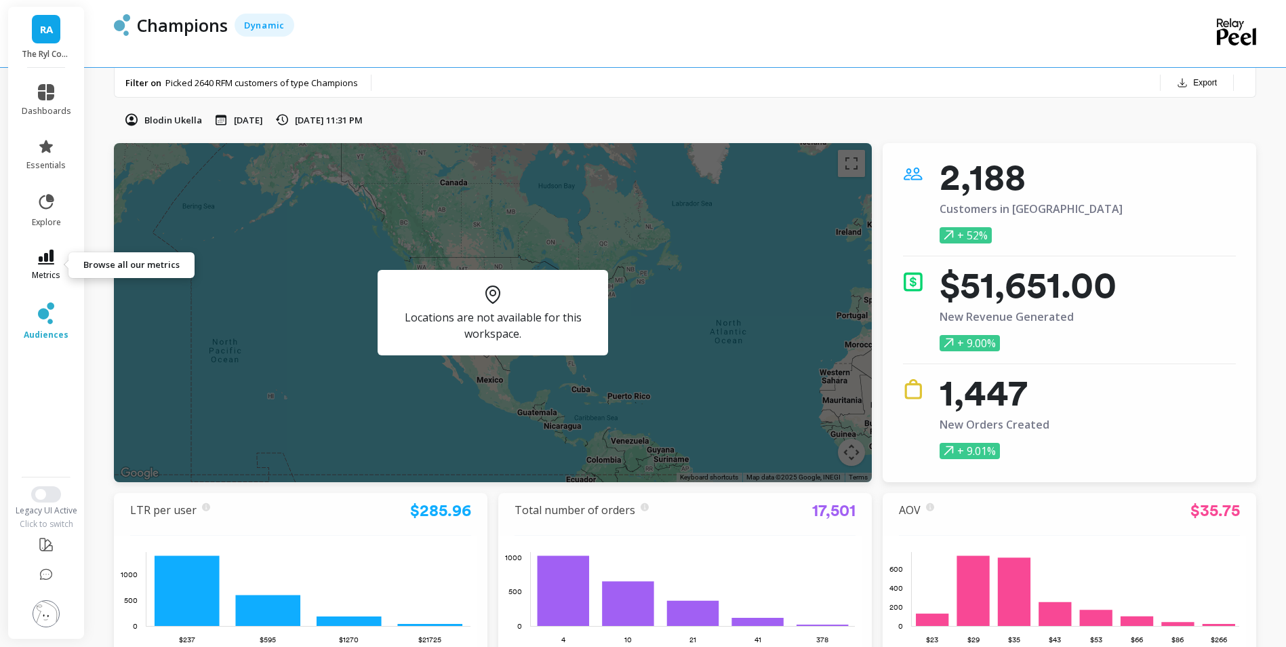
click at [51, 264] on icon at bounding box center [46, 256] width 16 height 15
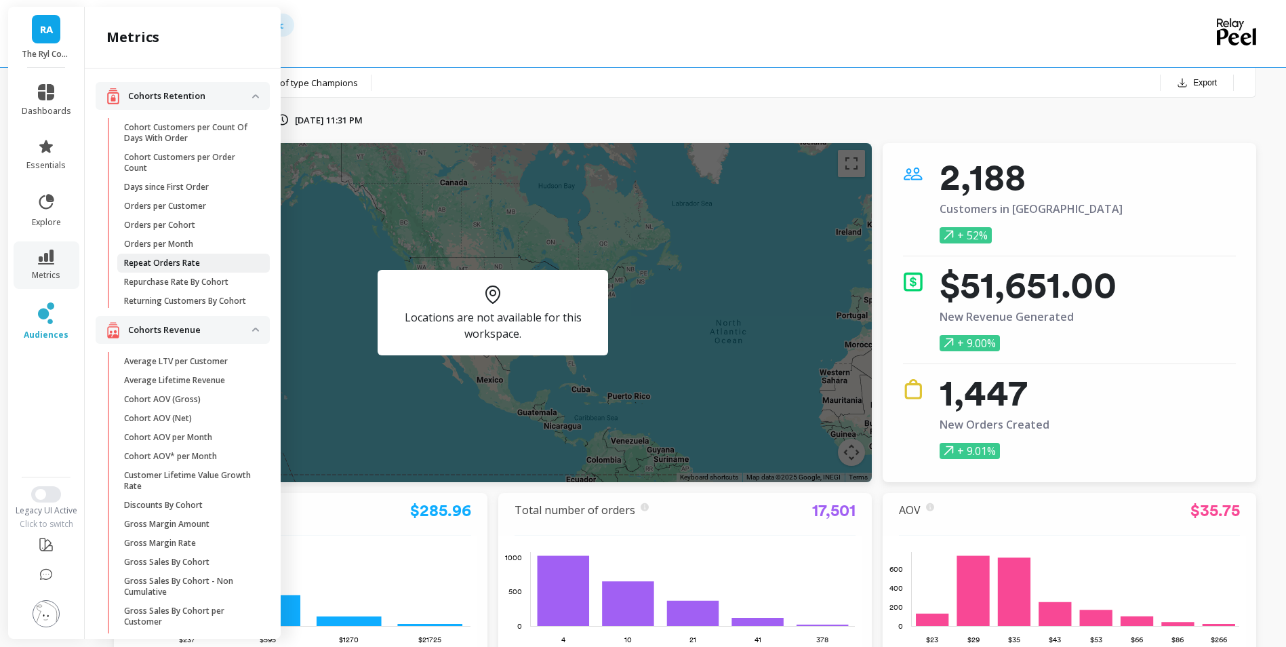
click at [200, 262] on p "Repeat Orders Rate" at bounding box center [162, 263] width 76 height 11
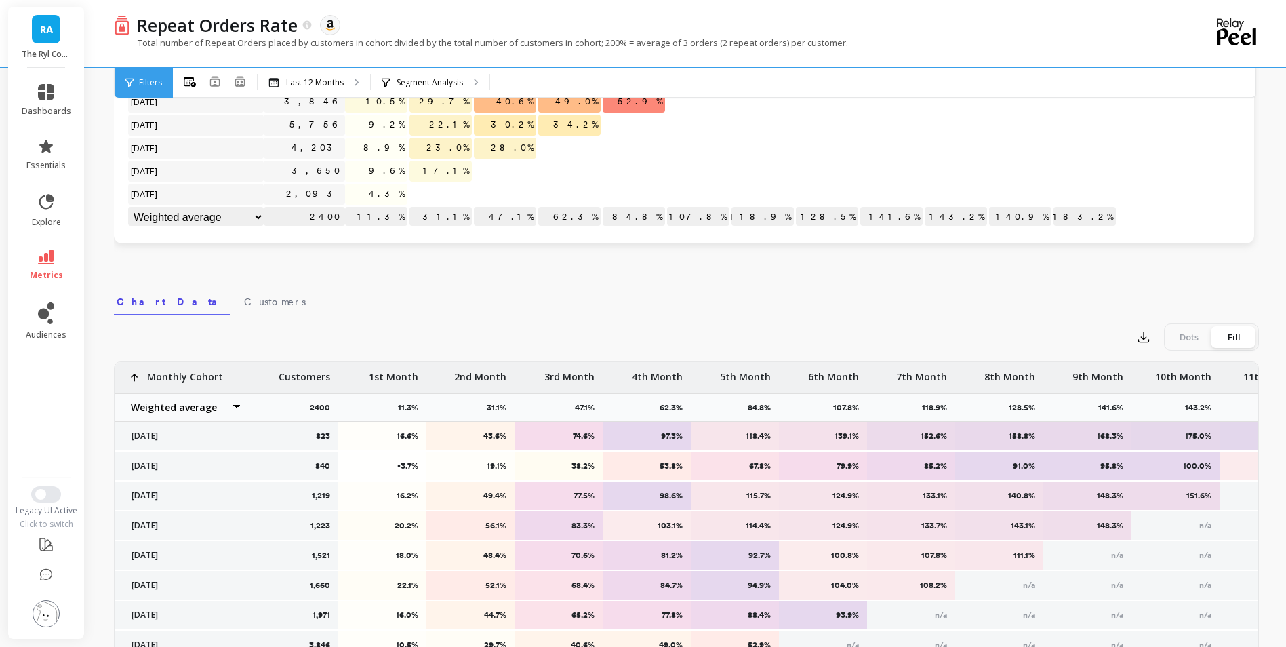
scroll to position [271, 0]
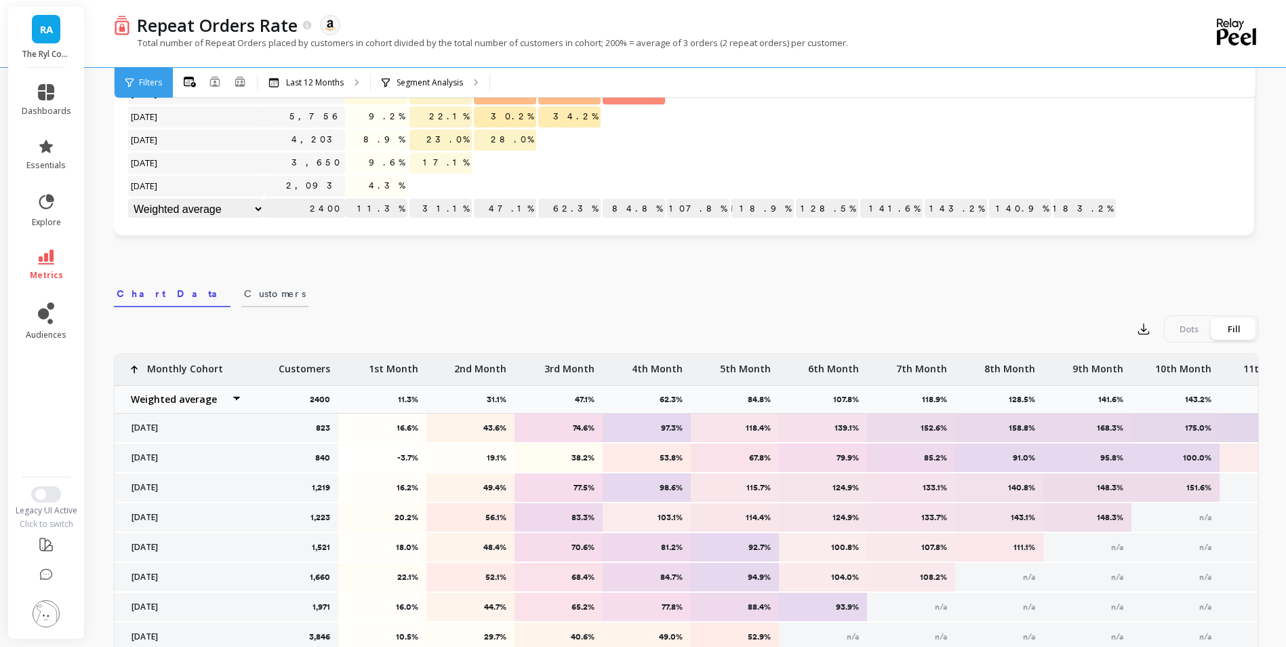
click at [244, 296] on span "Customers" at bounding box center [275, 294] width 62 height 14
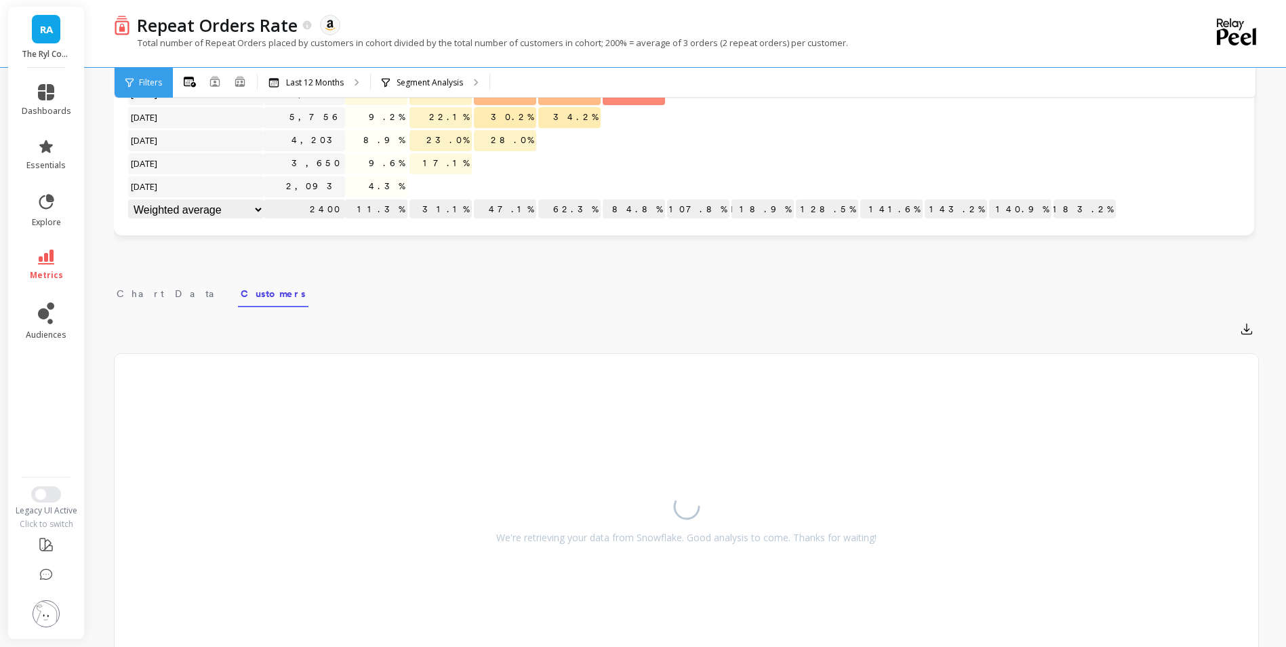
scroll to position [336, 0]
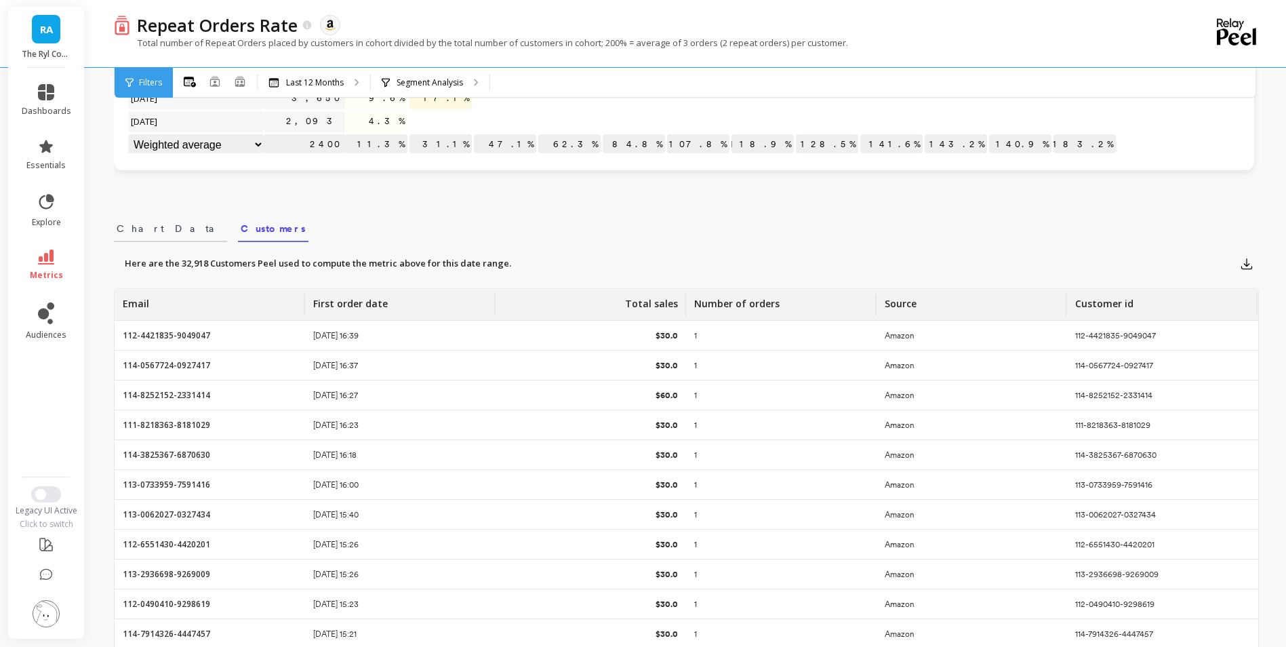
click at [153, 232] on span "Chart Data" at bounding box center [171, 229] width 108 height 14
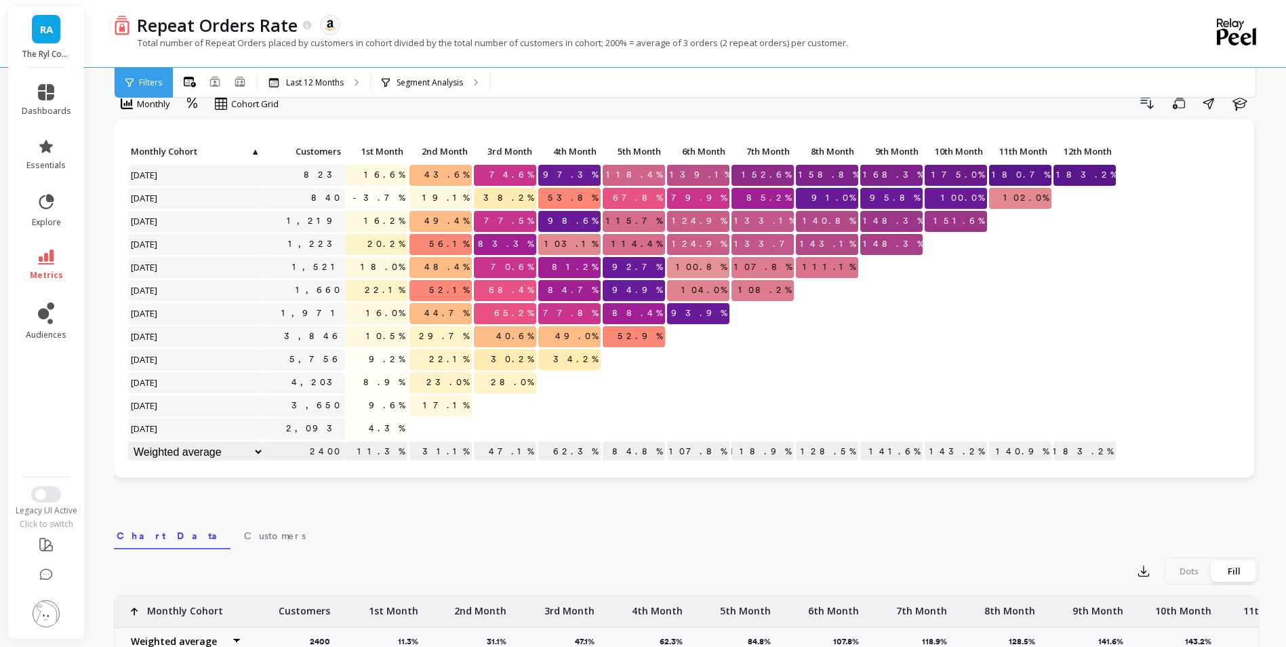
scroll to position [0, 0]
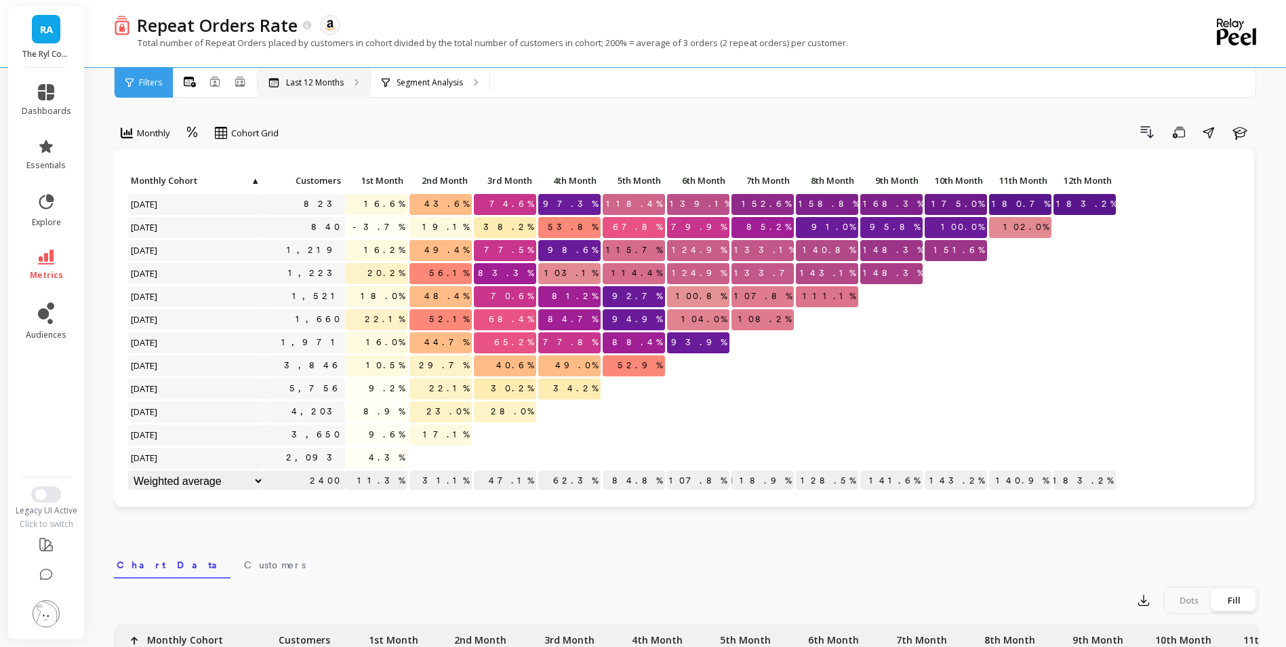
click at [350, 81] on div "Last 12 Months" at bounding box center [314, 83] width 113 height 30
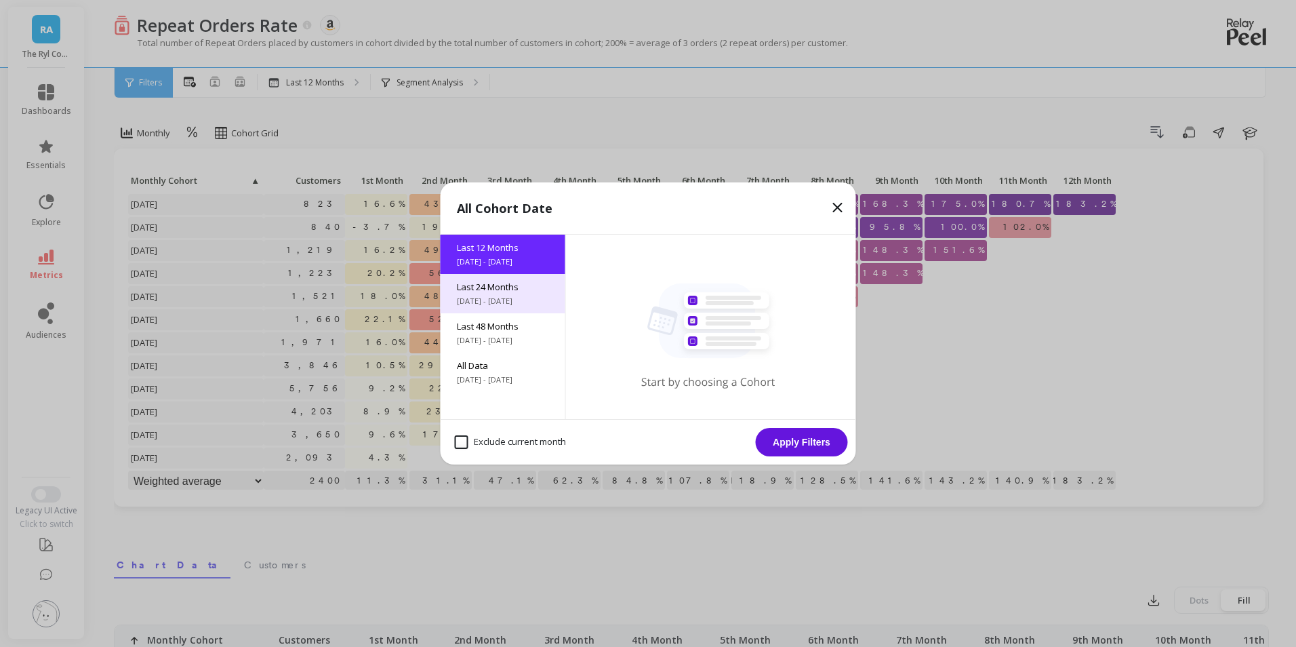
click at [518, 296] on span "[DATE] - [DATE]" at bounding box center [503, 301] width 92 height 11
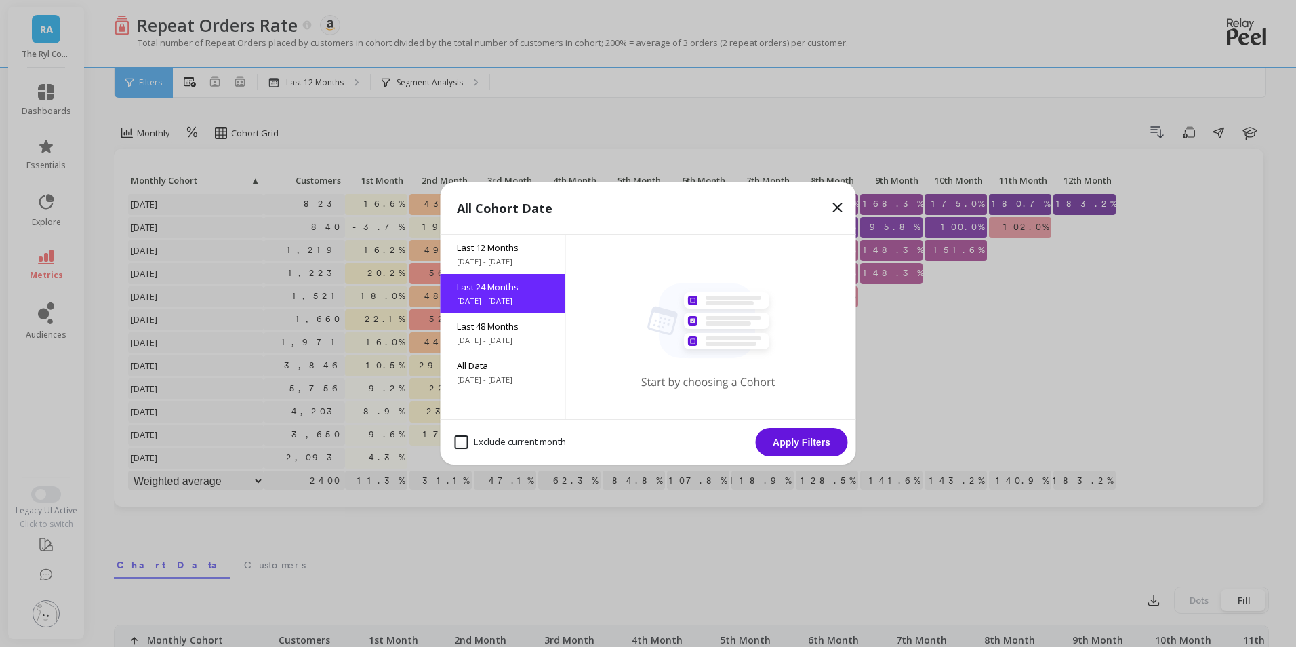
click at [796, 446] on button "Apply Filters" at bounding box center [802, 442] width 92 height 28
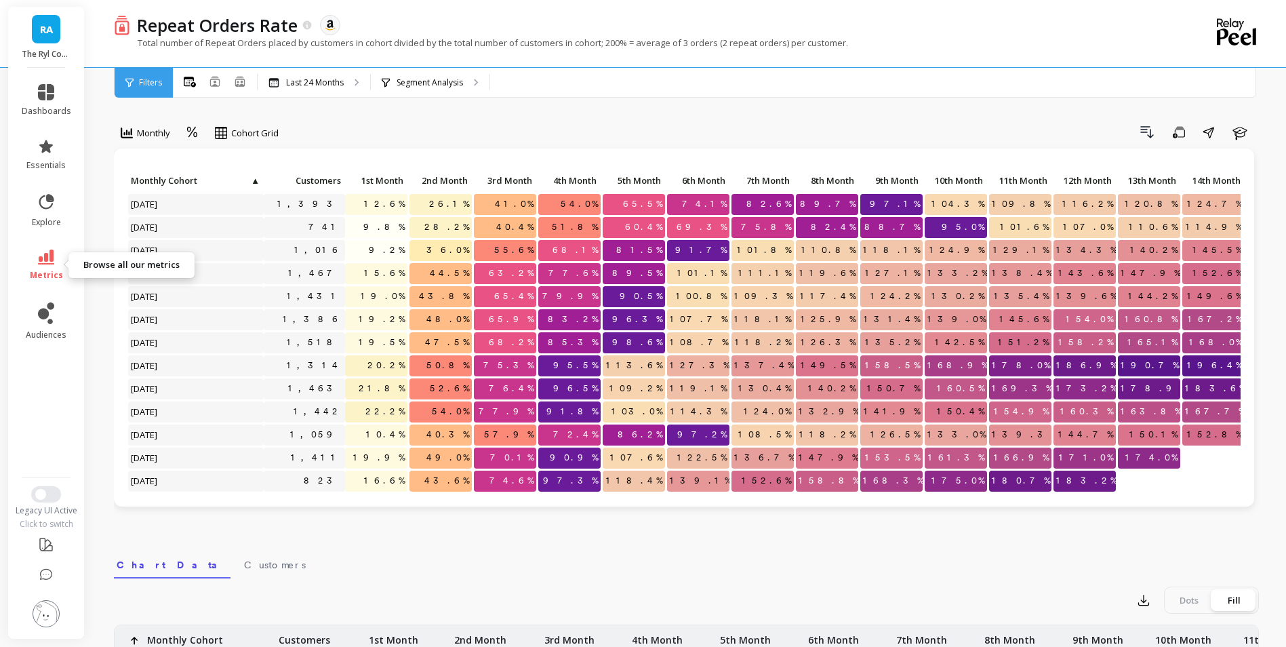
click at [51, 266] on link "metrics" at bounding box center [46, 264] width 49 height 31
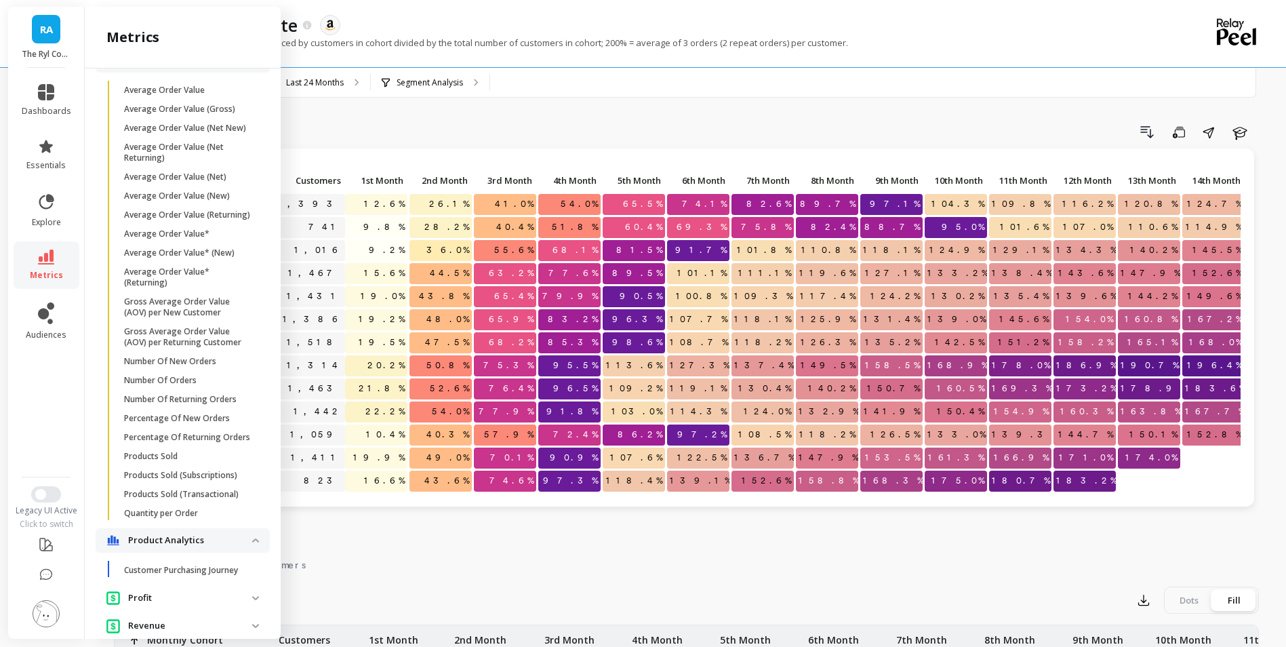
scroll to position [813, 0]
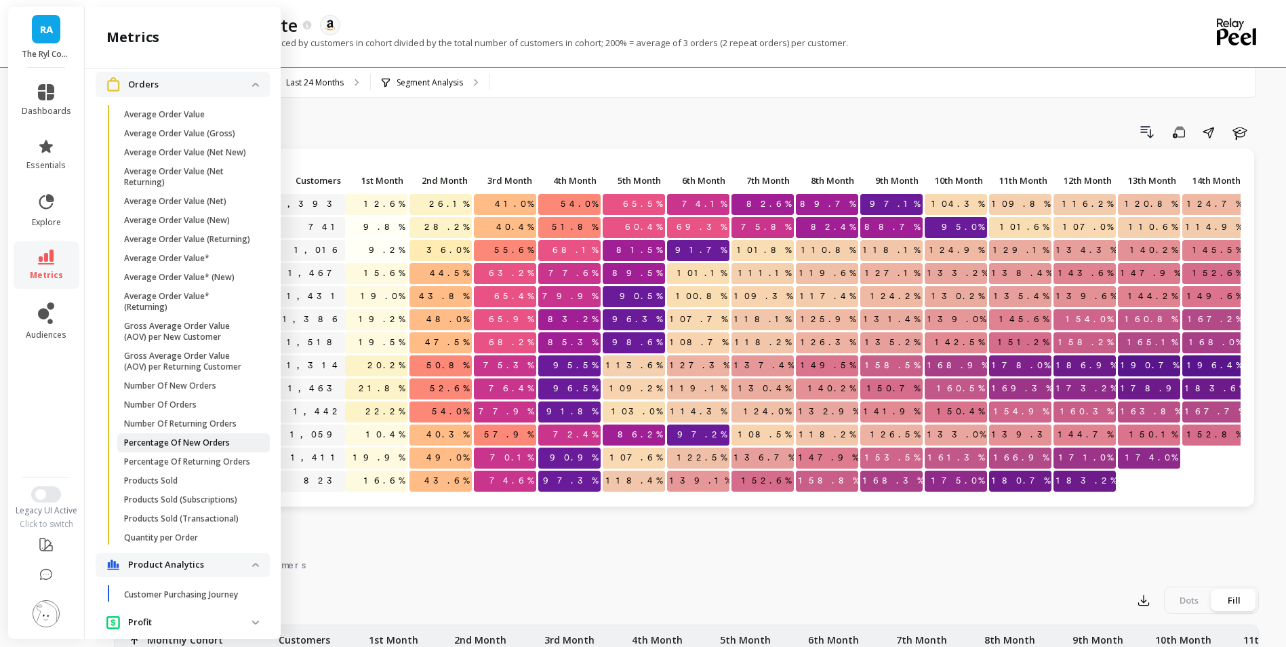
click at [230, 448] on span "Percentage Of New Orders" at bounding box center [188, 442] width 129 height 11
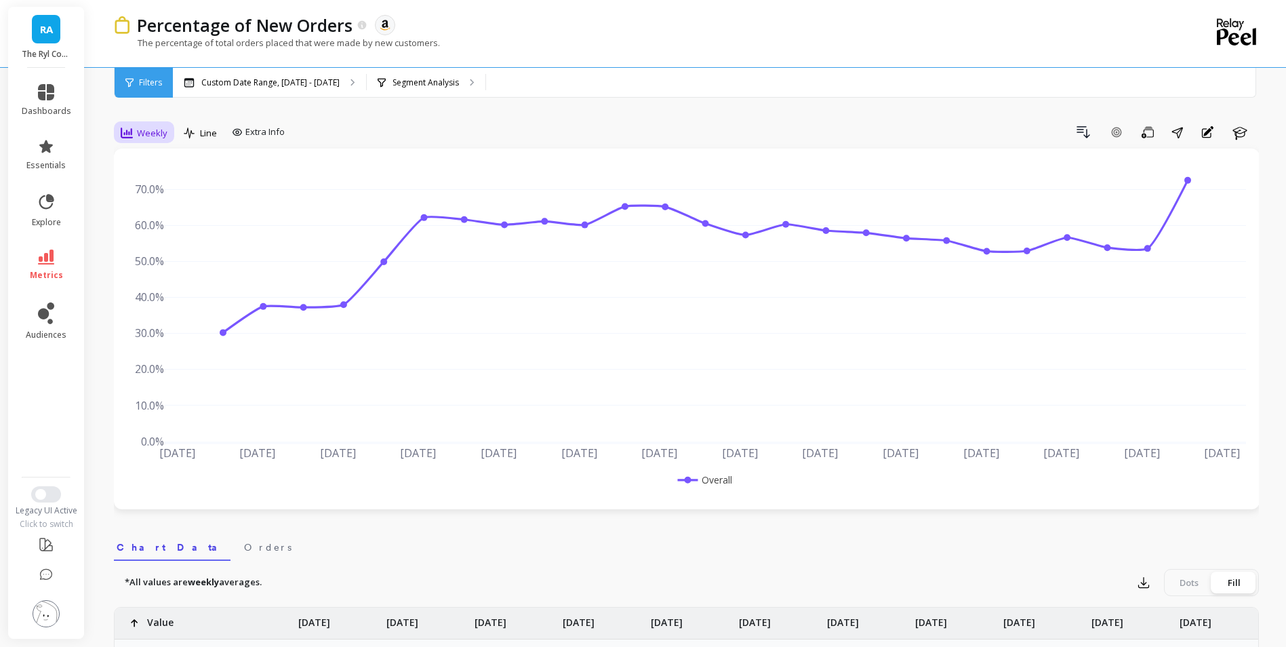
click at [132, 129] on icon at bounding box center [127, 133] width 12 height 12
click at [157, 239] on div "Monthly" at bounding box center [163, 241] width 77 height 13
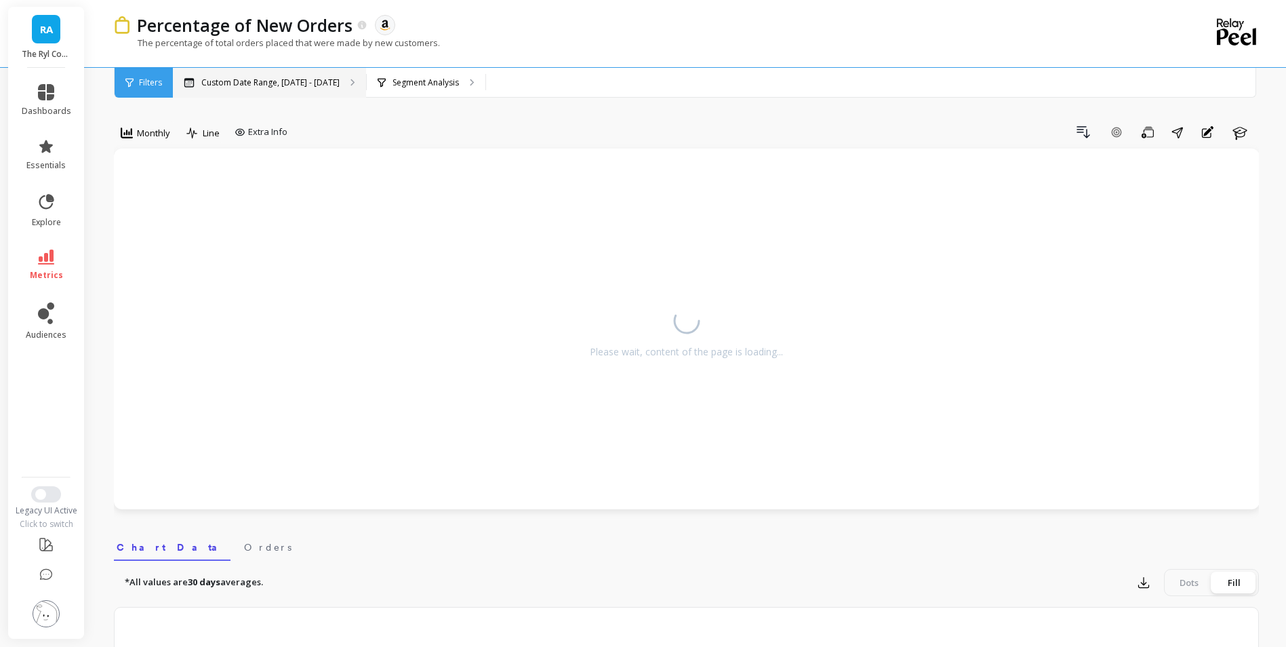
click at [324, 80] on p "Custom Date Range, [DATE] - [DATE]" at bounding box center [270, 82] width 138 height 11
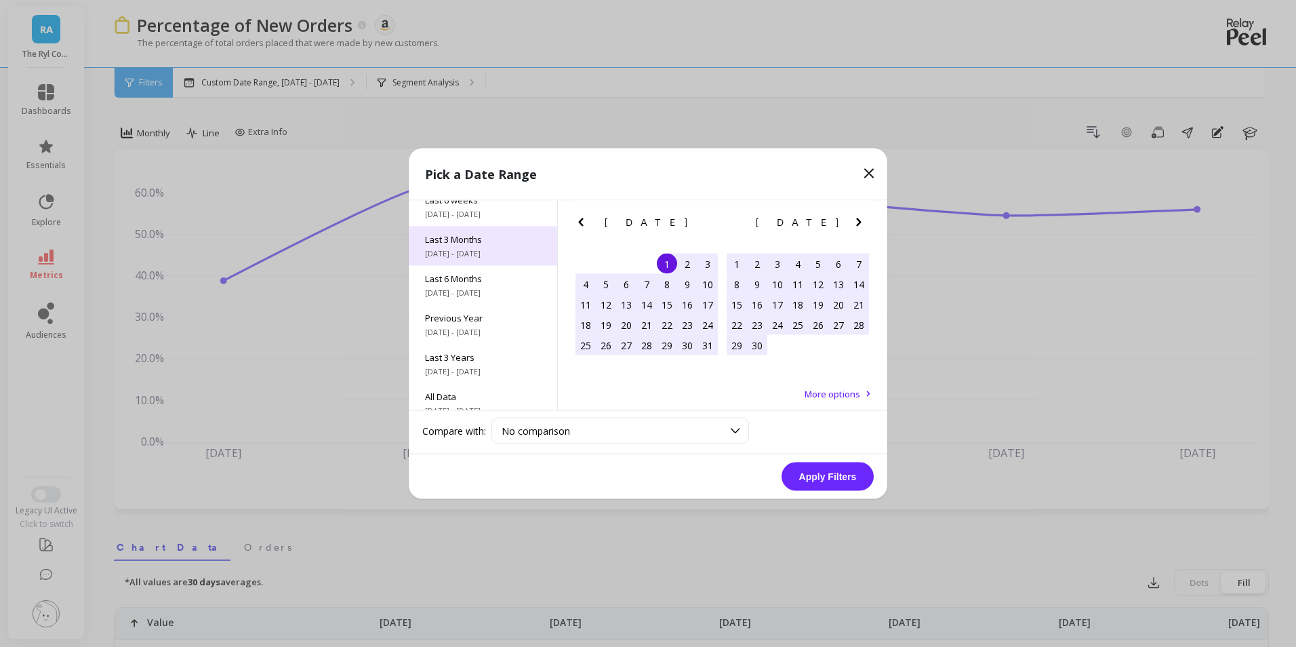
scroll to position [184, 0]
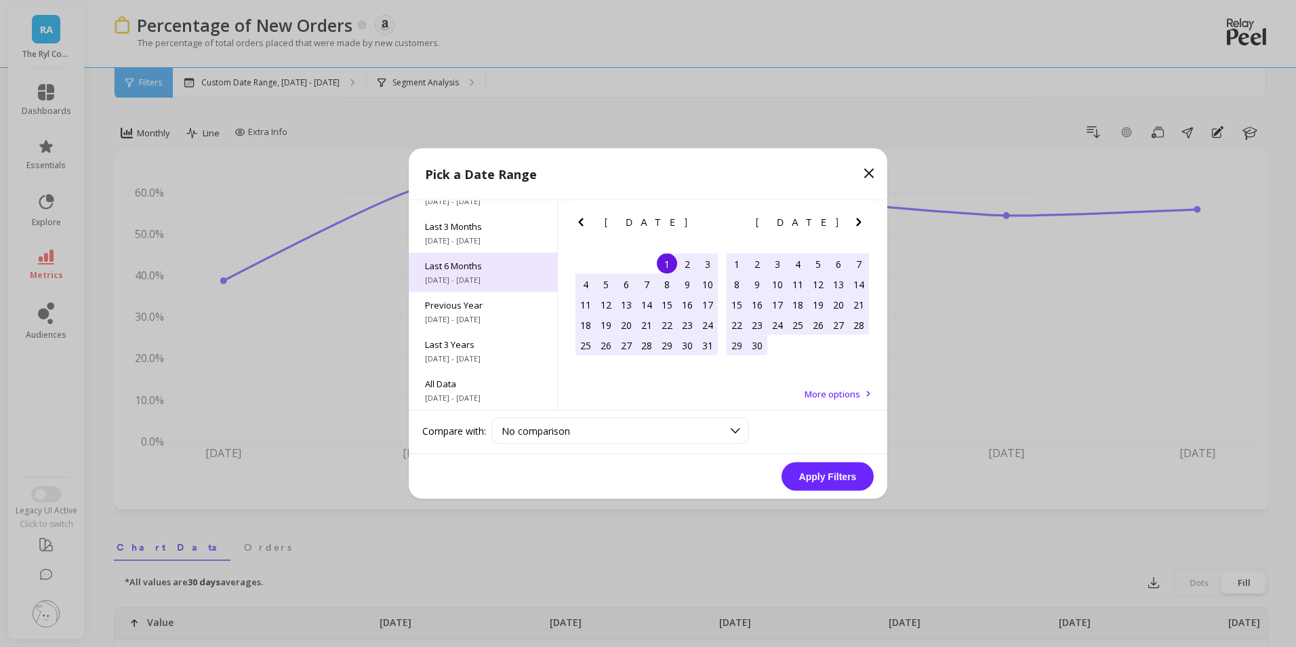
click at [502, 276] on span "[DATE] - [DATE]" at bounding box center [483, 280] width 116 height 11
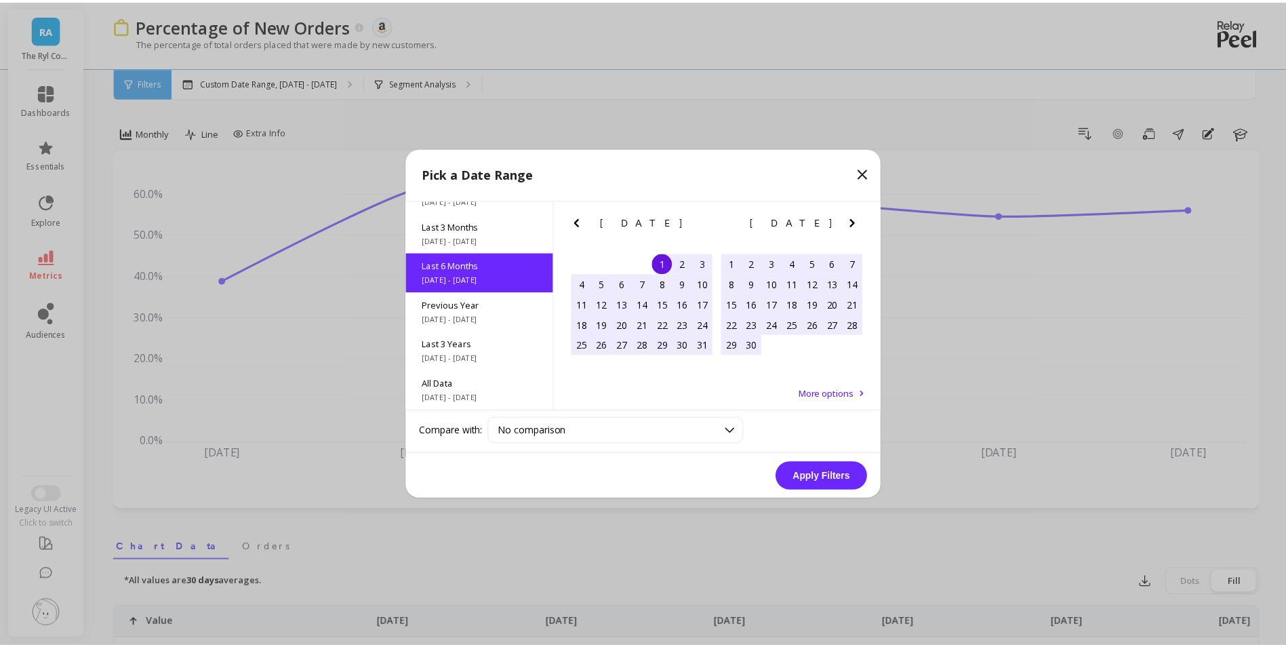
scroll to position [151, 0]
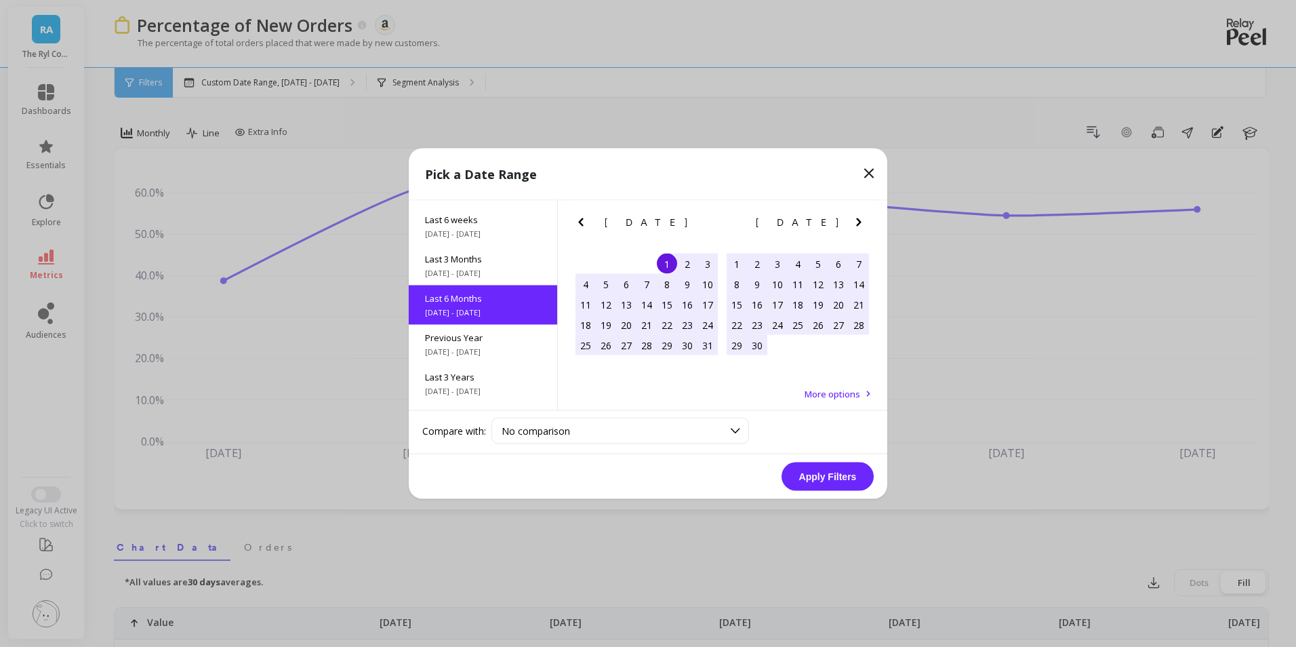
click at [824, 471] on button "Apply Filters" at bounding box center [828, 476] width 92 height 28
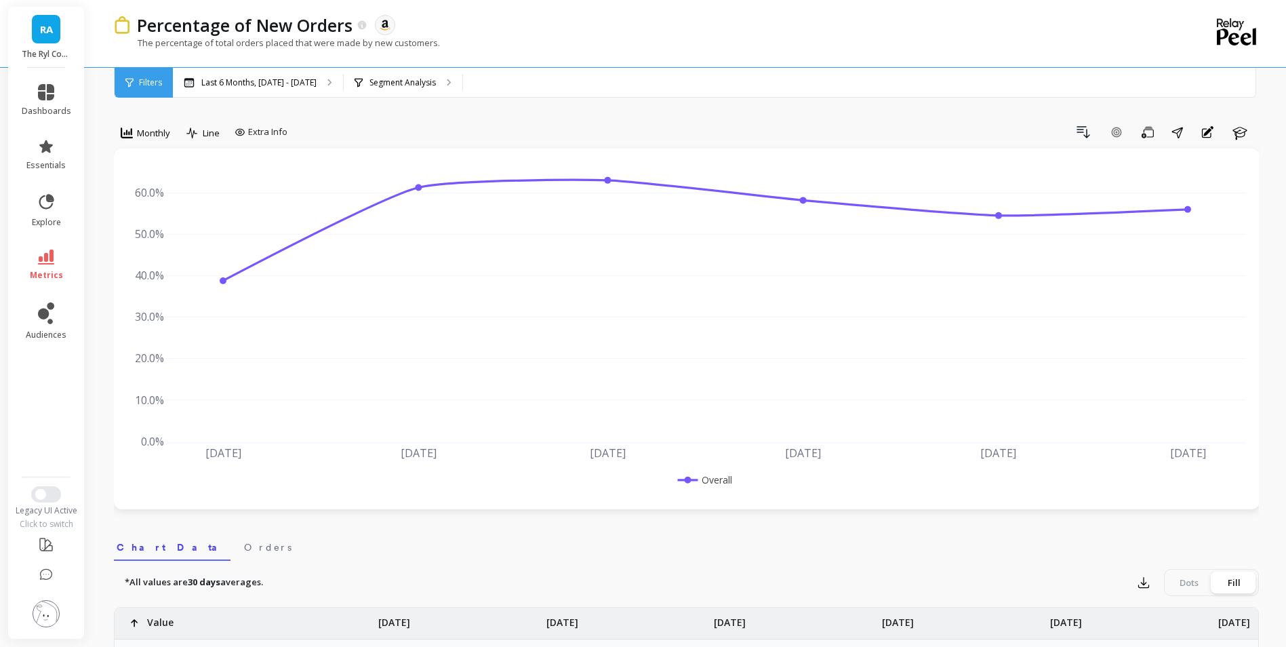
click at [136, 87] on div "Filters" at bounding box center [144, 83] width 58 height 30
click at [43, 267] on link "metrics" at bounding box center [46, 264] width 49 height 31
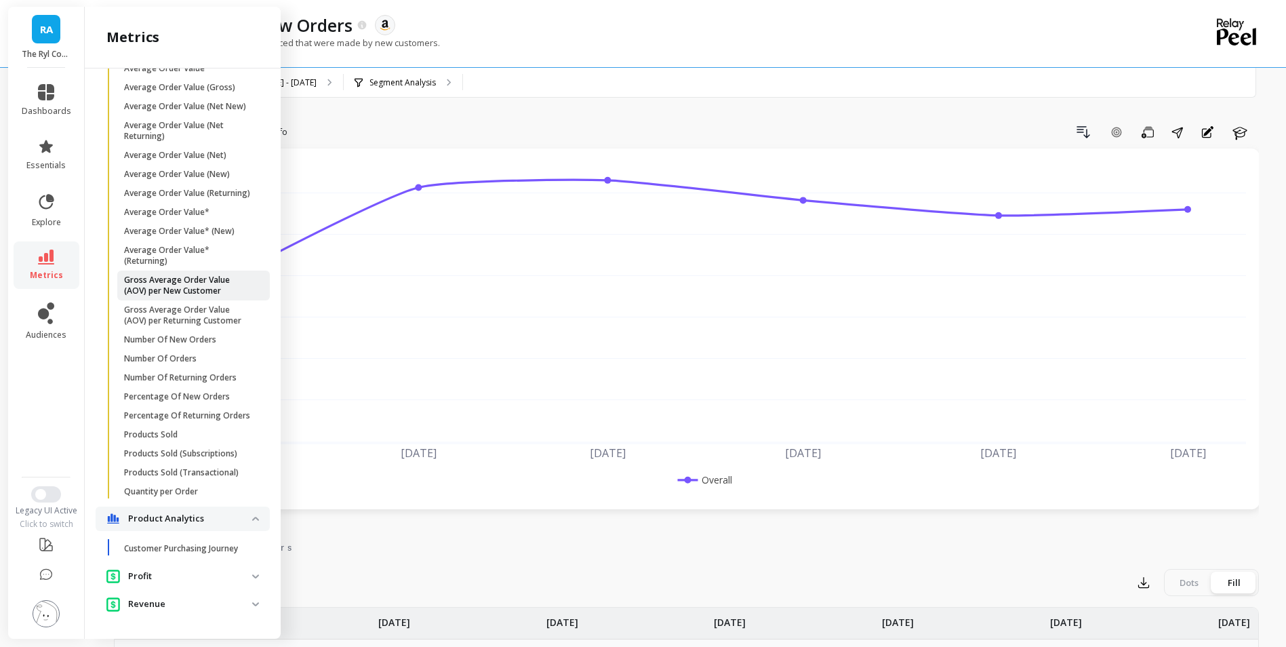
scroll to position [903, 0]
click at [343, 125] on div "Drill Down Add Goal Save Share Annotations Learn" at bounding box center [776, 132] width 966 height 22
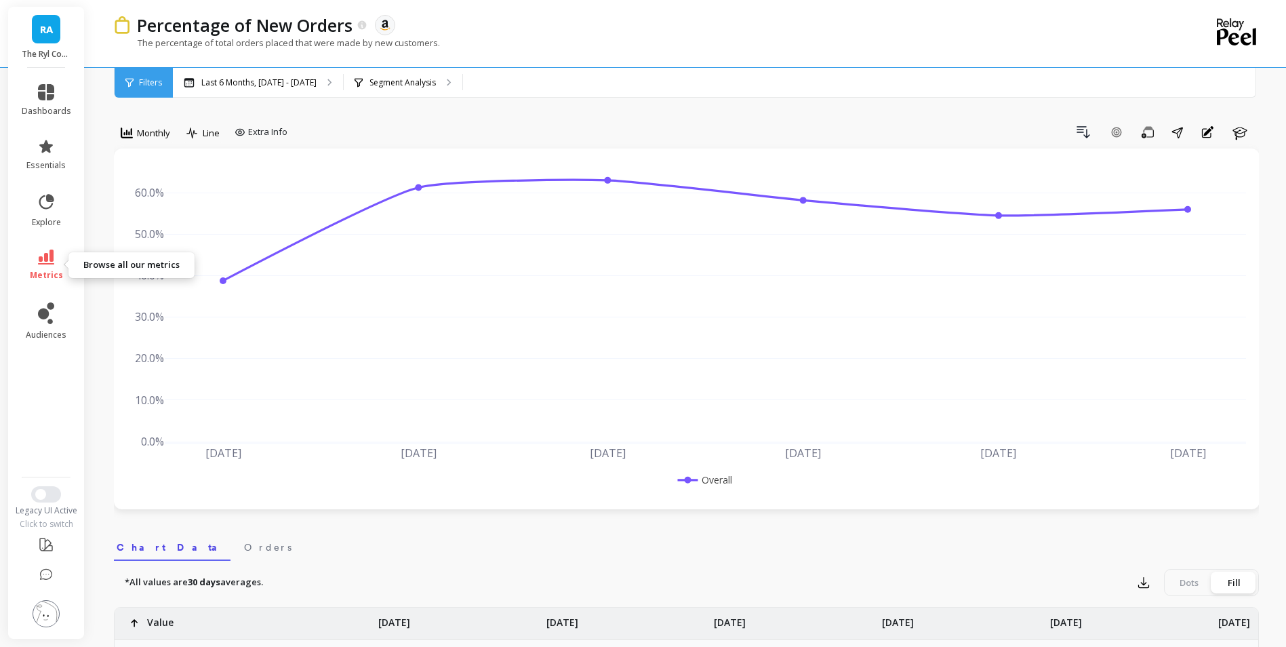
click at [49, 265] on link "metrics" at bounding box center [46, 264] width 49 height 31
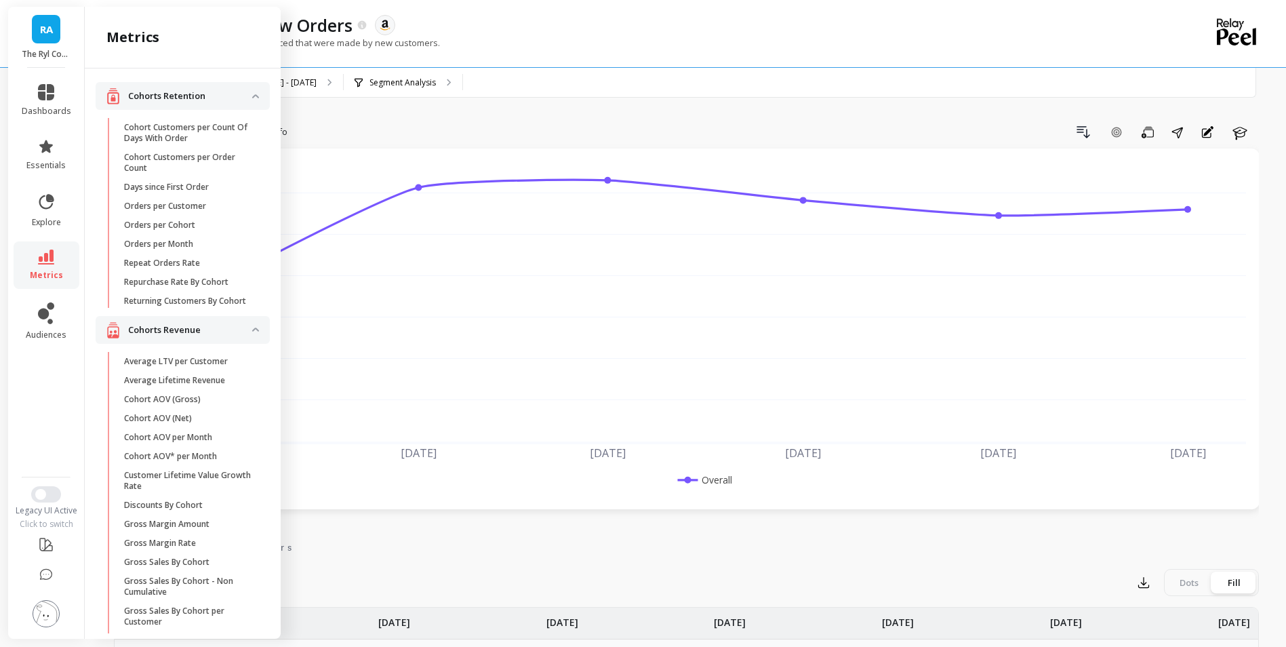
scroll to position [903, 0]
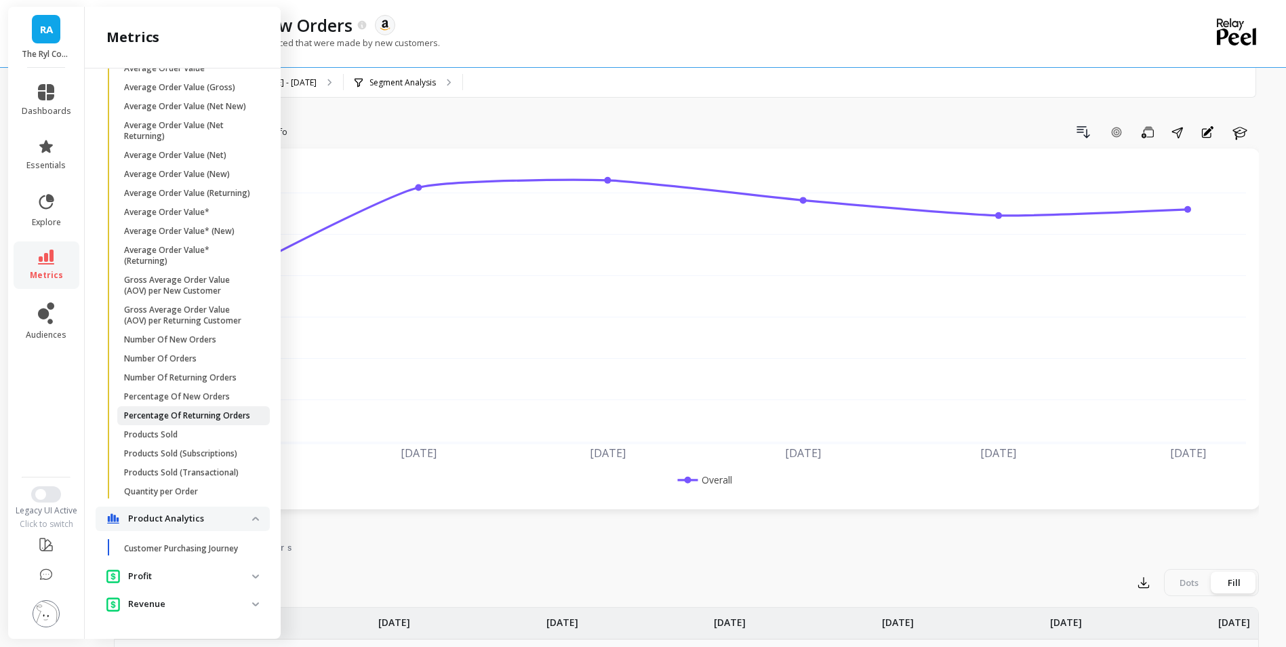
click at [207, 410] on p "Percentage Of Returning Orders" at bounding box center [187, 415] width 126 height 11
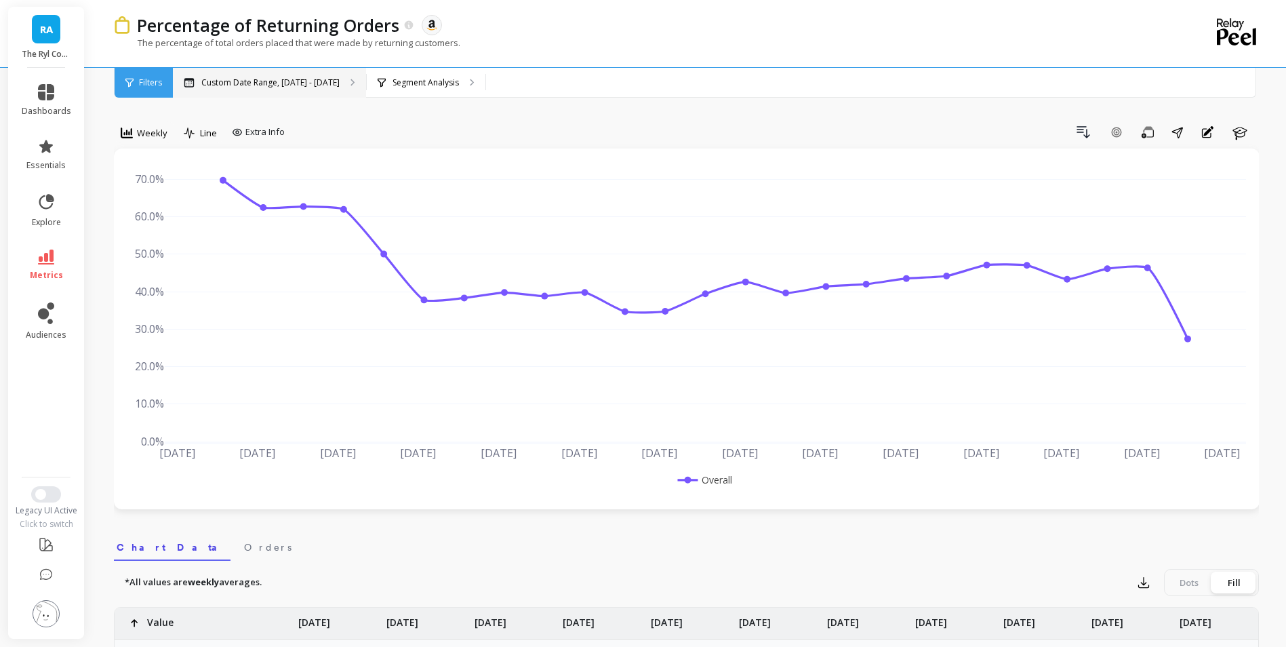
click at [337, 75] on div "Custom Date Range, [DATE] - [DATE]" at bounding box center [269, 83] width 193 height 30
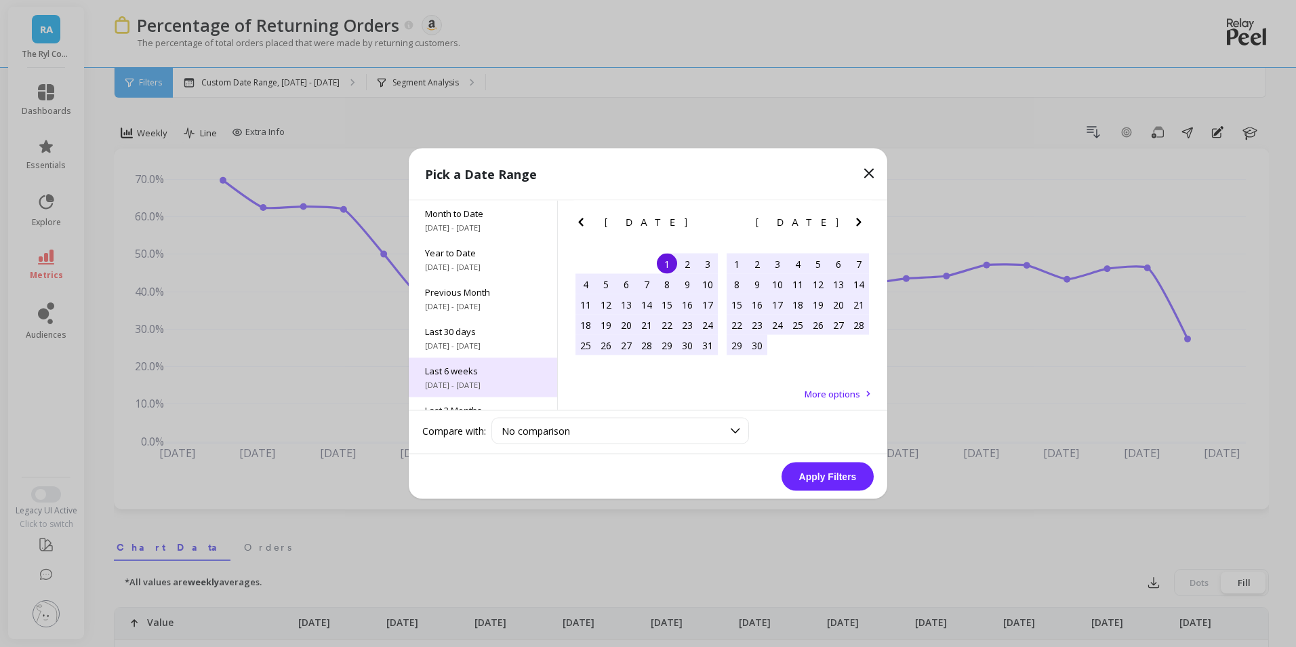
click at [479, 365] on span "Last 6 weeks" at bounding box center [483, 371] width 116 height 12
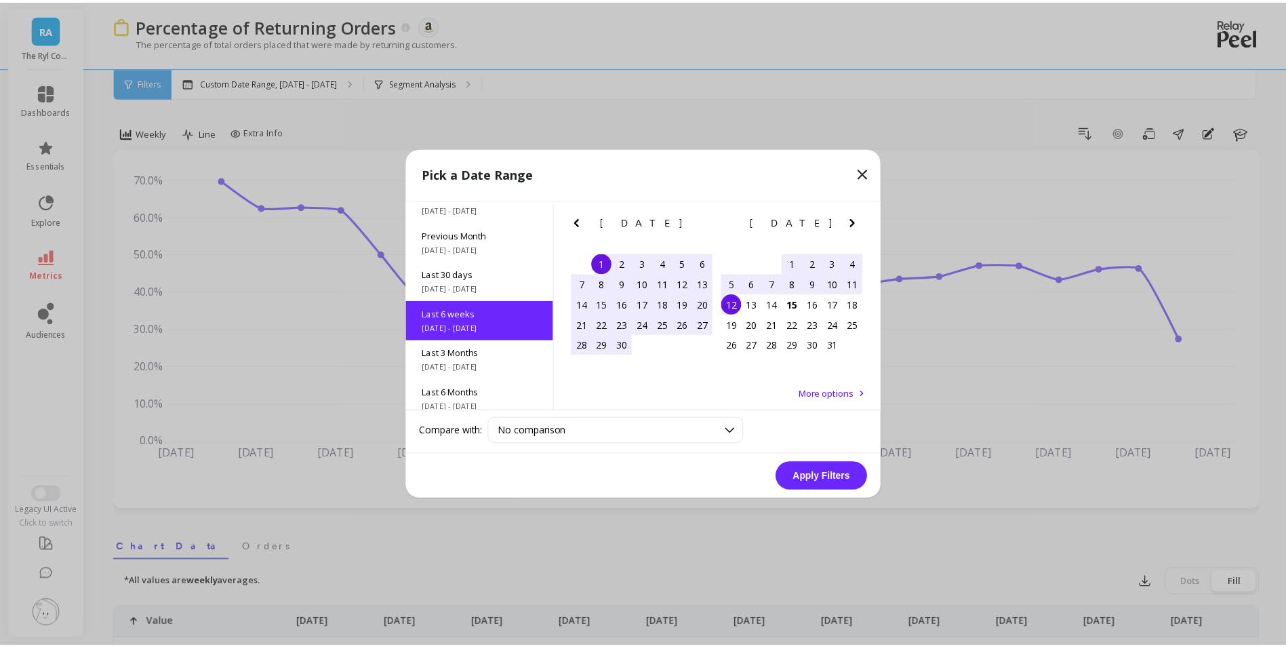
scroll to position [73, 0]
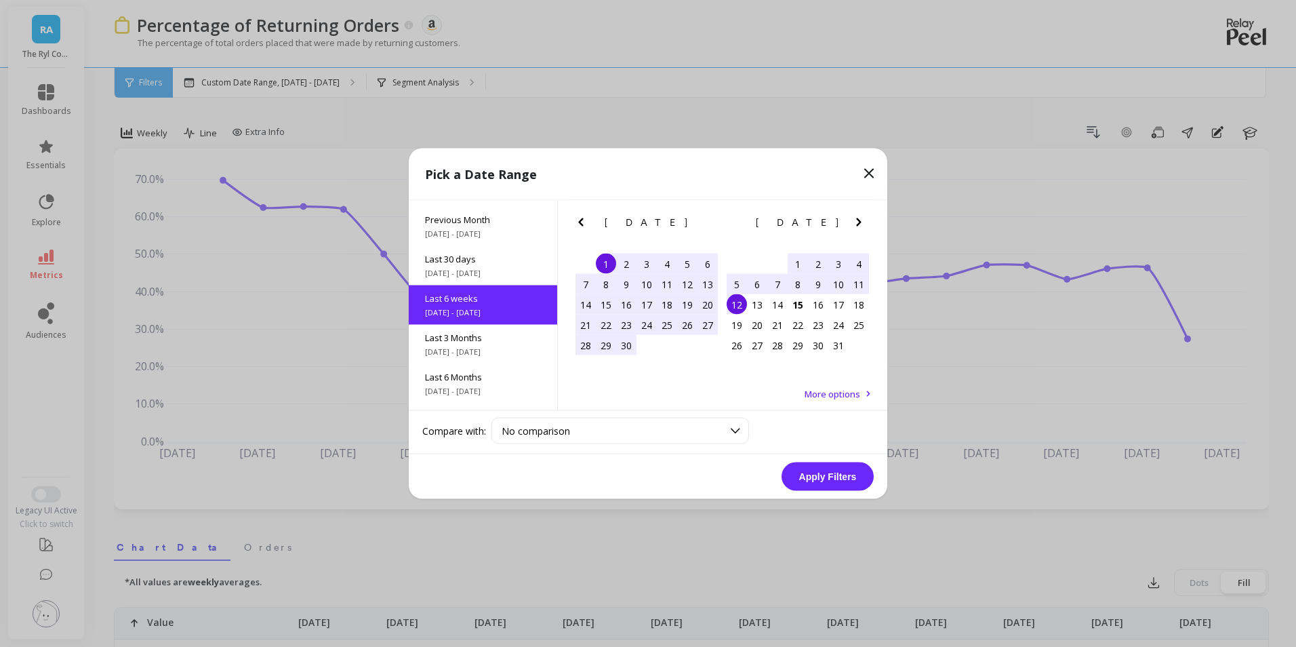
click at [850, 472] on button "Apply Filters" at bounding box center [828, 476] width 92 height 28
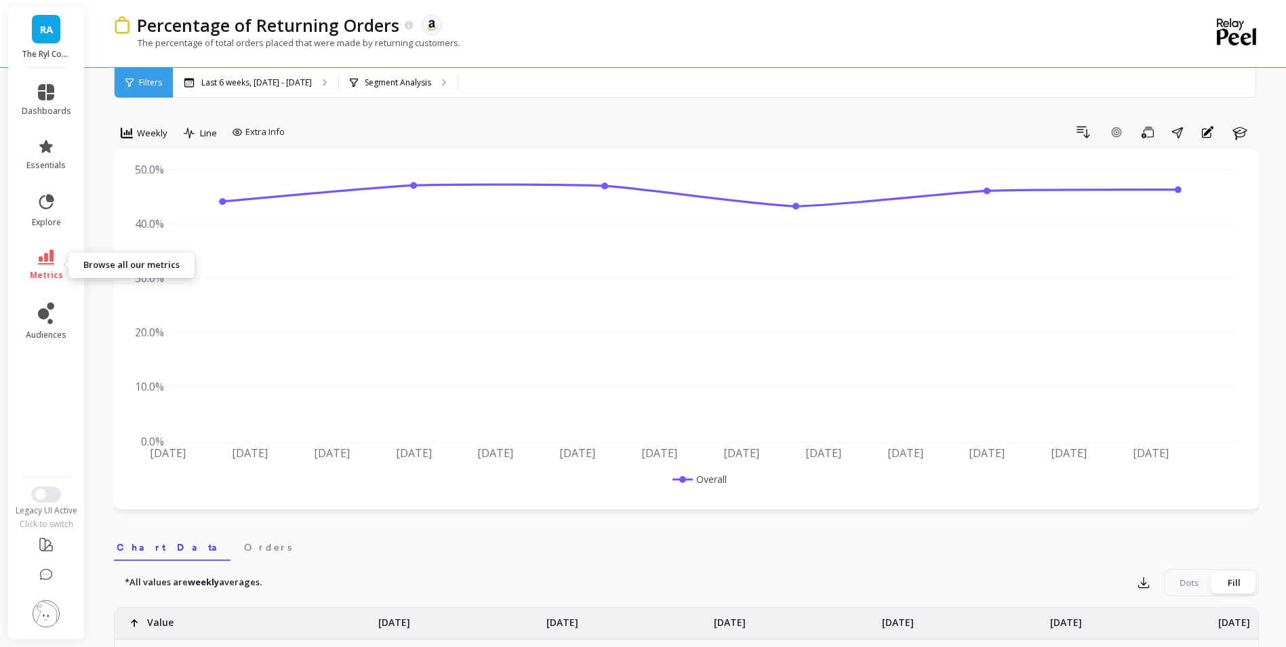
click at [49, 262] on icon at bounding box center [46, 256] width 16 height 15
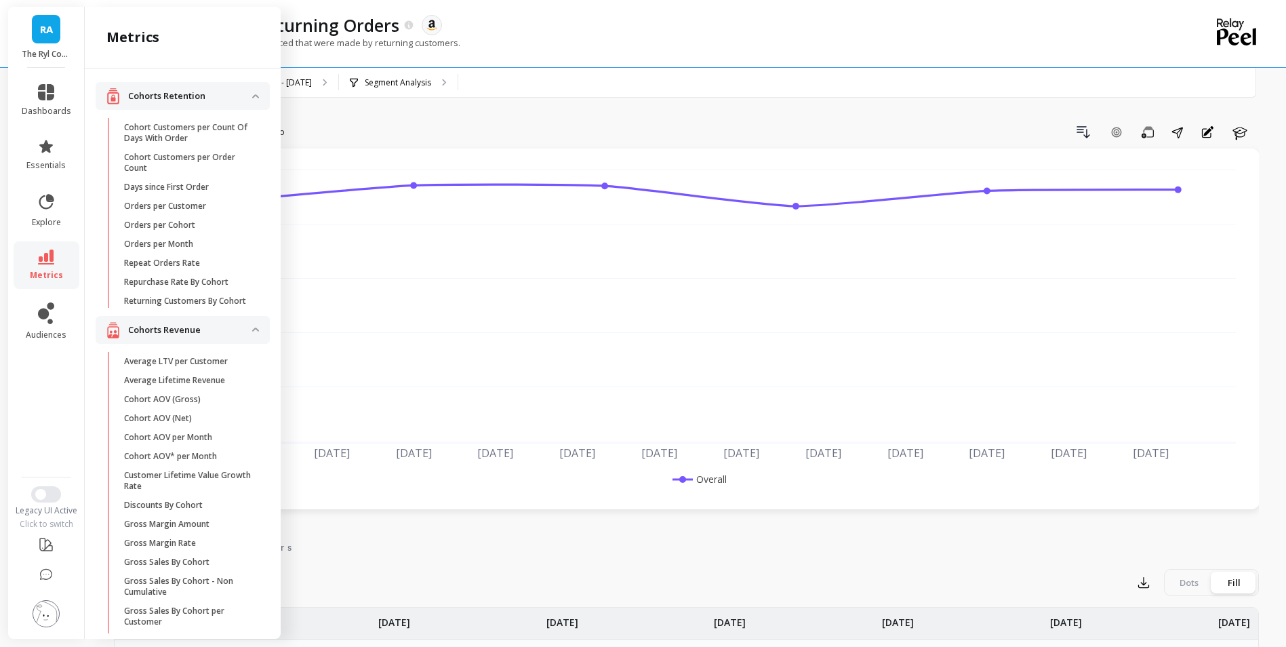
click at [211, 279] on p "Repurchase Rate By Cohort" at bounding box center [176, 282] width 104 height 11
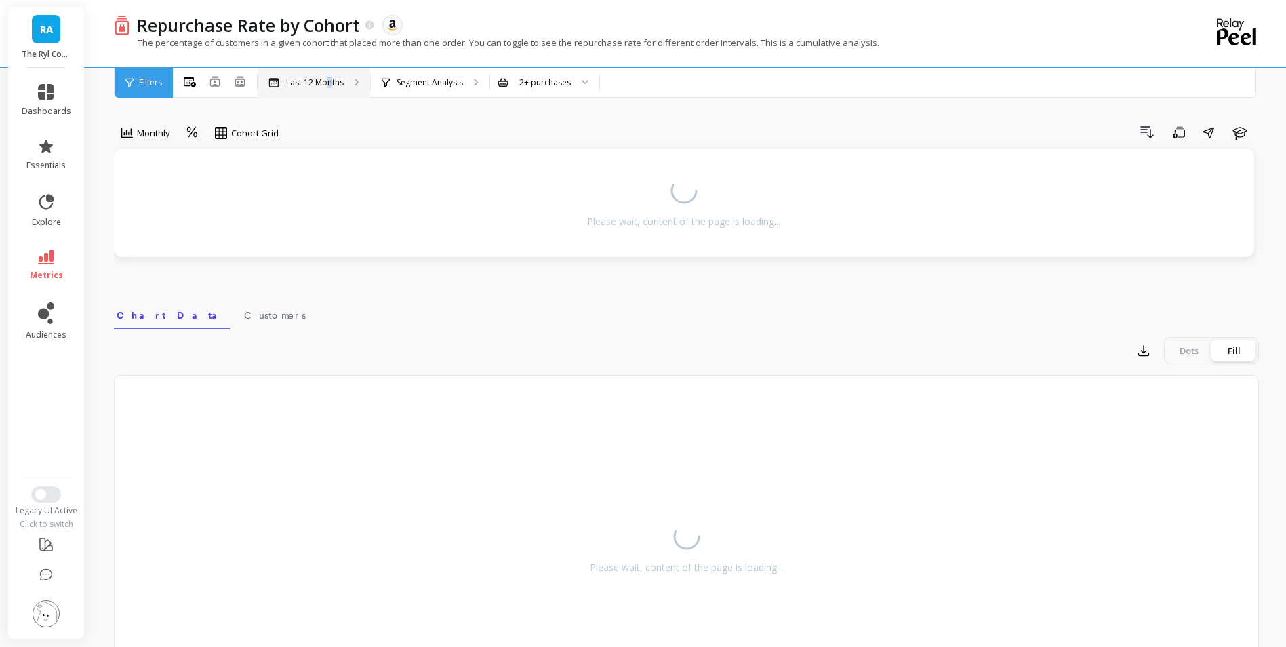
click at [329, 91] on div "Last 12 Months" at bounding box center [314, 83] width 113 height 30
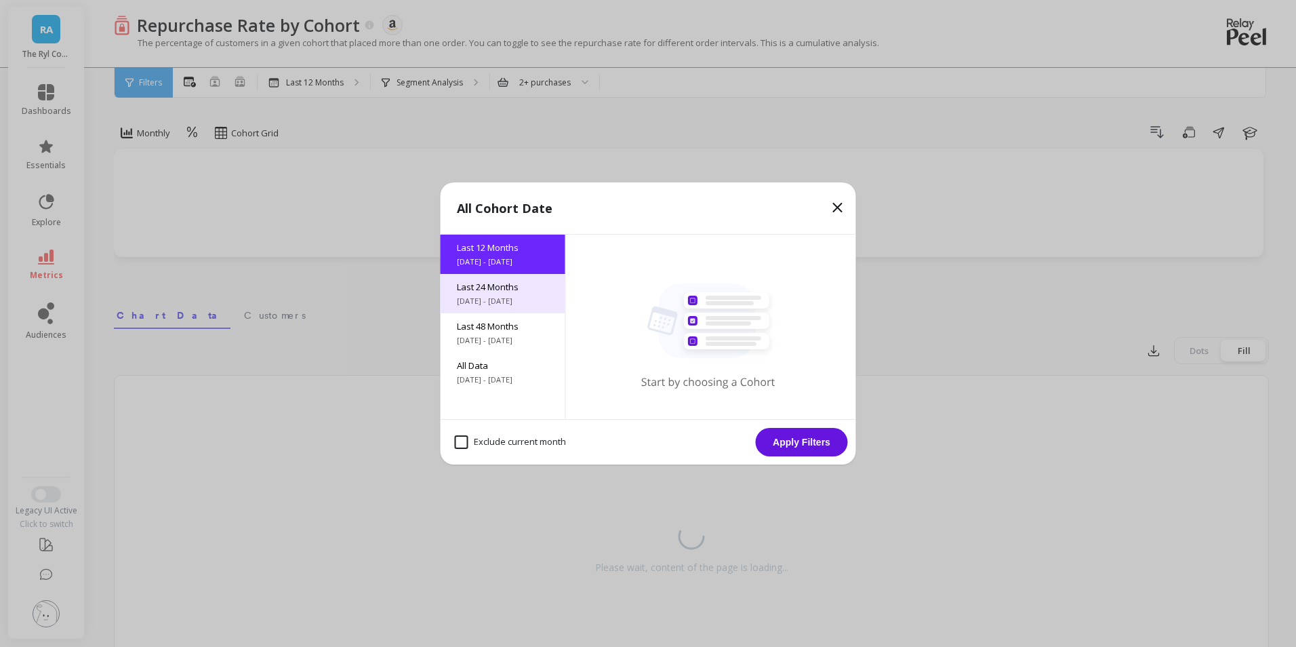
click at [508, 301] on span "[DATE] - [DATE]" at bounding box center [503, 301] width 92 height 11
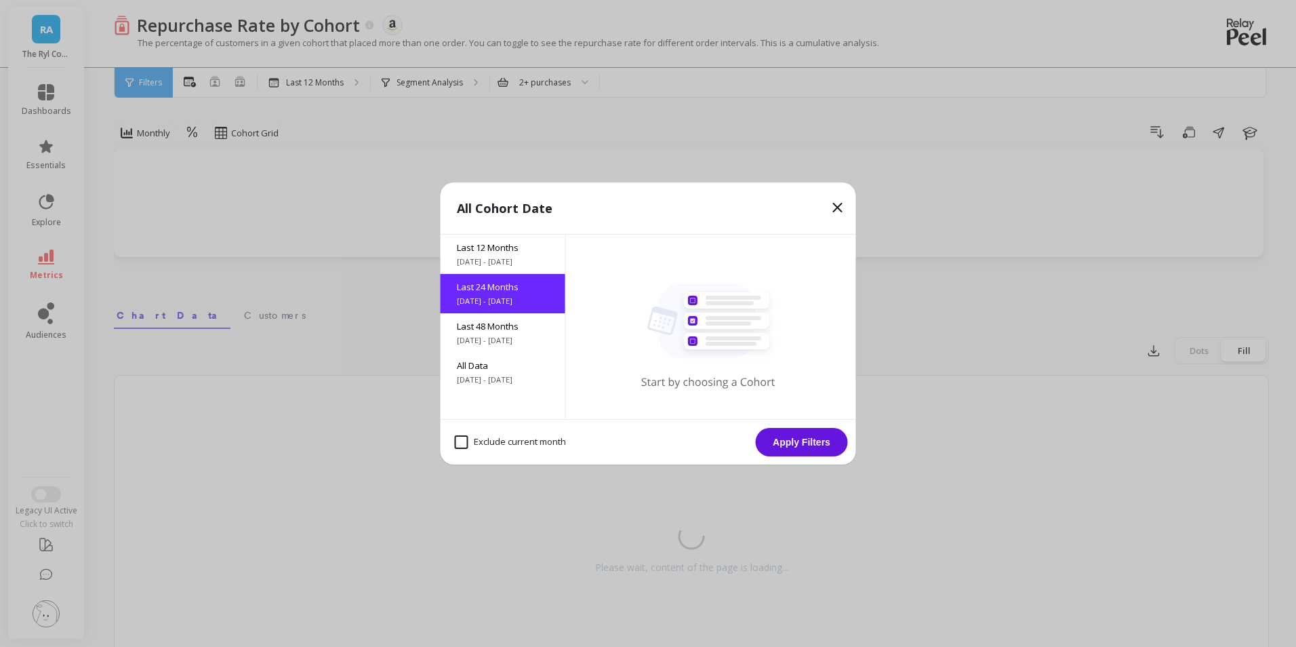
click at [794, 438] on button "Apply Filters" at bounding box center [802, 442] width 92 height 28
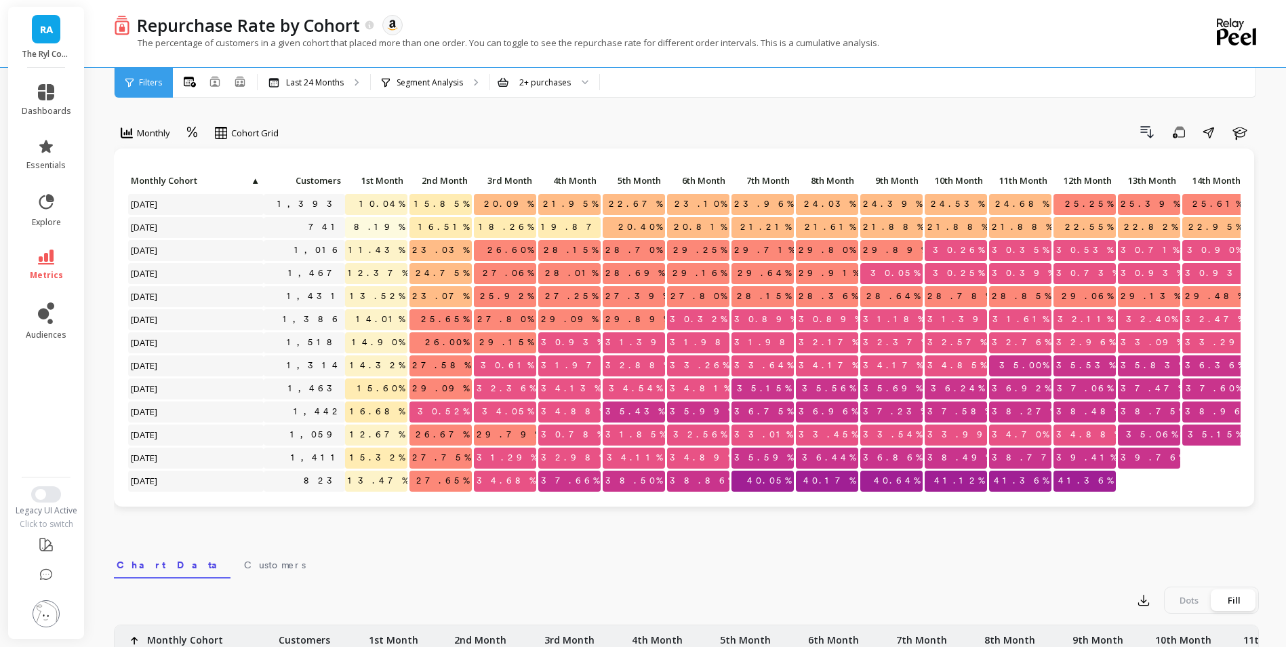
click at [394, 120] on div "Monthly Cohort Grid Drill Down Save Share Learn Click to create an audience 1,3…" at bounding box center [686, 571] width 1145 height 1035
click at [585, 88] on div at bounding box center [580, 83] width 16 height 30
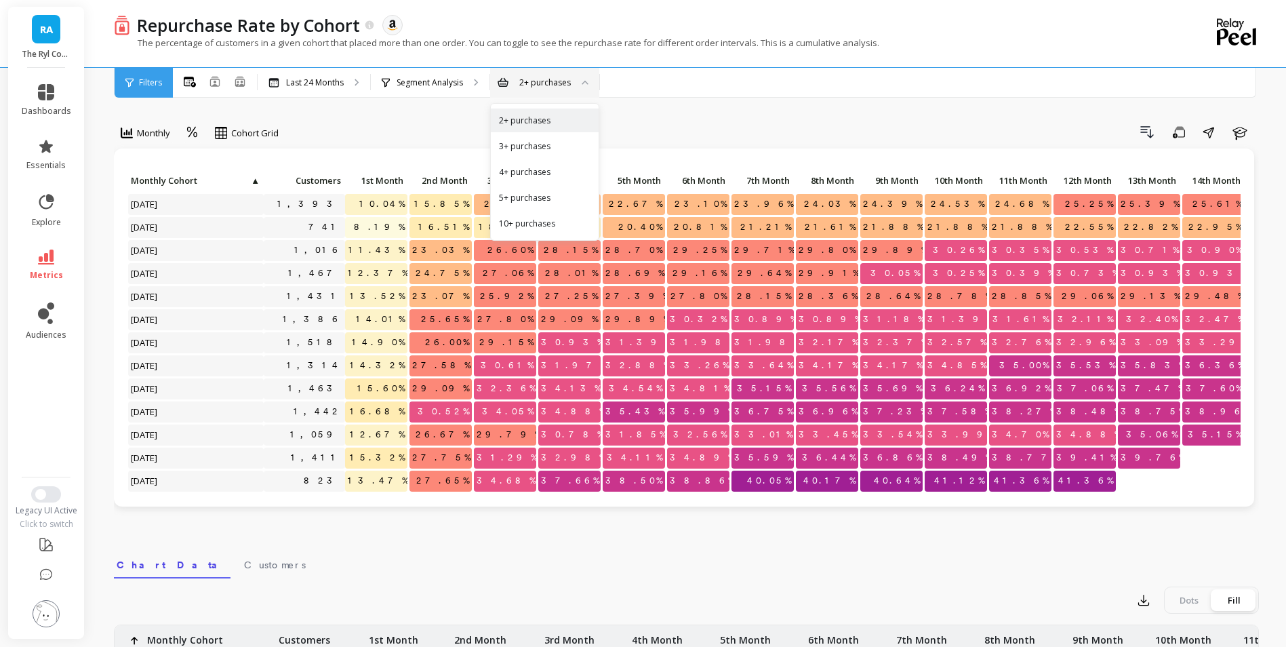
click at [434, 112] on div "Monthly Cohort Grid Drill Down Save Share Learn Click to create an audience 1,3…" at bounding box center [686, 571] width 1145 height 1035
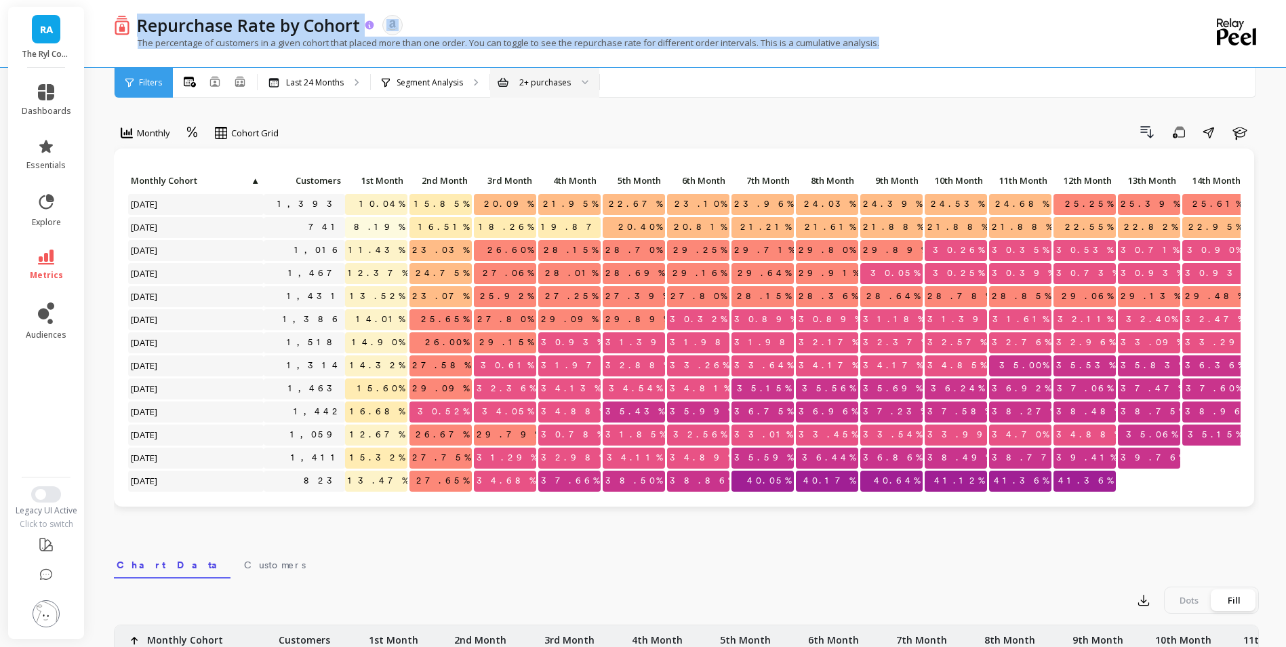
drag, startPoint x: 894, startPoint y: 44, endPoint x: 142, endPoint y: 27, distance: 752.6
click at [142, 27] on div "Repurchase Rate by Cohort The data you are viewing comes from: Amazon Seller Ce…" at bounding box center [631, 33] width 1034 height 67
copy div "Repurchase Rate by Cohort The data you are viewing comes from: Amazon Seller Ce…"
